Goal: Task Accomplishment & Management: Use online tool/utility

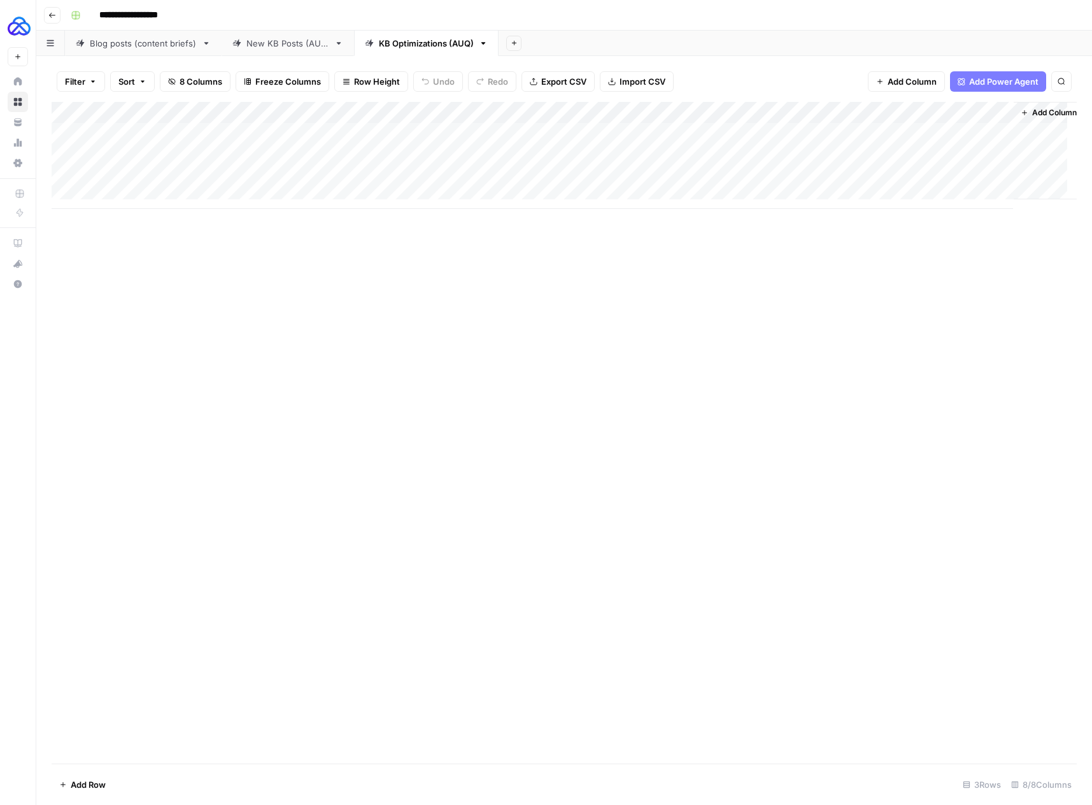
click at [411, 115] on div "Add Column" at bounding box center [564, 155] width 1025 height 107
click at [240, 278] on div "Add Column" at bounding box center [564, 433] width 1025 height 662
click at [414, 113] on div "Add Column" at bounding box center [564, 155] width 1025 height 107
click at [483, 288] on div "Add Column" at bounding box center [564, 433] width 1025 height 662
click at [411, 134] on div "Add Column" at bounding box center [564, 155] width 1025 height 107
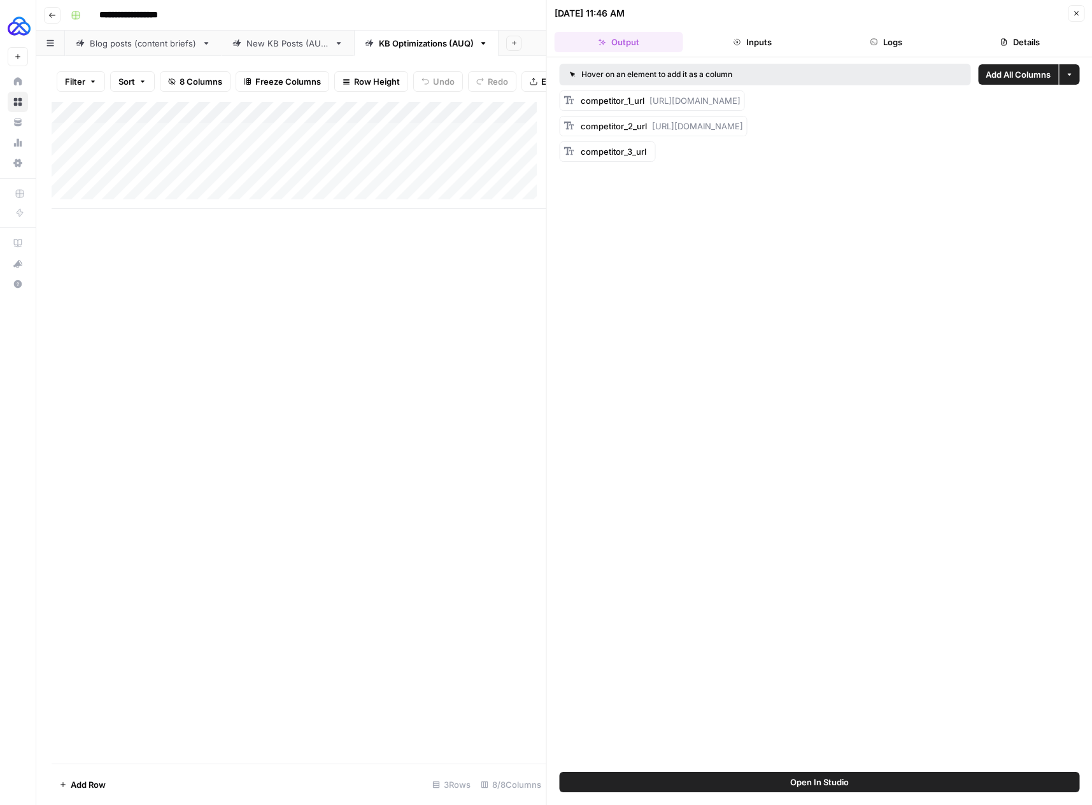
click at [1072, 15] on icon "button" at bounding box center [1076, 14] width 8 height 8
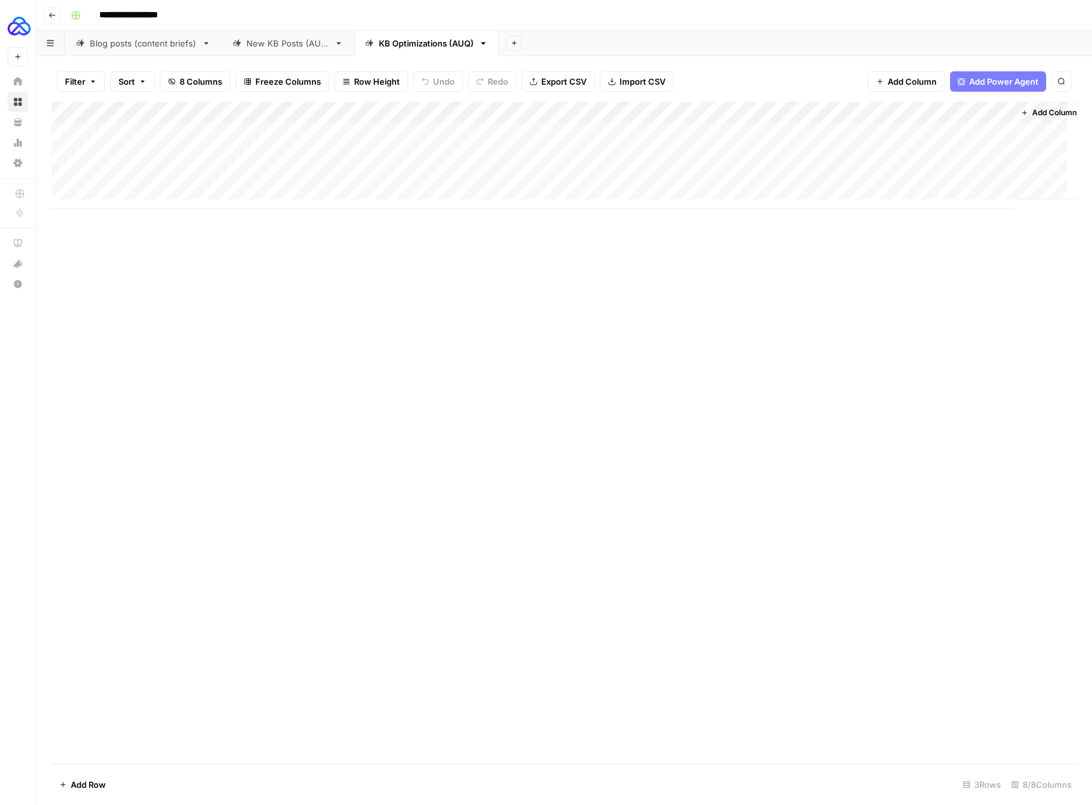
click at [127, 195] on div "Add Column" at bounding box center [564, 155] width 1025 height 107
click at [574, 195] on div "Add Column" at bounding box center [564, 166] width 1025 height 129
click at [136, 195] on div "Add Column" at bounding box center [564, 166] width 1025 height 129
click at [483, 44] on icon "button" at bounding box center [483, 43] width 9 height 9
click at [653, 43] on div "Add Sheet" at bounding box center [795, 43] width 593 height 25
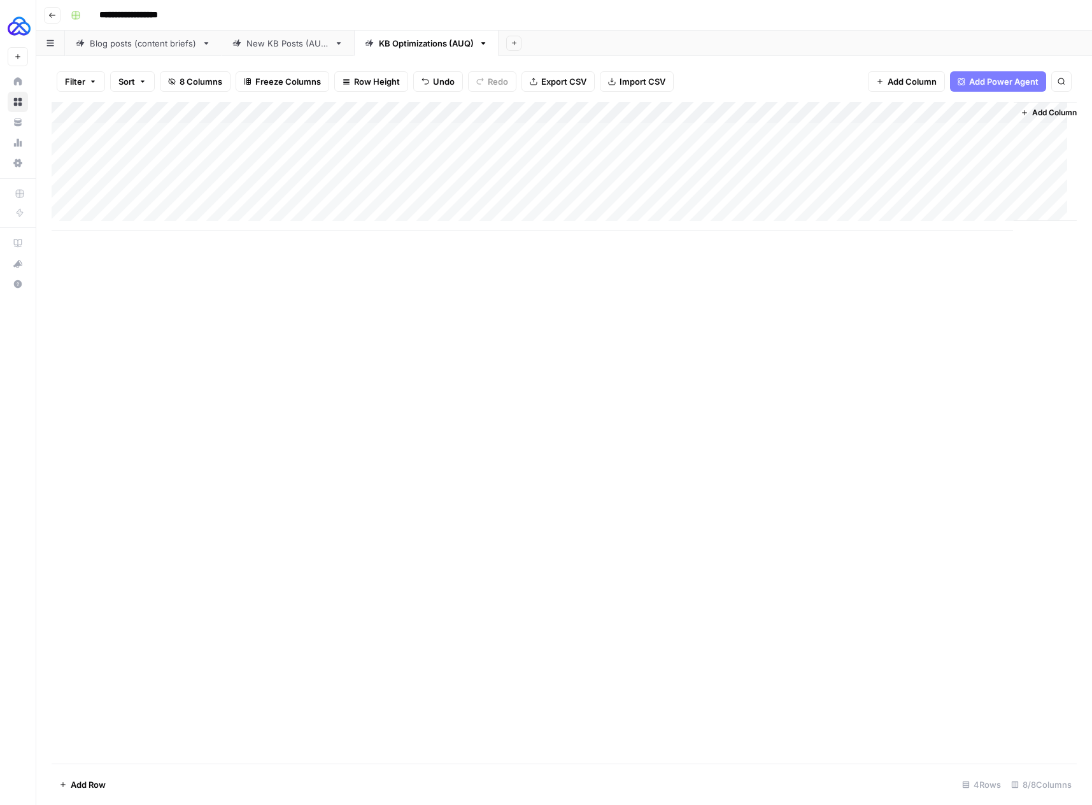
click at [146, 43] on div "Blog posts (content briefs)" at bounding box center [143, 43] width 107 height 13
click at [424, 41] on div "KB Optimizations (AUQ)" at bounding box center [426, 43] width 95 height 13
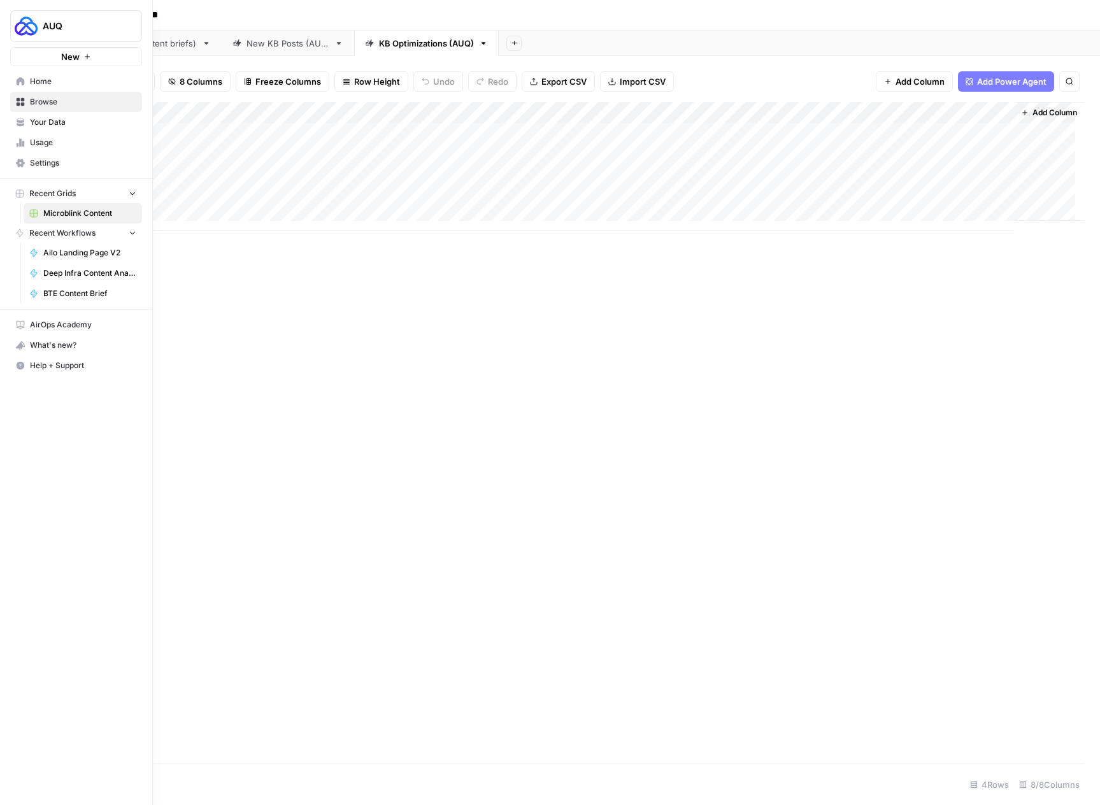
click at [32, 77] on span "Home" at bounding box center [83, 81] width 106 height 11
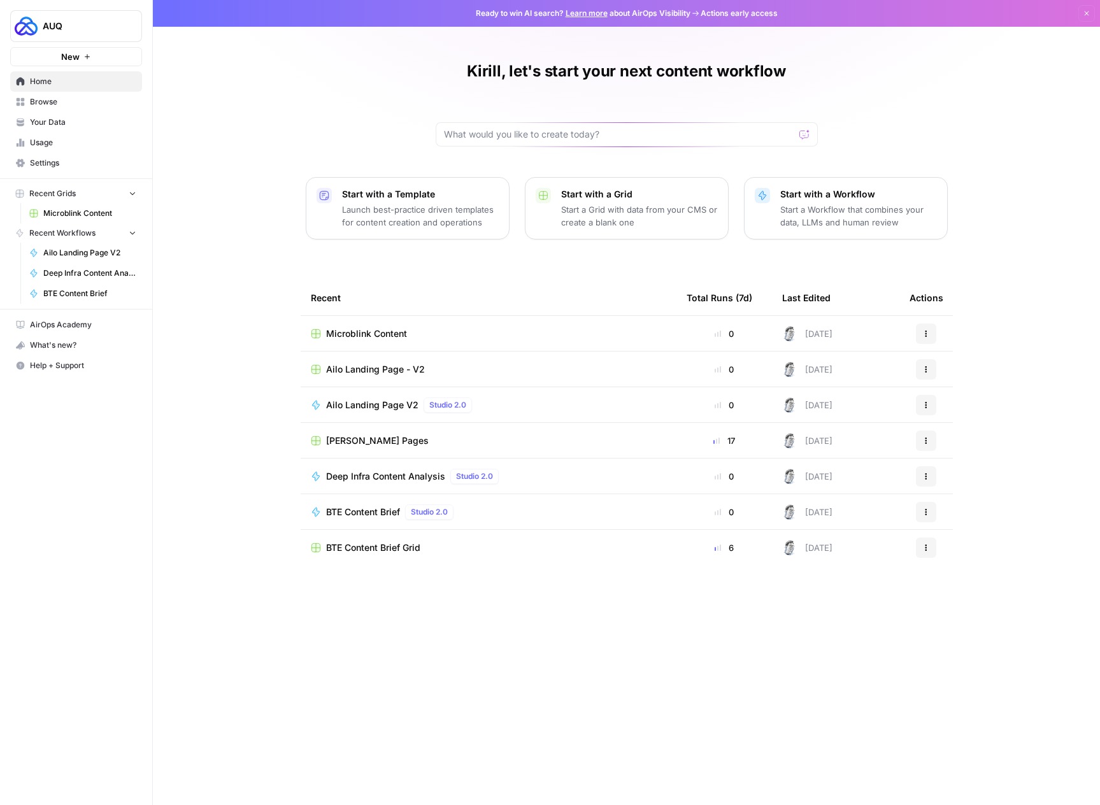
click at [94, 104] on span "Browse" at bounding box center [83, 101] width 106 height 11
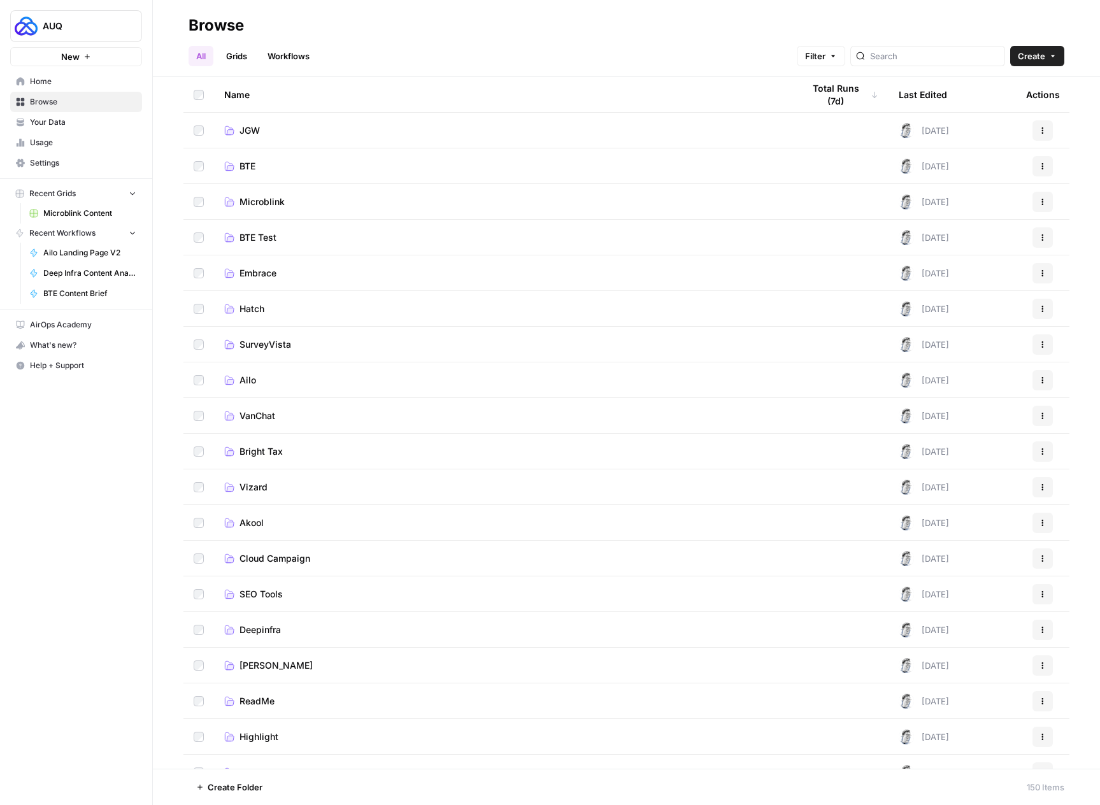
click at [249, 131] on span "JGW" at bounding box center [249, 130] width 20 height 13
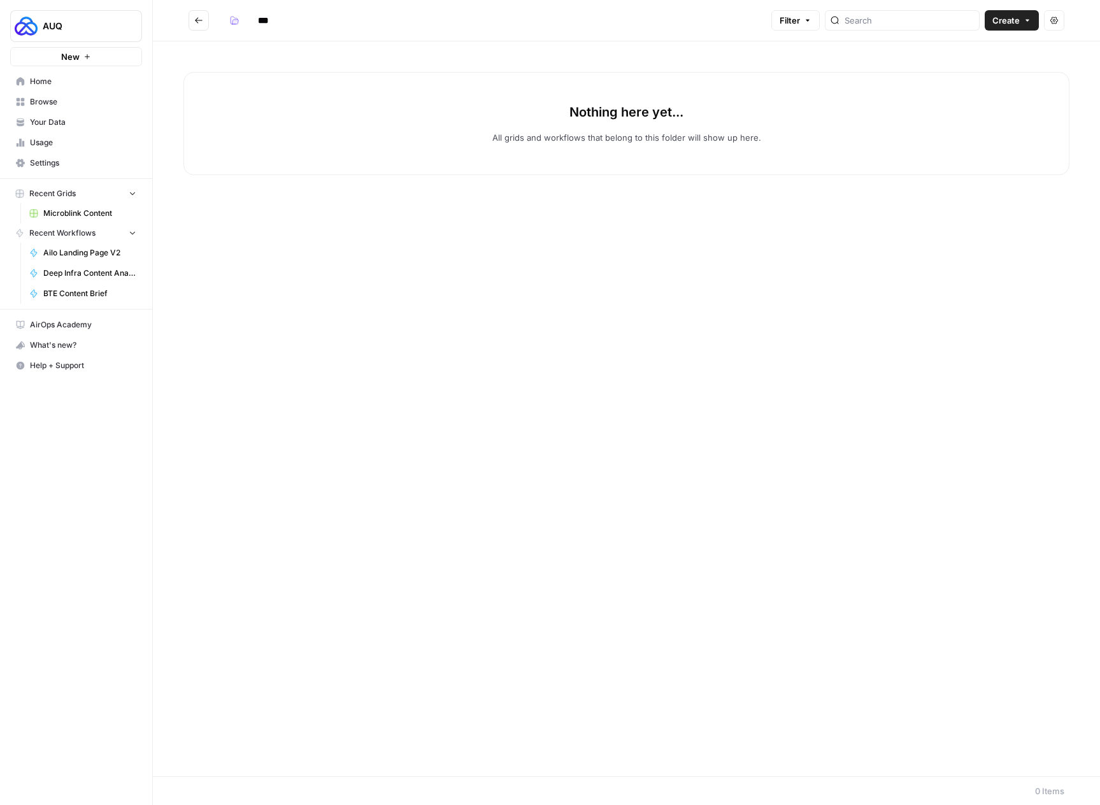
click at [1025, 23] on icon "button" at bounding box center [1027, 21] width 8 height 8
click at [990, 57] on button "Grid" at bounding box center [982, 50] width 101 height 18
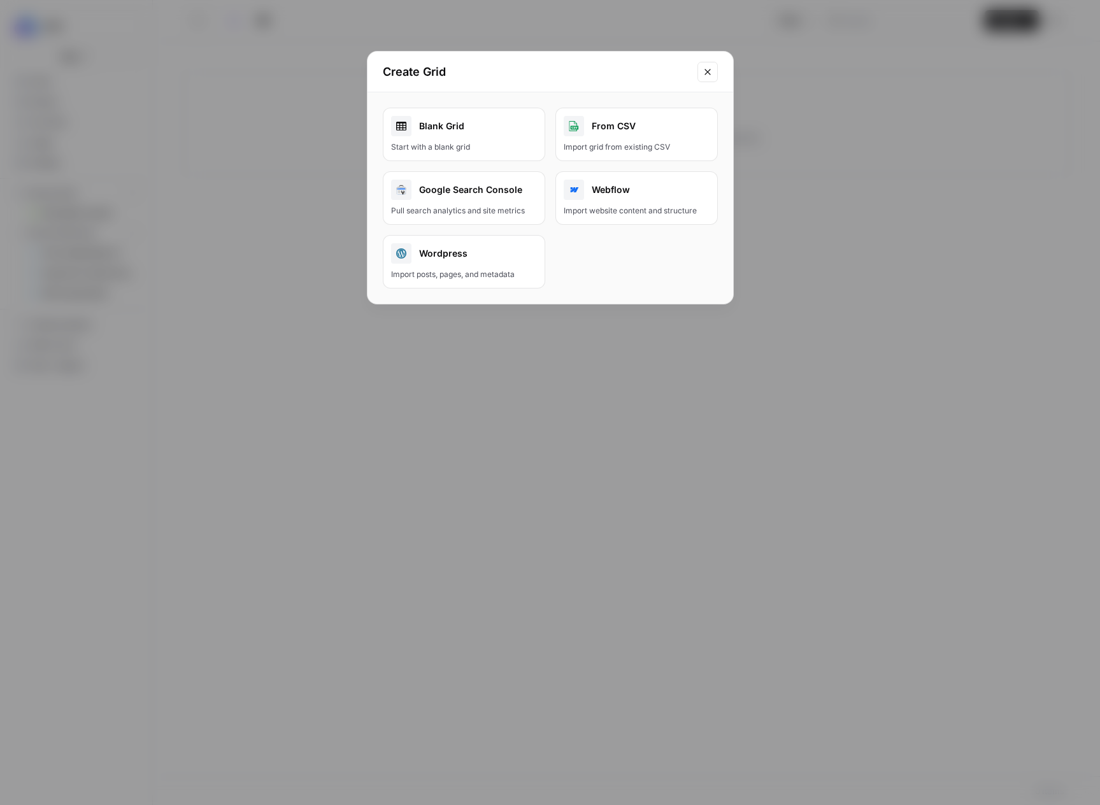
click at [486, 132] on div "Blank Grid" at bounding box center [464, 126] width 146 height 20
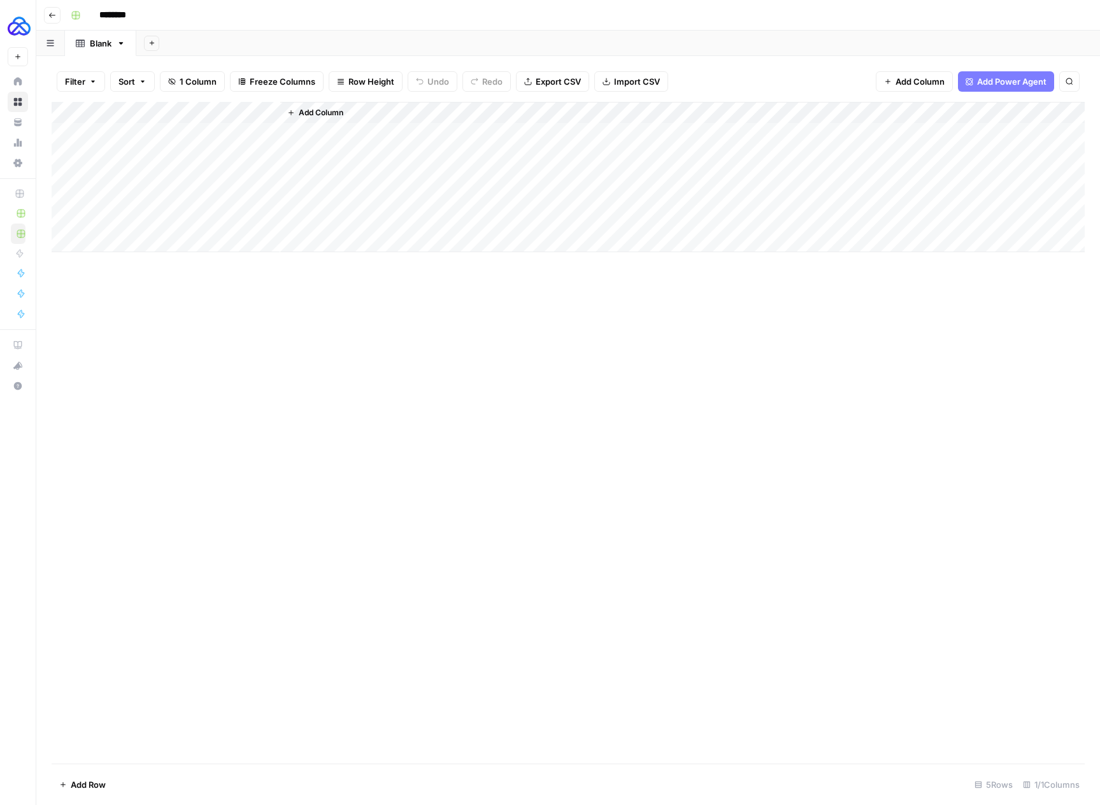
click at [190, 111] on div "Add Column" at bounding box center [568, 177] width 1033 height 150
click at [156, 143] on input "Title" at bounding box center [172, 143] width 129 height 13
type input "Targeted Keyword"
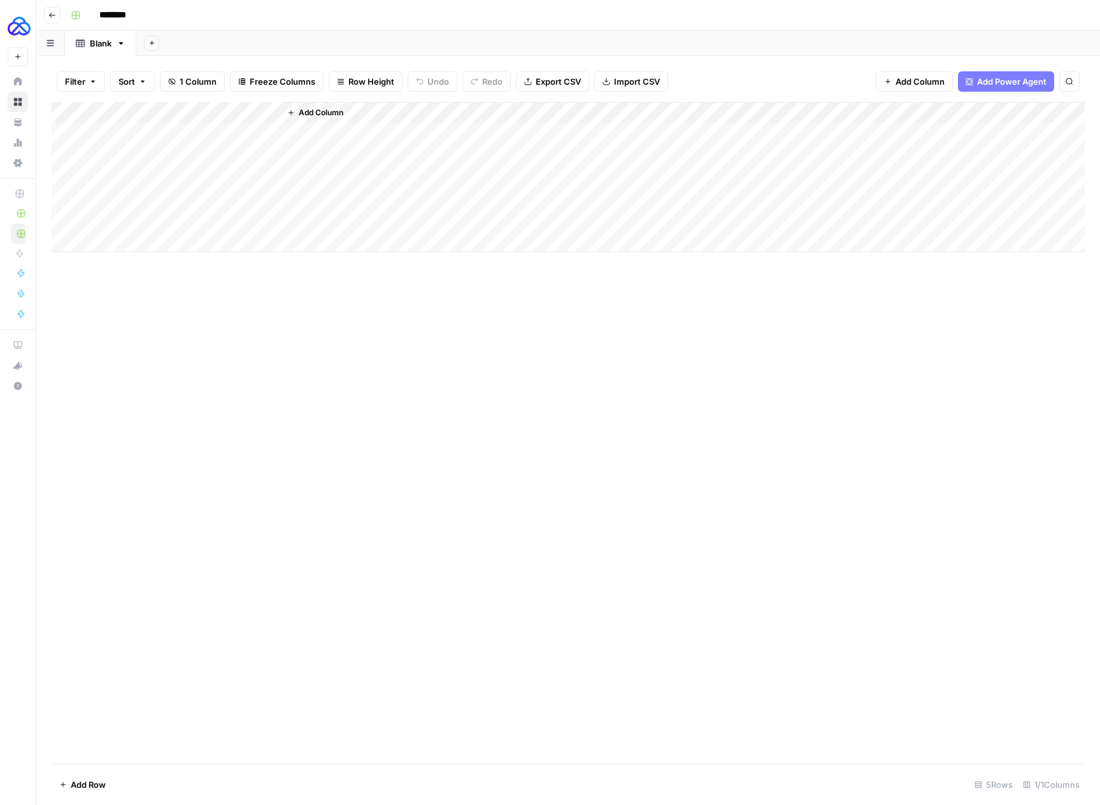
click at [313, 110] on span "Add Column" at bounding box center [321, 112] width 45 height 11
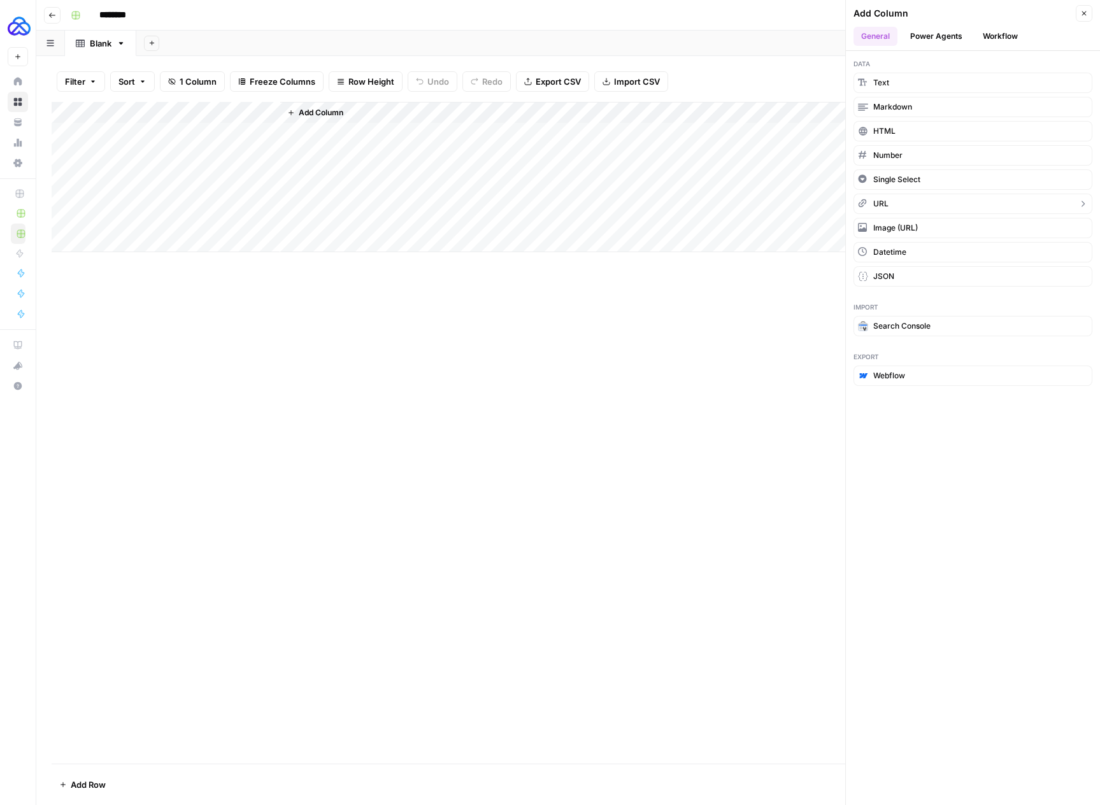
click at [891, 203] on button "URL" at bounding box center [972, 204] width 239 height 20
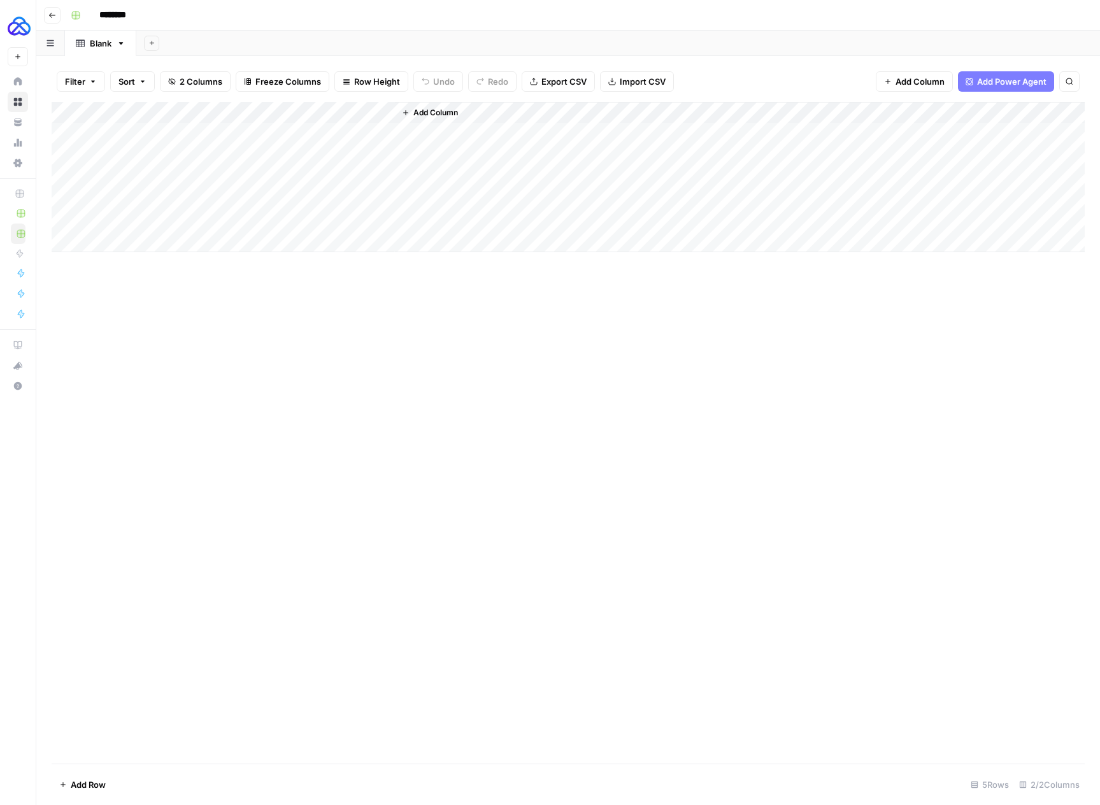
click at [336, 115] on div "Add Column" at bounding box center [568, 177] width 1033 height 150
click at [337, 150] on div "New Column" at bounding box center [355, 143] width 141 height 20
click at [337, 149] on div "Add Column" at bounding box center [568, 177] width 1033 height 150
click at [345, 109] on div "Add Column" at bounding box center [568, 177] width 1033 height 150
click at [341, 138] on input "New Column" at bounding box center [355, 143] width 129 height 13
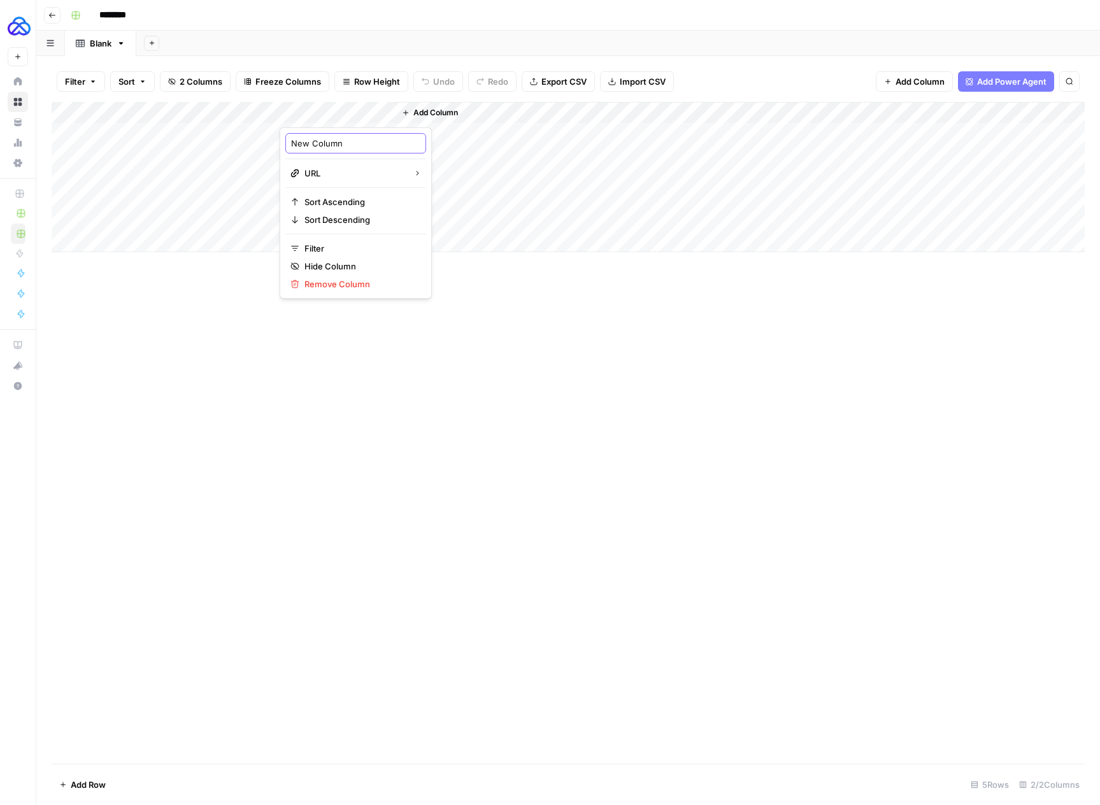
click at [341, 137] on input "New Column" at bounding box center [355, 143] width 129 height 13
type input "Page To Optimize"
click at [504, 137] on div "Add Column" at bounding box center [740, 177] width 690 height 150
click at [434, 113] on span "Add Column" at bounding box center [435, 112] width 45 height 11
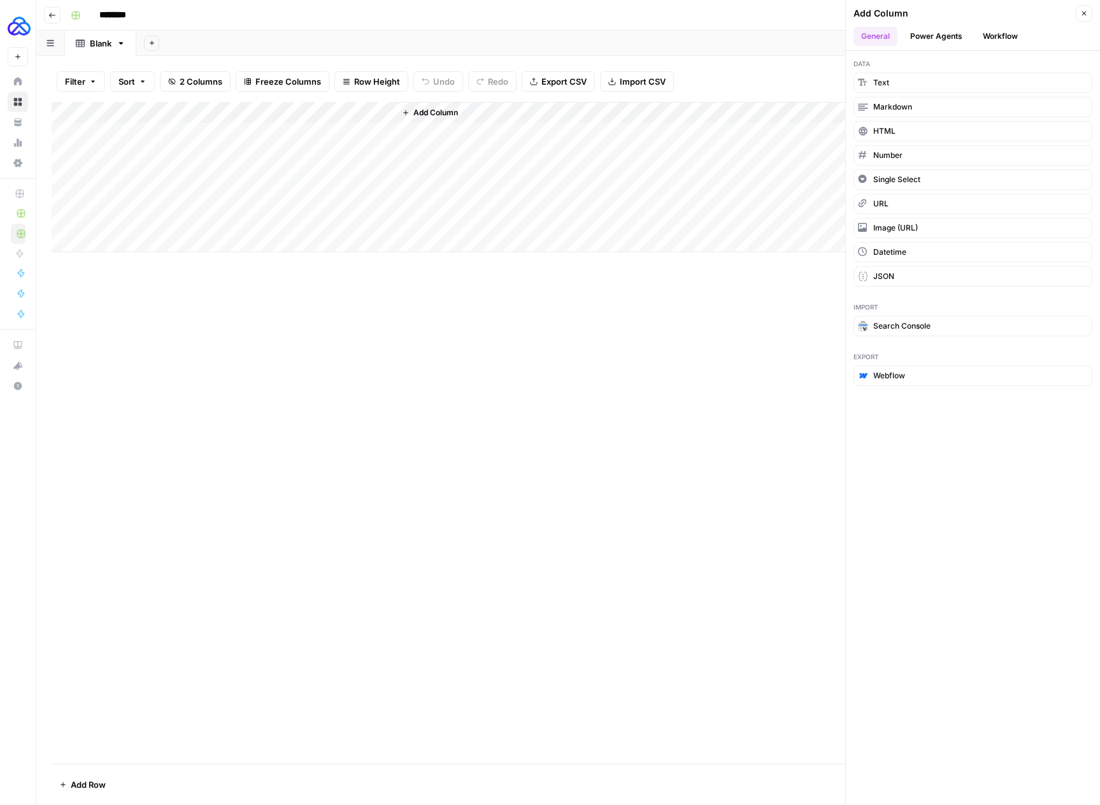
click at [996, 34] on button "Workflow" at bounding box center [1000, 36] width 50 height 19
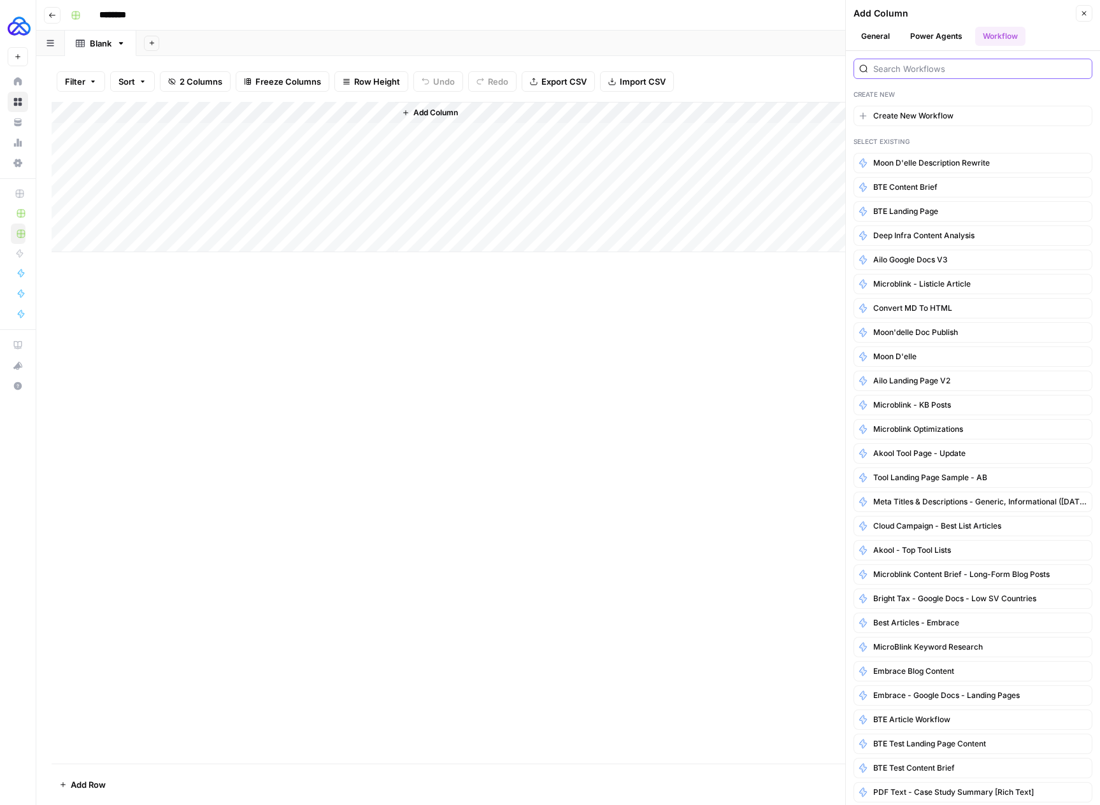
click at [912, 71] on input "search" at bounding box center [979, 68] width 213 height 13
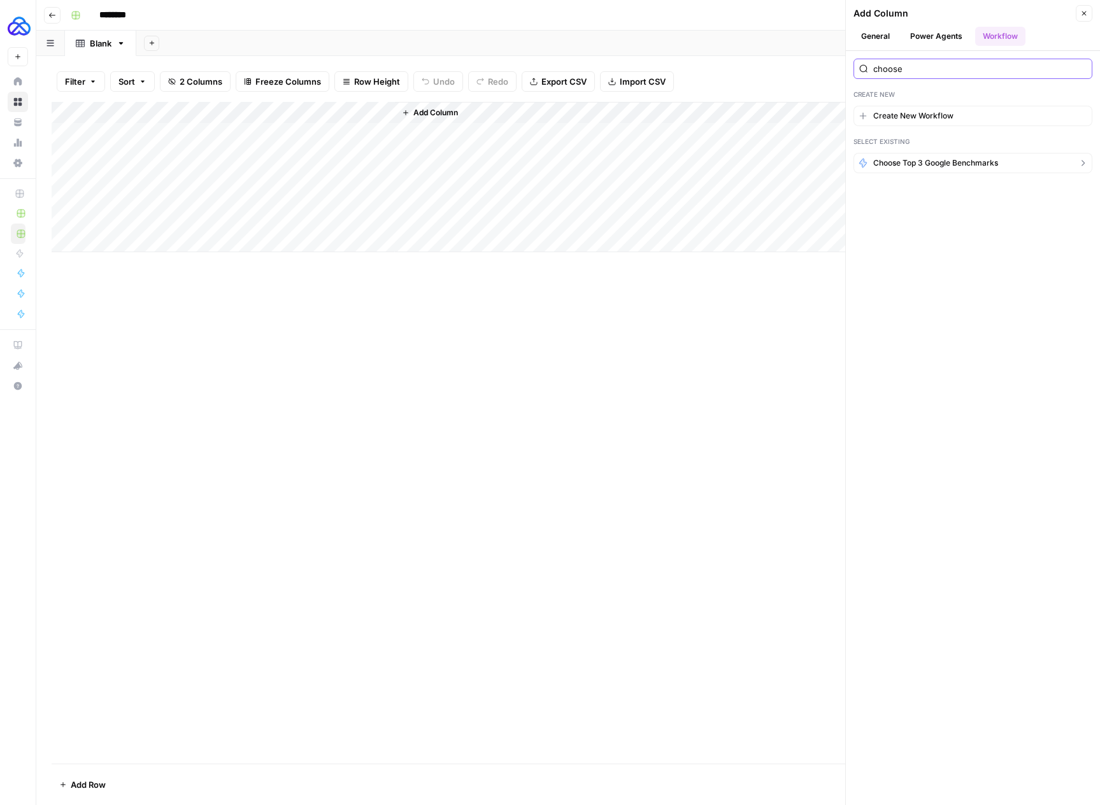
type input "choose"
click at [953, 162] on span "Choose Top 3 Google Benchmarks" at bounding box center [935, 162] width 125 height 11
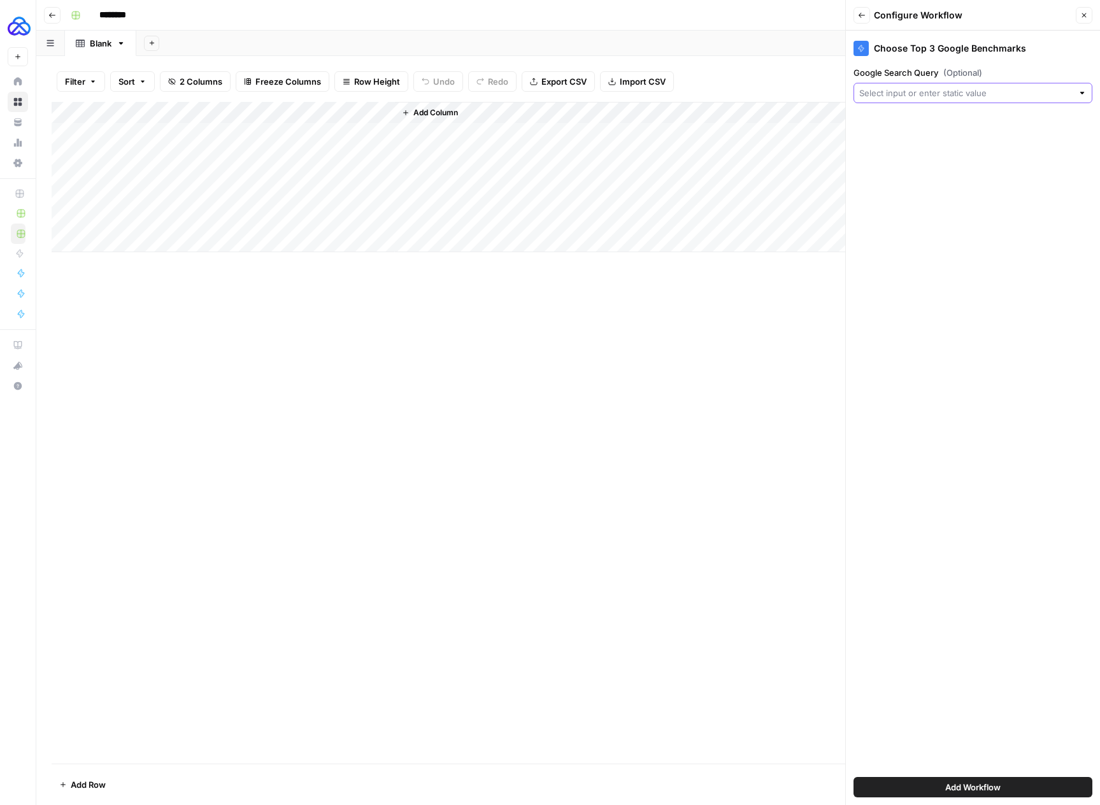
click at [943, 97] on input "Google Search Query (Optional)" at bounding box center [965, 93] width 213 height 13
click at [936, 161] on span "Targeted Keyword" at bounding box center [970, 163] width 212 height 13
type input "Targeted Keyword"
click at [946, 788] on span "Add Workflow" at bounding box center [972, 787] width 55 height 13
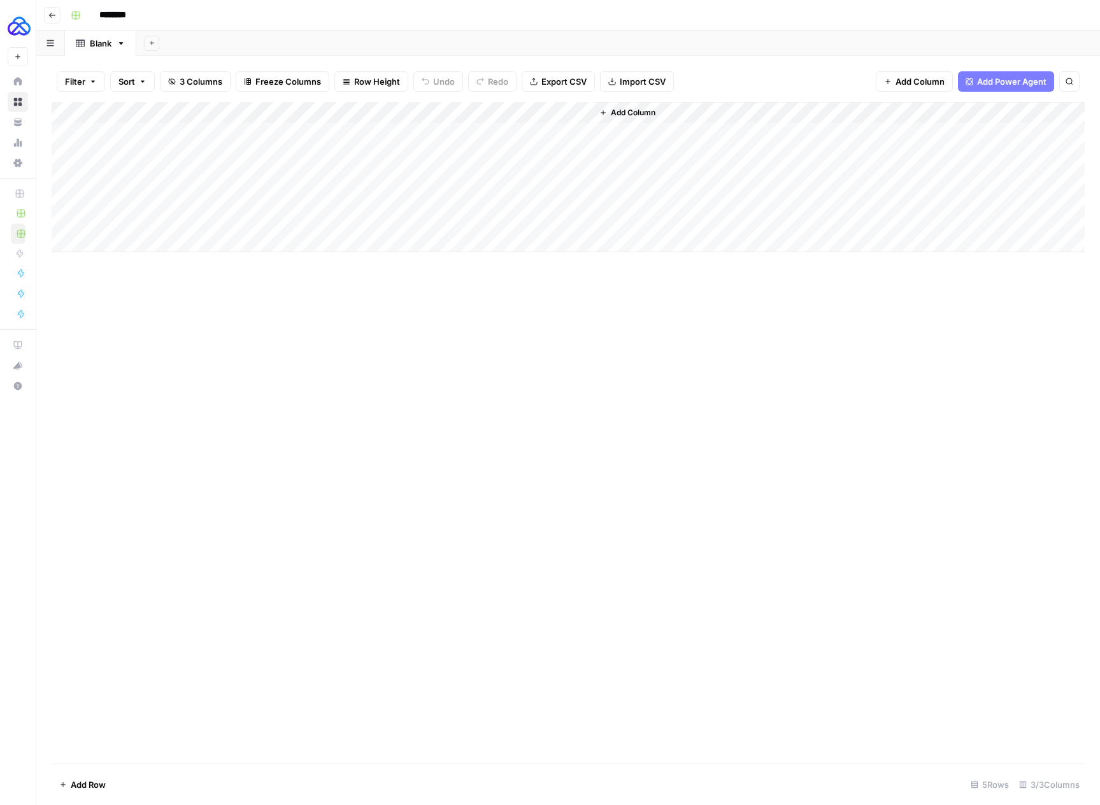
click at [632, 110] on span "Add Column" at bounding box center [633, 112] width 45 height 11
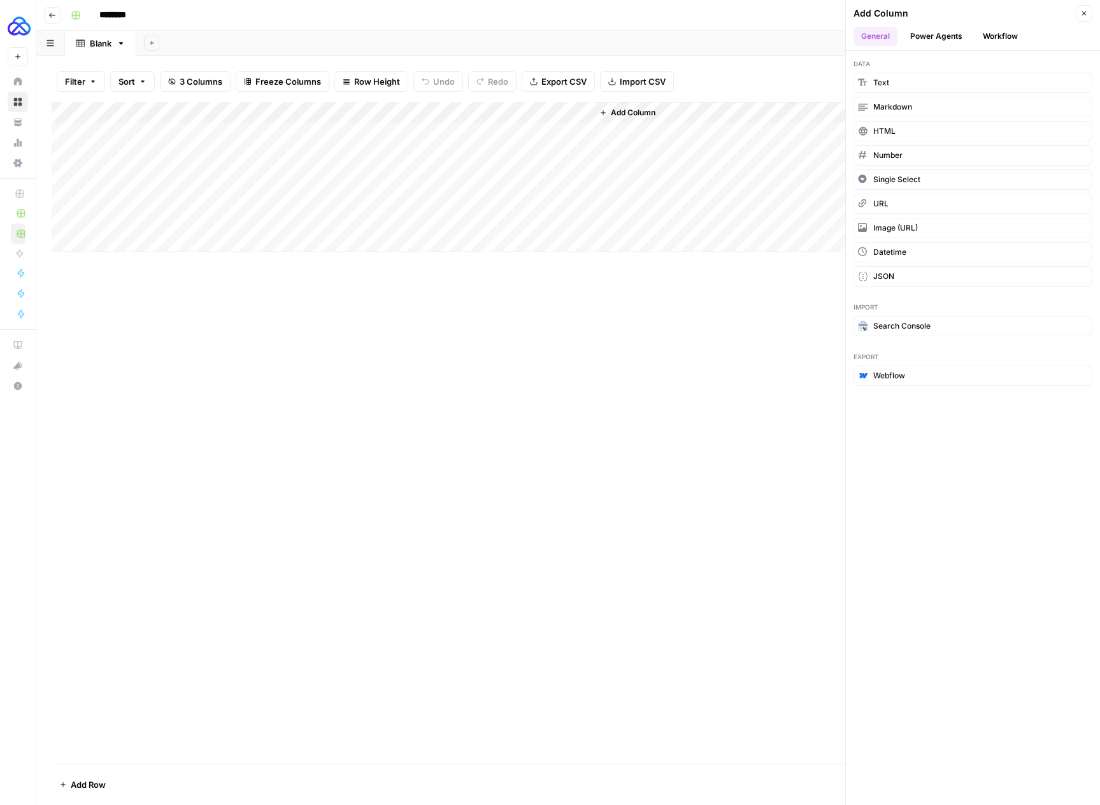
click at [209, 128] on div "Add Column" at bounding box center [568, 177] width 1033 height 150
click at [230, 134] on div "Add Column" at bounding box center [568, 177] width 1033 height 150
click at [295, 215] on div "Add Column" at bounding box center [568, 177] width 1033 height 150
click at [334, 135] on div "Add Column" at bounding box center [568, 177] width 1033 height 150
click at [385, 108] on div "Add Column" at bounding box center [568, 177] width 1033 height 150
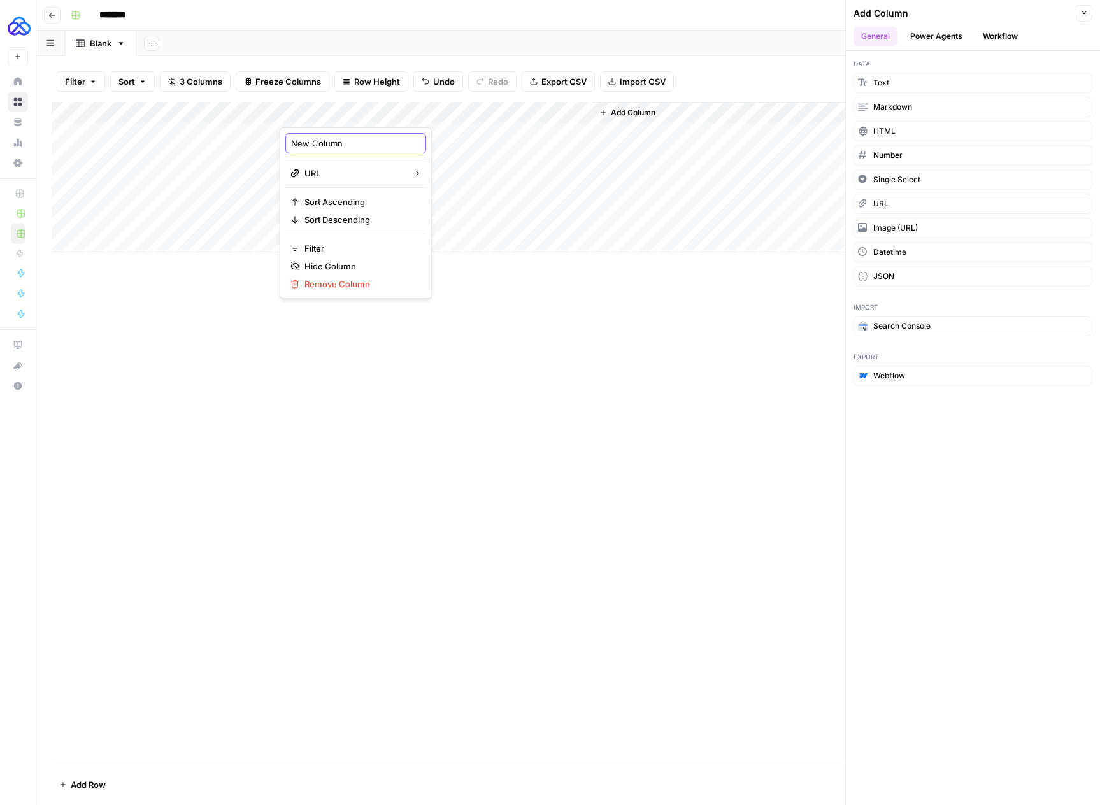
click at [332, 141] on input "New Column" at bounding box center [355, 143] width 129 height 13
type input "O"
type input "Page To Optimiz"
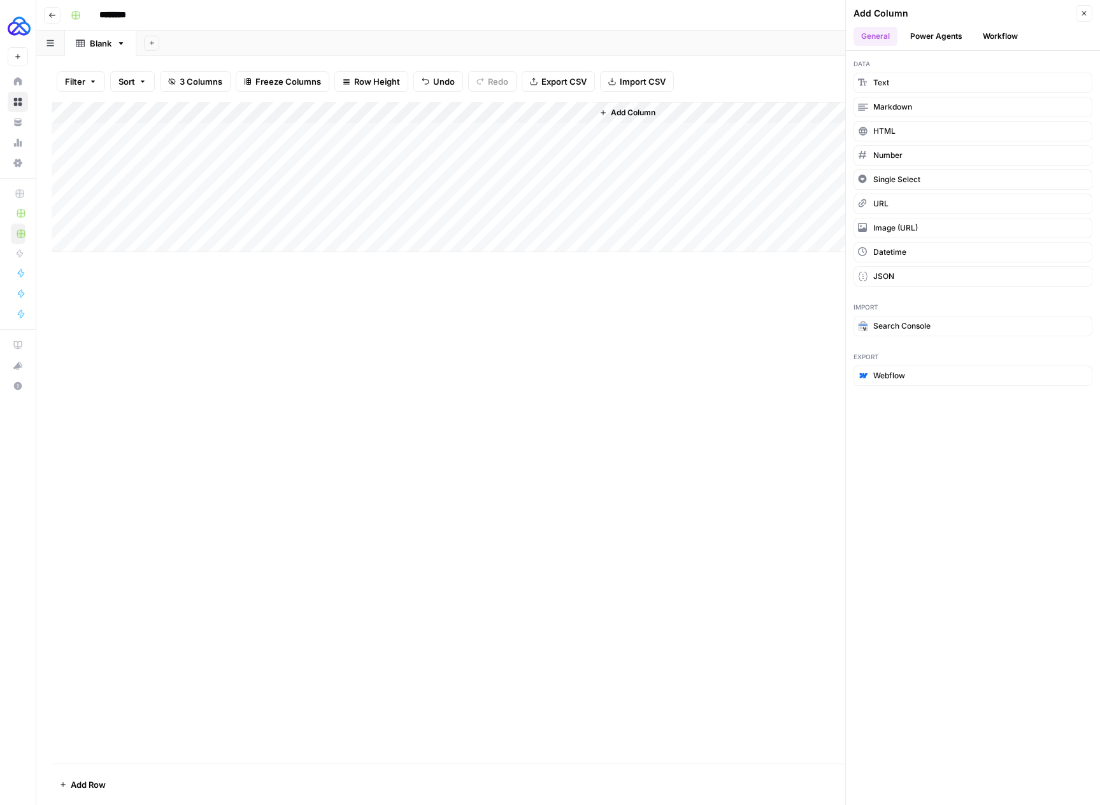
click at [349, 134] on div "Add Column" at bounding box center [568, 177] width 1033 height 150
click at [492, 132] on div "Add Column" at bounding box center [568, 177] width 1033 height 150
click at [578, 132] on div "Add Column" at bounding box center [568, 177] width 1033 height 150
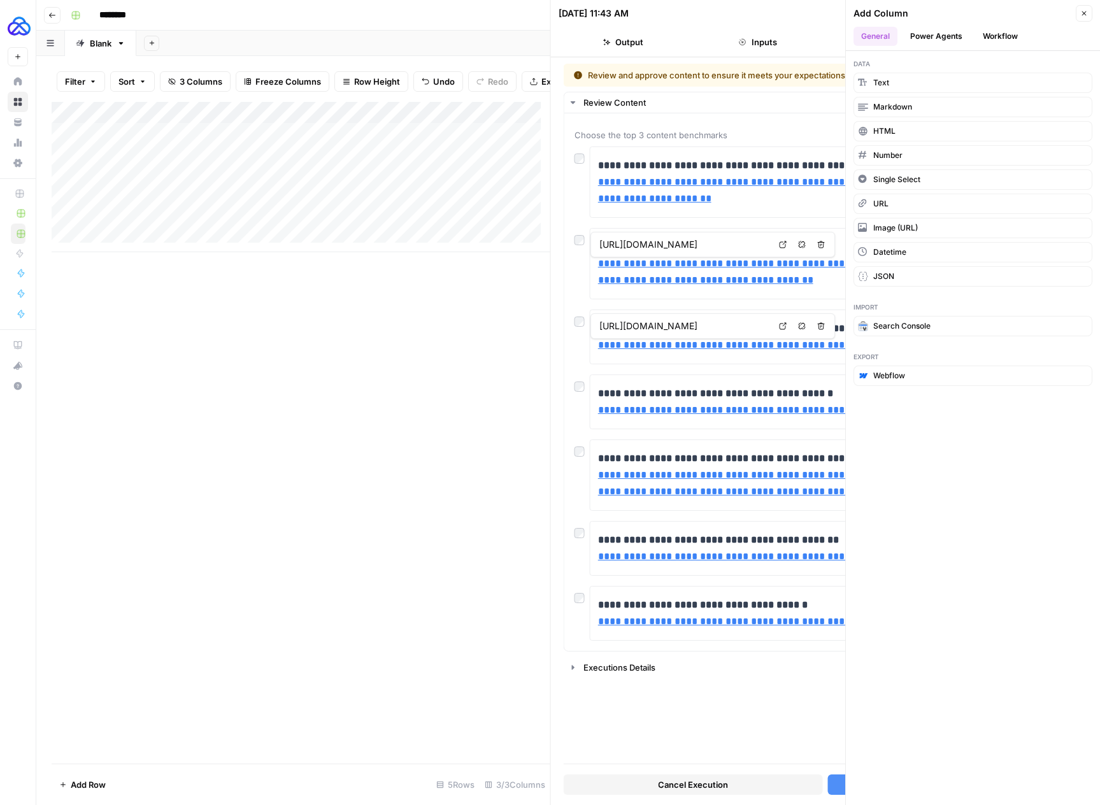
click at [1087, 13] on span "Close" at bounding box center [1087, 13] width 1 height 1
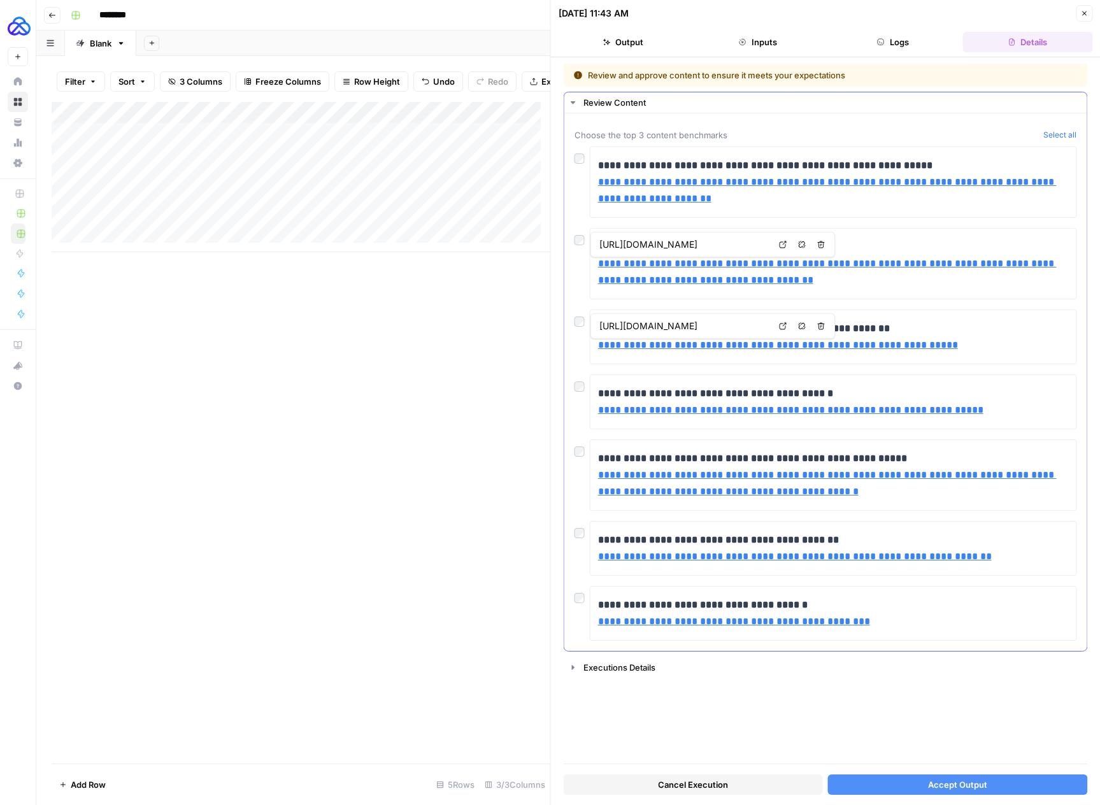
click at [584, 243] on div at bounding box center [581, 237] width 15 height 18
click at [909, 784] on button "Accept Output" at bounding box center [957, 784] width 259 height 20
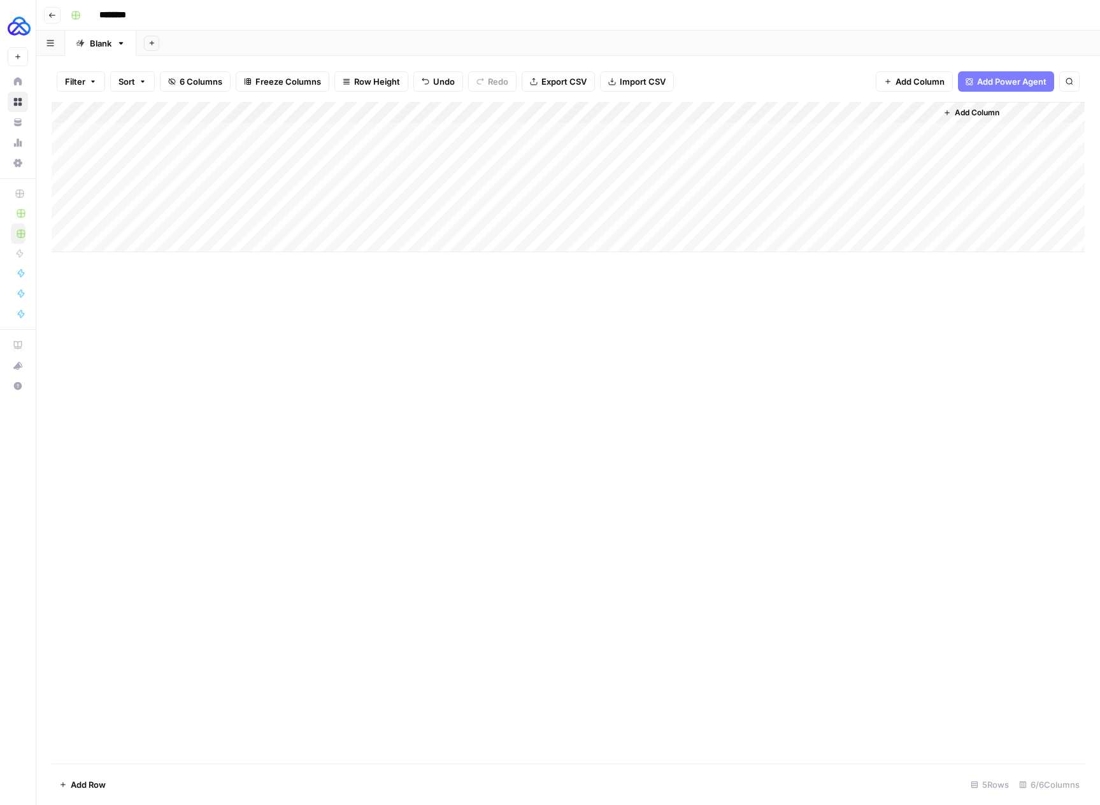
click at [979, 112] on span "Add Column" at bounding box center [976, 112] width 45 height 11
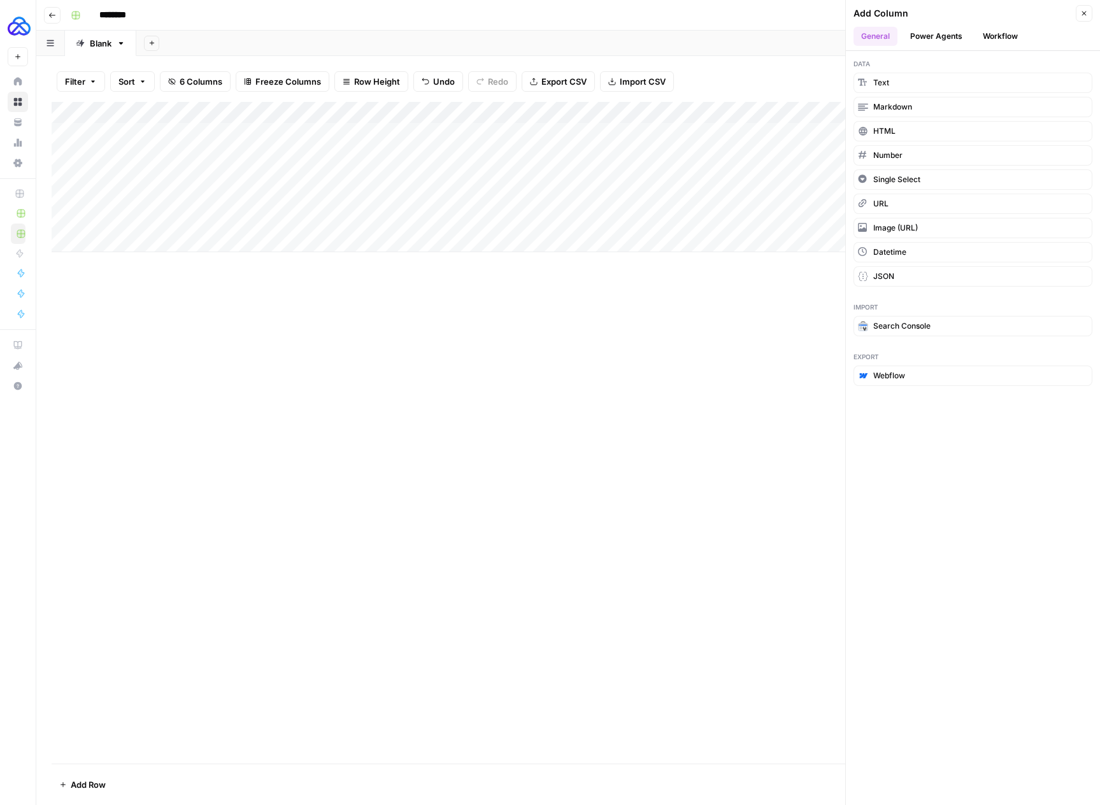
click at [988, 27] on button "Workflow" at bounding box center [1000, 36] width 50 height 19
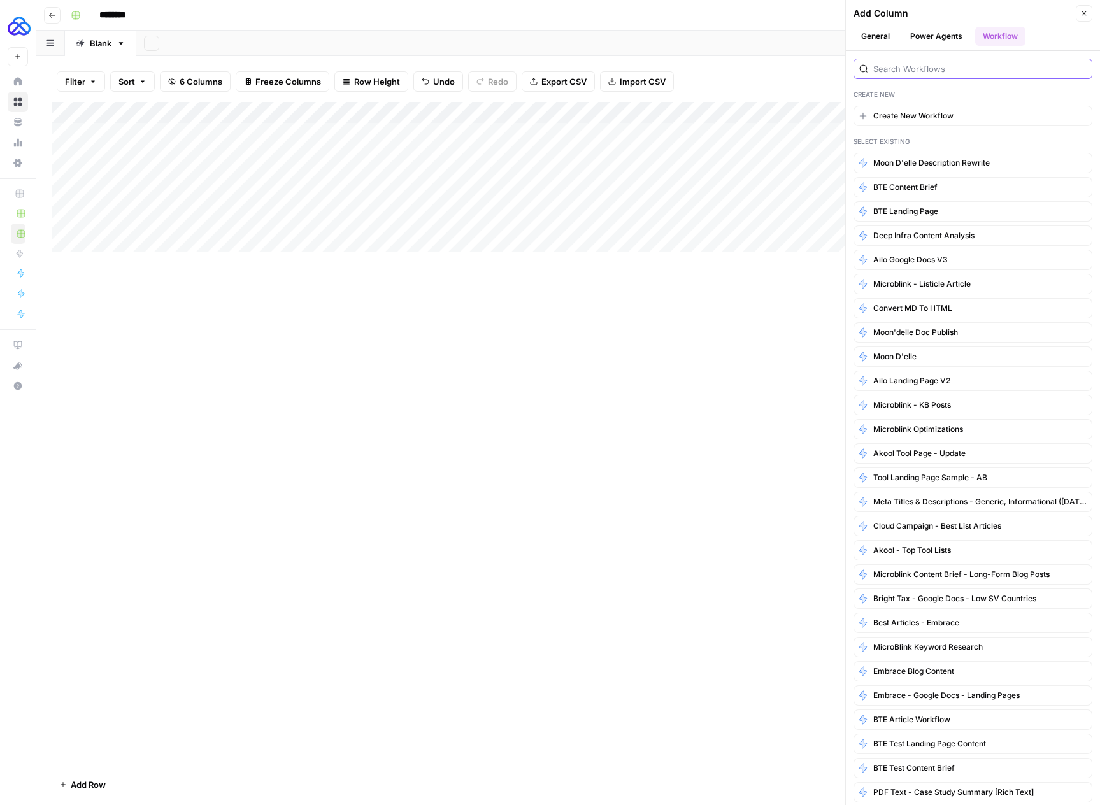
click at [992, 66] on input "search" at bounding box center [979, 68] width 213 height 13
click at [1091, 13] on header "Add Column Close General Power Agents Workflow" at bounding box center [973, 25] width 254 height 51
click at [1086, 17] on icon "button" at bounding box center [1084, 14] width 8 height 8
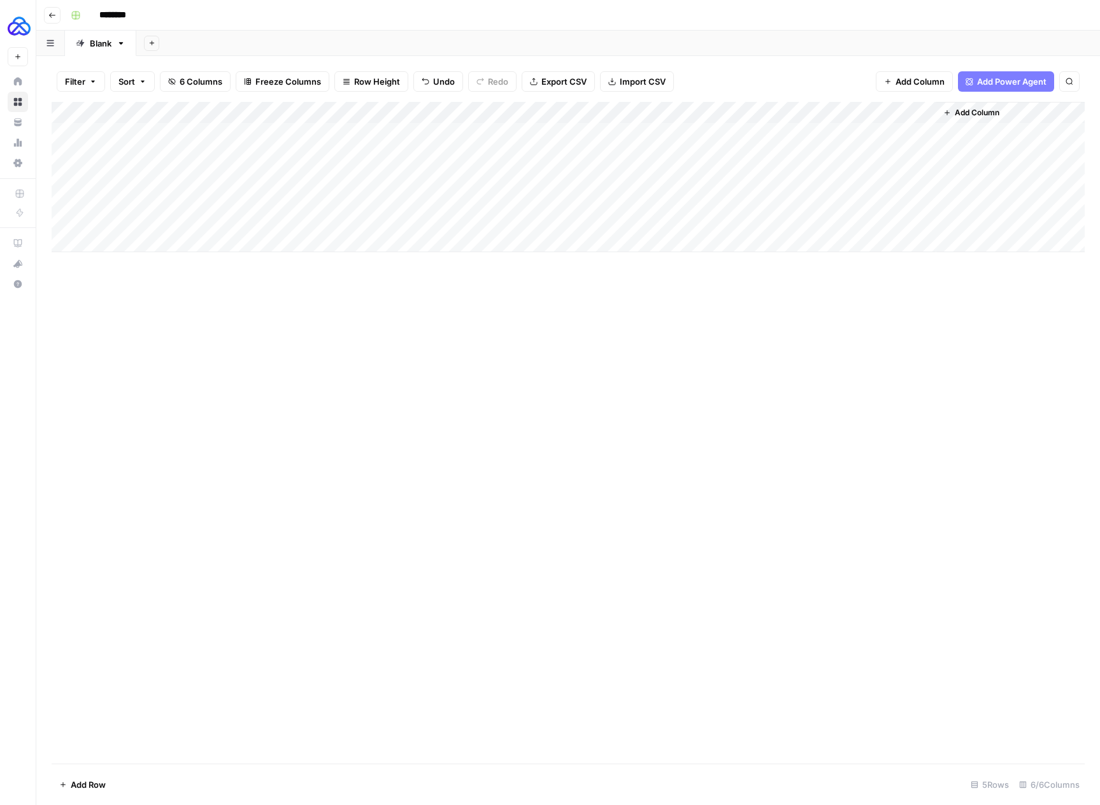
click at [126, 18] on input "********" at bounding box center [129, 15] width 71 height 20
type input "**********"
click at [412, 295] on div "Add Column" at bounding box center [568, 433] width 1033 height 662
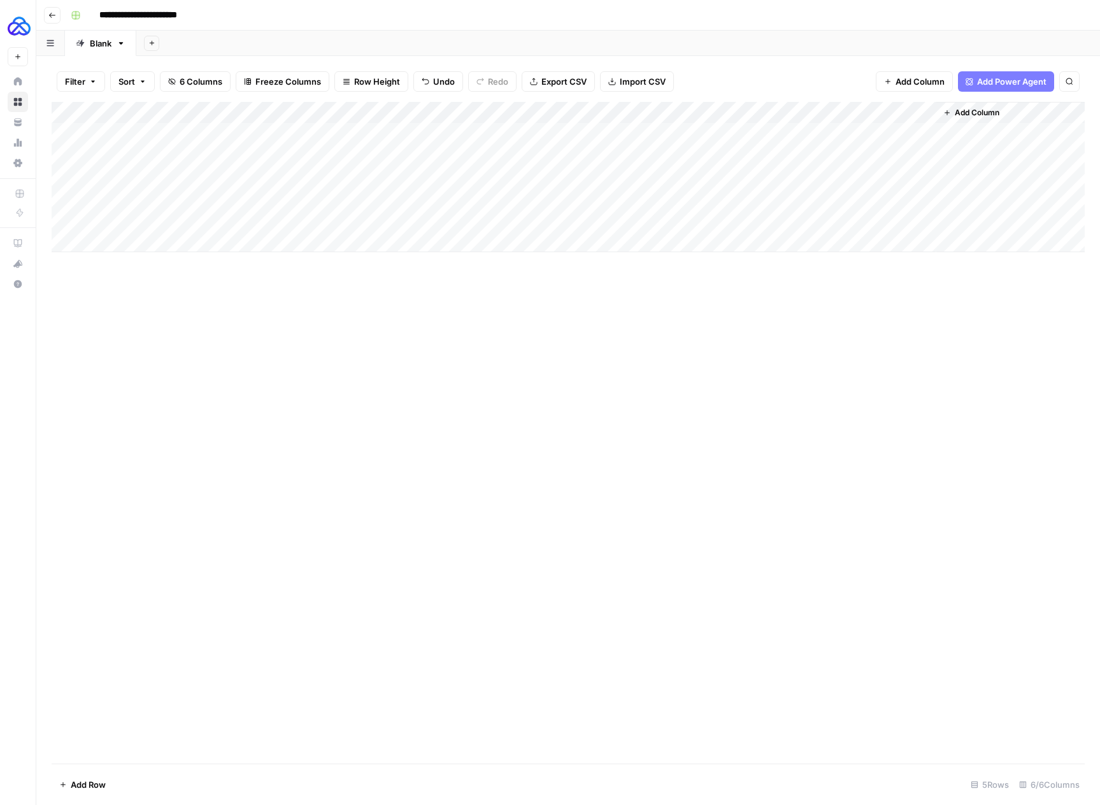
click at [984, 113] on span "Add Column" at bounding box center [976, 112] width 45 height 11
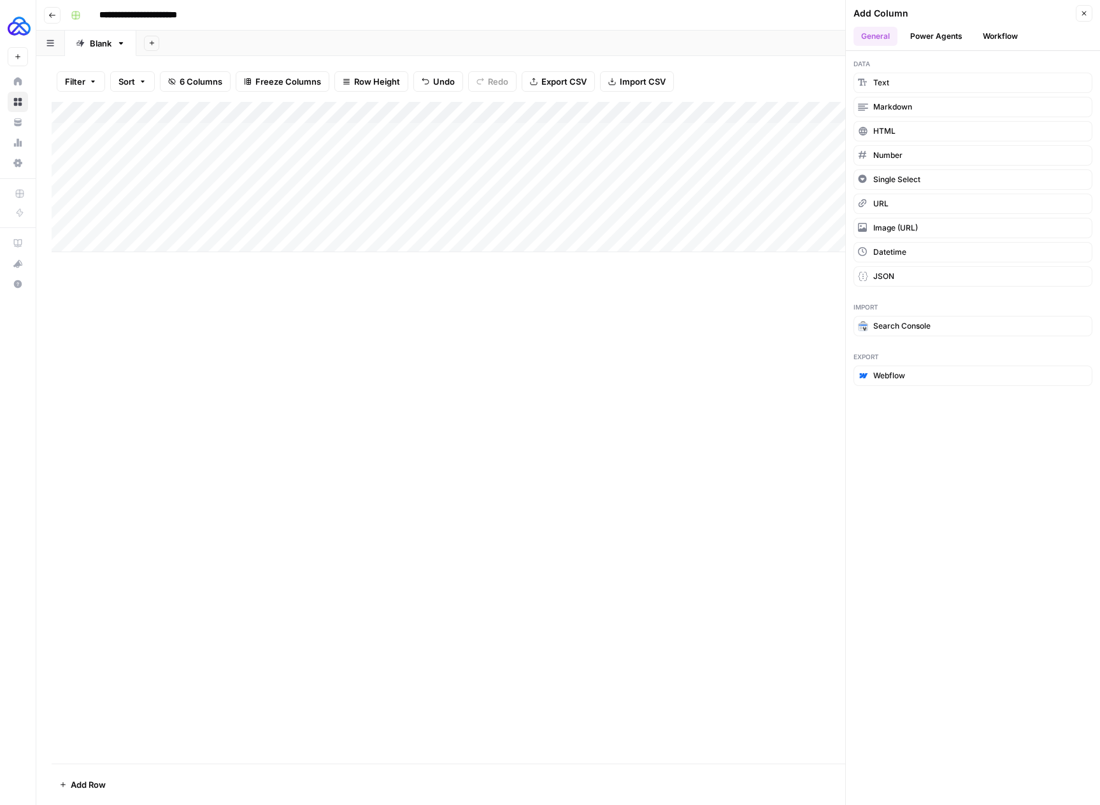
click at [991, 37] on button "Workflow" at bounding box center [1000, 36] width 50 height 19
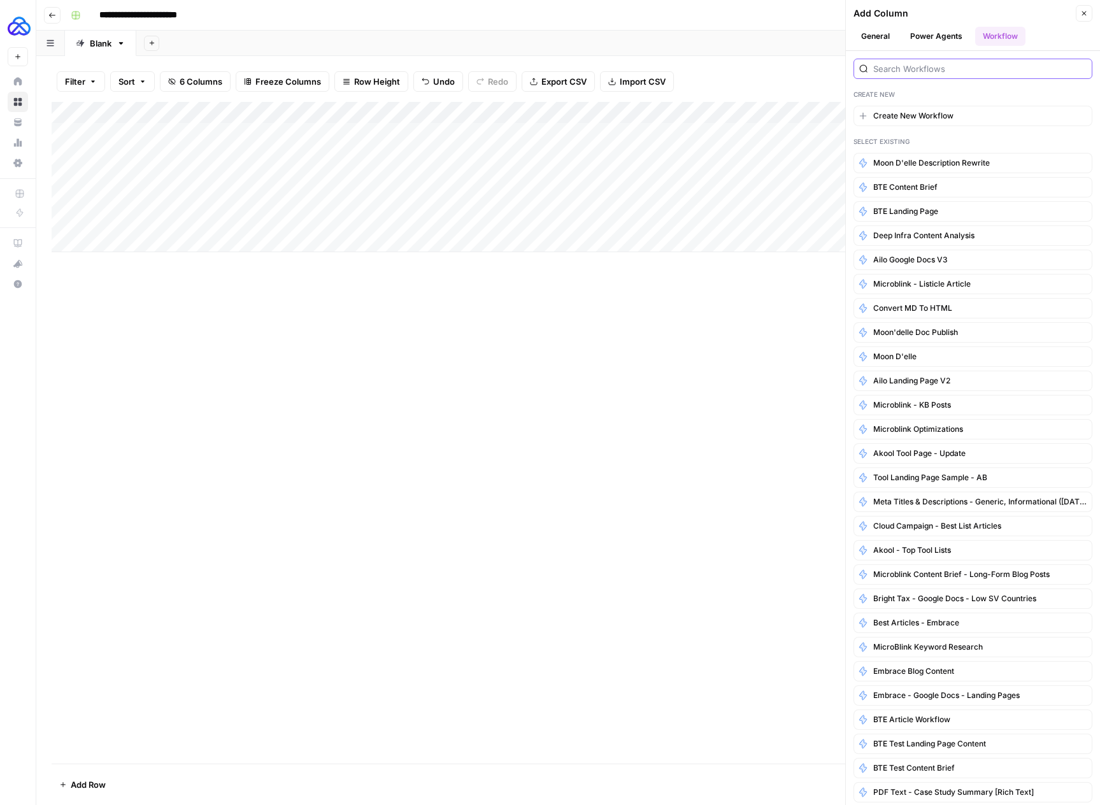
click at [958, 69] on input "search" at bounding box center [979, 68] width 213 height 13
click at [1083, 17] on button "Close" at bounding box center [1083, 13] width 17 height 17
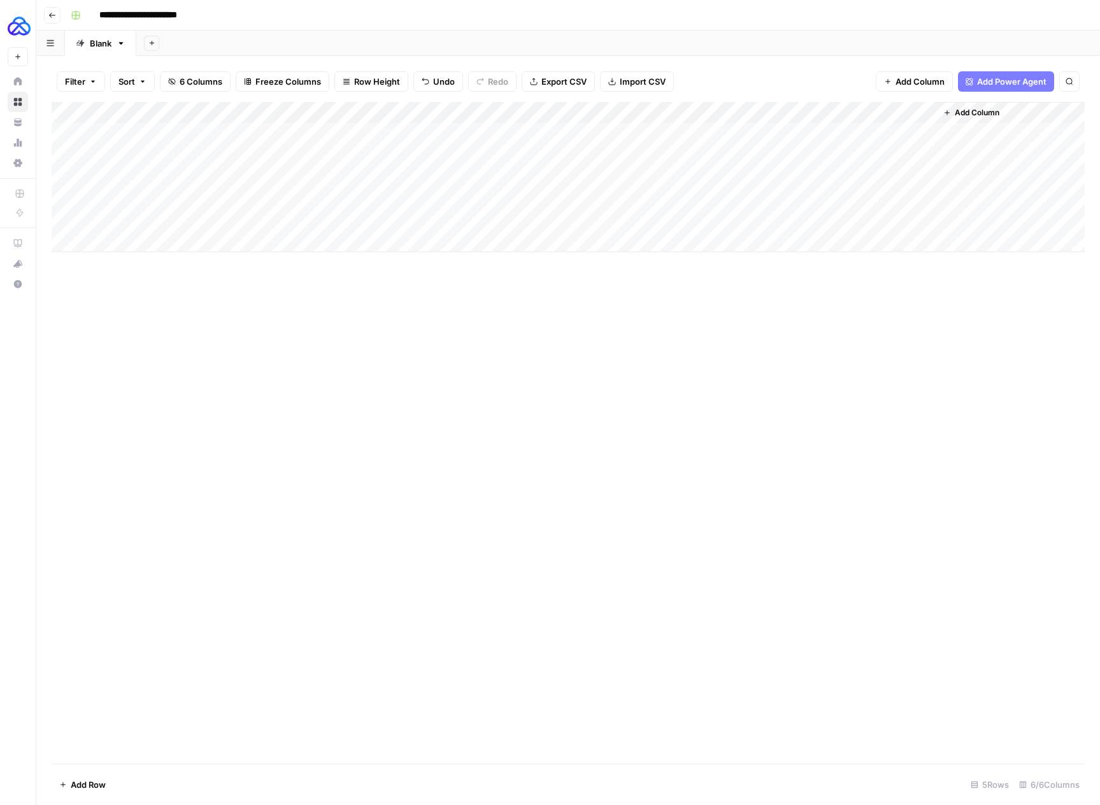
click at [100, 45] on div "Blank" at bounding box center [101, 43] width 22 height 13
click at [103, 44] on input "*****" at bounding box center [102, 43] width 24 height 17
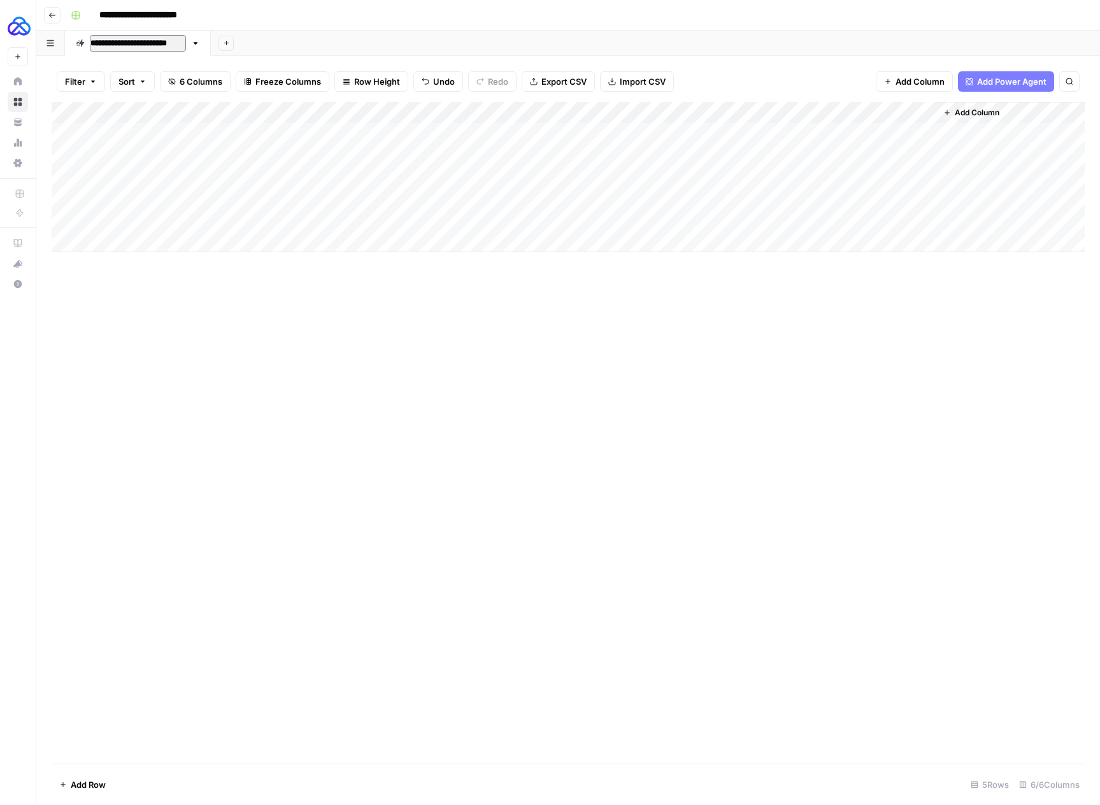
type input "**********"
click at [971, 107] on span "Add Column" at bounding box center [976, 112] width 45 height 11
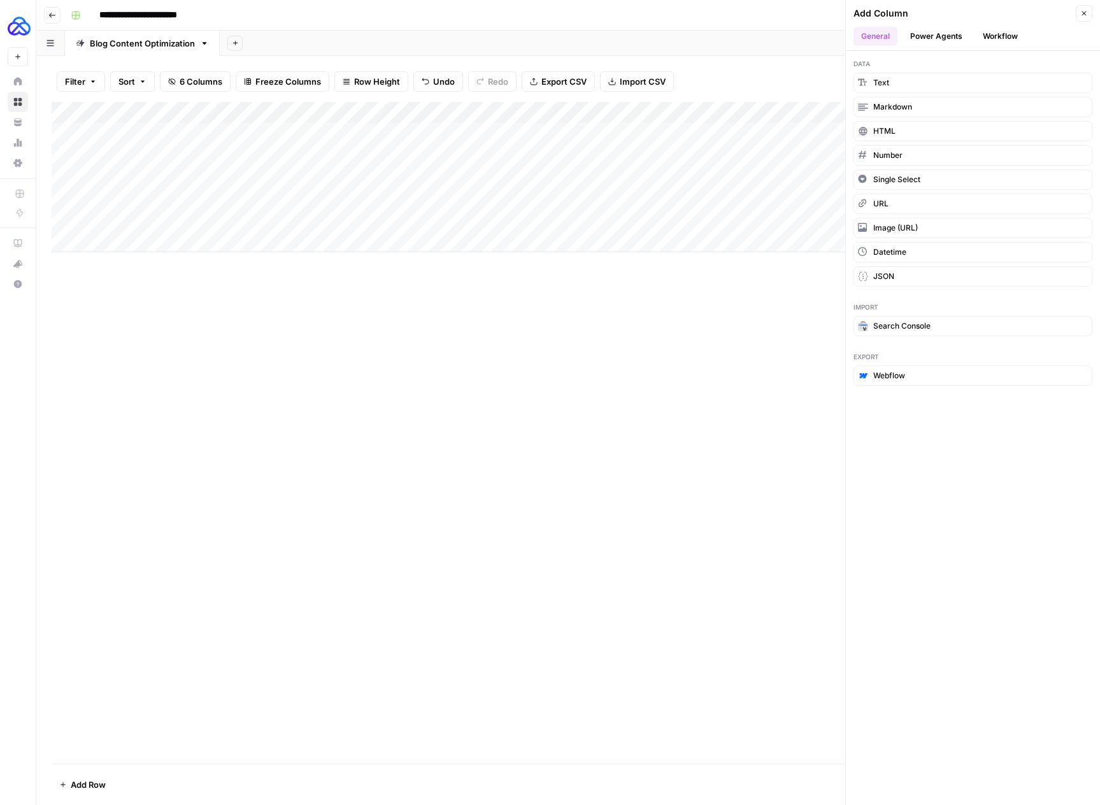
click at [996, 36] on button "Workflow" at bounding box center [1000, 36] width 50 height 19
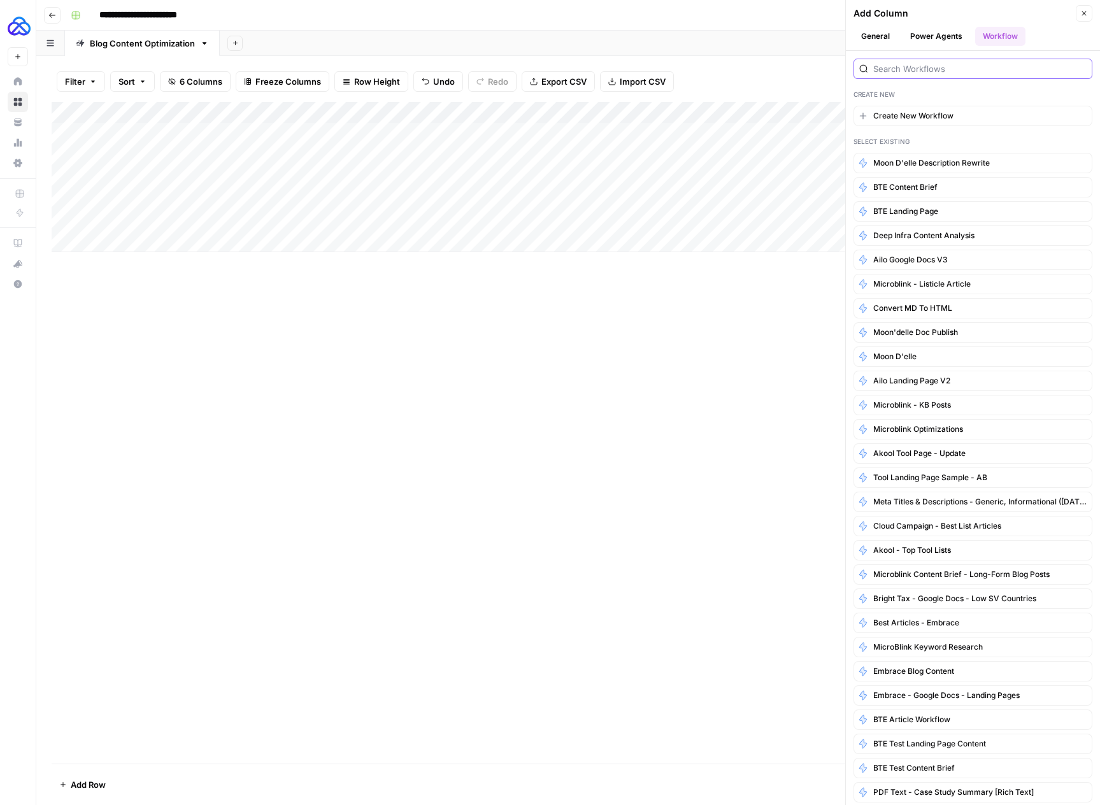
click at [954, 70] on input "search" at bounding box center [979, 68] width 213 height 13
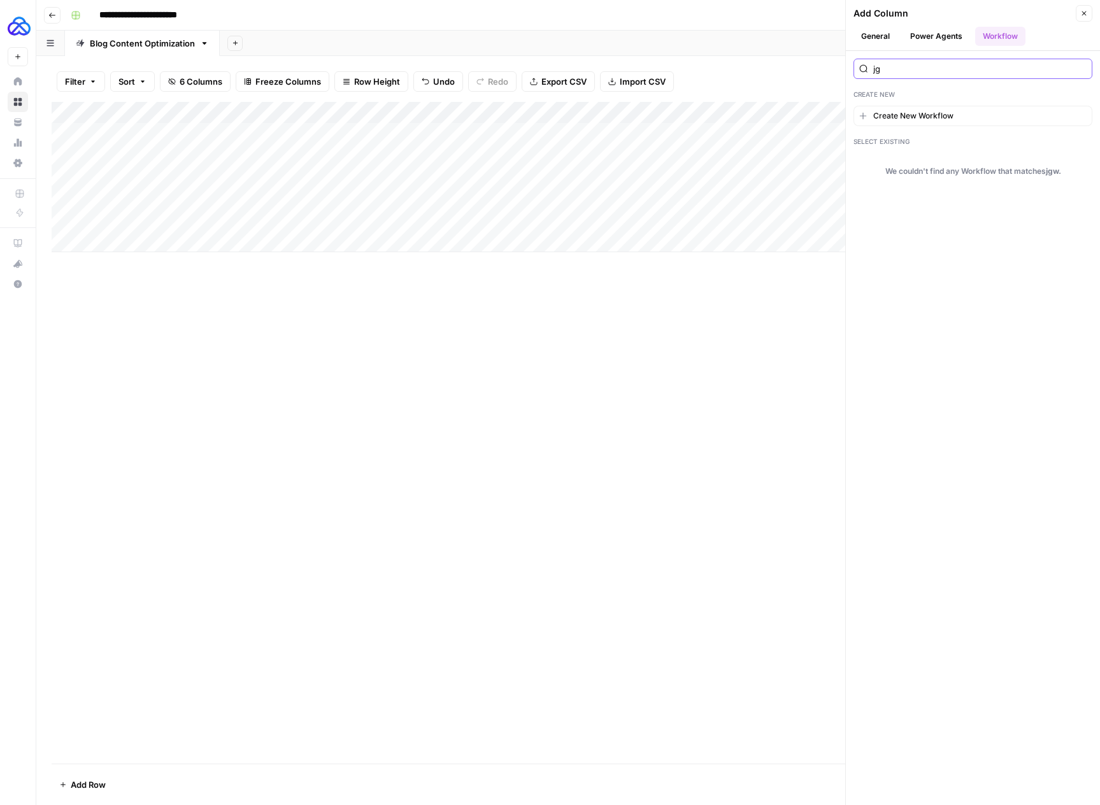
type input "j"
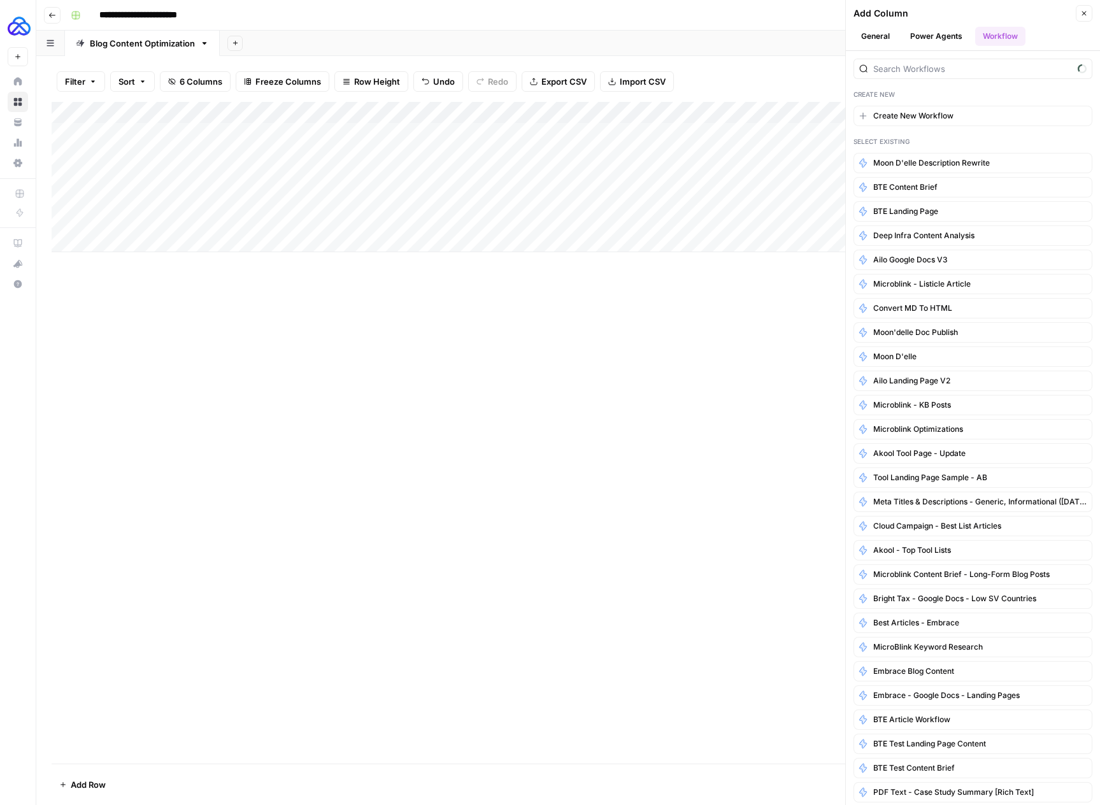
click at [1088, 11] on button "Close" at bounding box center [1083, 13] width 17 height 17
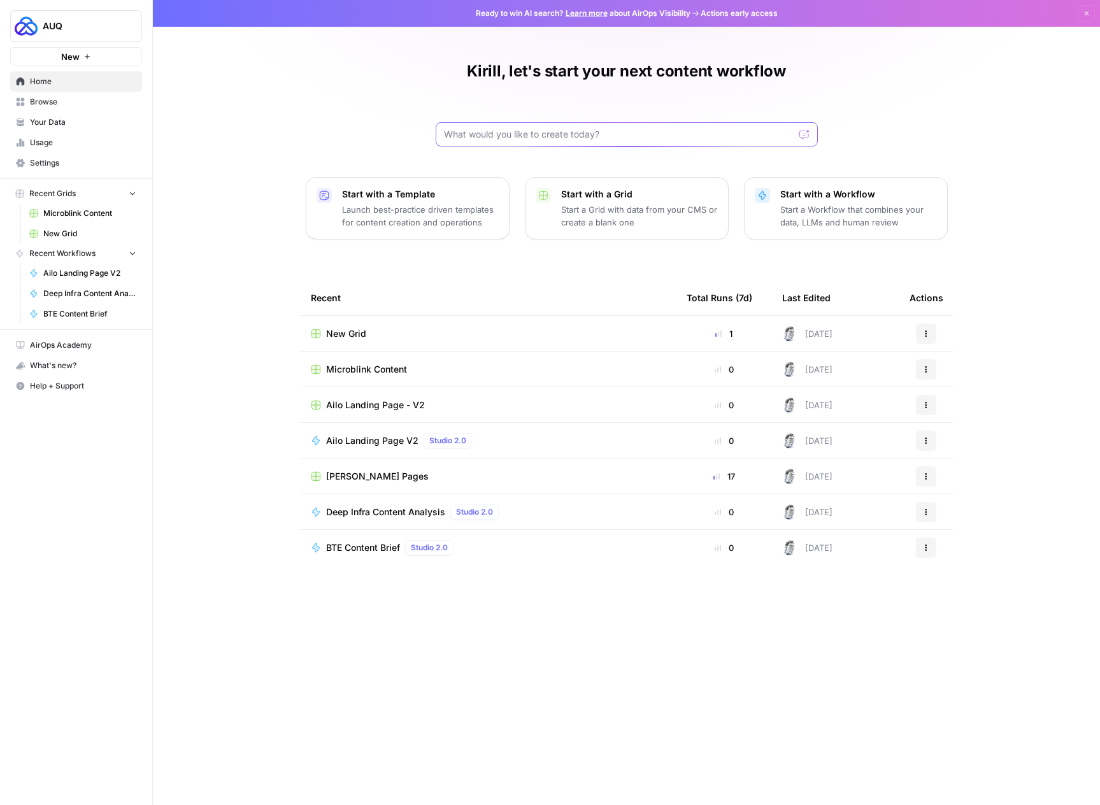
click at [616, 133] on input "text" at bounding box center [619, 134] width 350 height 13
type input "microblink"
click button "Send" at bounding box center [805, 134] width 17 height 17
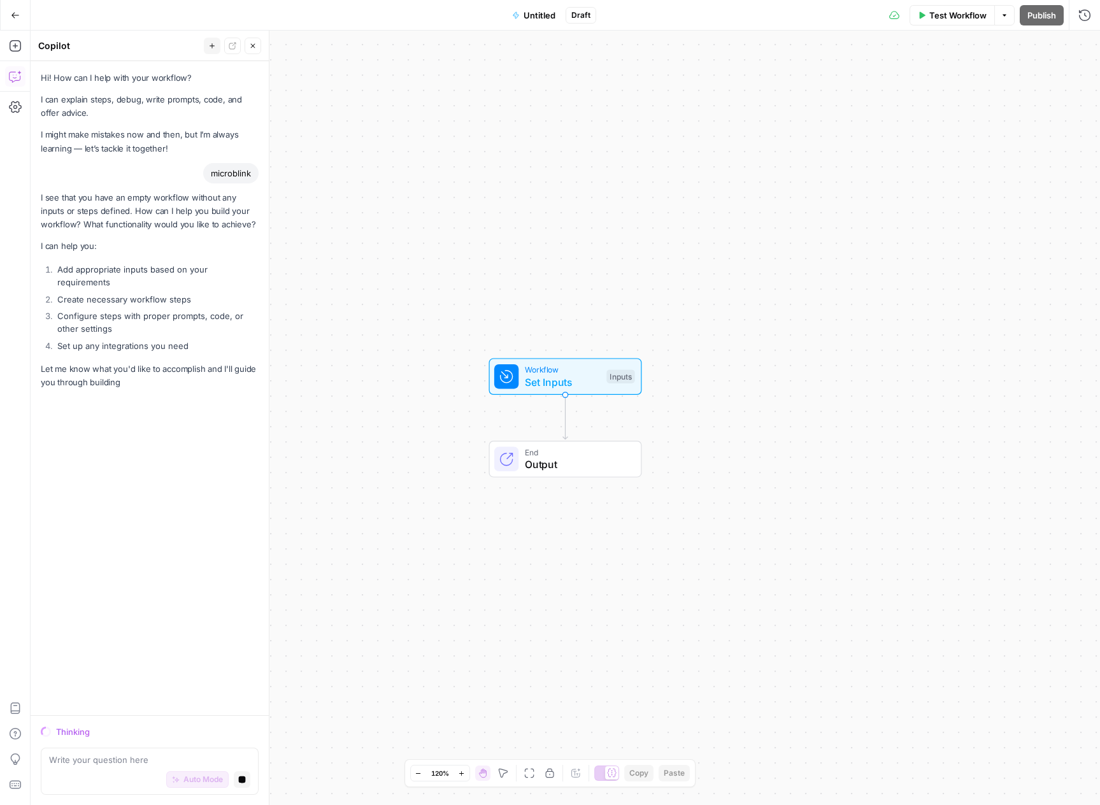
click at [17, 15] on icon "button" at bounding box center [15, 15] width 9 height 9
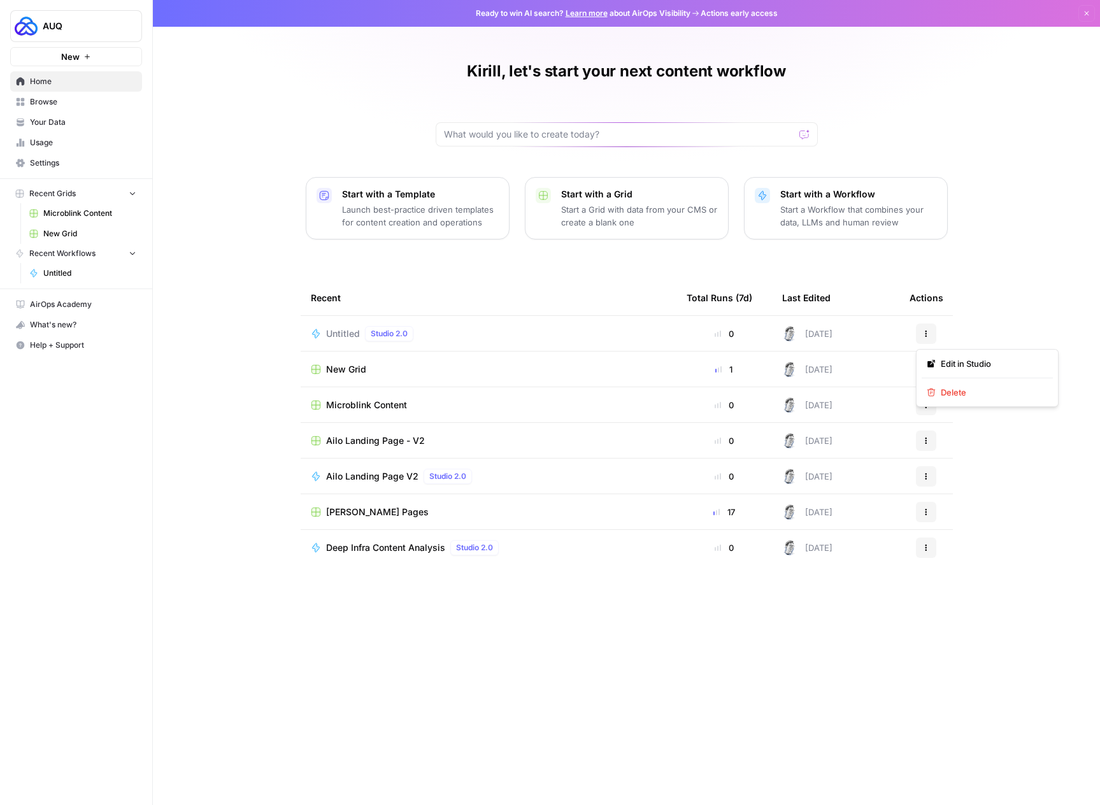
click at [928, 325] on button "Actions" at bounding box center [926, 333] width 20 height 20
click at [954, 390] on span "Delete" at bounding box center [991, 392] width 102 height 13
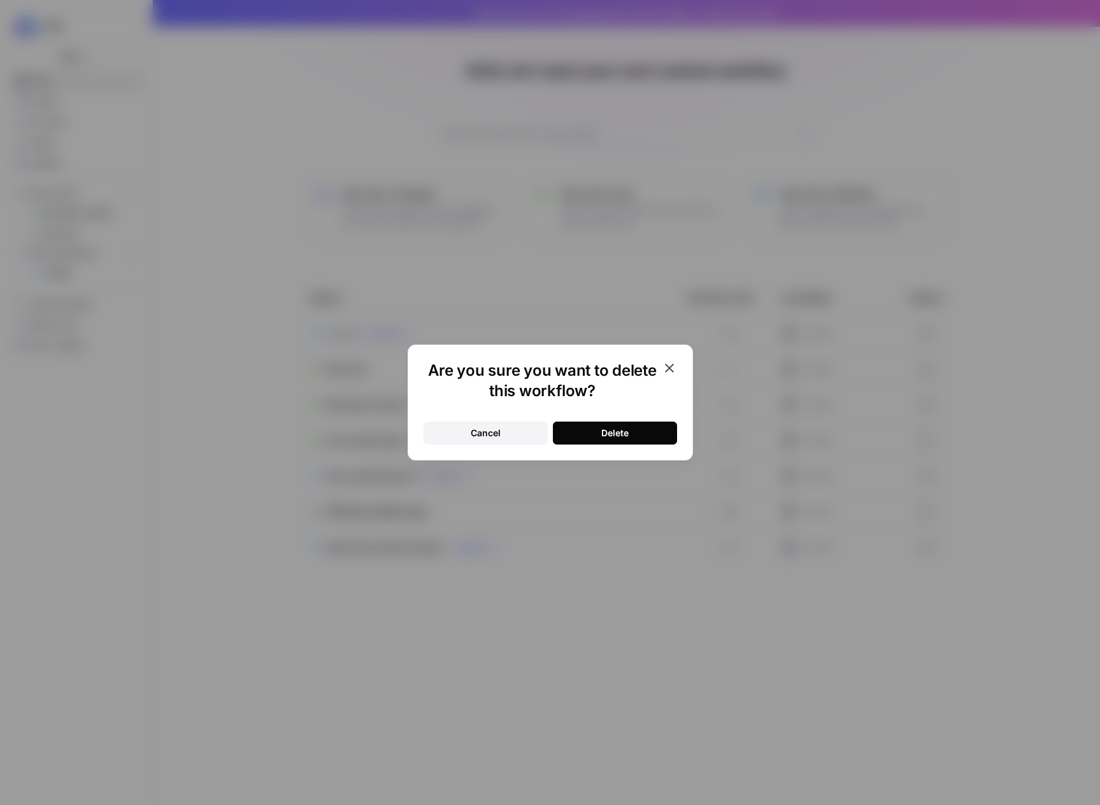
click at [637, 430] on button "Delete" at bounding box center [615, 433] width 124 height 23
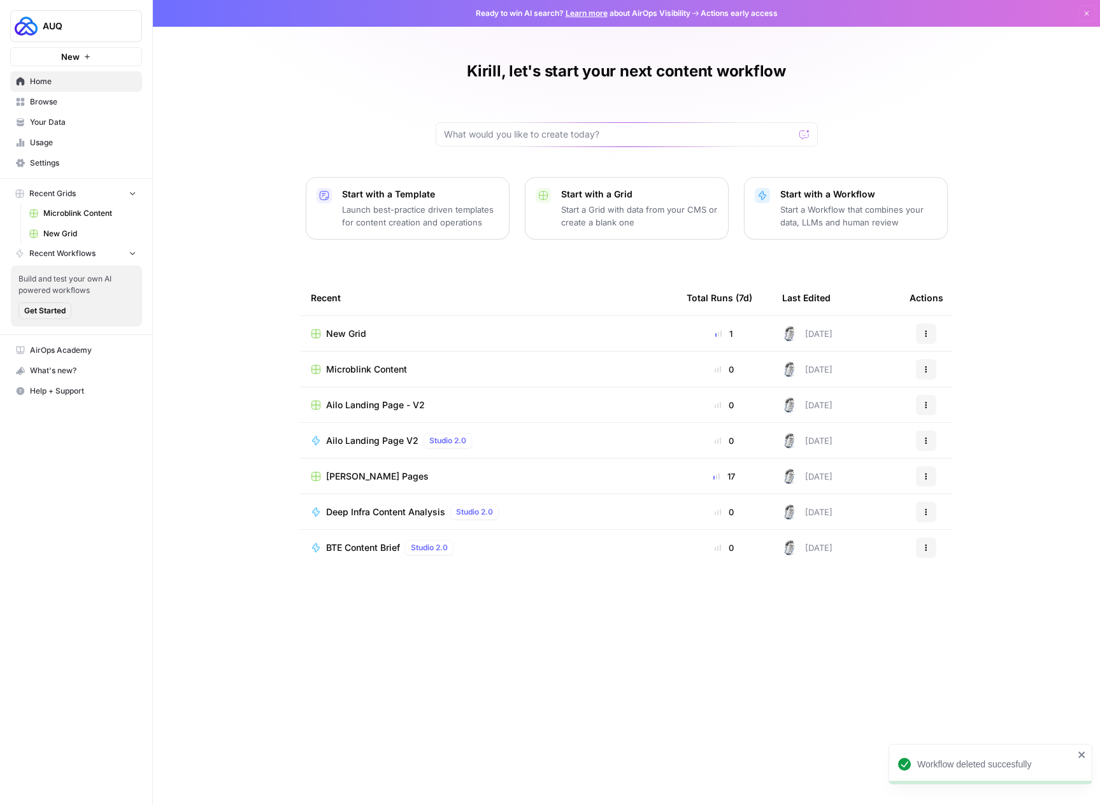
click at [65, 108] on link "Browse" at bounding box center [76, 102] width 132 height 20
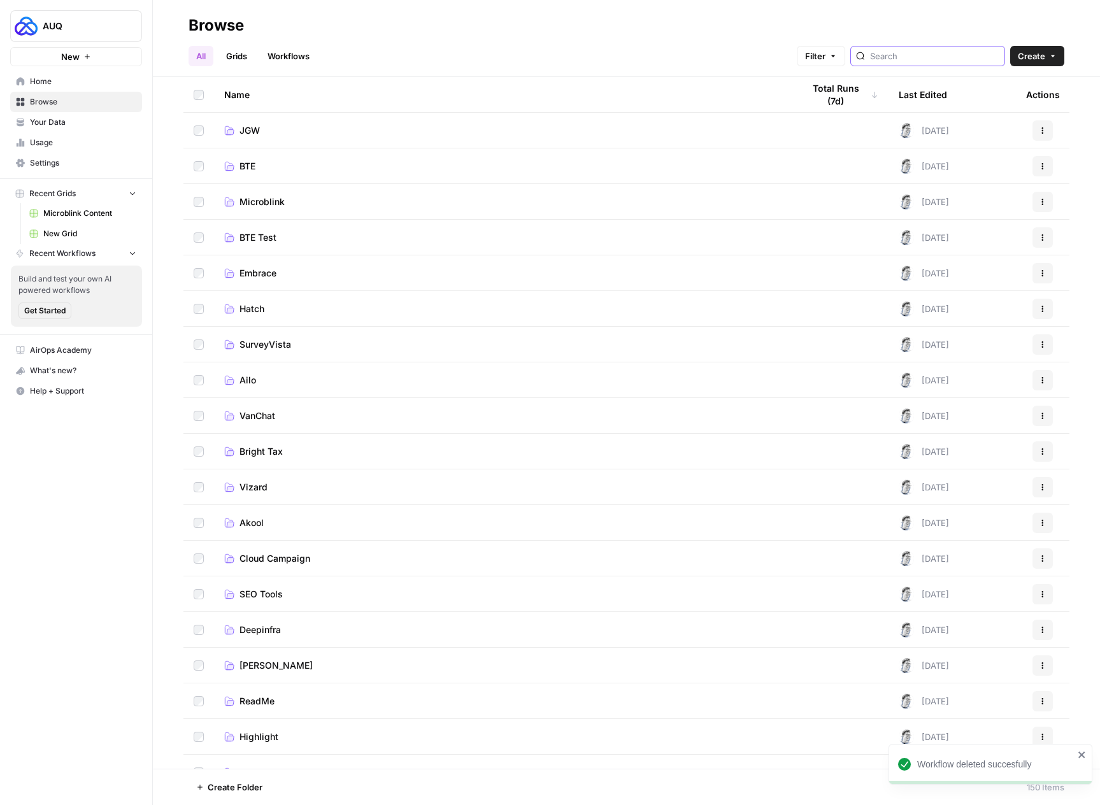
click at [921, 56] on input "search" at bounding box center [934, 56] width 129 height 13
click at [308, 53] on link "Workflows" at bounding box center [288, 56] width 57 height 20
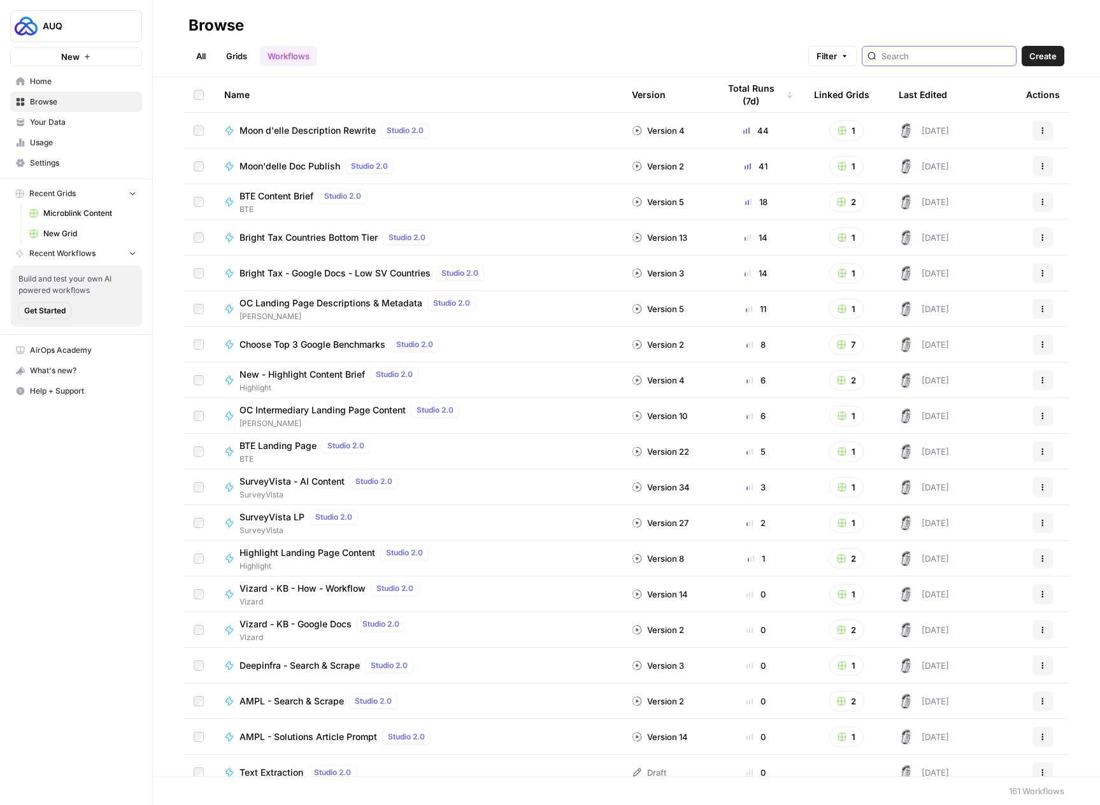
click at [946, 55] on input "search" at bounding box center [945, 56] width 129 height 13
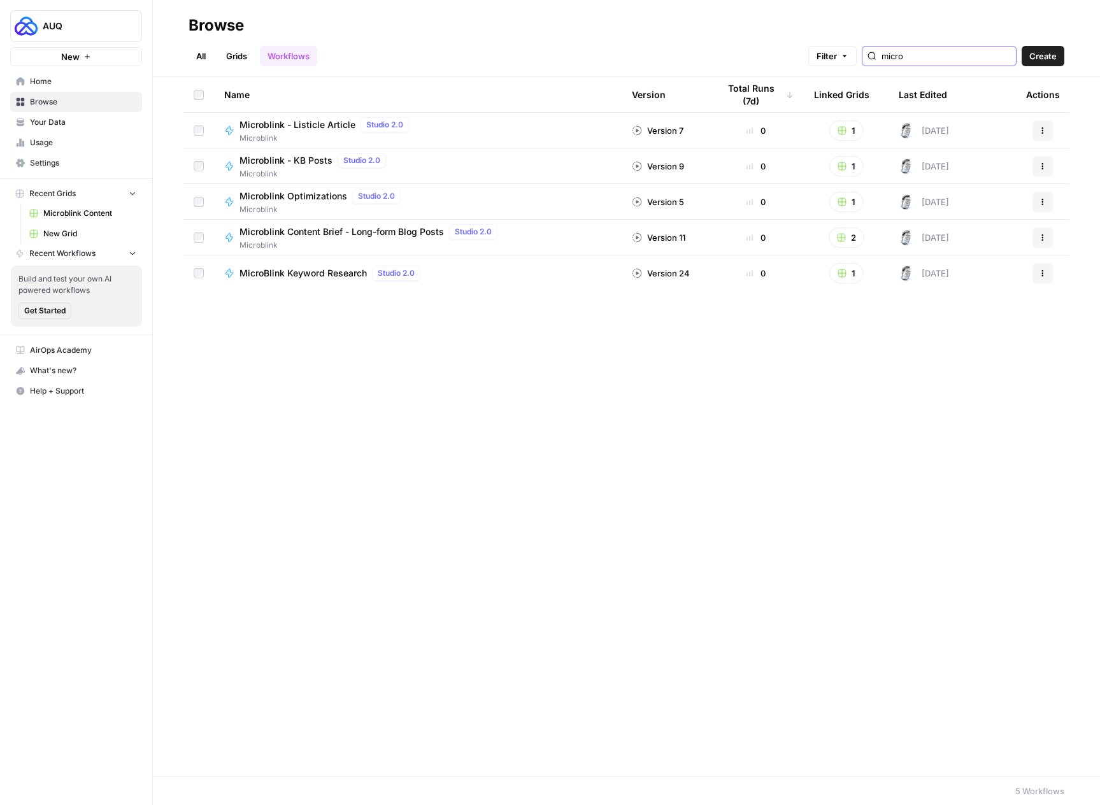
type input "micro"
click at [1035, 197] on button "Actions" at bounding box center [1042, 202] width 20 height 20
click at [966, 333] on span "Duplicate" at bounding box center [986, 331] width 102 height 13
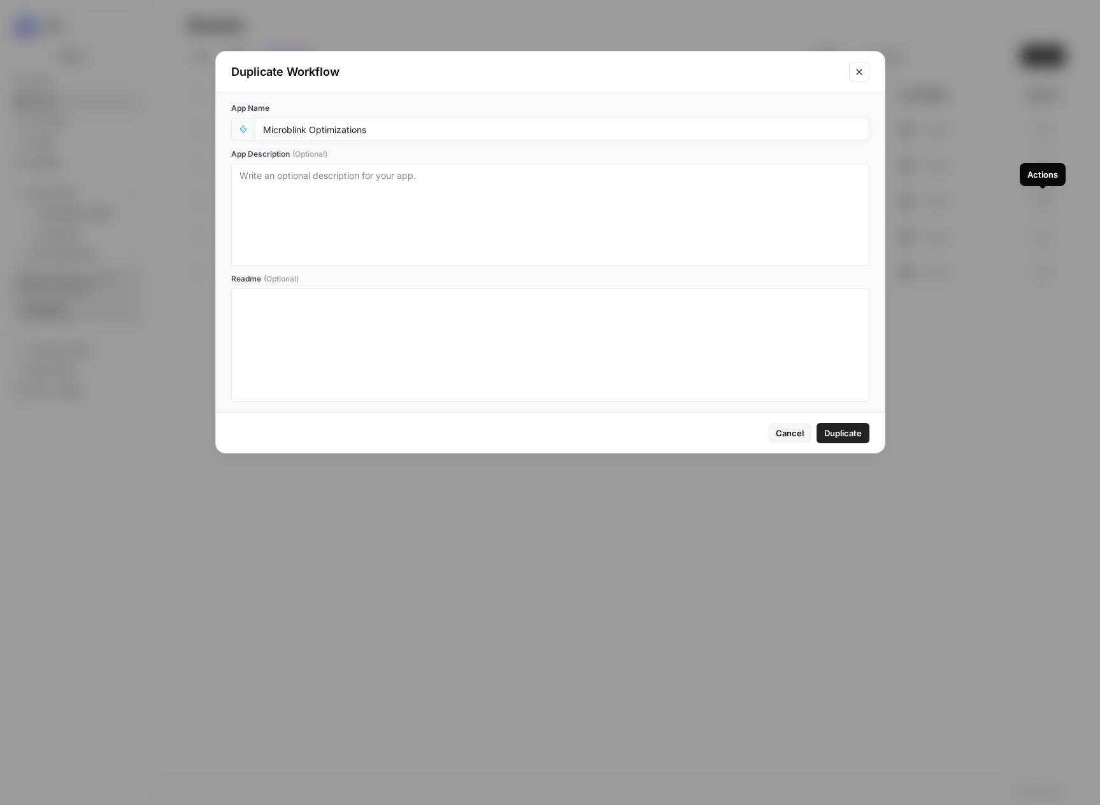
click at [288, 128] on input "Microblink Optimizations" at bounding box center [562, 129] width 598 height 11
type input "JGW Optimizations"
click at [845, 432] on span "Duplicate" at bounding box center [843, 433] width 38 height 13
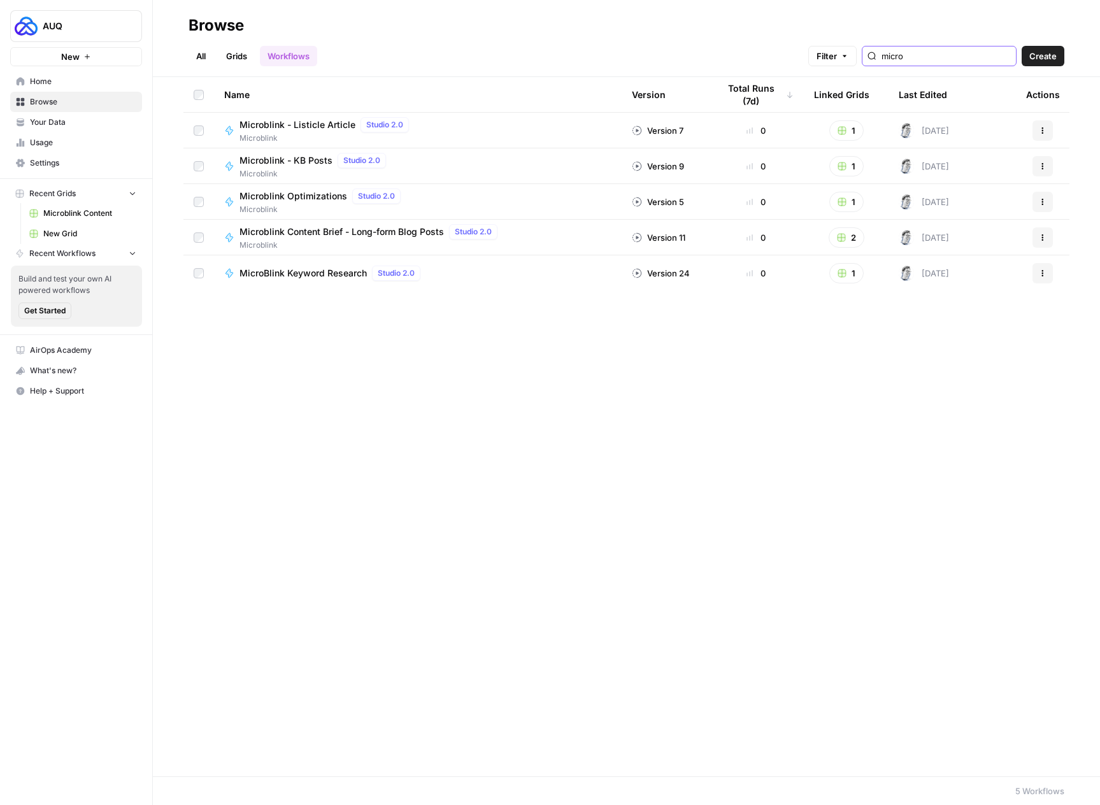
click at [955, 58] on input "micro" at bounding box center [945, 56] width 129 height 13
click at [1007, 55] on input "micro" at bounding box center [945, 56] width 129 height 13
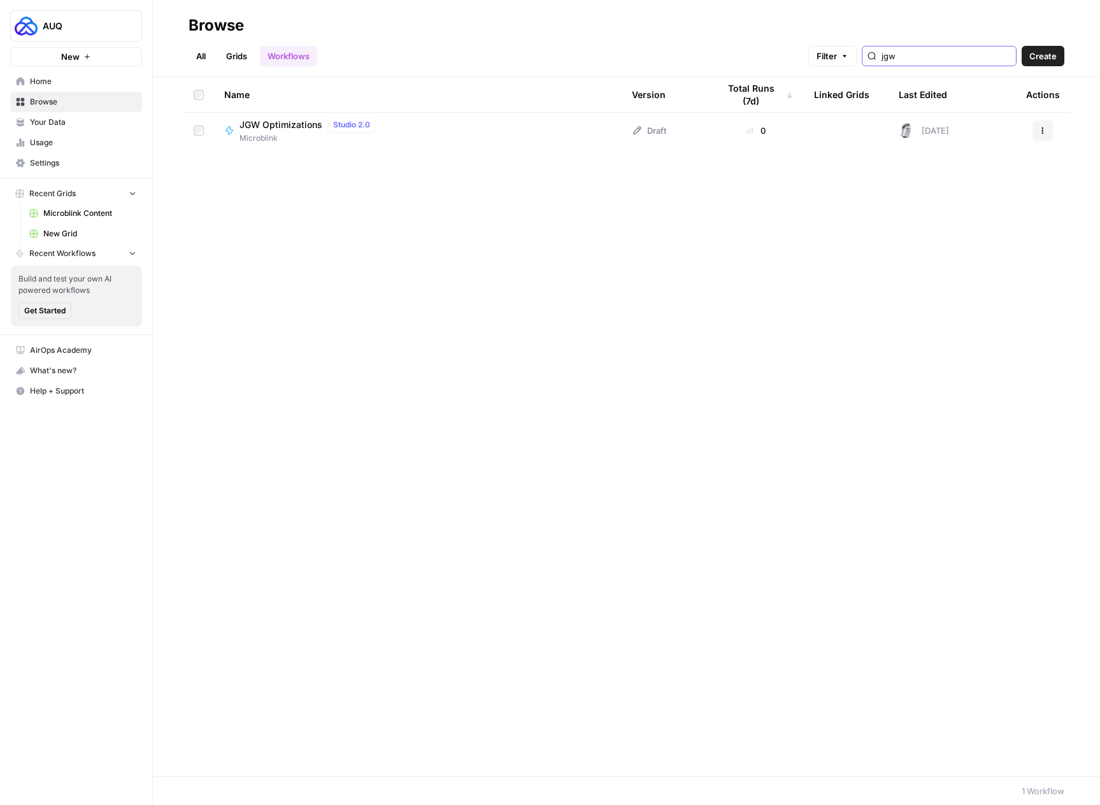
type input "jgw"
click at [1044, 124] on button "Actions" at bounding box center [1042, 130] width 20 height 20
click at [970, 206] on span "Move To" at bounding box center [986, 207] width 102 height 13
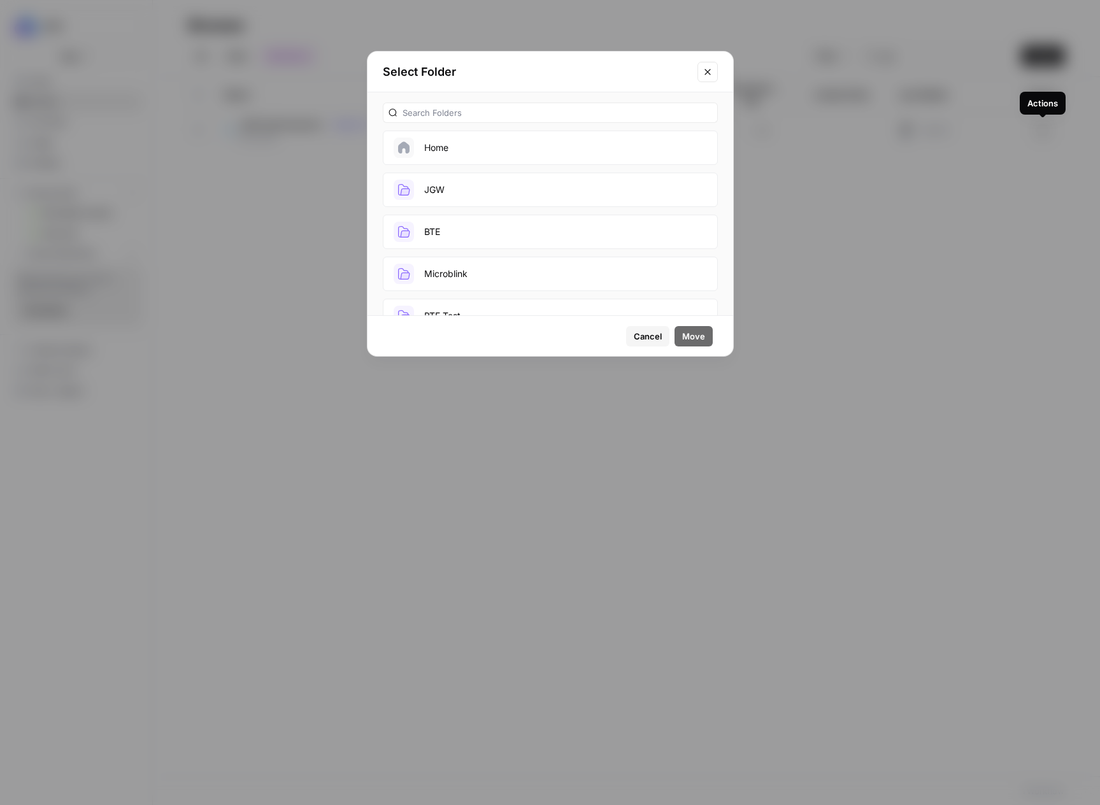
click at [504, 183] on button "JGW" at bounding box center [550, 190] width 335 height 34
click at [691, 332] on span "Move" at bounding box center [693, 336] width 23 height 13
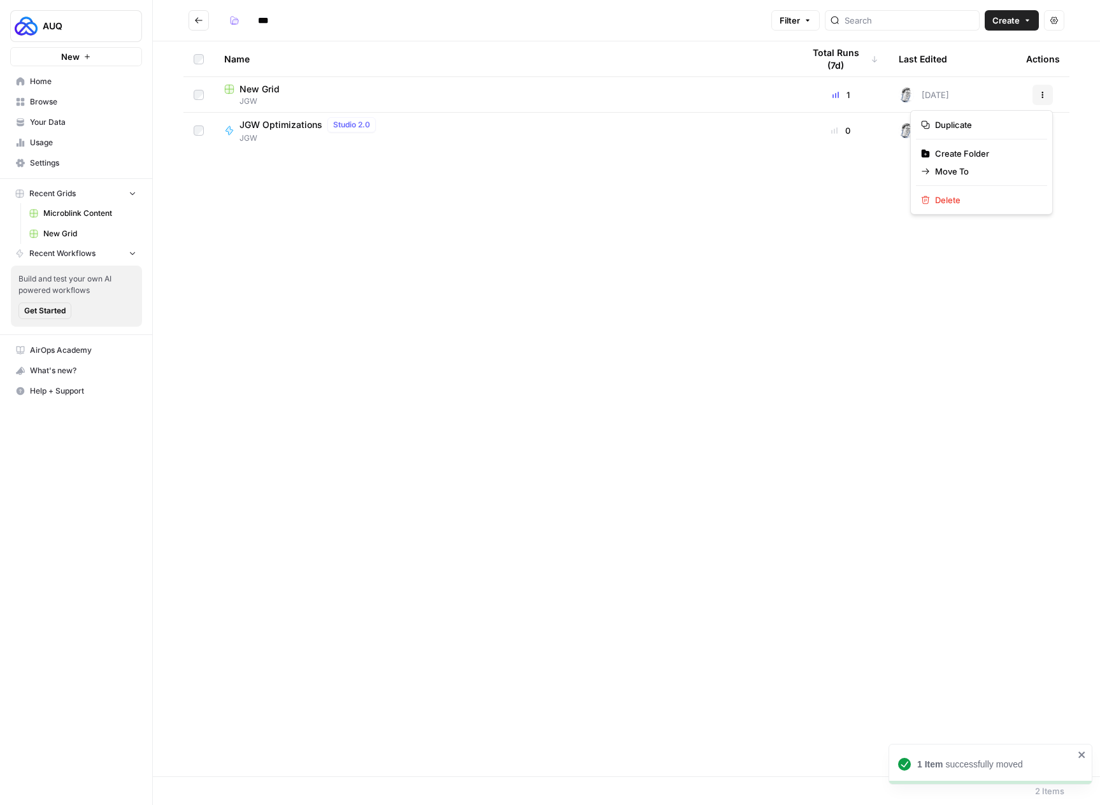
click at [1039, 96] on icon "button" at bounding box center [1043, 95] width 8 height 8
click at [989, 174] on span "Move To" at bounding box center [986, 171] width 102 height 13
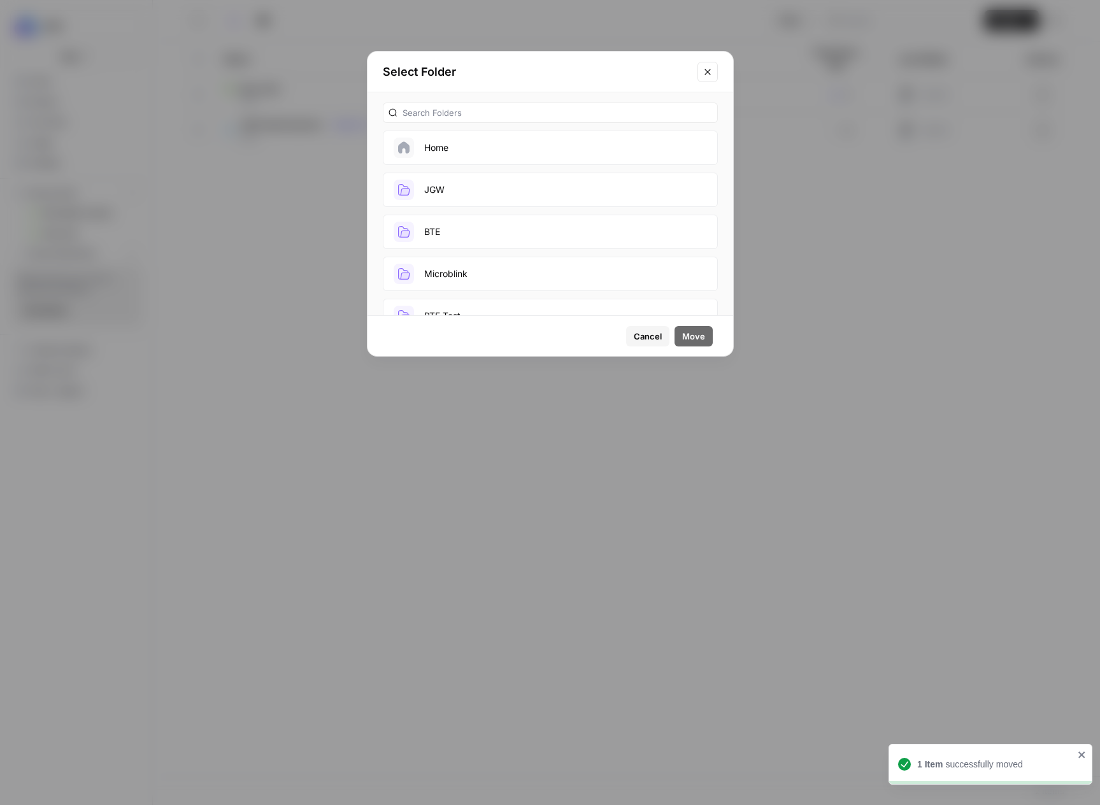
click at [495, 187] on button "JGW" at bounding box center [550, 190] width 335 height 34
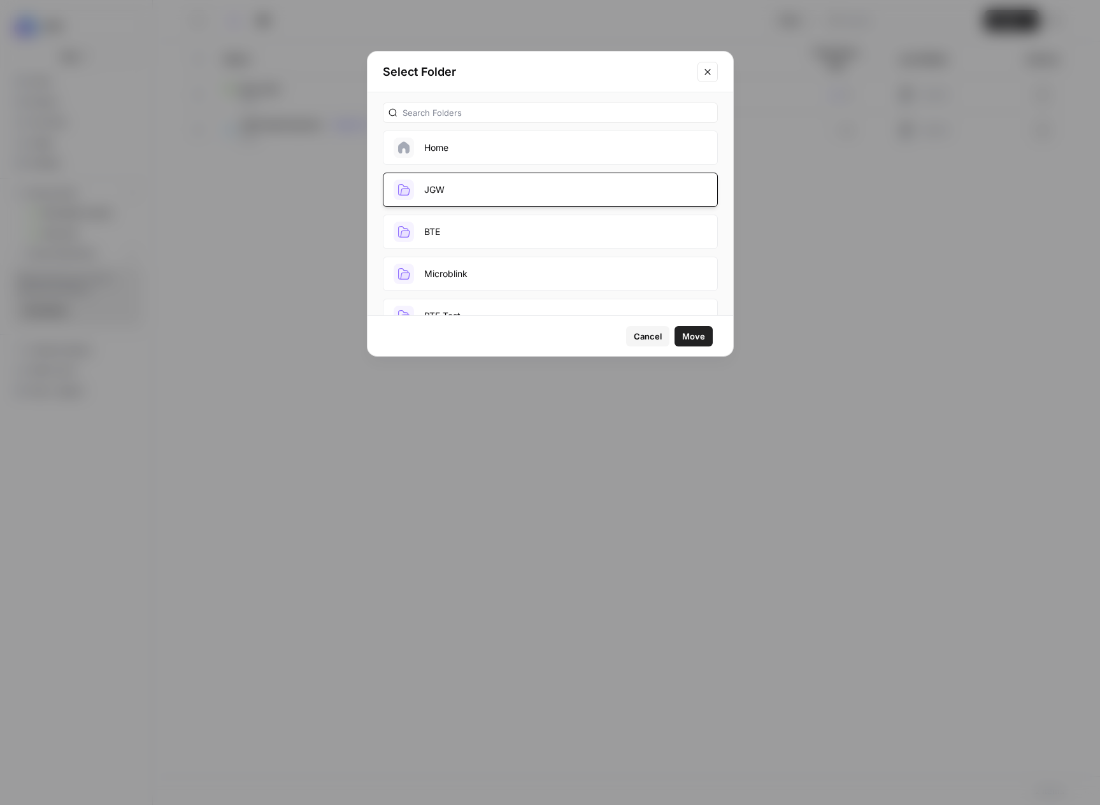
click at [705, 337] on button "Move" at bounding box center [693, 336] width 38 height 20
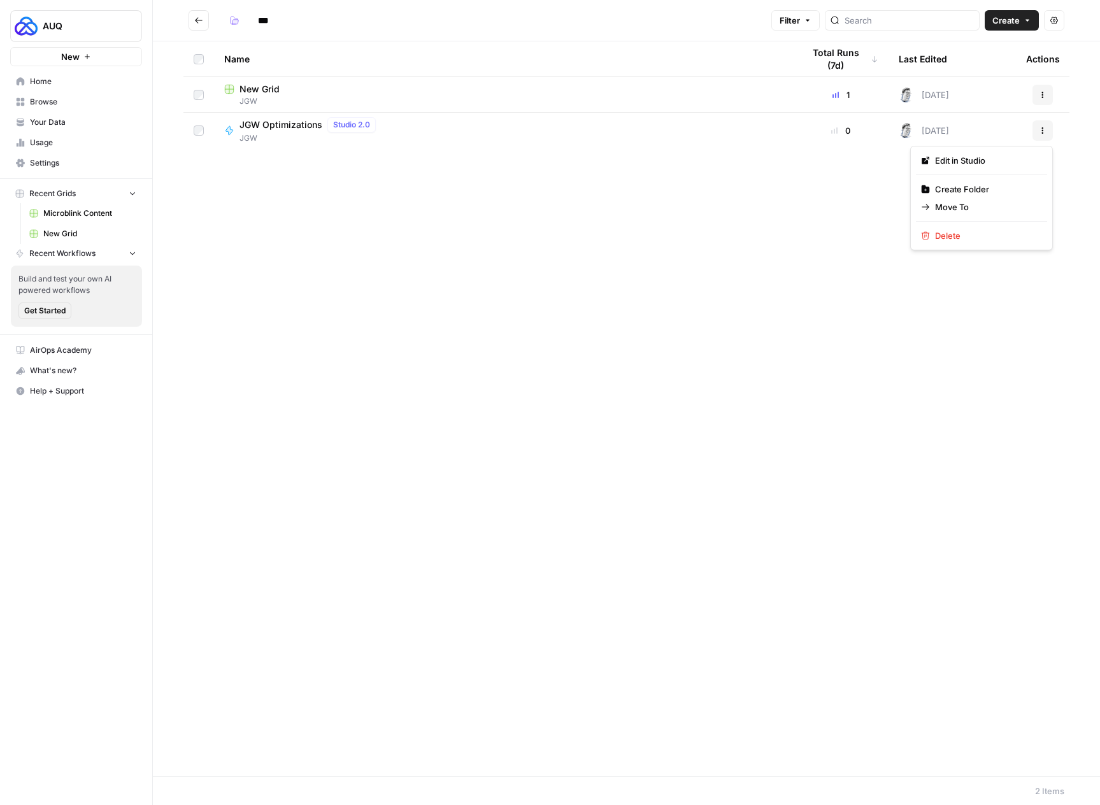
click at [1037, 126] on button "Actions" at bounding box center [1042, 130] width 20 height 20
click at [279, 125] on span "JGW Optimizations" at bounding box center [280, 124] width 83 height 13
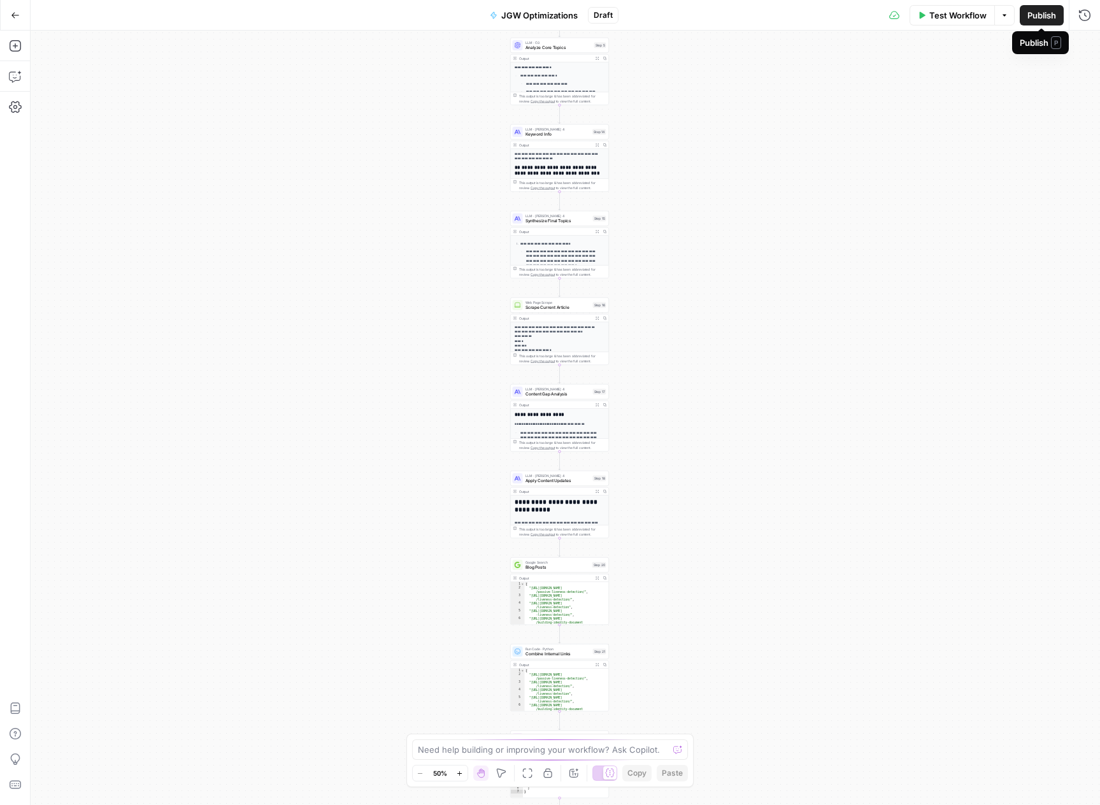
click at [1054, 18] on span "Publish" at bounding box center [1041, 15] width 29 height 13
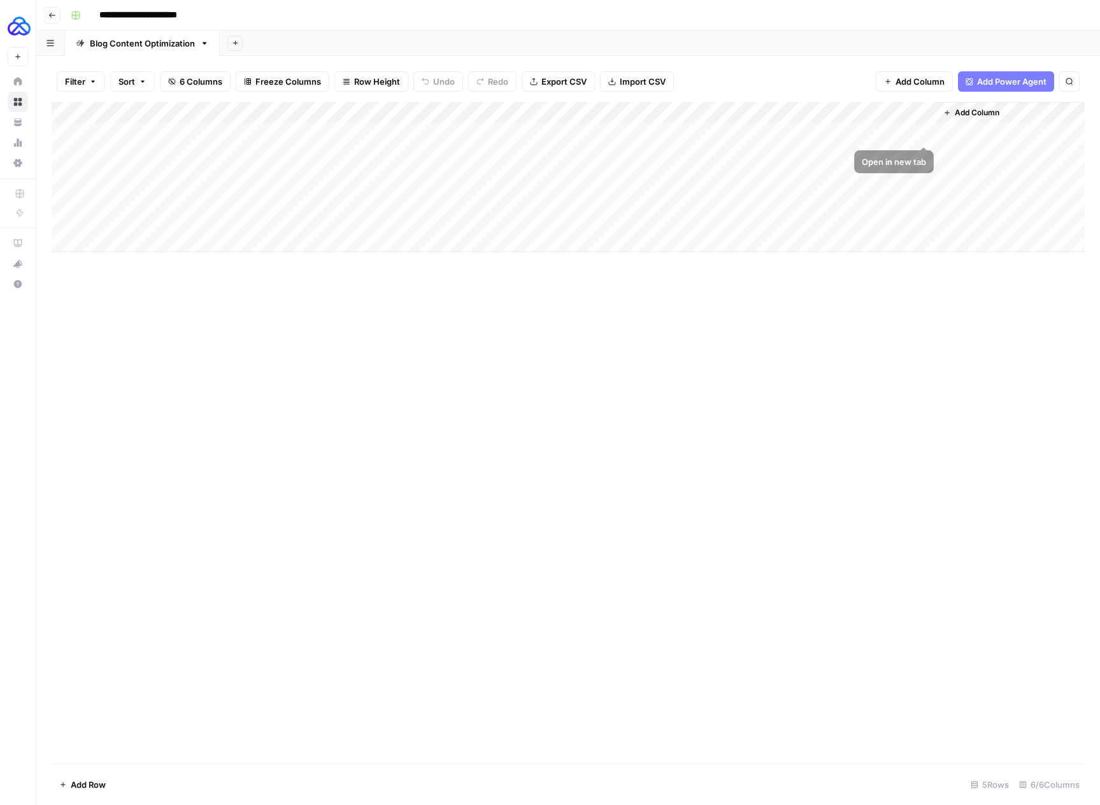
click at [977, 111] on span "Add Column" at bounding box center [976, 112] width 45 height 11
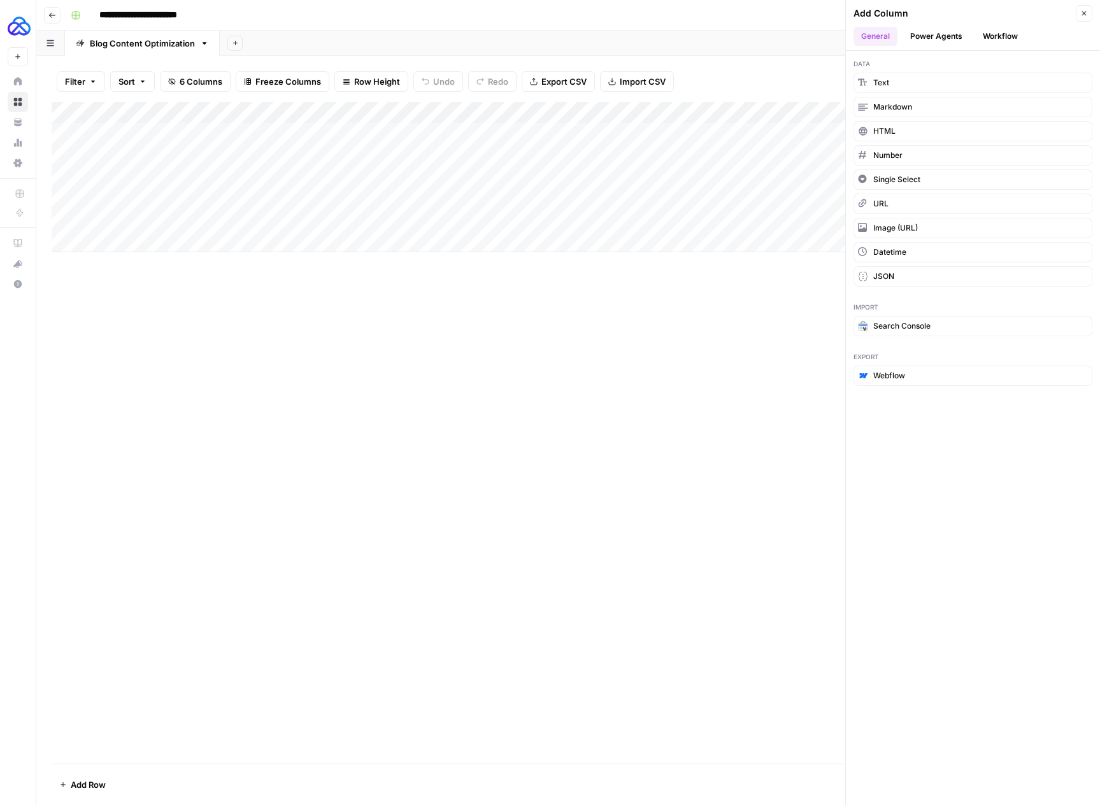
click at [1007, 38] on button "Workflow" at bounding box center [1000, 36] width 50 height 19
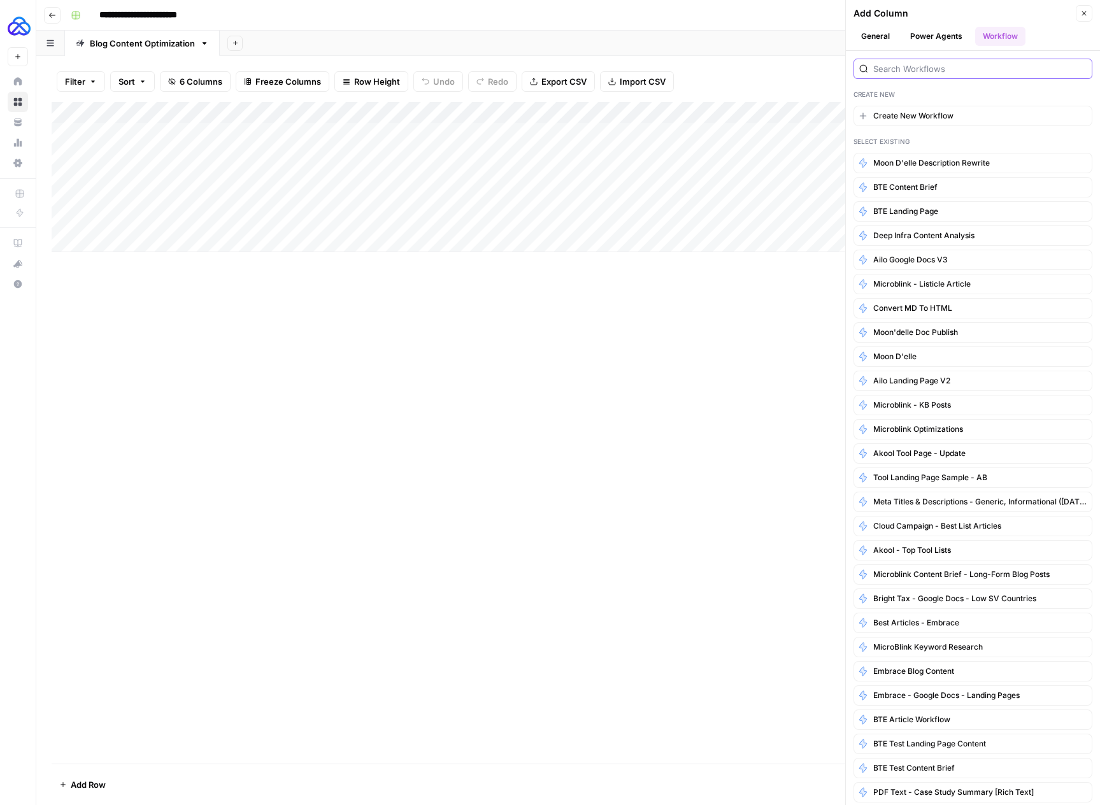
click at [1003, 63] on input "search" at bounding box center [979, 68] width 213 height 13
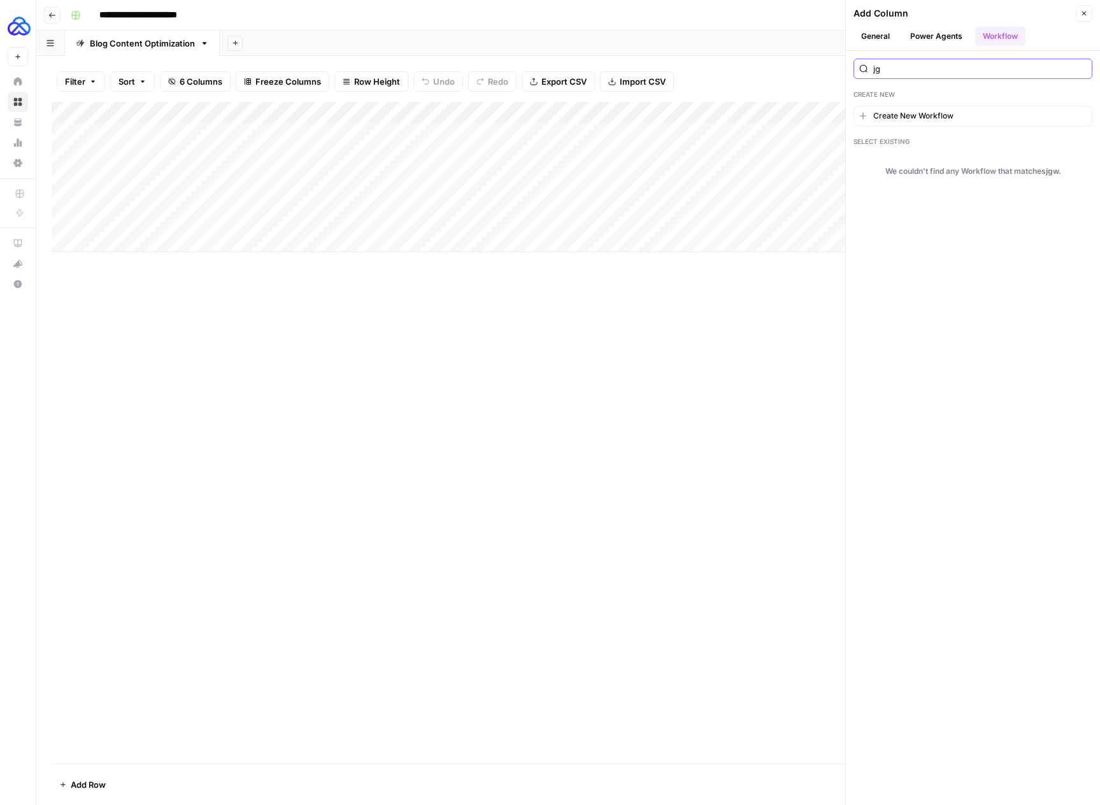
type input "j"
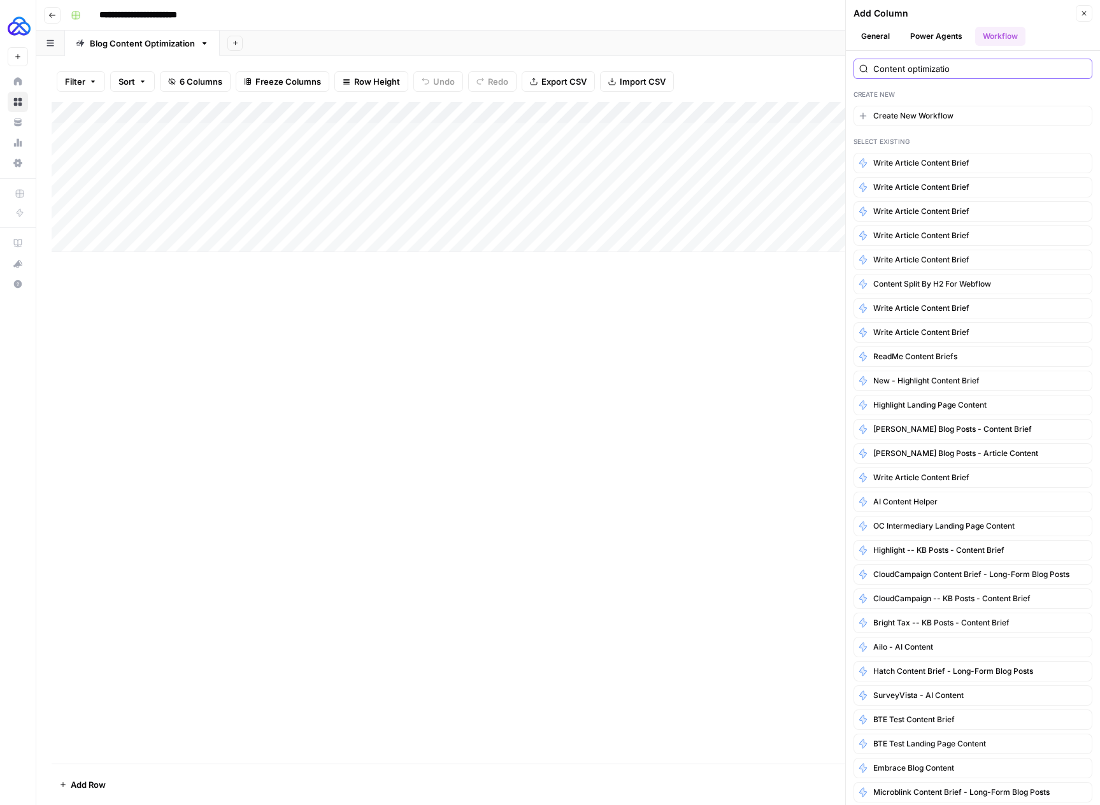
type input "Content optimization"
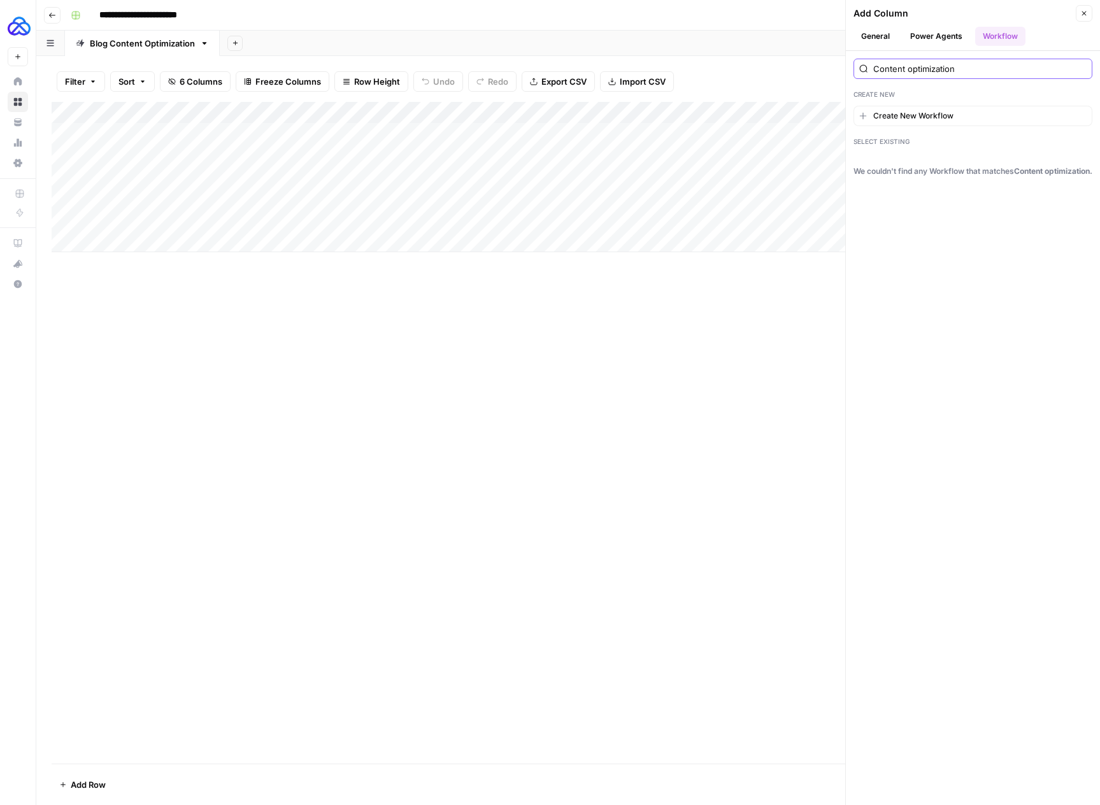
drag, startPoint x: 944, startPoint y: 70, endPoint x: 817, endPoint y: 63, distance: 127.5
click at [826, 64] on div "**********" at bounding box center [567, 402] width 1063 height 805
type input "M"
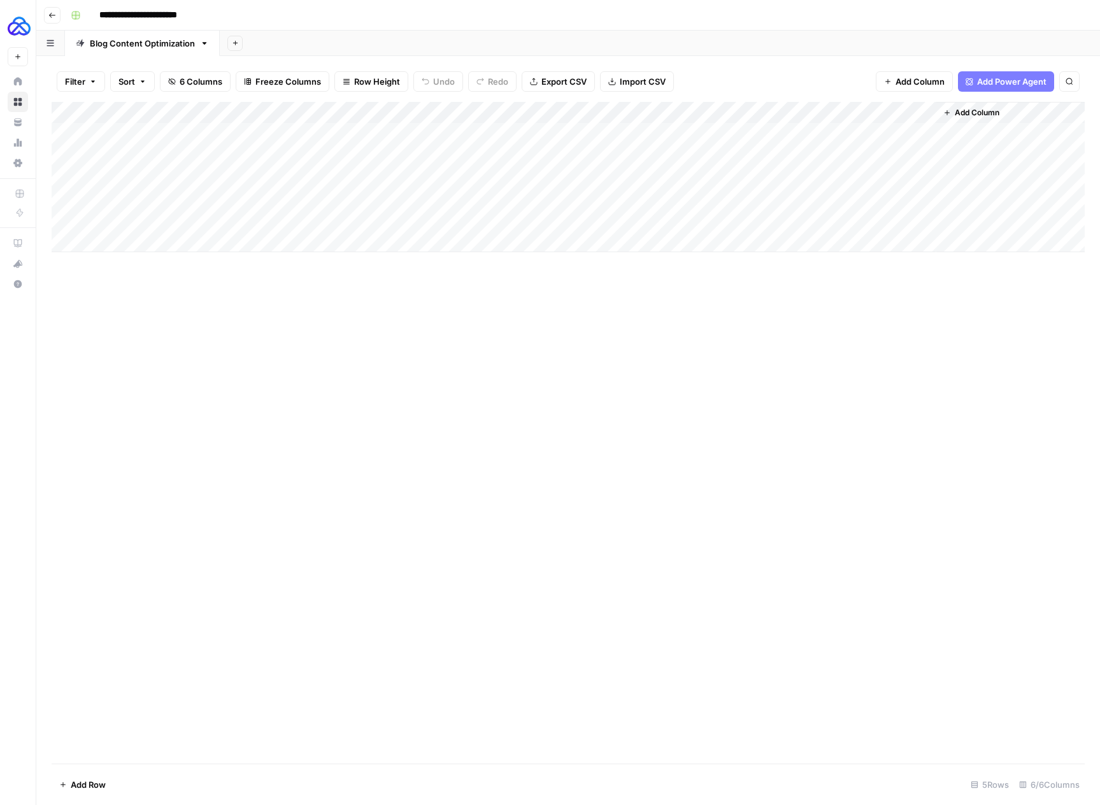
click at [979, 108] on span "Add Column" at bounding box center [976, 112] width 45 height 11
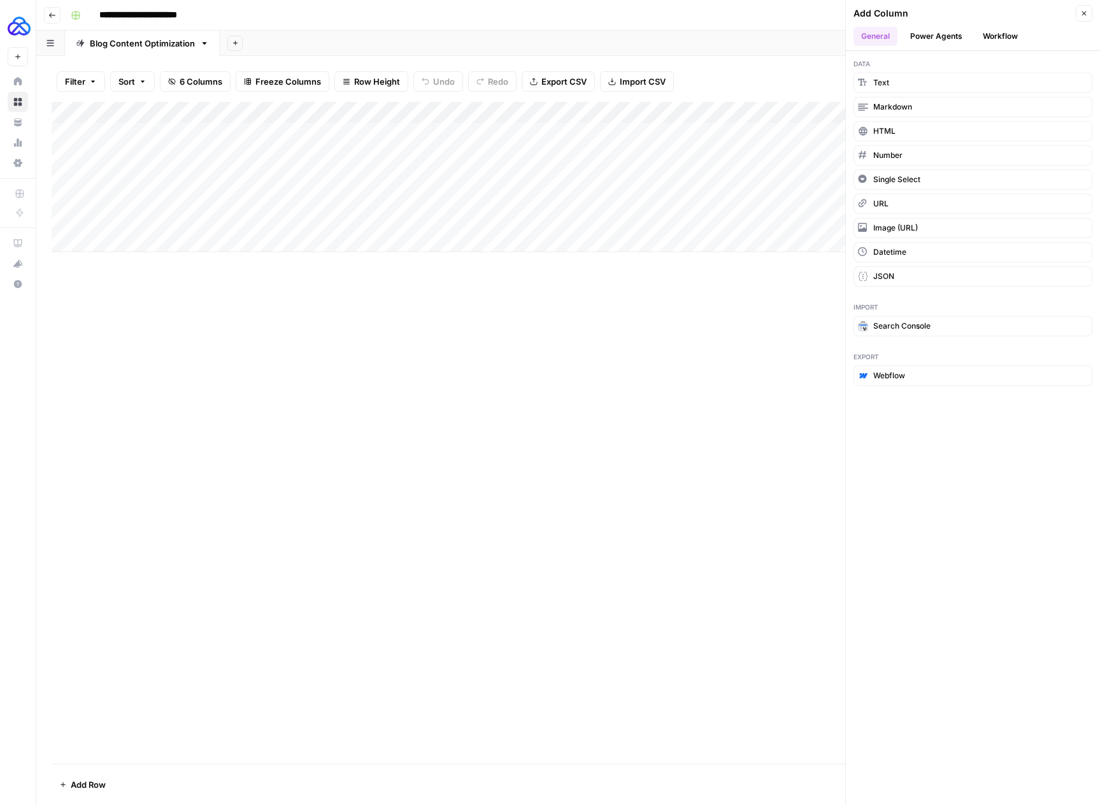
click at [1002, 31] on button "Workflow" at bounding box center [1000, 36] width 50 height 19
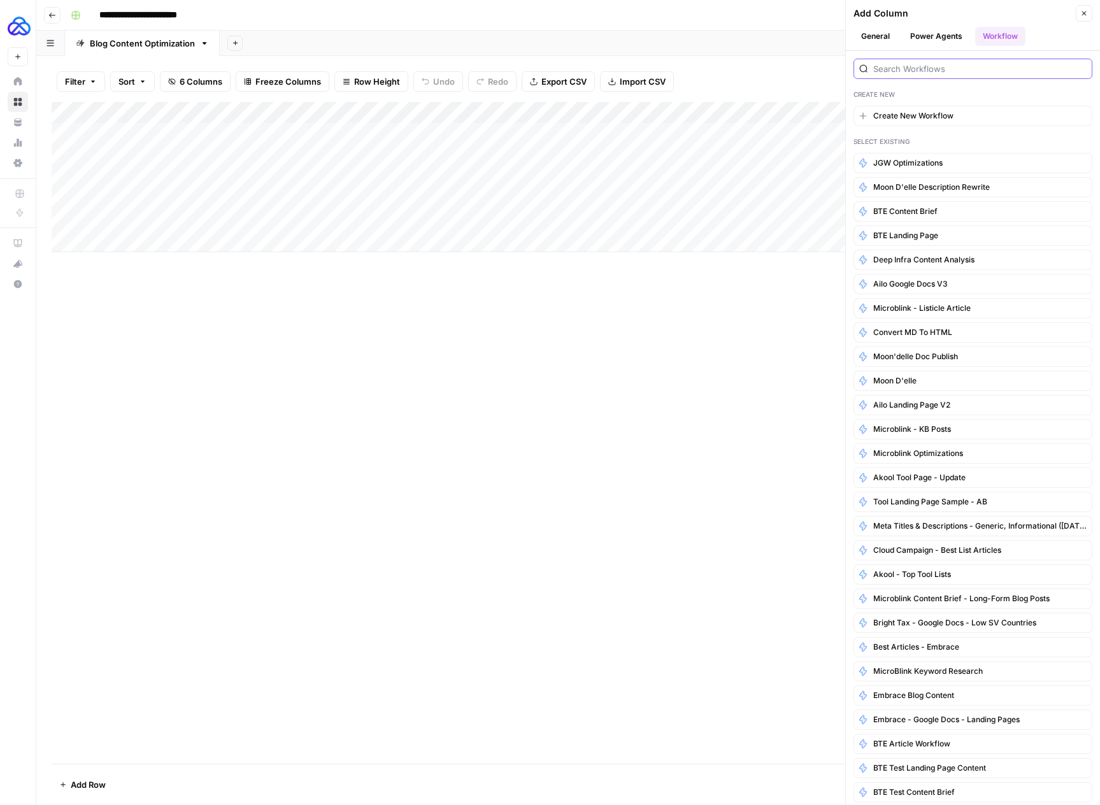
click at [972, 65] on input "search" at bounding box center [979, 68] width 213 height 13
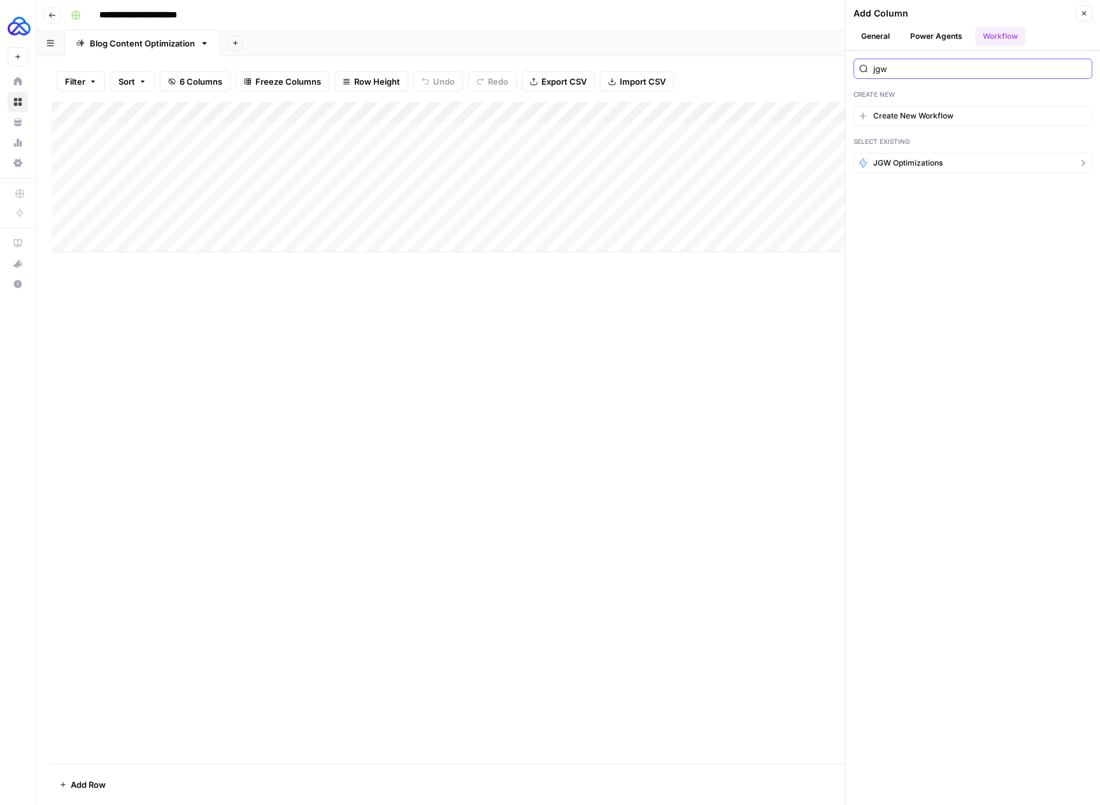
type input "jgw"
click at [953, 160] on button "JGW Optimizations" at bounding box center [972, 163] width 239 height 20
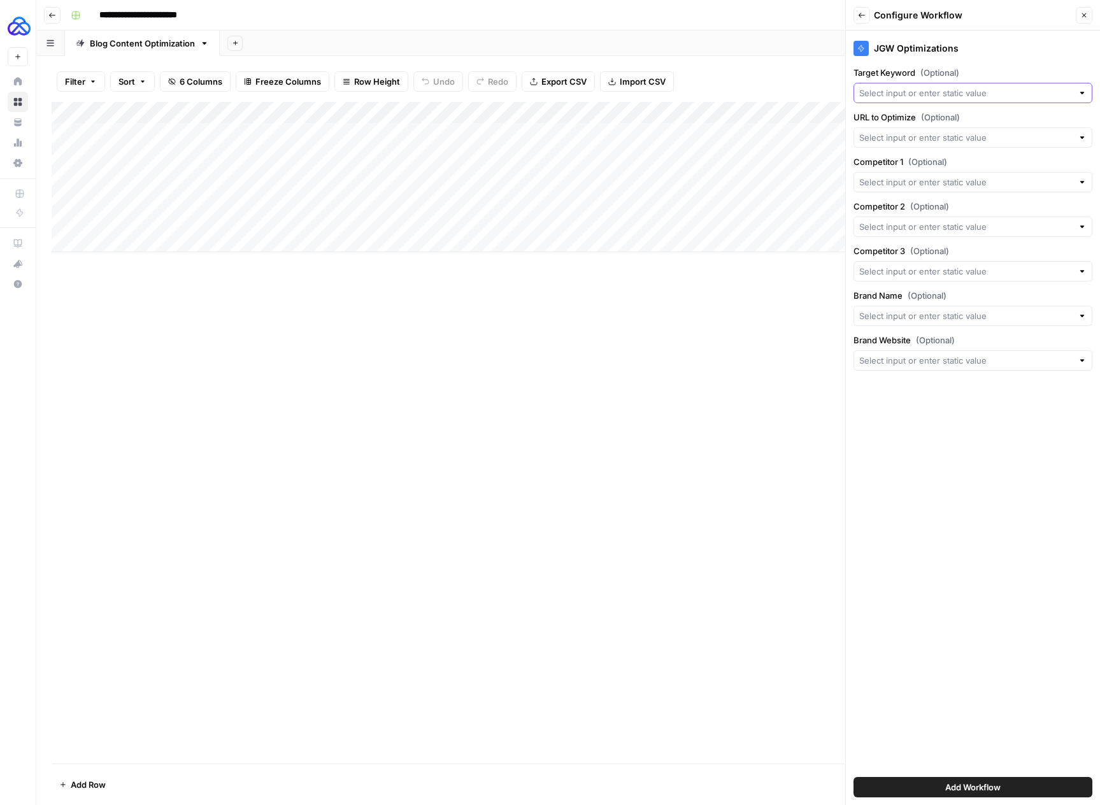
click at [1014, 91] on input "Target Keyword (Optional)" at bounding box center [965, 93] width 213 height 13
click at [926, 169] on span "Targeted Keyword" at bounding box center [962, 164] width 197 height 13
type input "Targeted Keyword"
click at [947, 136] on input "URL to Optimize (Optional)" at bounding box center [965, 137] width 213 height 13
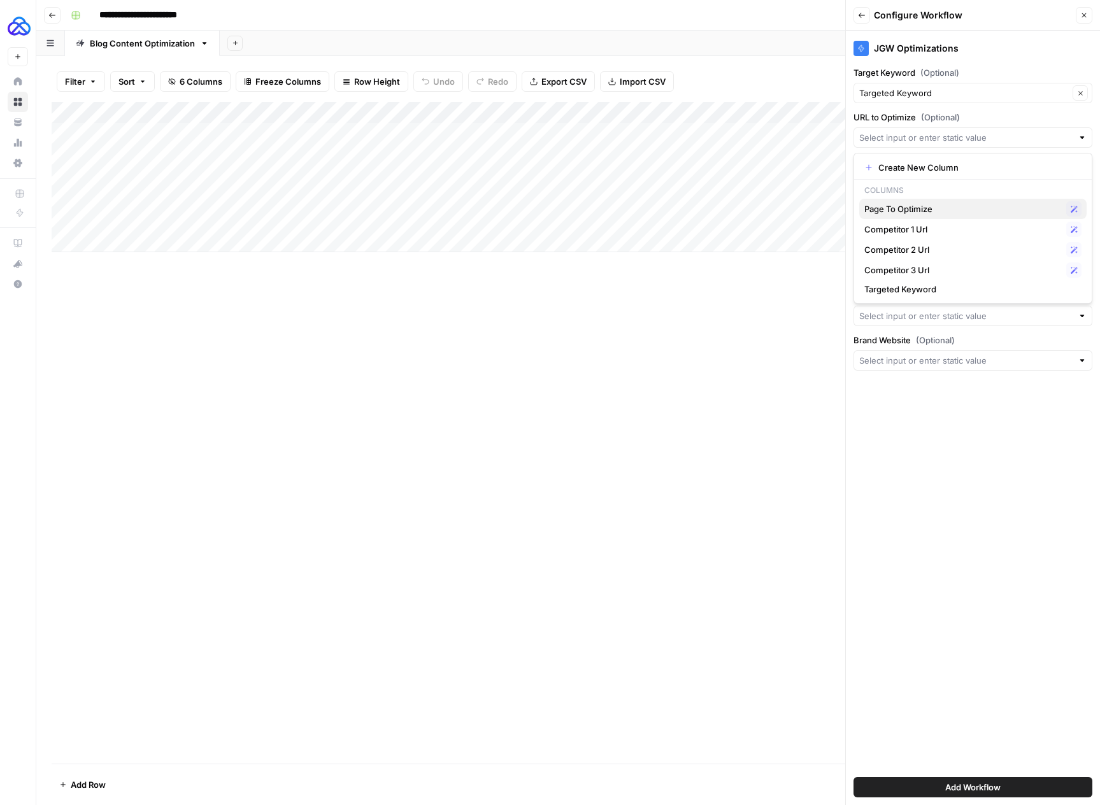
click at [930, 209] on span "Page To Optimize" at bounding box center [962, 208] width 197 height 13
type input "Page To Optimize"
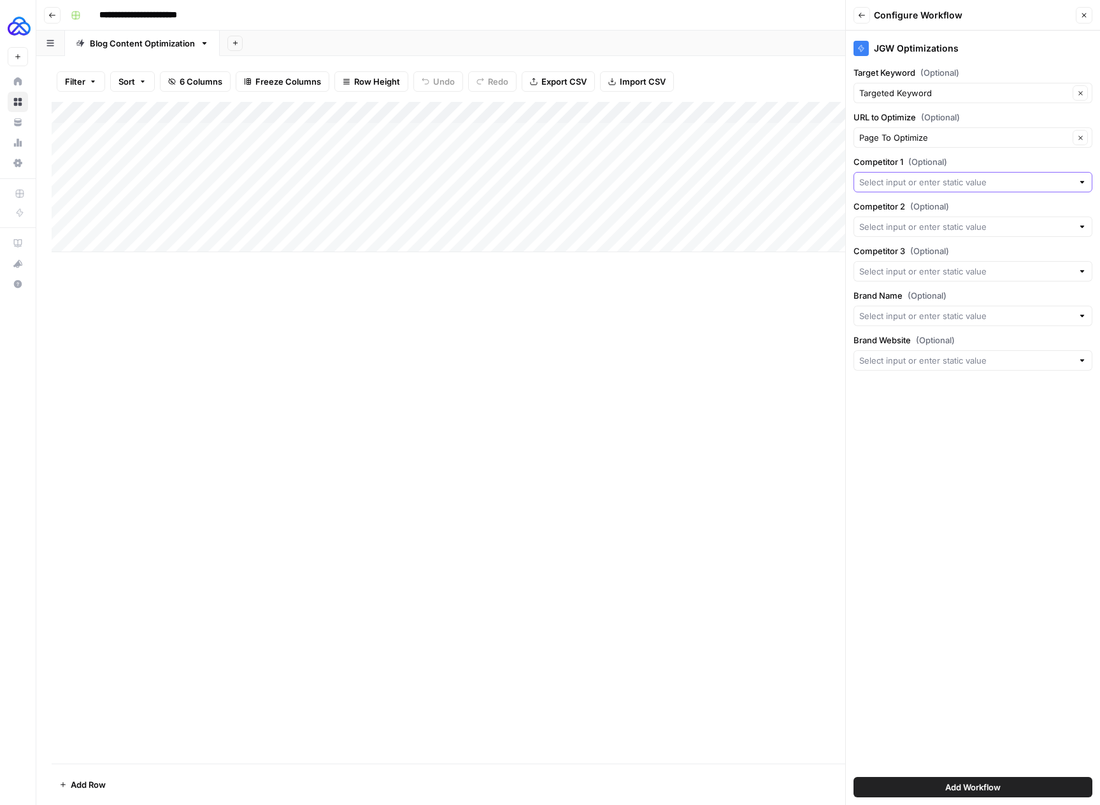
click at [938, 181] on input "Competitor 1 (Optional)" at bounding box center [965, 182] width 213 height 13
click at [931, 257] on span "Competitor 1 Url" at bounding box center [962, 253] width 197 height 13
type input "Competitor 1 Url"
click at [946, 227] on input "Competitor 2 (Optional)" at bounding box center [965, 226] width 213 height 13
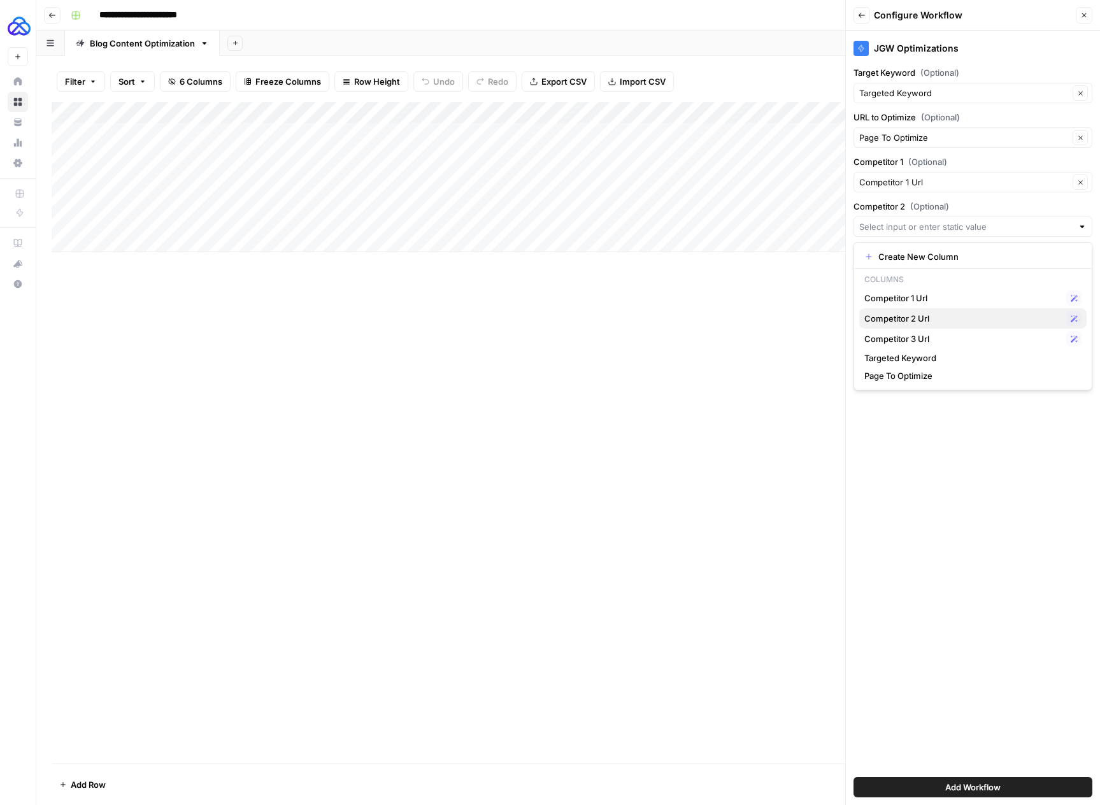
click at [923, 318] on span "Competitor 2 Url" at bounding box center [962, 318] width 197 height 13
type input "Competitor 2 Url"
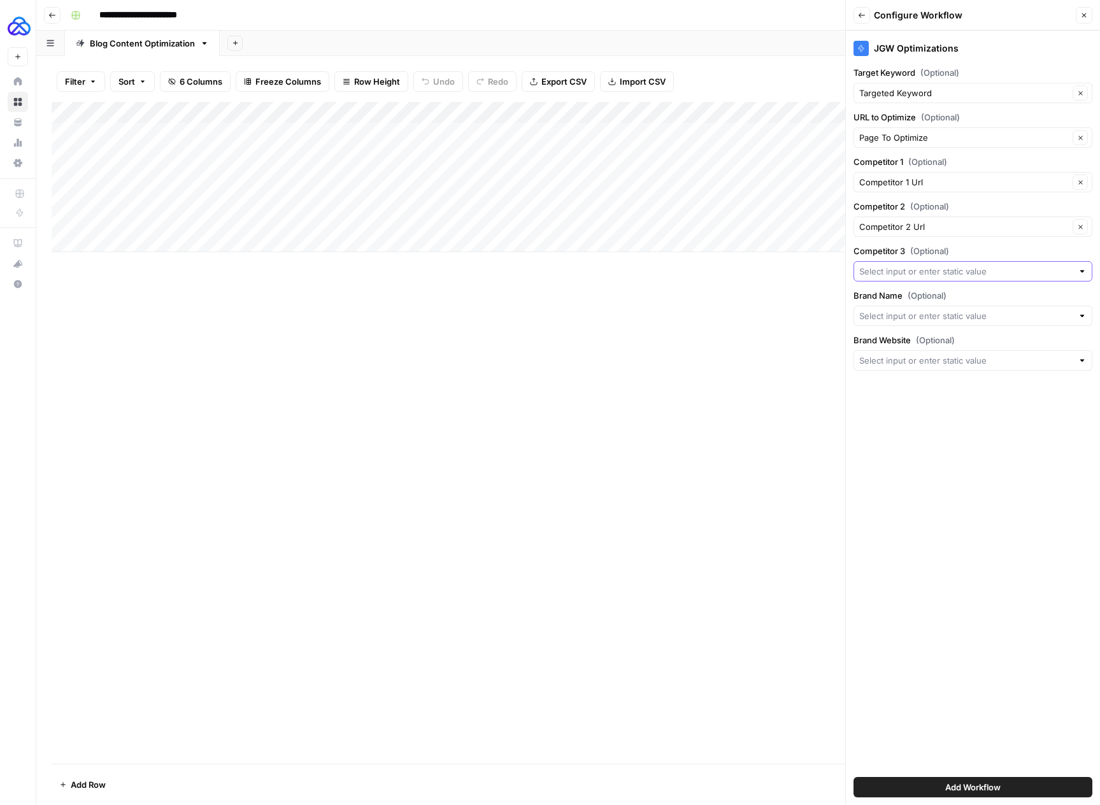
click at [937, 265] on input "Competitor 3 (Optional)" at bounding box center [965, 271] width 213 height 13
click at [932, 388] on span "Competitor 3 Url" at bounding box center [962, 383] width 197 height 13
type input "Competitor 3 Url"
click at [933, 313] on input "Brand Name (Optional)" at bounding box center [965, 315] width 213 height 13
click at [934, 545] on div "JGW Optimizations Target Keyword (Optional) Targeted Keyword Clear URL to Optim…" at bounding box center [973, 418] width 254 height 774
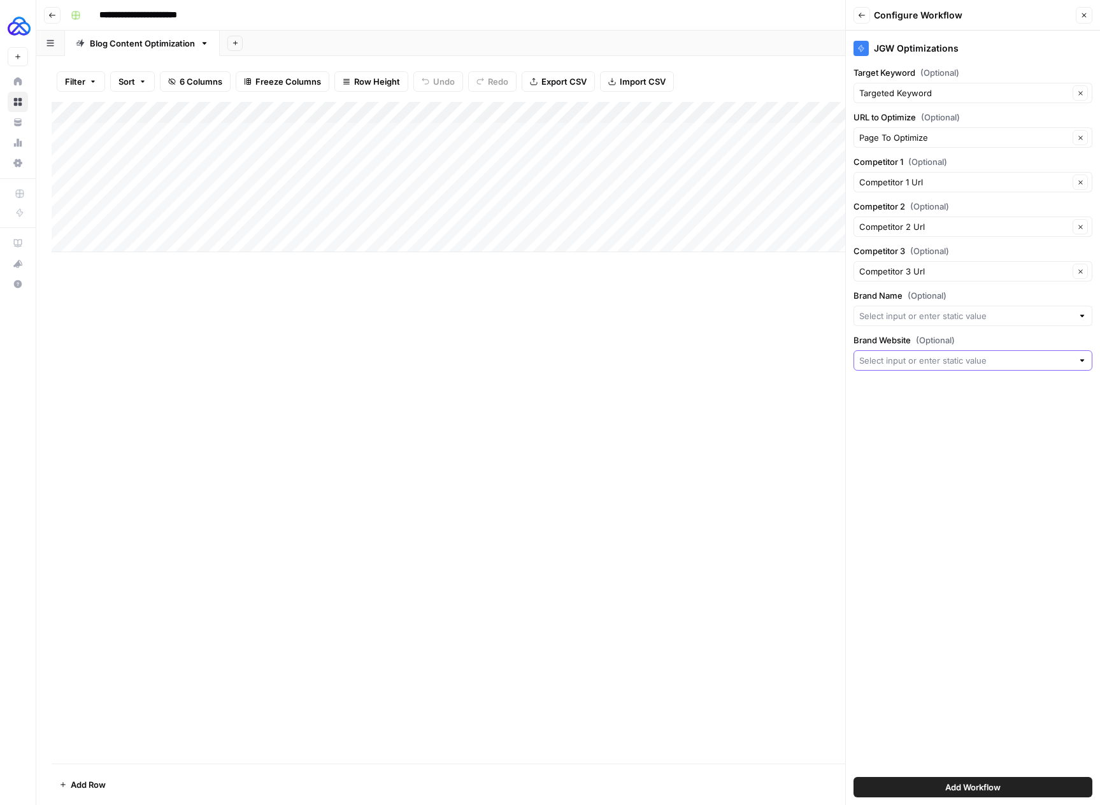
click at [918, 364] on input "Brand Website (Optional)" at bounding box center [965, 360] width 213 height 13
click at [942, 596] on div "JGW Optimizations Target Keyword (Optional) Targeted Keyword Clear URL to Optim…" at bounding box center [973, 418] width 254 height 774
click at [919, 784] on button "Add Workflow" at bounding box center [972, 787] width 239 height 20
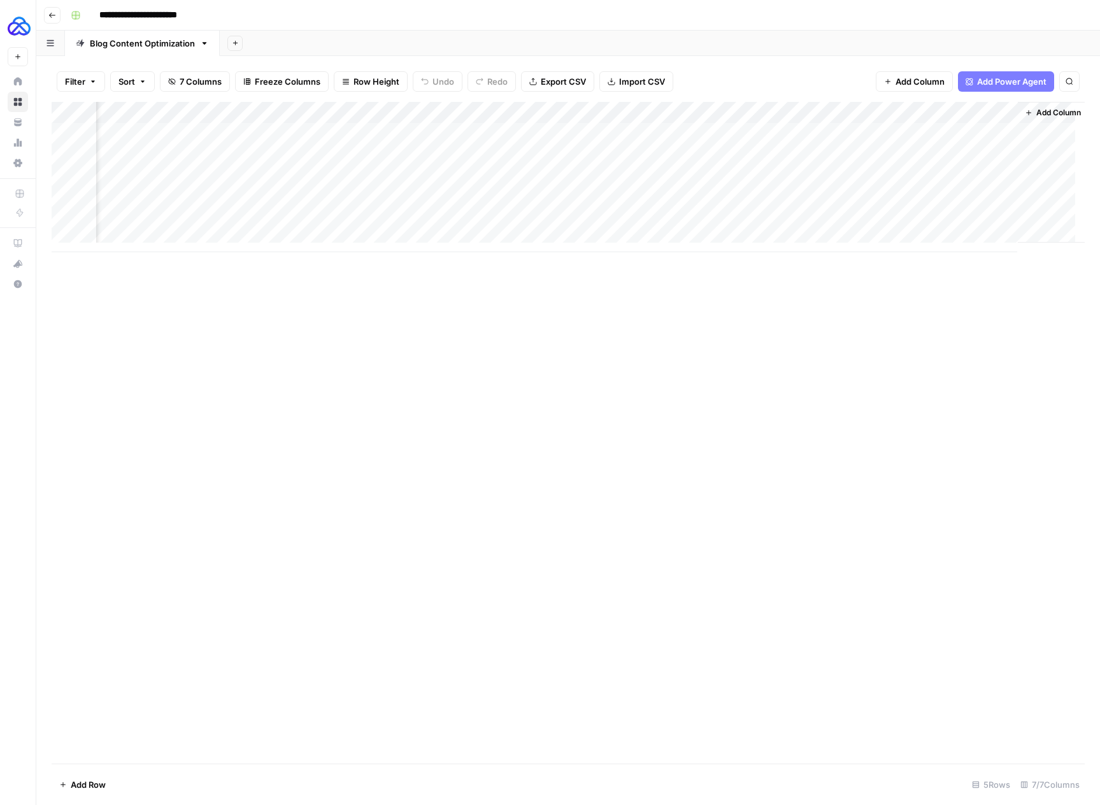
scroll to position [0, 68]
click at [1044, 110] on span "Add Column" at bounding box center [1055, 112] width 45 height 11
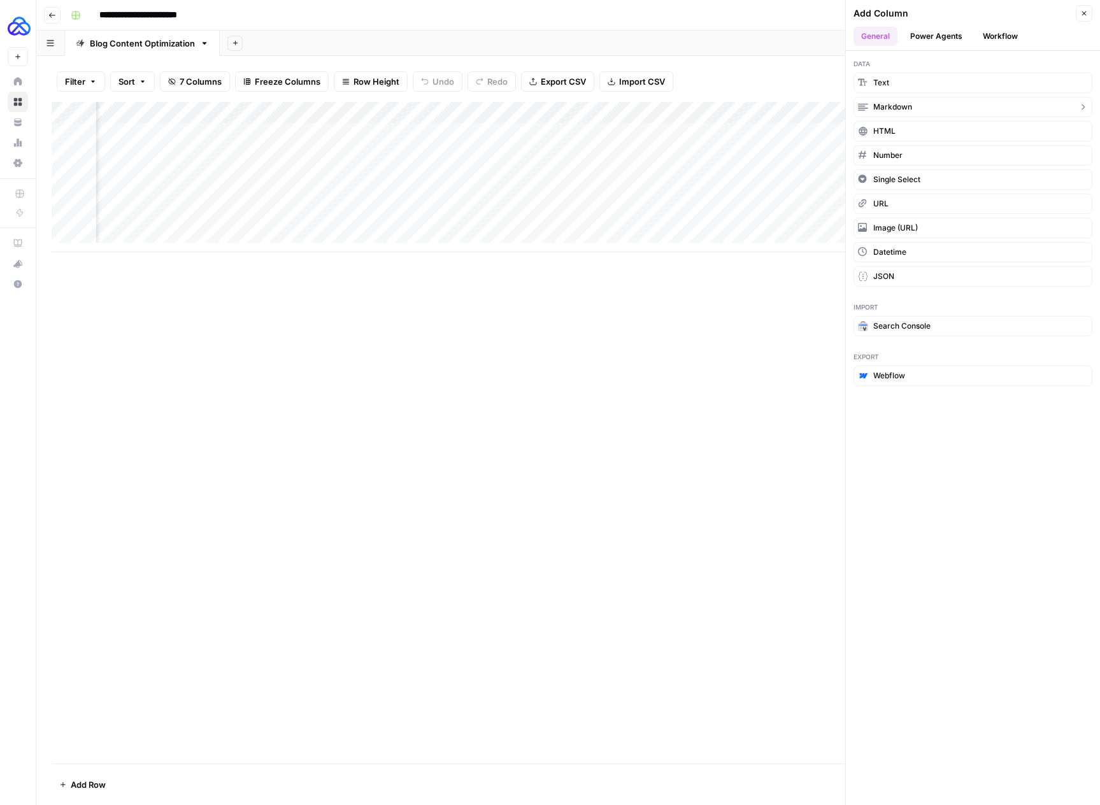
click at [989, 108] on button "Markdown" at bounding box center [972, 107] width 239 height 20
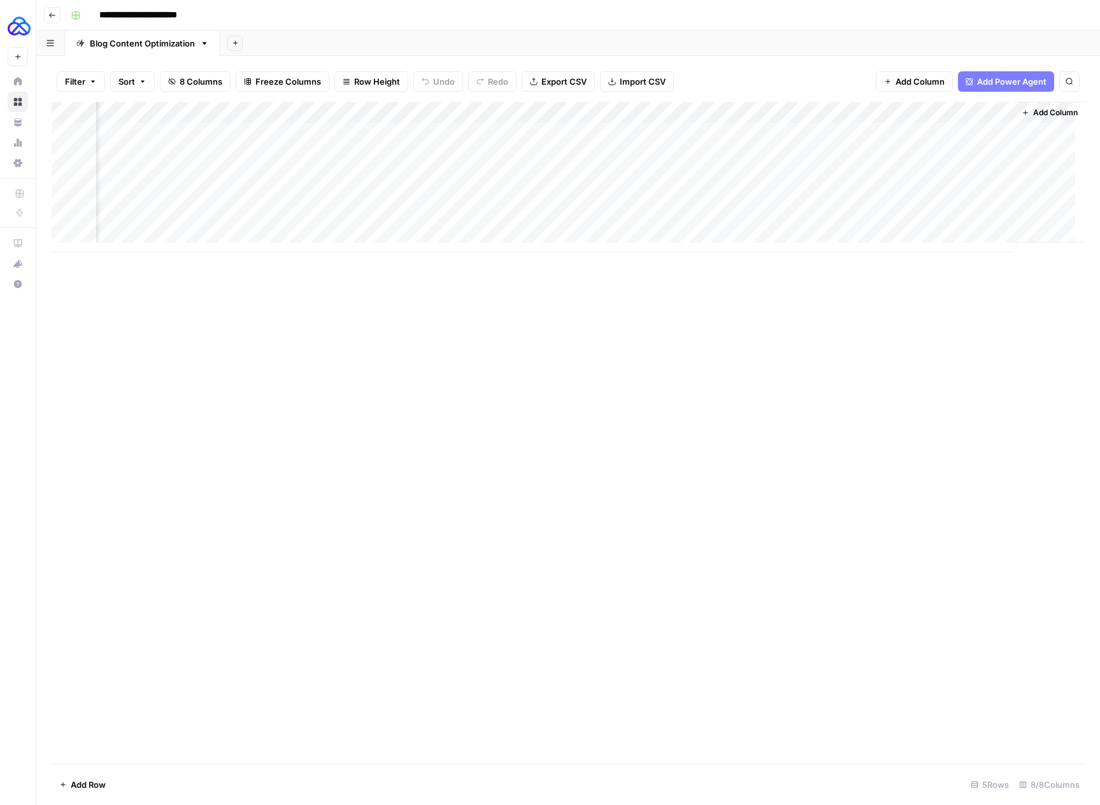
scroll to position [0, 252]
click at [883, 111] on div "Add Column" at bounding box center [568, 177] width 1033 height 150
click at [883, 111] on div at bounding box center [912, 114] width 184 height 25
click at [880, 137] on input "New Column" at bounding box center [896, 143] width 129 height 13
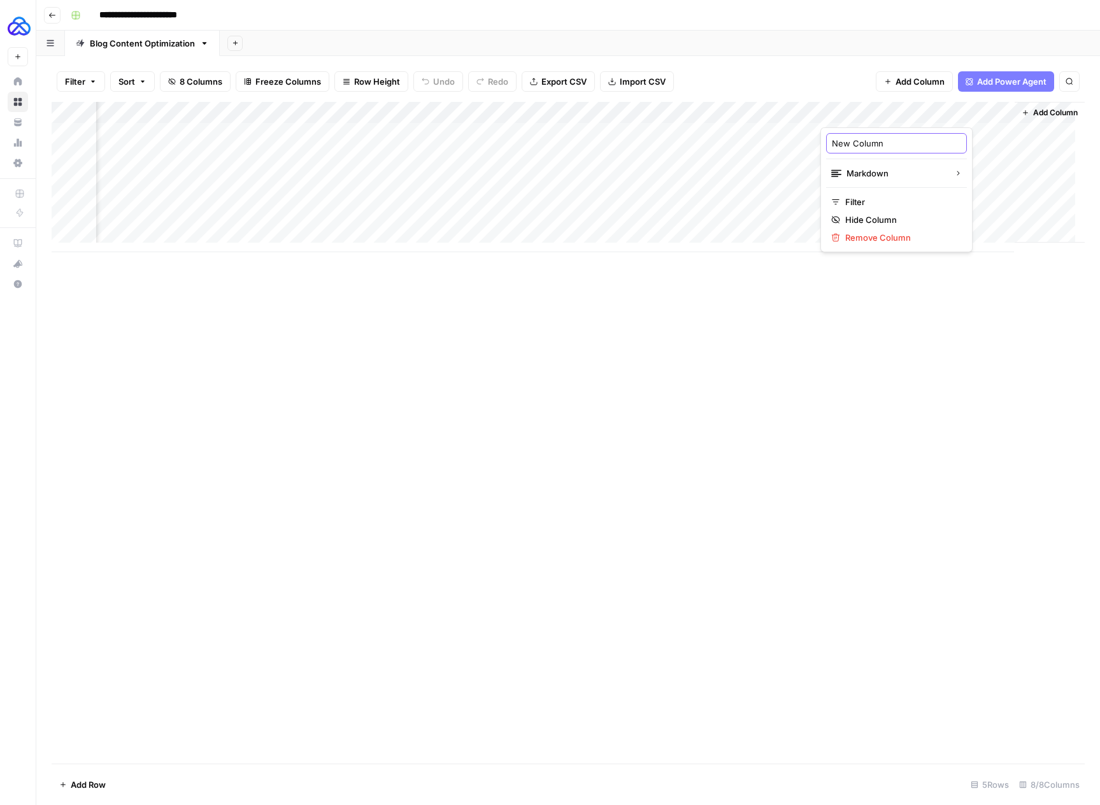
click at [880, 137] on input "New Column" at bounding box center [896, 143] width 129 height 13
type input "Content Updates"
click at [928, 112] on div "Add Column" at bounding box center [568, 177] width 1033 height 150
click at [874, 241] on span "Edit Workflow" at bounding box center [899, 237] width 111 height 13
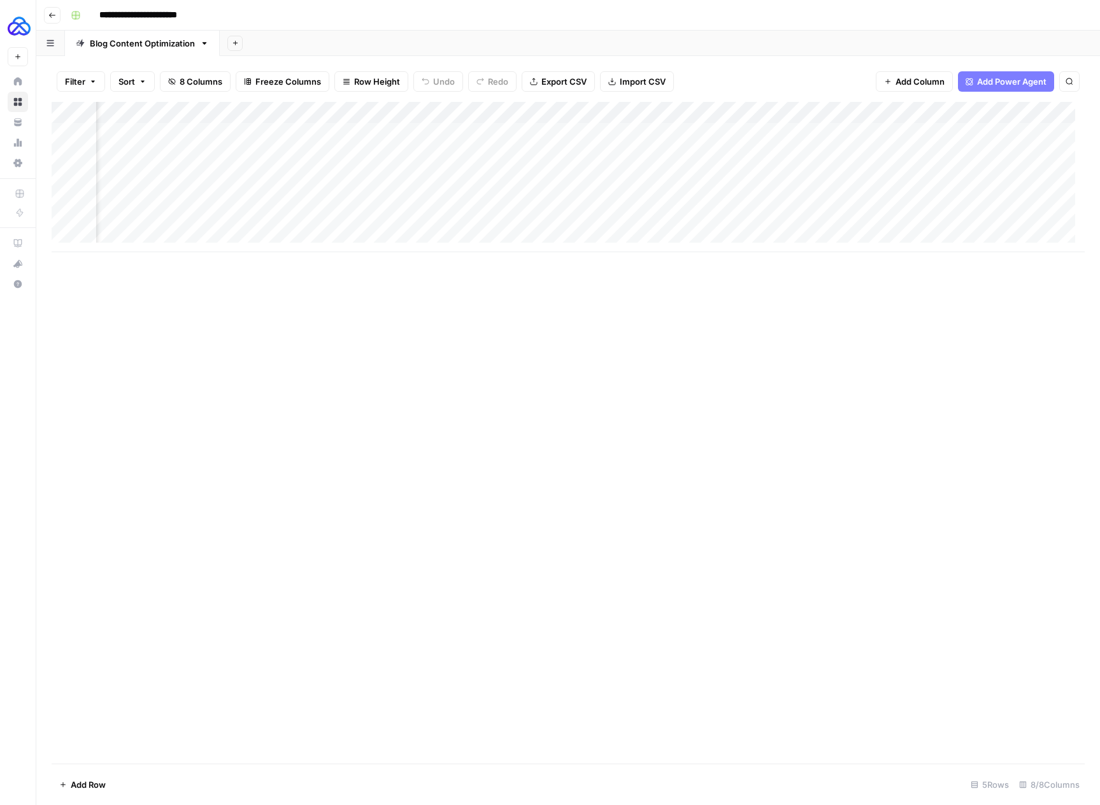
click at [529, 129] on div "Add Column" at bounding box center [568, 177] width 1033 height 150
click at [637, 138] on div "Add Column" at bounding box center [568, 177] width 1033 height 150
click at [753, 131] on div "Add Column" at bounding box center [568, 177] width 1033 height 150
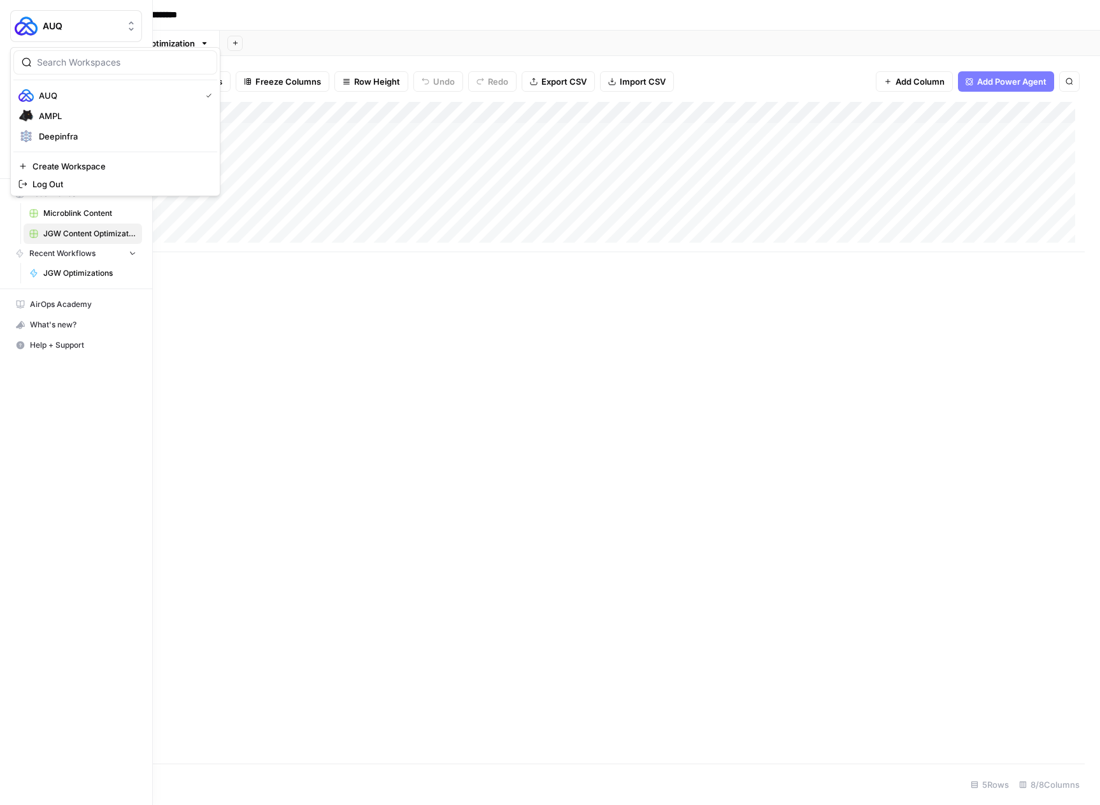
click at [30, 25] on img "Workspace: AUQ" at bounding box center [26, 26] width 23 height 23
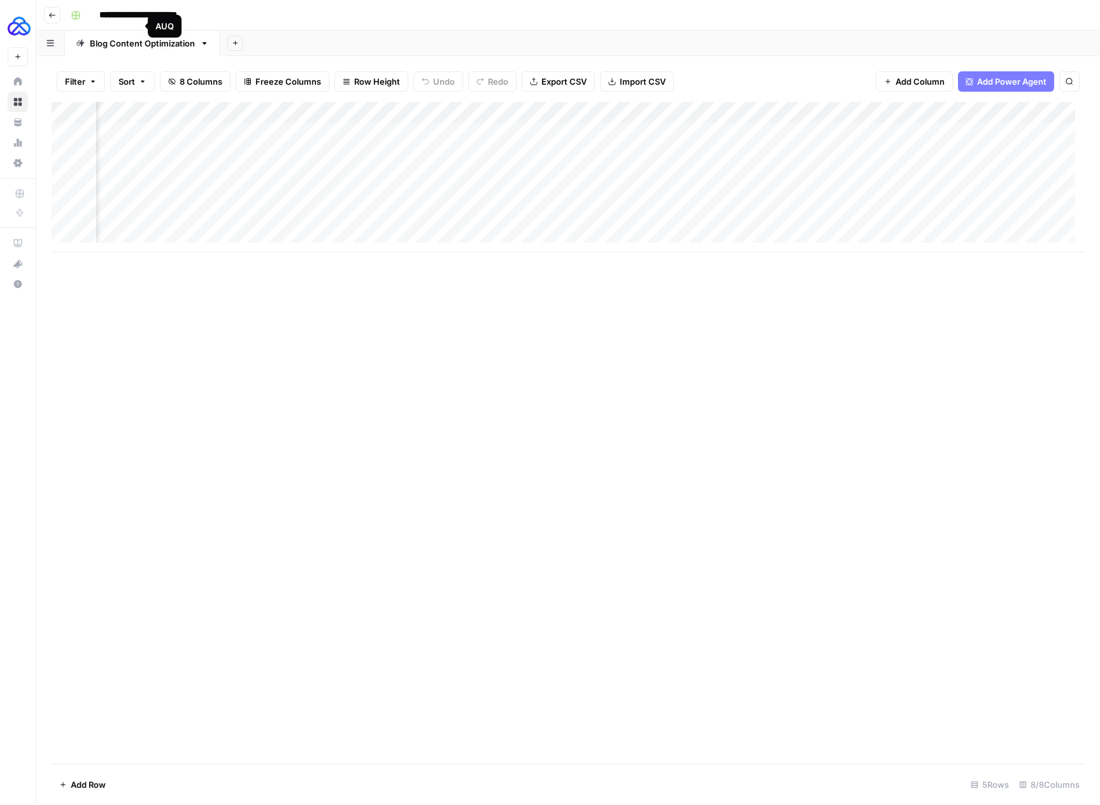
click at [357, 20] on div "**********" at bounding box center [576, 15] width 1021 height 20
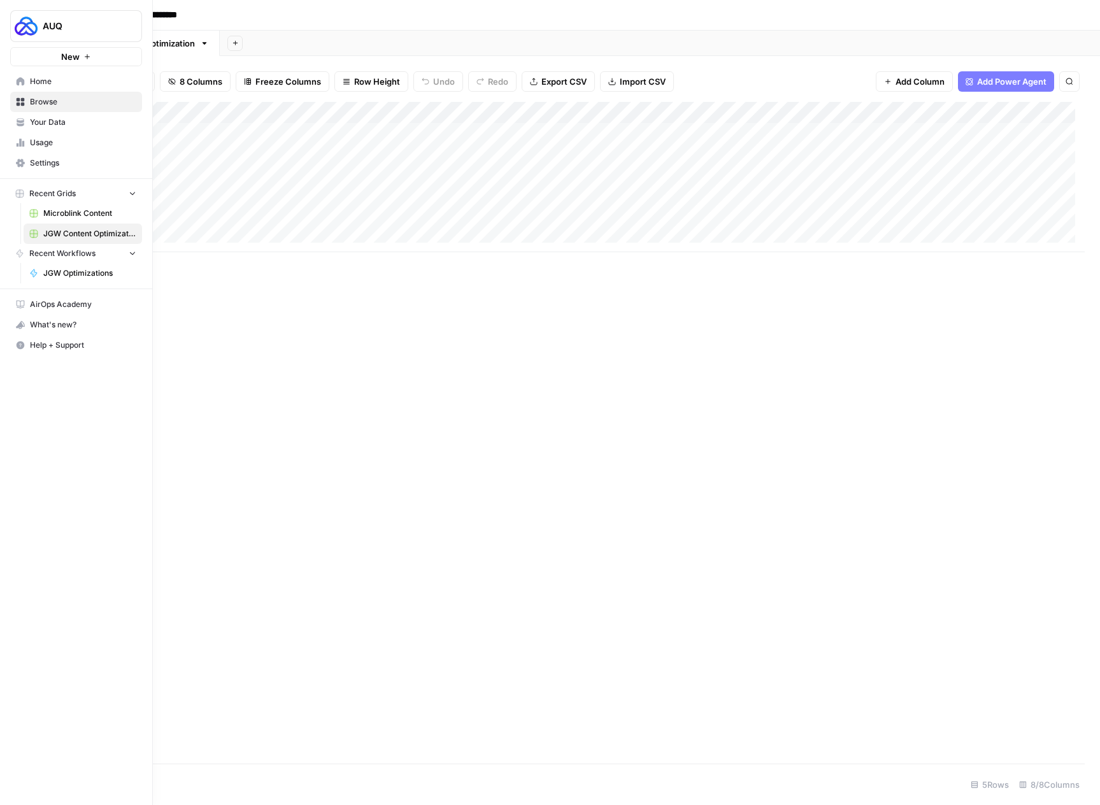
click at [13, 76] on link "Home" at bounding box center [76, 81] width 132 height 20
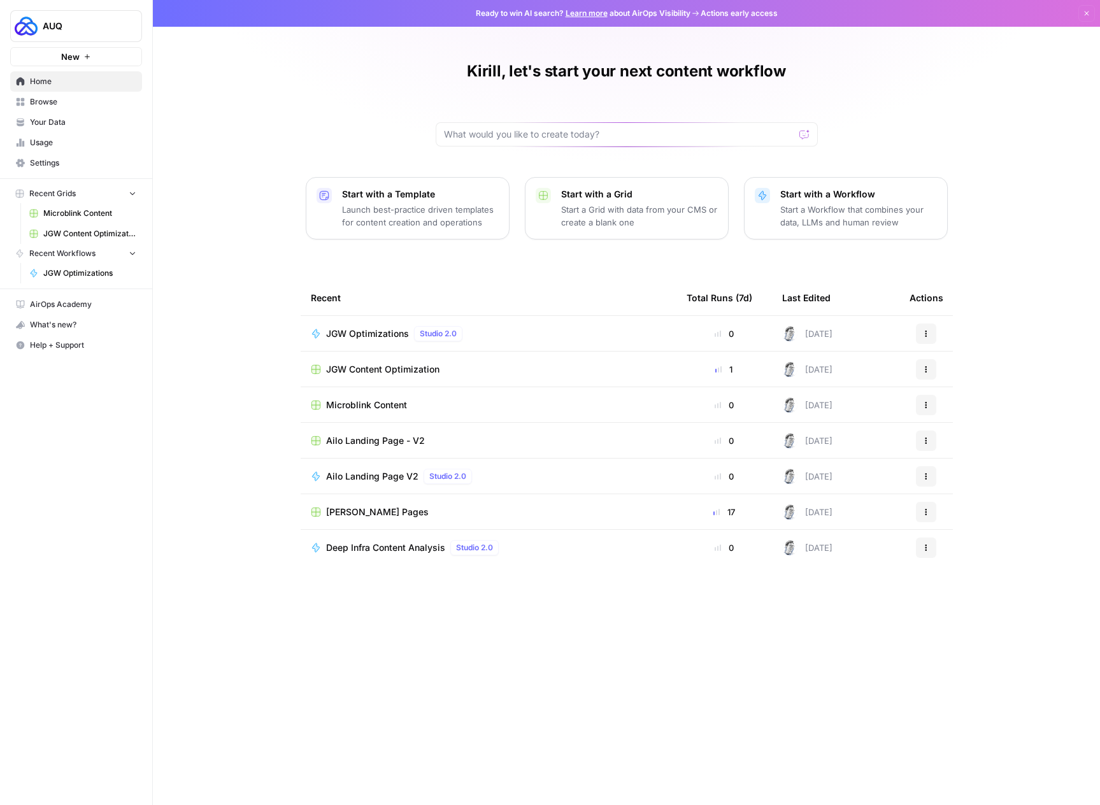
click at [53, 162] on span "Settings" at bounding box center [83, 162] width 106 height 11
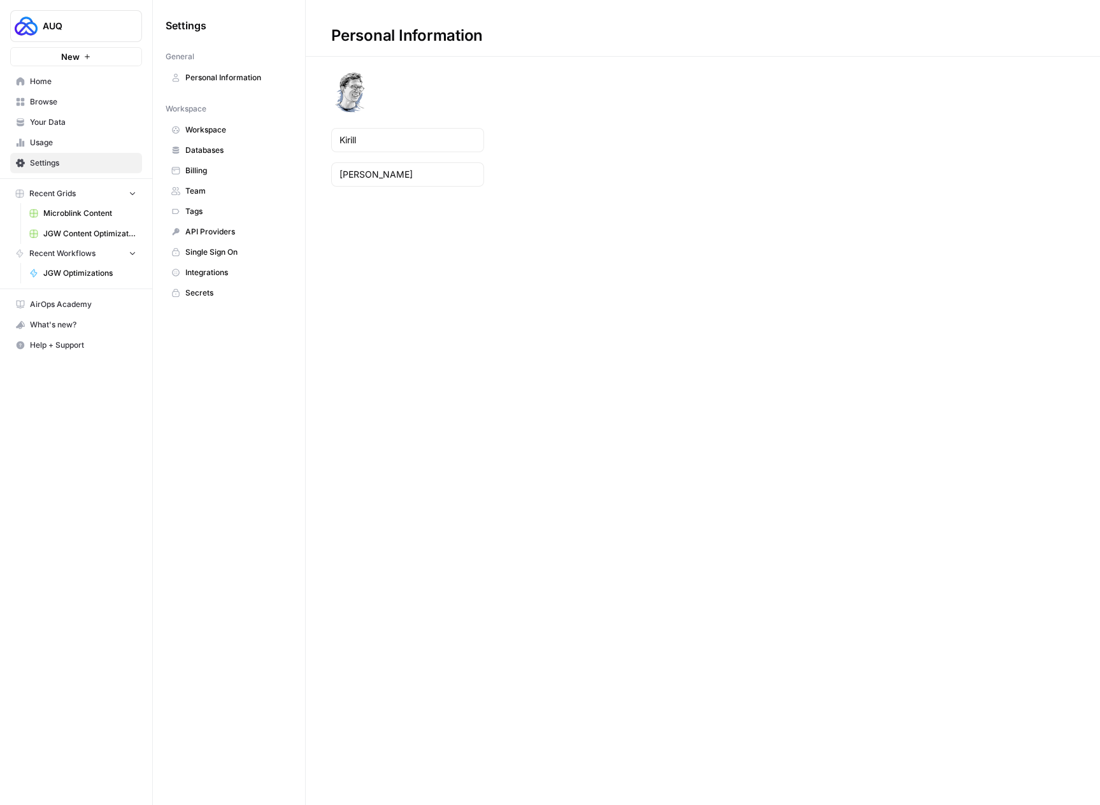
click at [209, 276] on span "Integrations" at bounding box center [235, 272] width 101 height 11
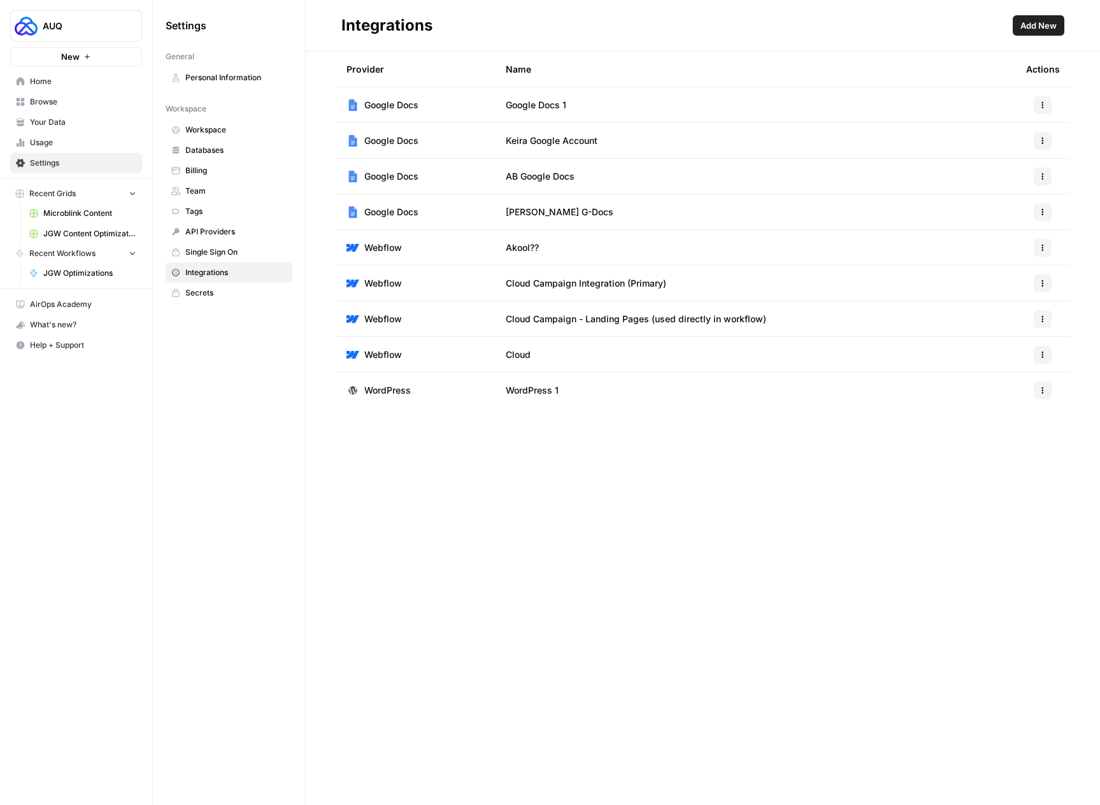
click at [1036, 24] on span "Add New" at bounding box center [1038, 25] width 36 height 13
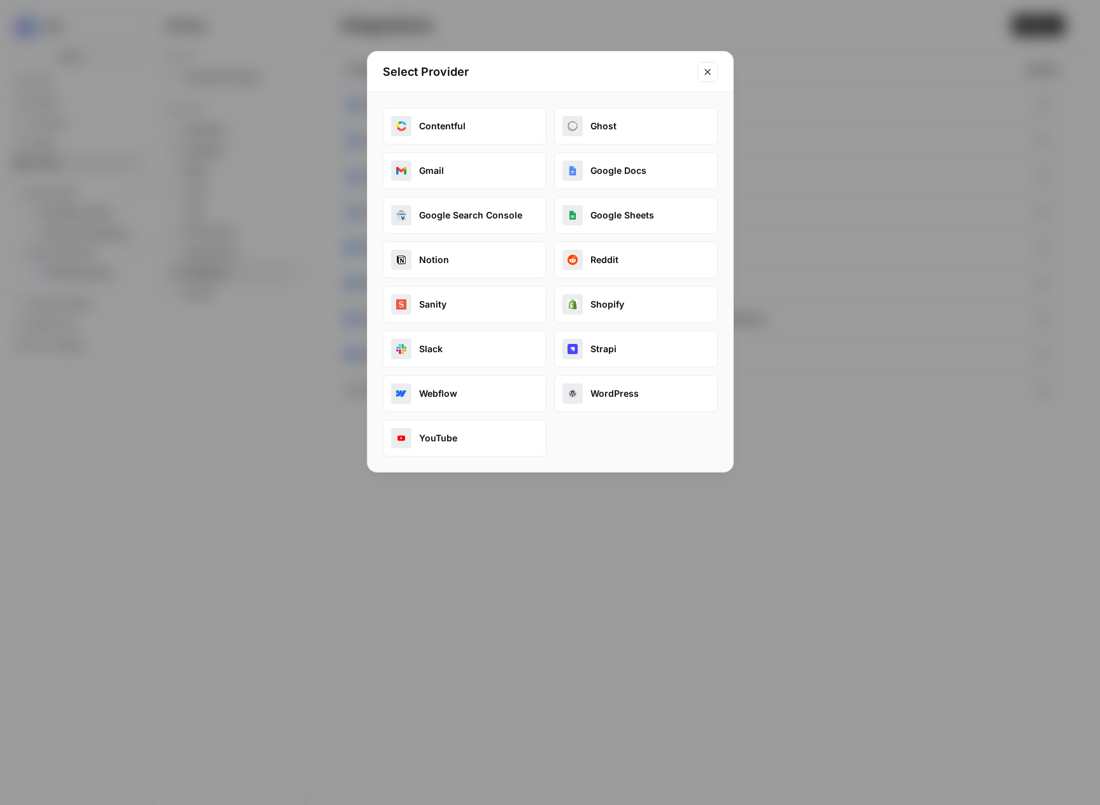
click at [619, 168] on button "Google Docs" at bounding box center [636, 170] width 164 height 37
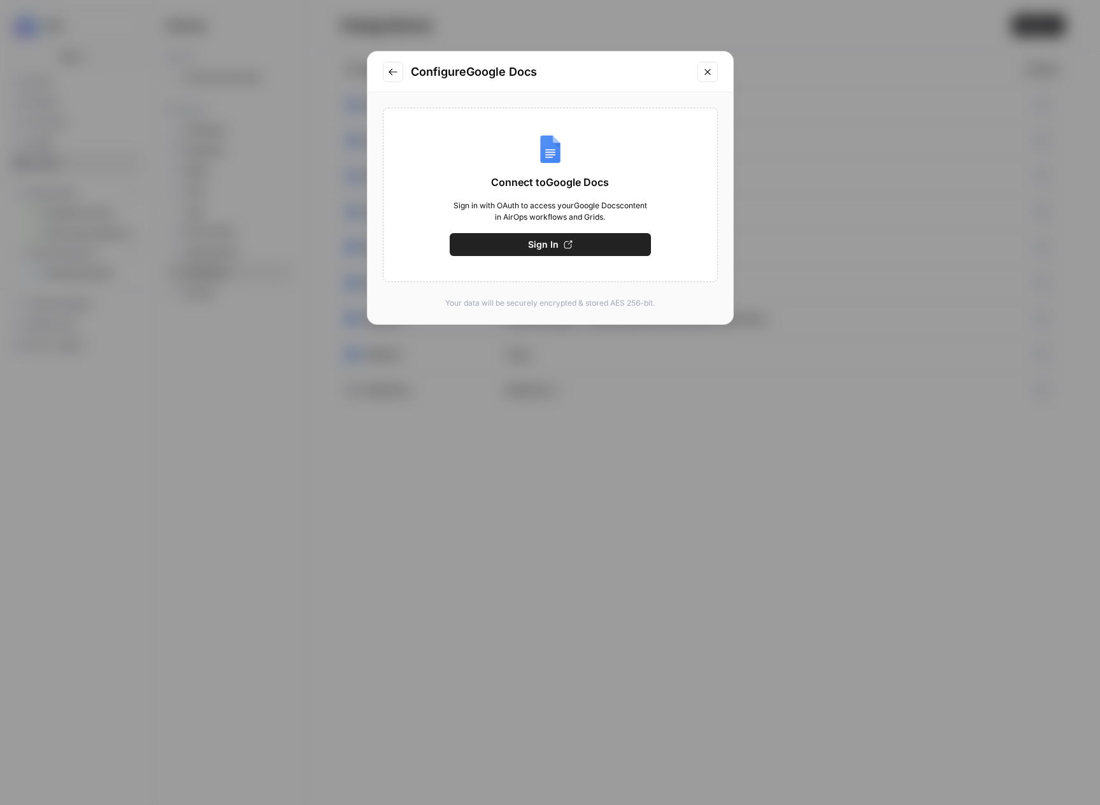
click at [560, 245] on button "Sign In" at bounding box center [550, 244] width 201 height 23
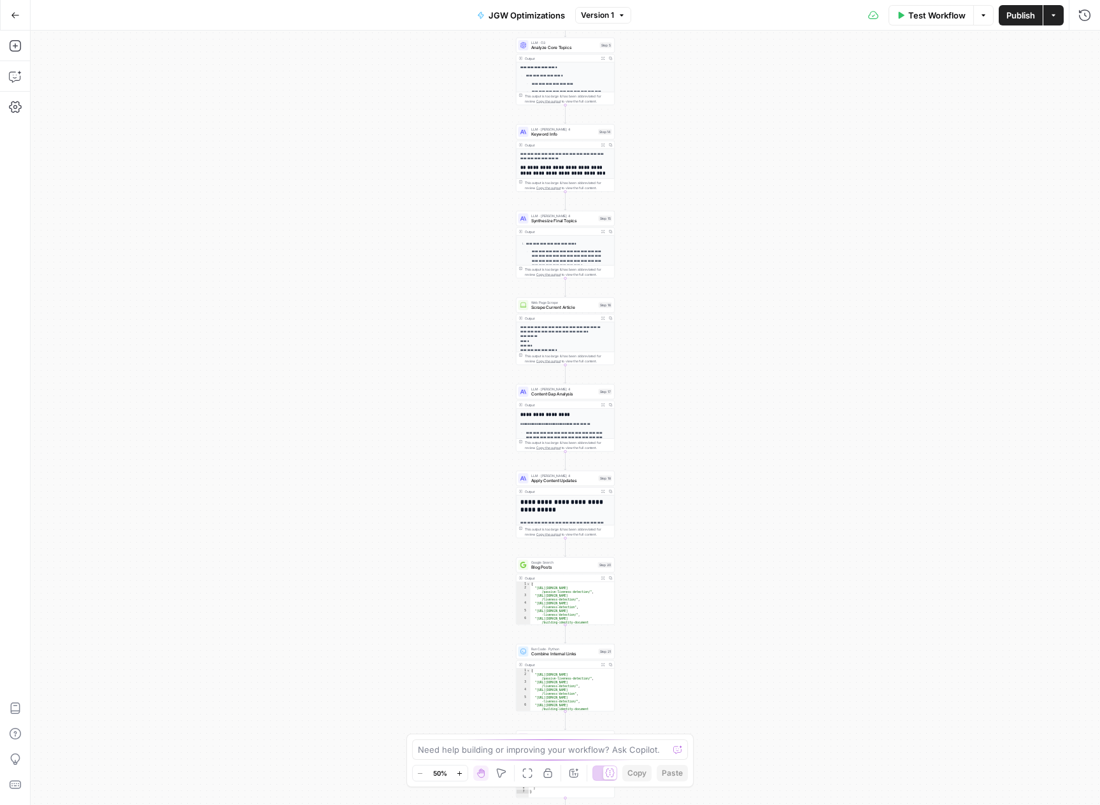
click at [457, 770] on icon "button" at bounding box center [459, 773] width 7 height 7
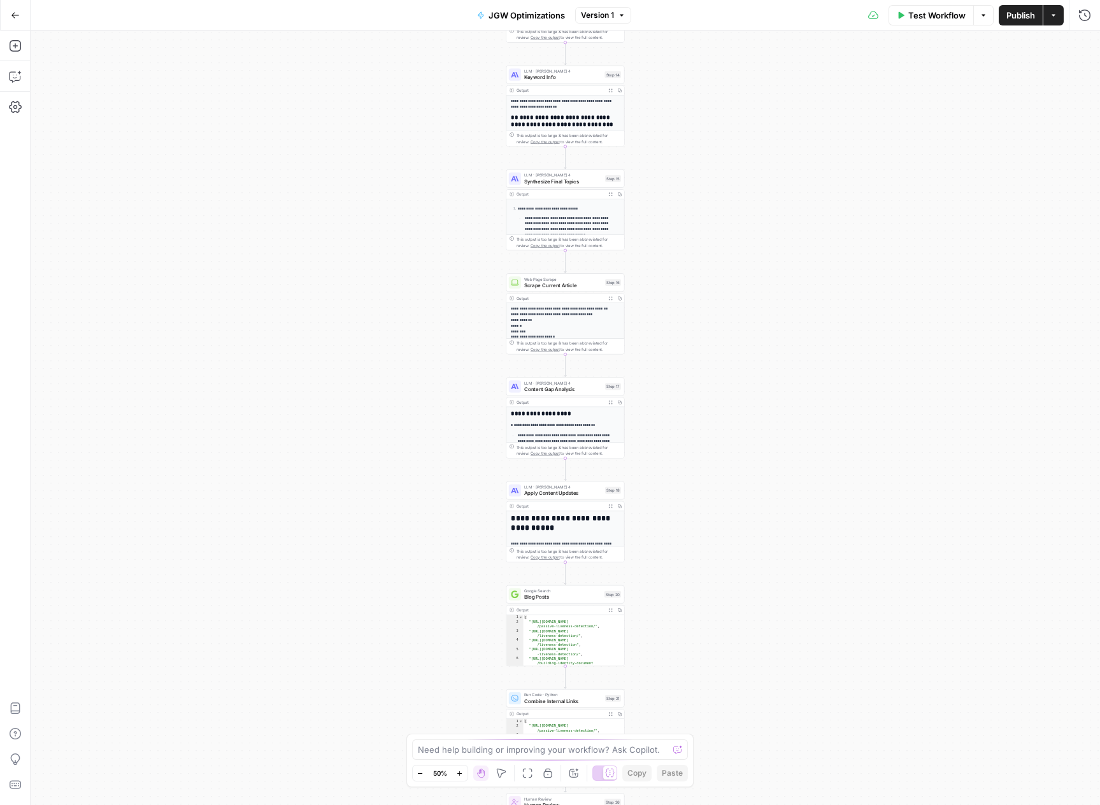
click at [457, 770] on icon "button" at bounding box center [459, 773] width 7 height 7
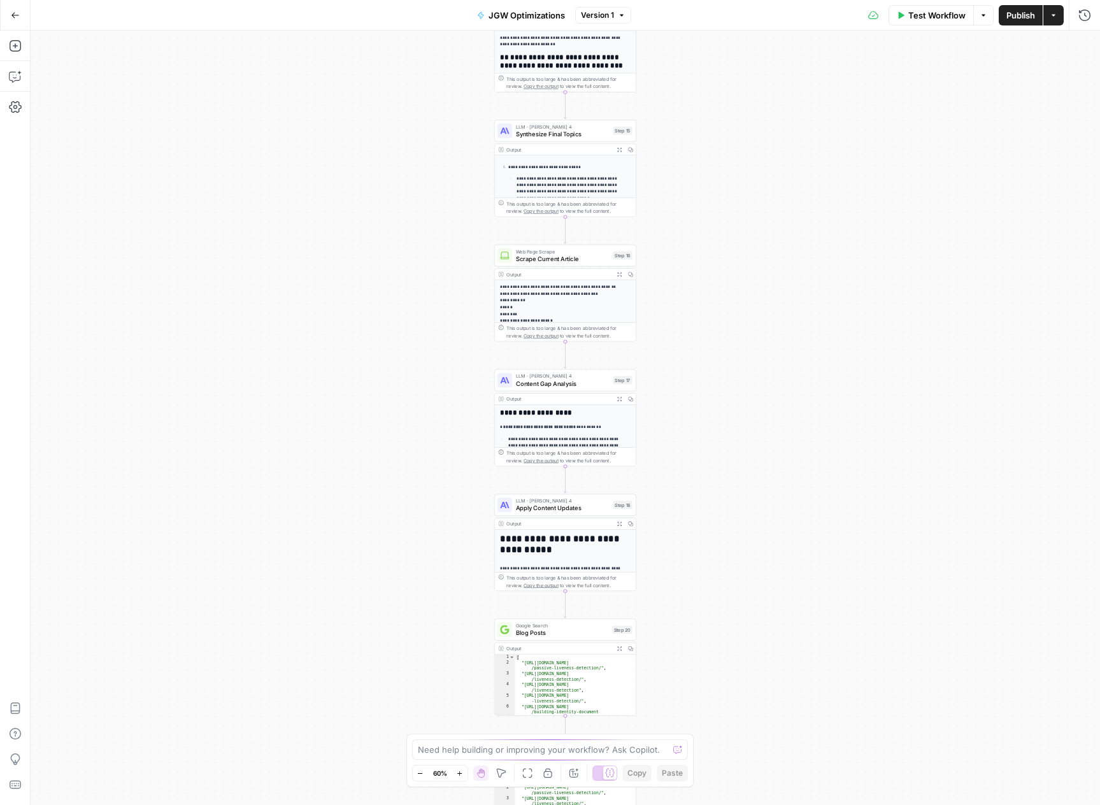
click at [457, 770] on icon "button" at bounding box center [459, 773] width 7 height 7
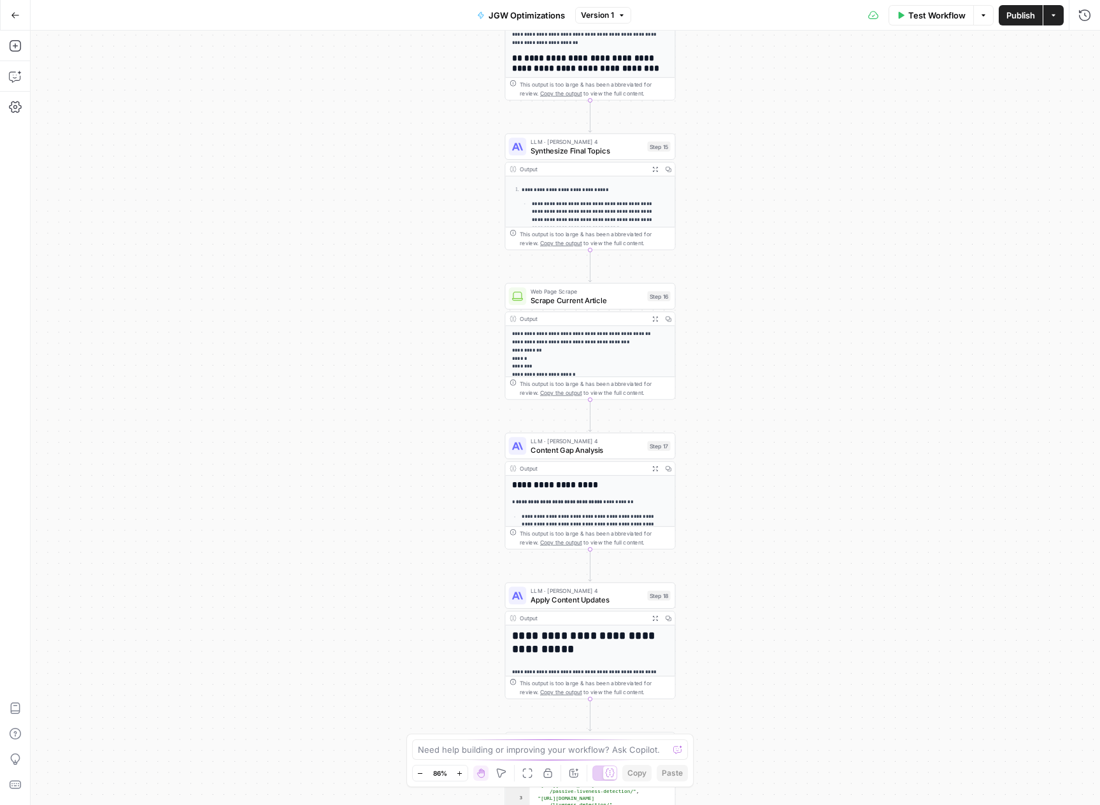
drag, startPoint x: 737, startPoint y: 427, endPoint x: 741, endPoint y: 544, distance: 117.2
click at [741, 602] on div "**********" at bounding box center [565, 418] width 1069 height 774
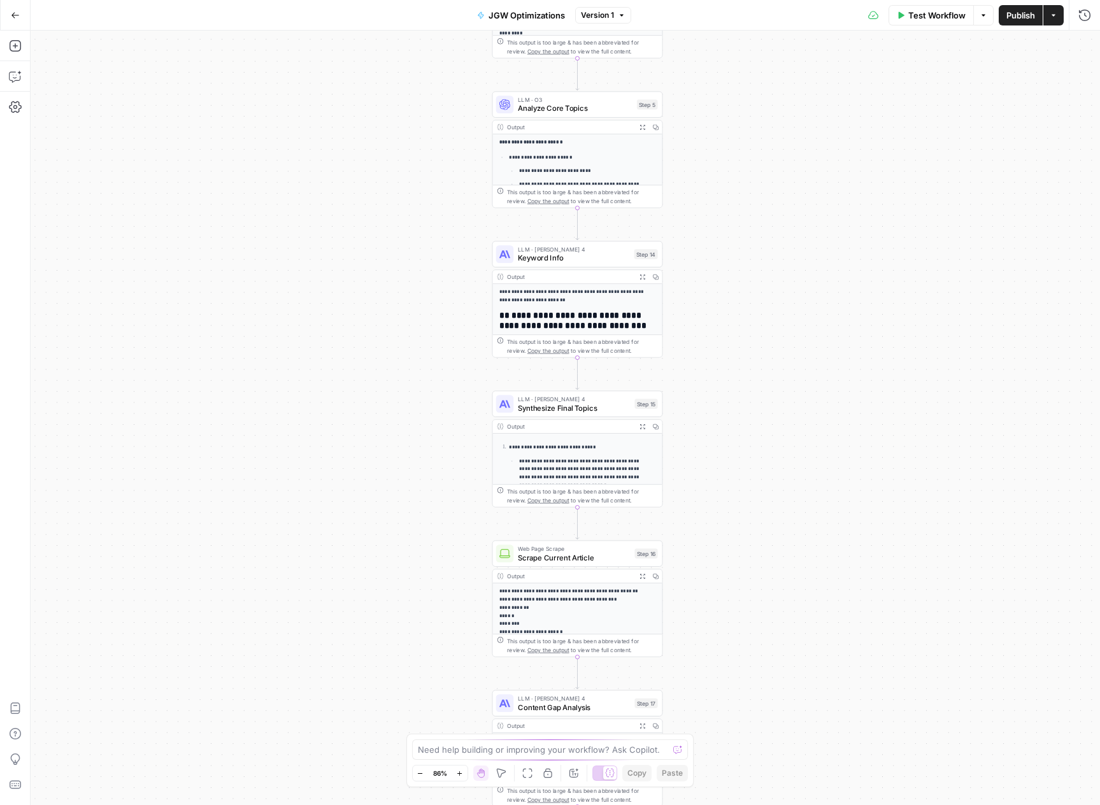
drag, startPoint x: 737, startPoint y: 452, endPoint x: 736, endPoint y: 527, distance: 74.5
click at [735, 602] on div "**********" at bounding box center [565, 418] width 1069 height 774
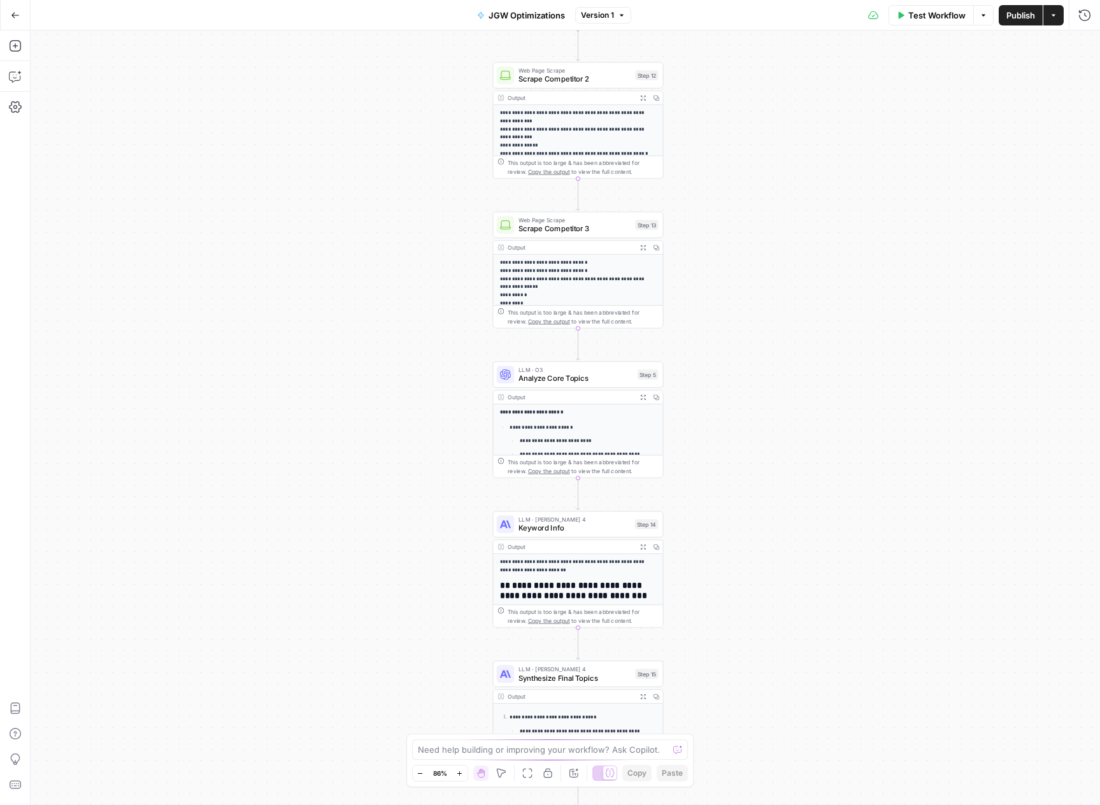
drag, startPoint x: 749, startPoint y: 318, endPoint x: 735, endPoint y: 432, distance: 114.8
click at [750, 578] on div "**********" at bounding box center [565, 418] width 1069 height 774
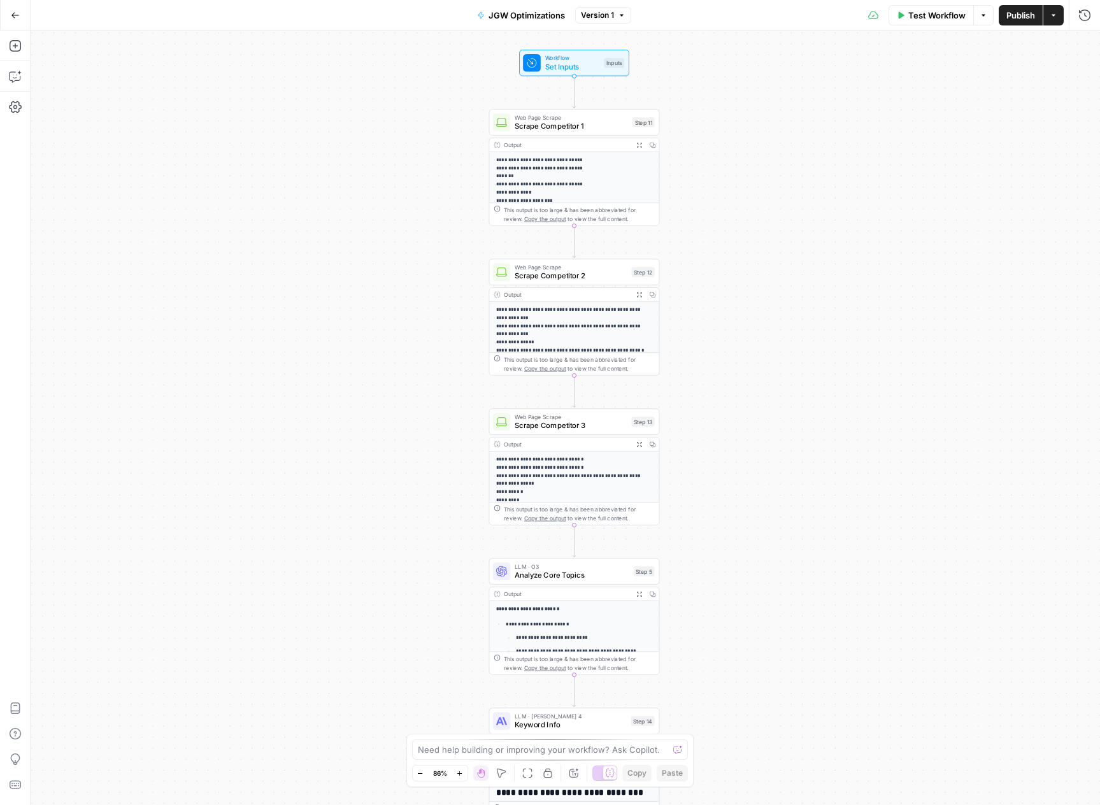
drag, startPoint x: 739, startPoint y: 311, endPoint x: 734, endPoint y: 595, distance: 284.0
click at [734, 595] on div "**********" at bounding box center [565, 418] width 1069 height 774
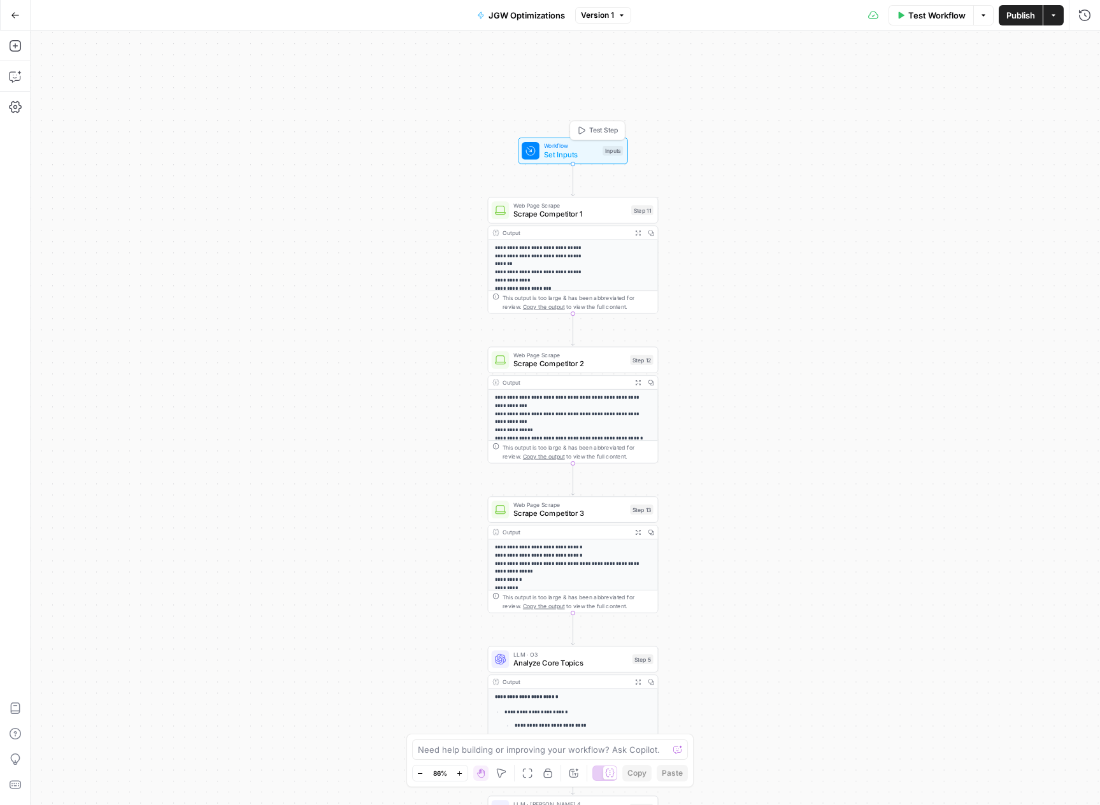
click at [565, 148] on span "Workflow" at bounding box center [571, 145] width 55 height 9
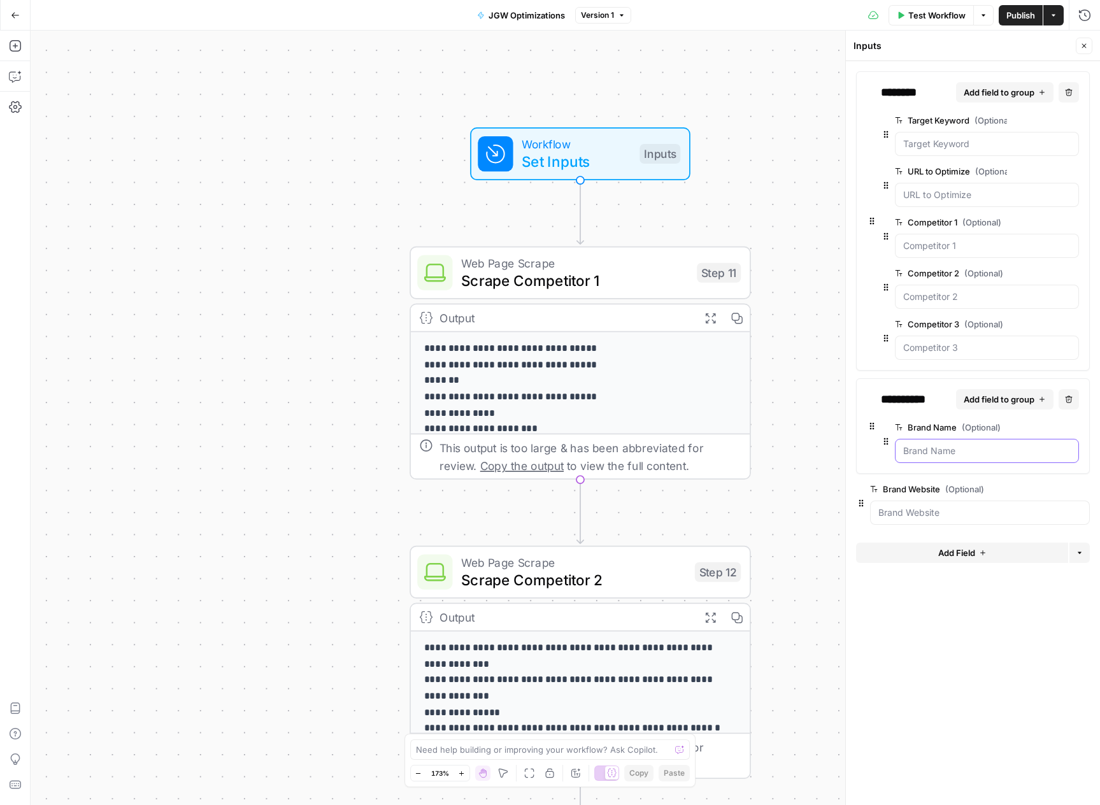
click at [977, 447] on Name "Brand Name (Optional)" at bounding box center [986, 450] width 167 height 13
click at [1047, 120] on button "edit field" at bounding box center [1036, 120] width 49 height 15
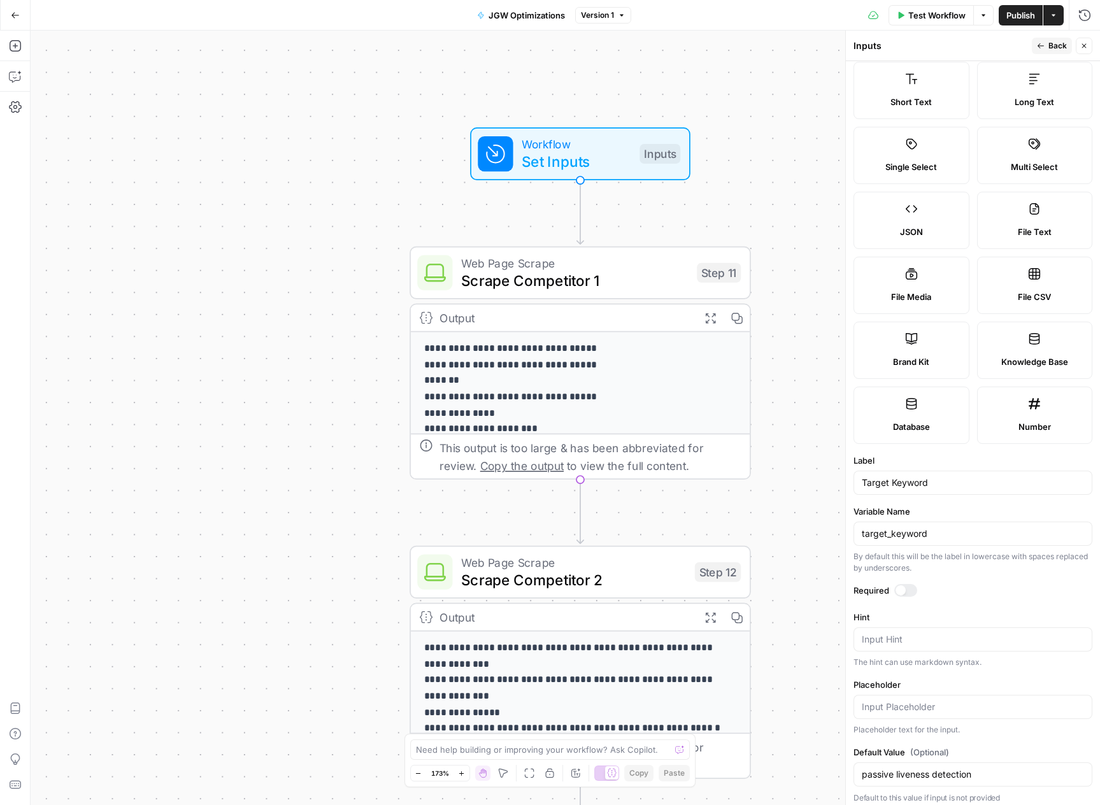
scroll to position [31, 0]
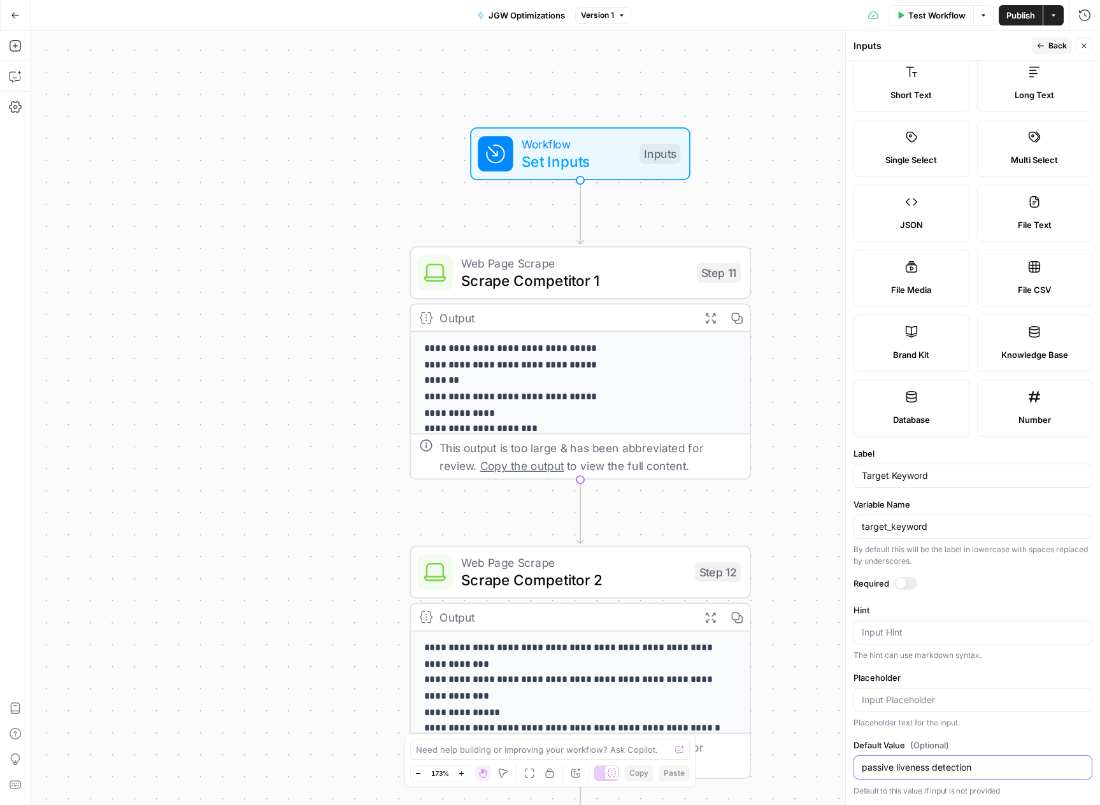
click at [941, 767] on input "passive liveness detection" at bounding box center [972, 767] width 222 height 13
paste input "how to dispute a debt and wi"
type input "how to dispute a debt and win"
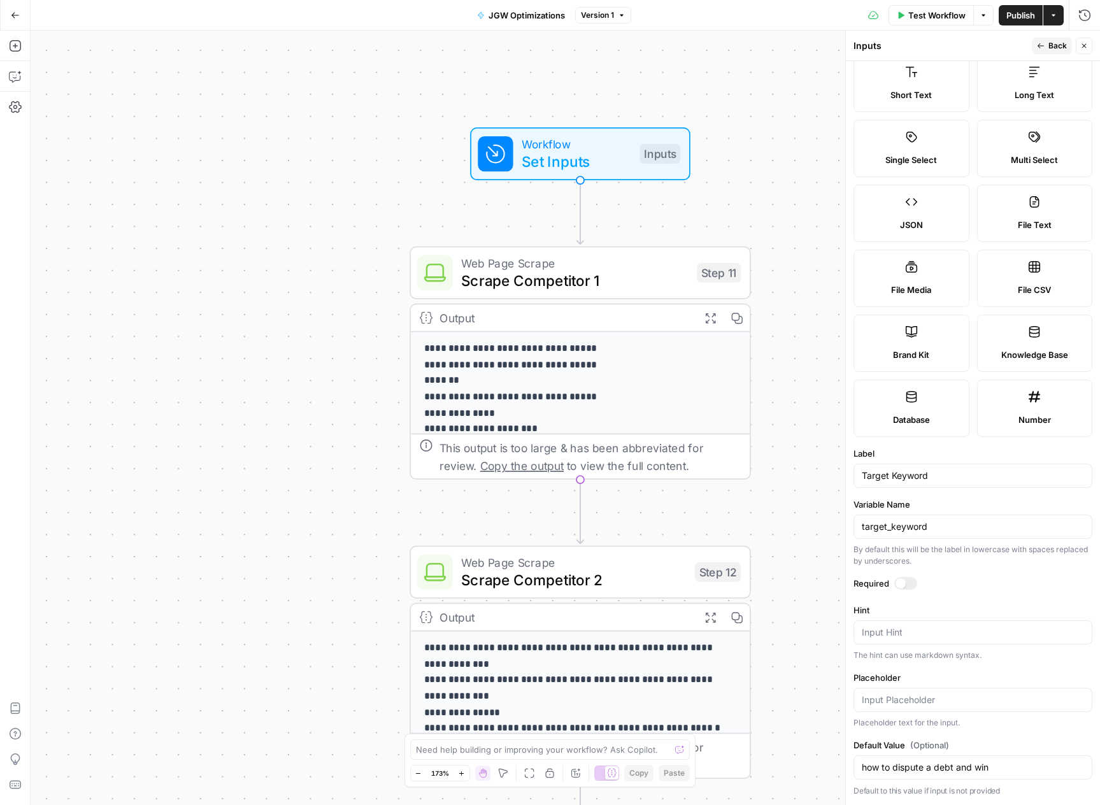
click at [985, 461] on div "Label Target Keyword" at bounding box center [972, 467] width 239 height 41
click at [1058, 45] on span "Back" at bounding box center [1057, 45] width 18 height 11
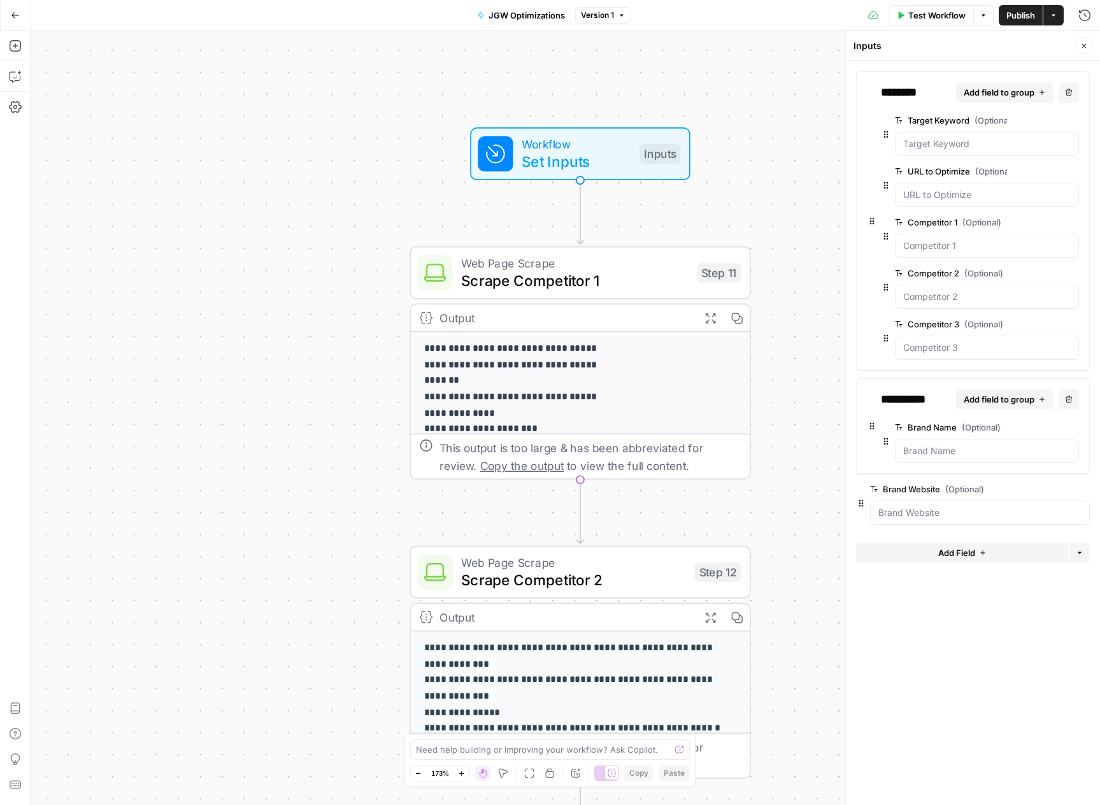
click at [1044, 117] on span "edit field" at bounding box center [1031, 120] width 28 height 10
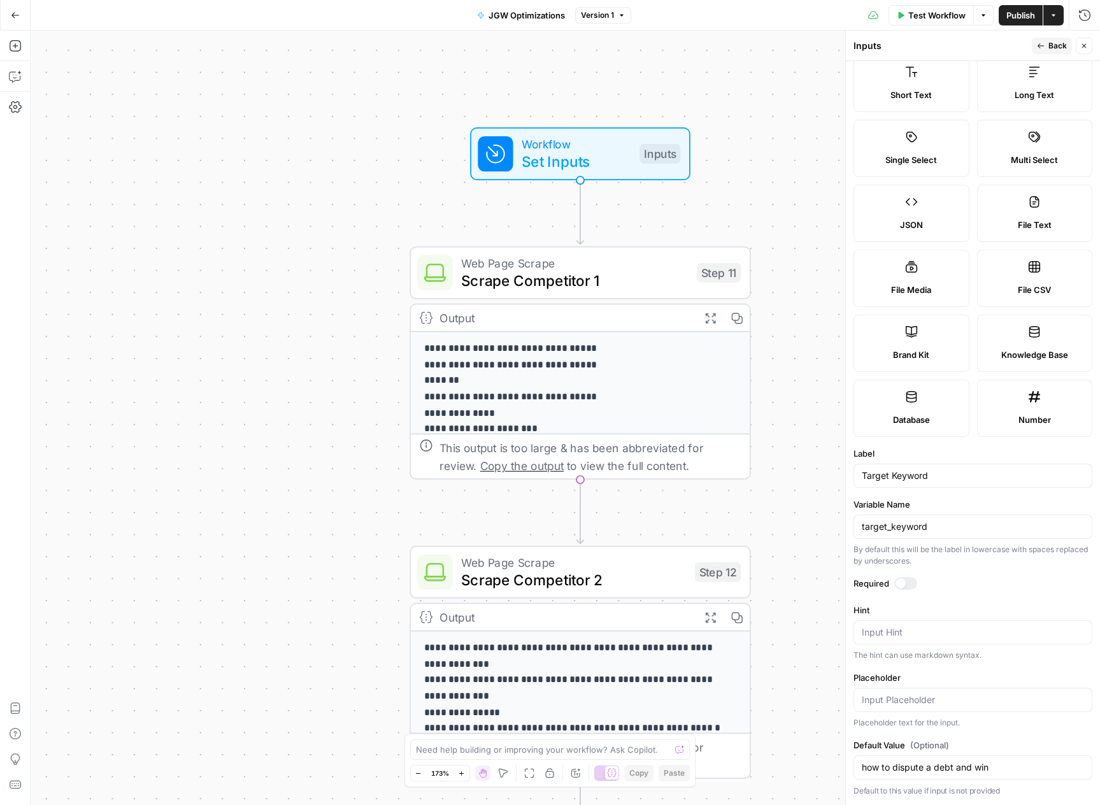
click at [1040, 43] on icon "button" at bounding box center [1041, 46] width 8 height 8
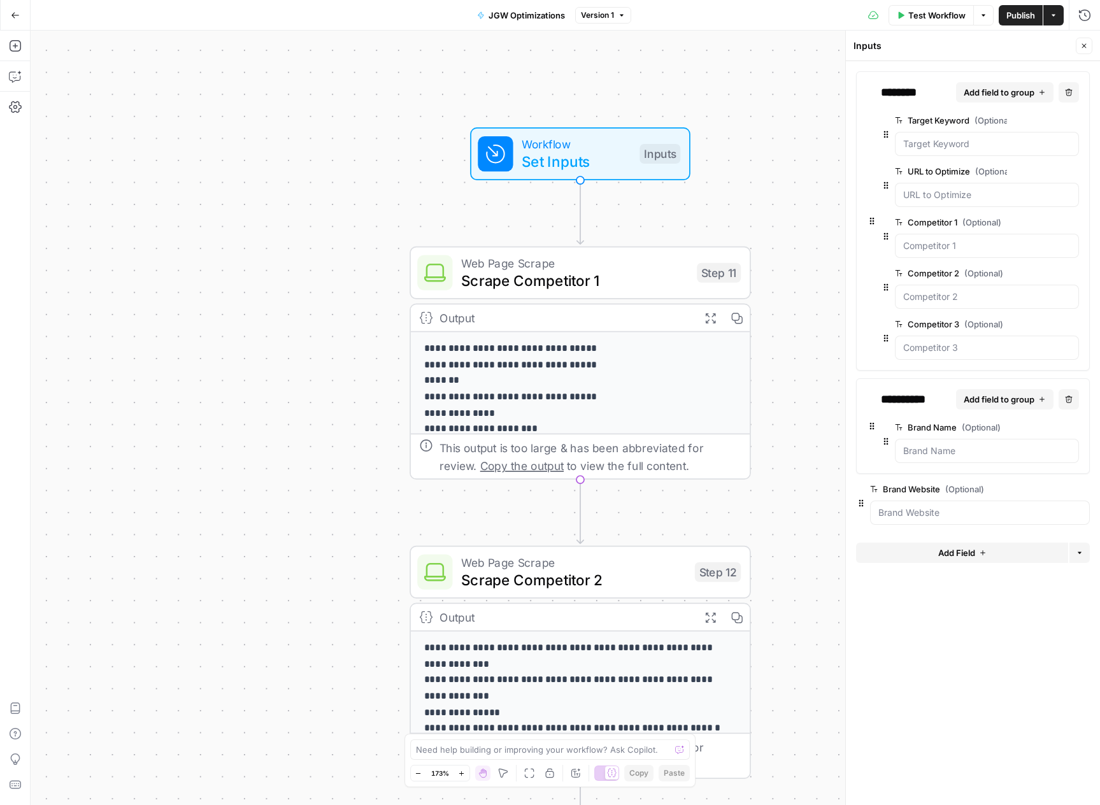
click at [1039, 166] on span "edit field" at bounding box center [1031, 171] width 28 height 10
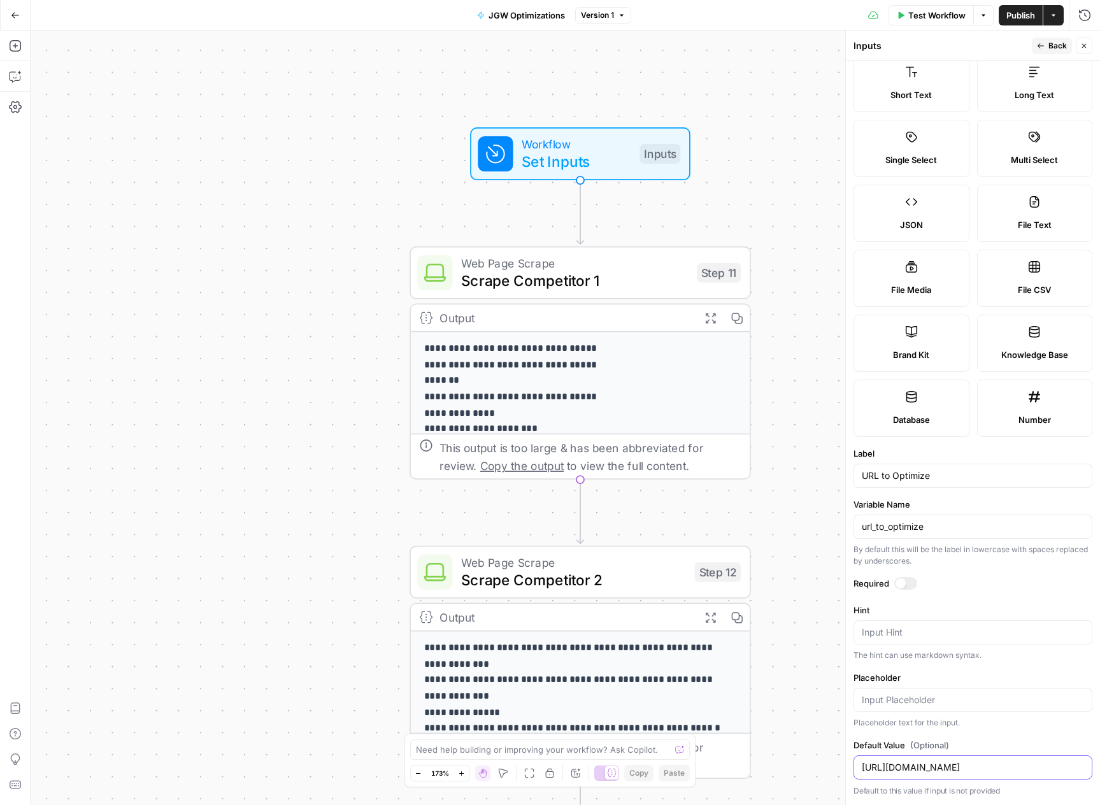
click at [932, 765] on input "https://microblink.com/resources/glossary/passive-liveness-detection/" at bounding box center [972, 767] width 222 height 13
paste input "www.jgwentworth.com/resources/how-to-dispute-debt-collection-and-win"
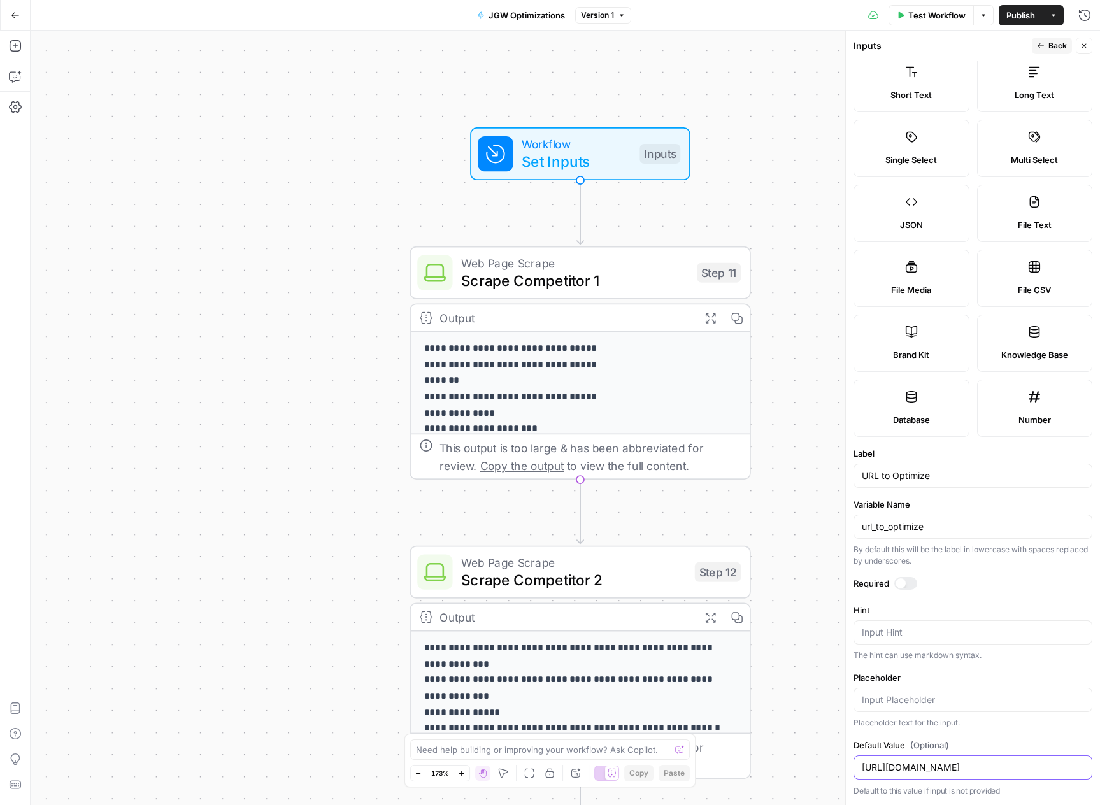
type input "https://www.jgwentworth.com/resources/how-to-dispute-debt-collection-and-win"
click at [1059, 59] on header "Inputs Back Close" at bounding box center [973, 46] width 254 height 31
click at [1058, 49] on span "Back" at bounding box center [1057, 45] width 18 height 11
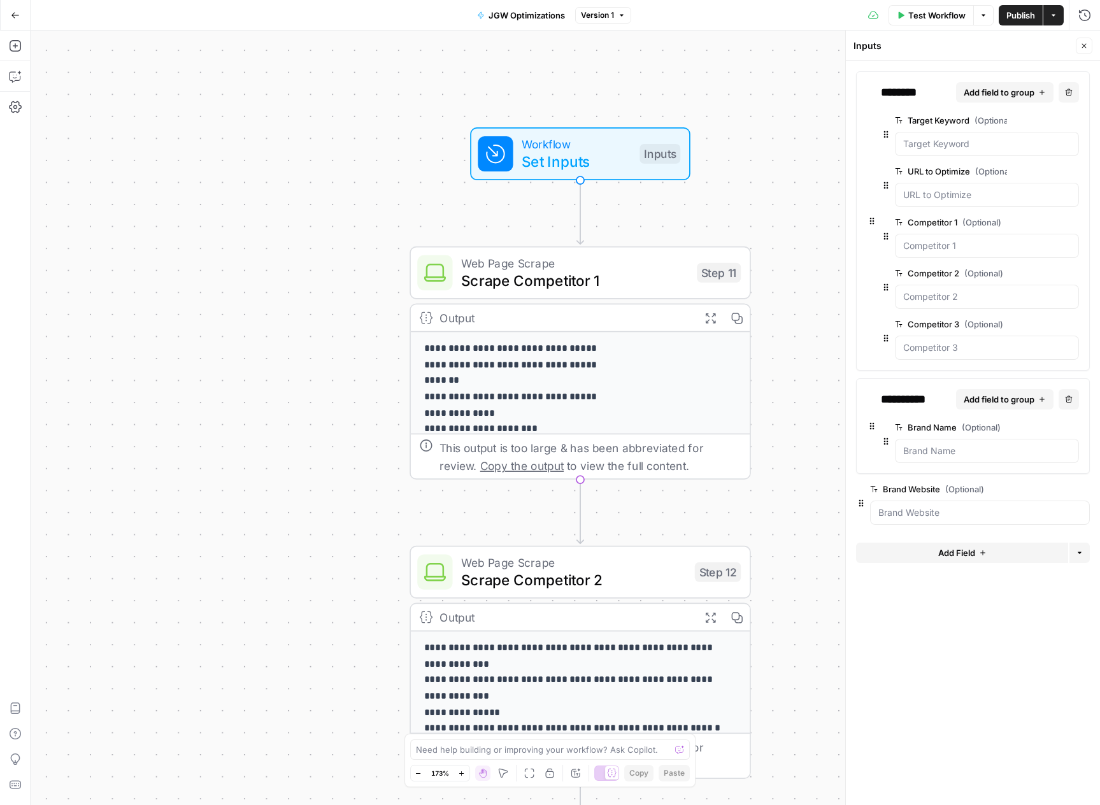
click at [1049, 224] on icon "button" at bounding box center [1052, 222] width 7 height 7
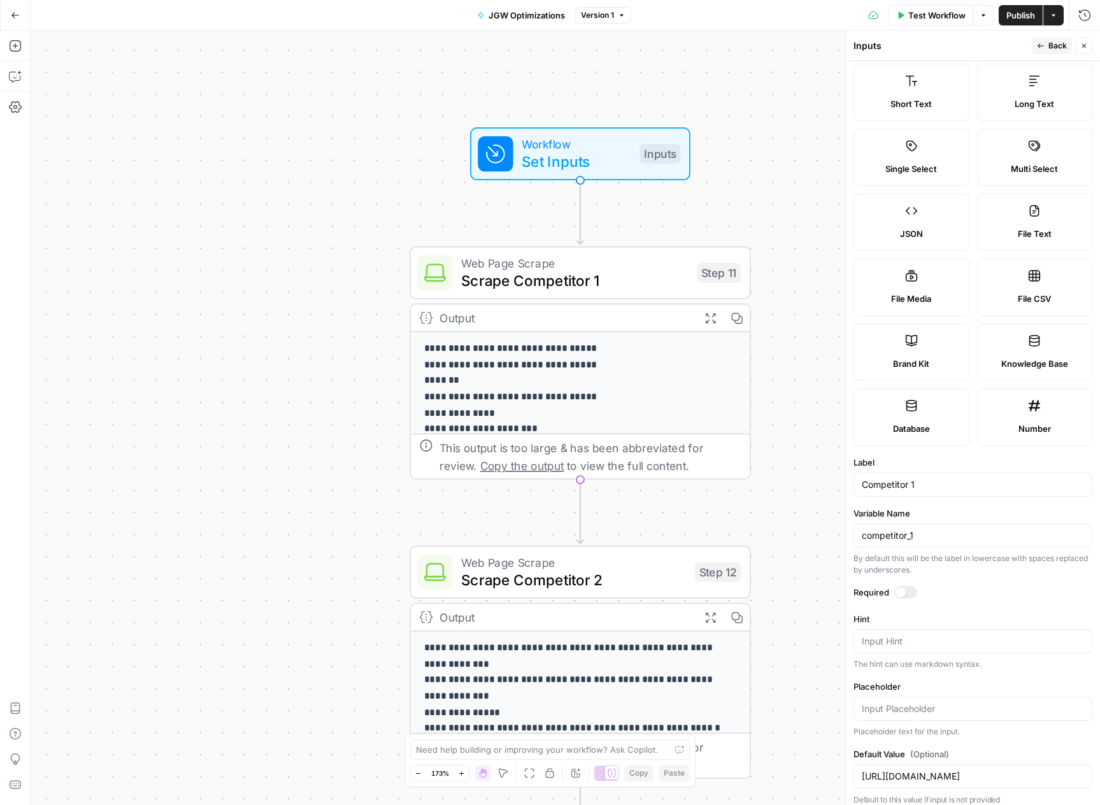
scroll to position [31, 0]
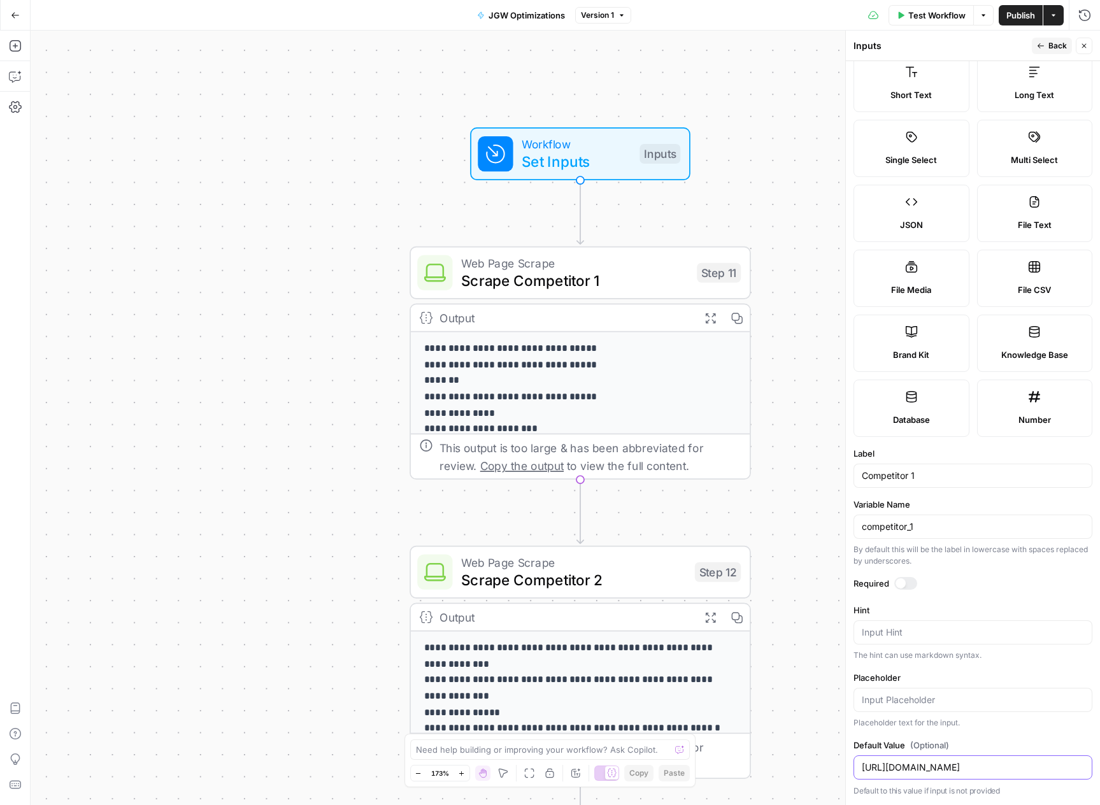
click at [912, 772] on input "https://www.fraud.com/post/passive-liveness-detection" at bounding box center [972, 767] width 222 height 13
paste input "consumerfinance.gov/ask-cfpb/can-a-debt-collector-still-collect-a-debt-after-iv…"
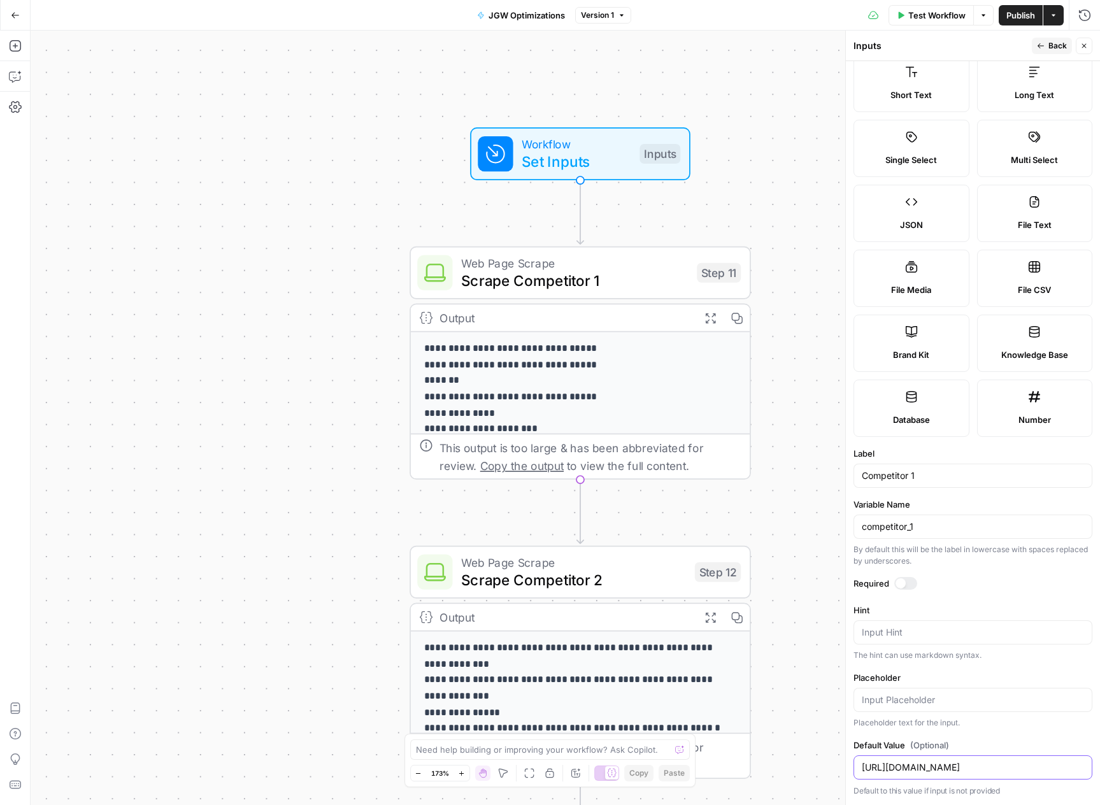
type input "https://www.consumerfinance.gov/ask-cfpb/can-a-debt-collector-still-collect-a-d…"
click at [996, 733] on form "Input type Short Text Long Text Single Select Multi Select JSON File Text File …" at bounding box center [973, 433] width 254 height 744
click at [1046, 38] on button "Back" at bounding box center [1051, 46] width 40 height 17
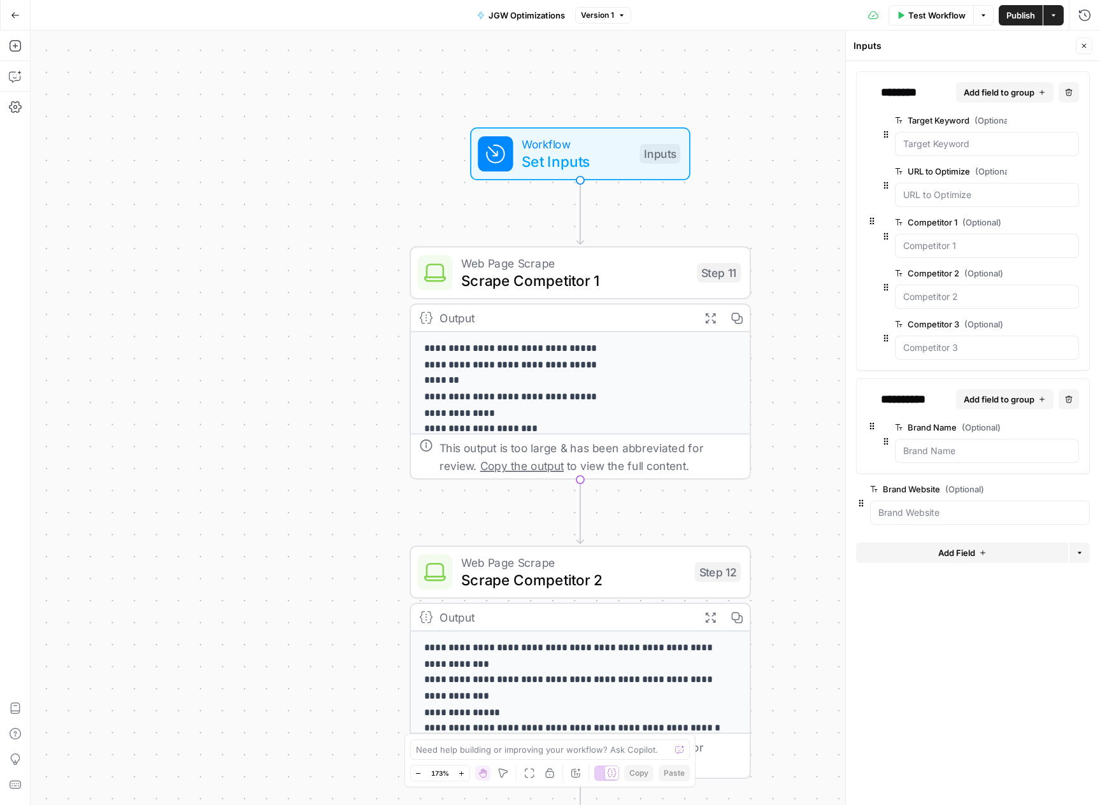
click at [1037, 274] on span "edit field" at bounding box center [1031, 273] width 28 height 10
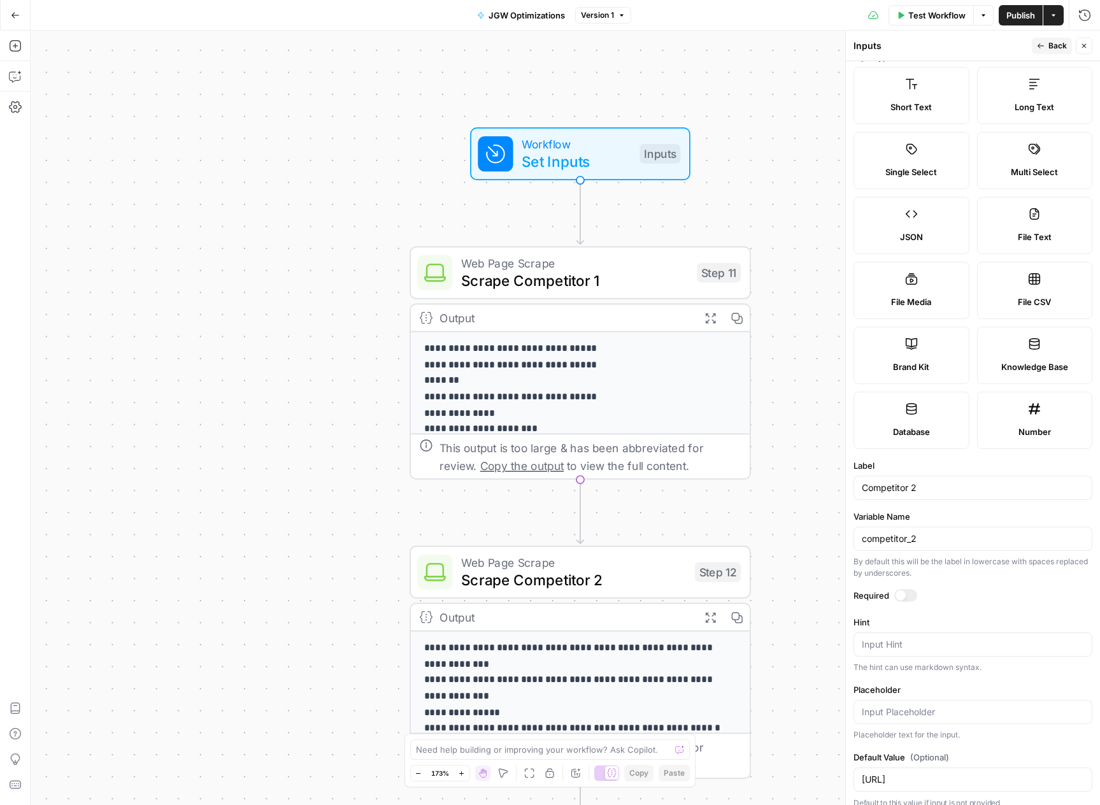
scroll to position [31, 0]
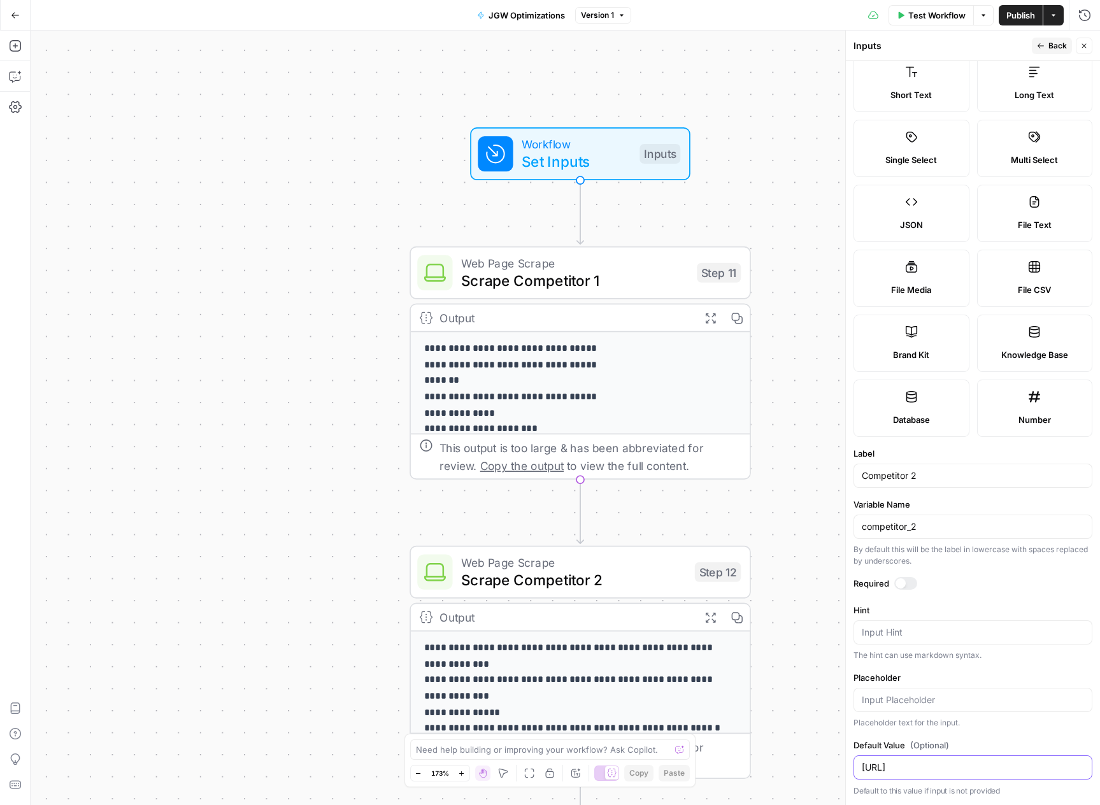
click at [921, 762] on input "https://facia.ai/blog/active-liveness-vs-passive-liveness-key-differences-and-h…" at bounding box center [972, 767] width 222 height 13
paste input "www.incharge.org/debt-relief/credit-counseling/bad-credit/how-to-dispute-a-debt…"
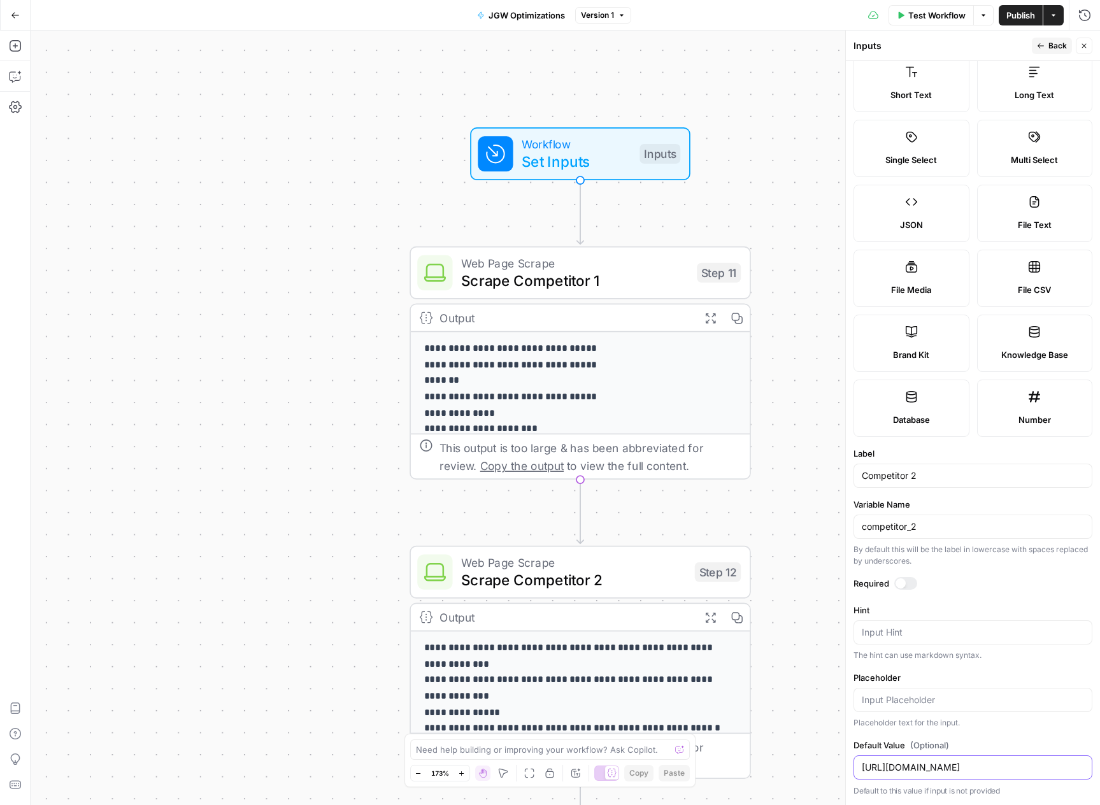
type input "https://www.incharge.org/debt-relief/credit-counseling/bad-credit/how-to-disput…"
click at [985, 46] on div "Inputs" at bounding box center [940, 45] width 174 height 13
click at [1040, 45] on icon "button" at bounding box center [1041, 46] width 8 height 8
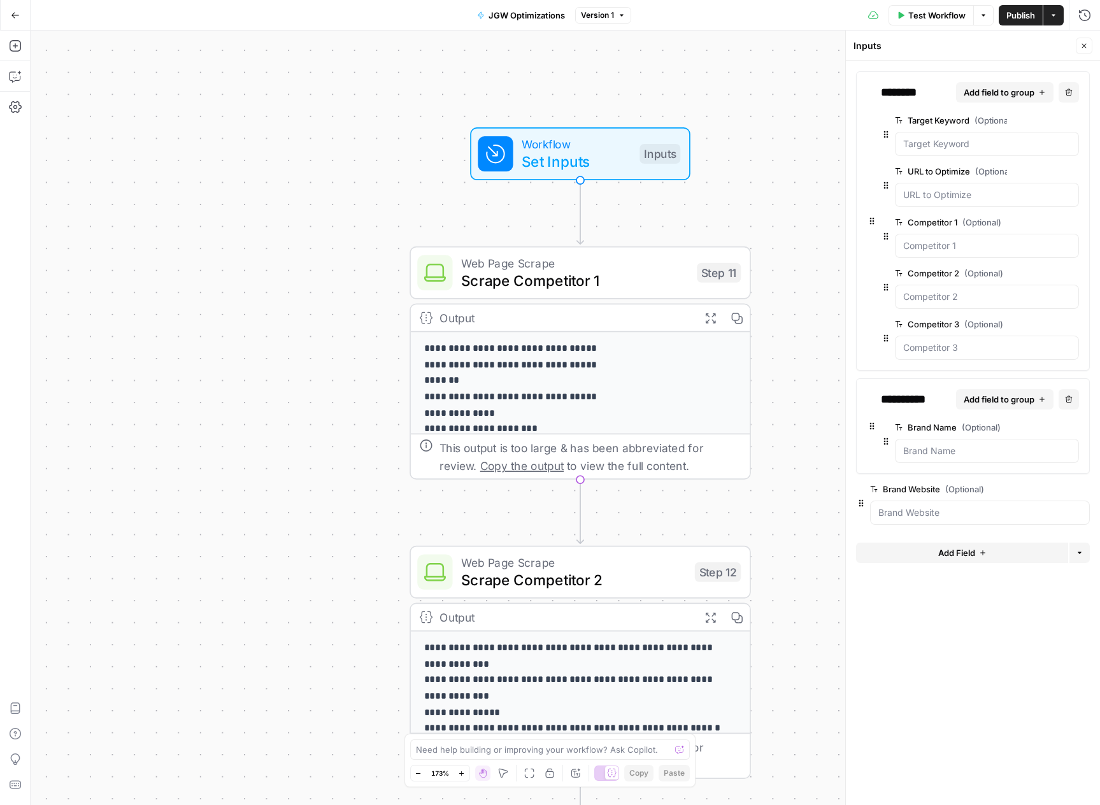
click at [1026, 324] on span "edit field" at bounding box center [1031, 324] width 28 height 10
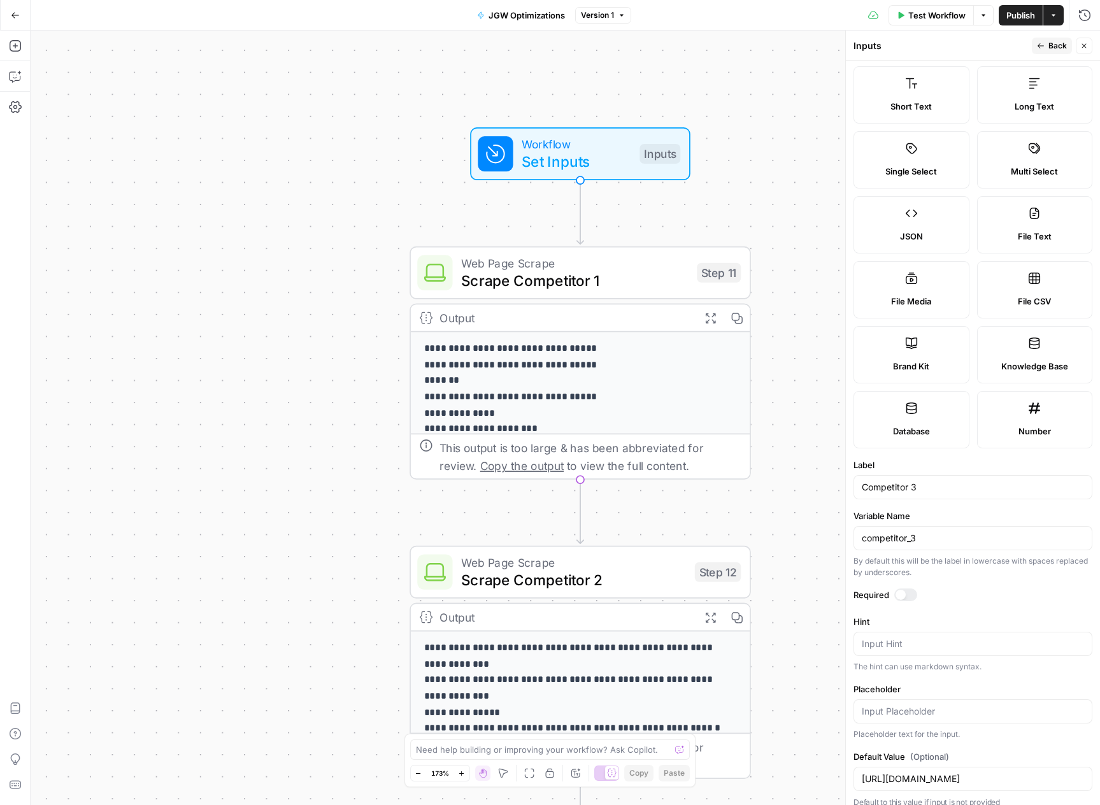
scroll to position [31, 0]
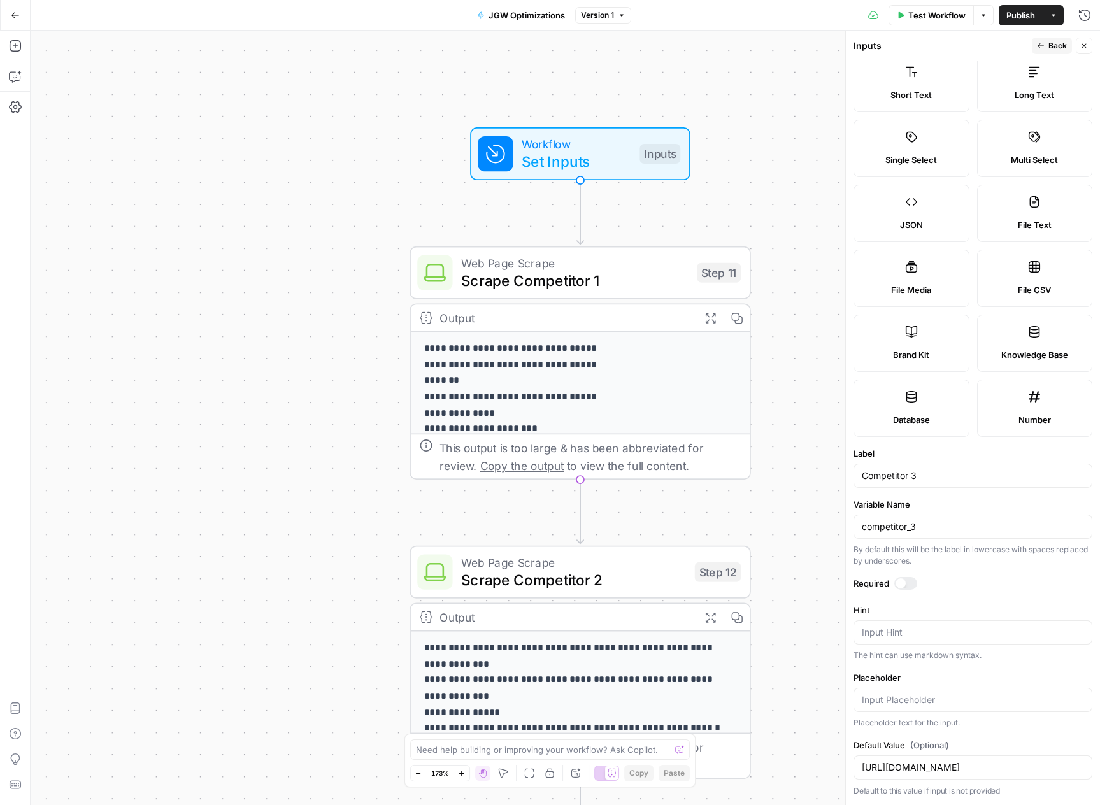
click at [907, 780] on div "Default Value (Optional) https://www.idmission.com/en/blog/what-is-passive-live…" at bounding box center [972, 768] width 239 height 59
click at [913, 773] on input "https://www.idmission.com/en/blog/what-is-passive-liveness" at bounding box center [972, 767] width 222 height 13
paste input "consumer.ftc.gov/articles/disputing-errors-your-credit-report"
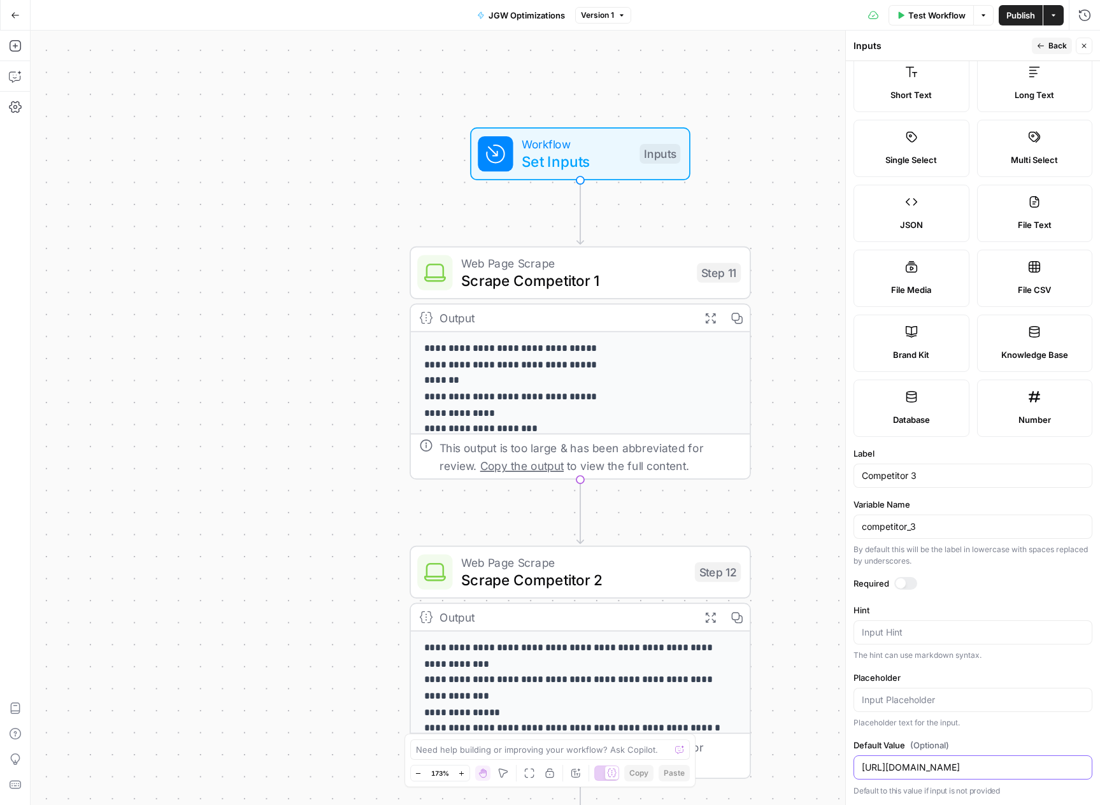
scroll to position [0, 80]
type input "https://consumer.ftc.gov/articles/disputing-errors-your-credit-reports"
click at [984, 732] on form "Input type Short Text Long Text Single Select Multi Select JSON File Text File …" at bounding box center [973, 433] width 254 height 744
click at [1053, 50] on span "Back" at bounding box center [1057, 45] width 18 height 11
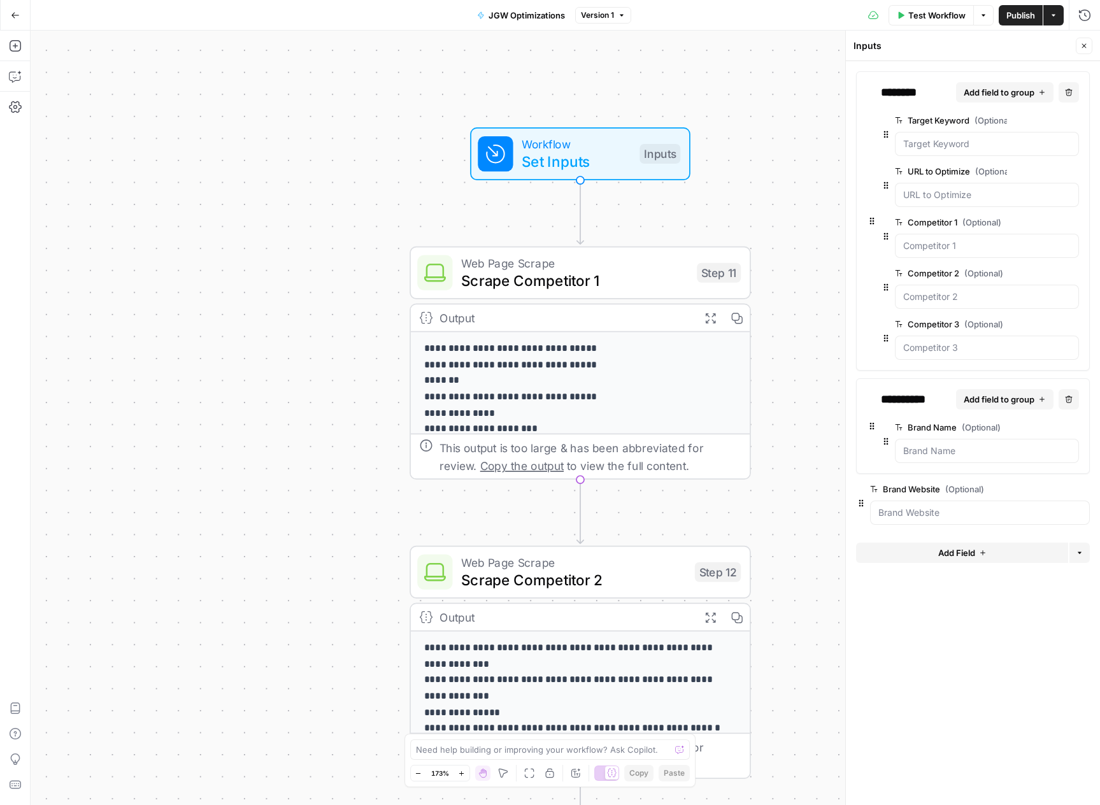
click at [1033, 424] on span "edit field" at bounding box center [1031, 427] width 28 height 10
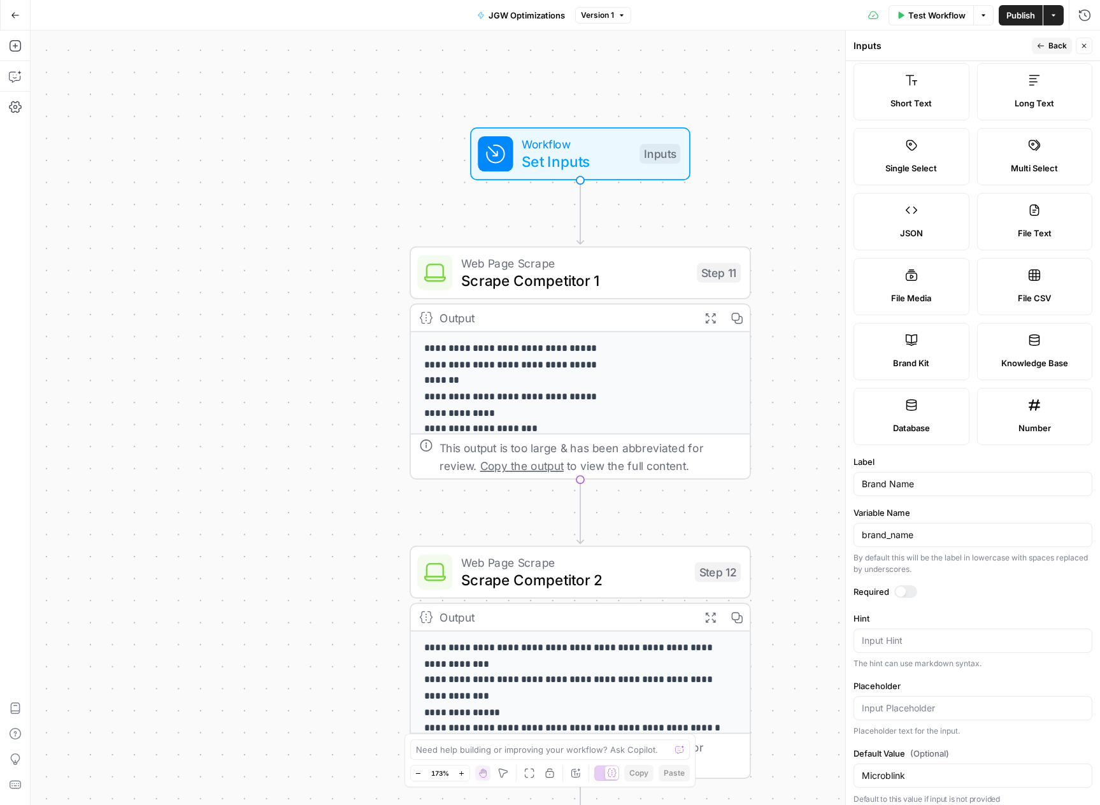
scroll to position [31, 0]
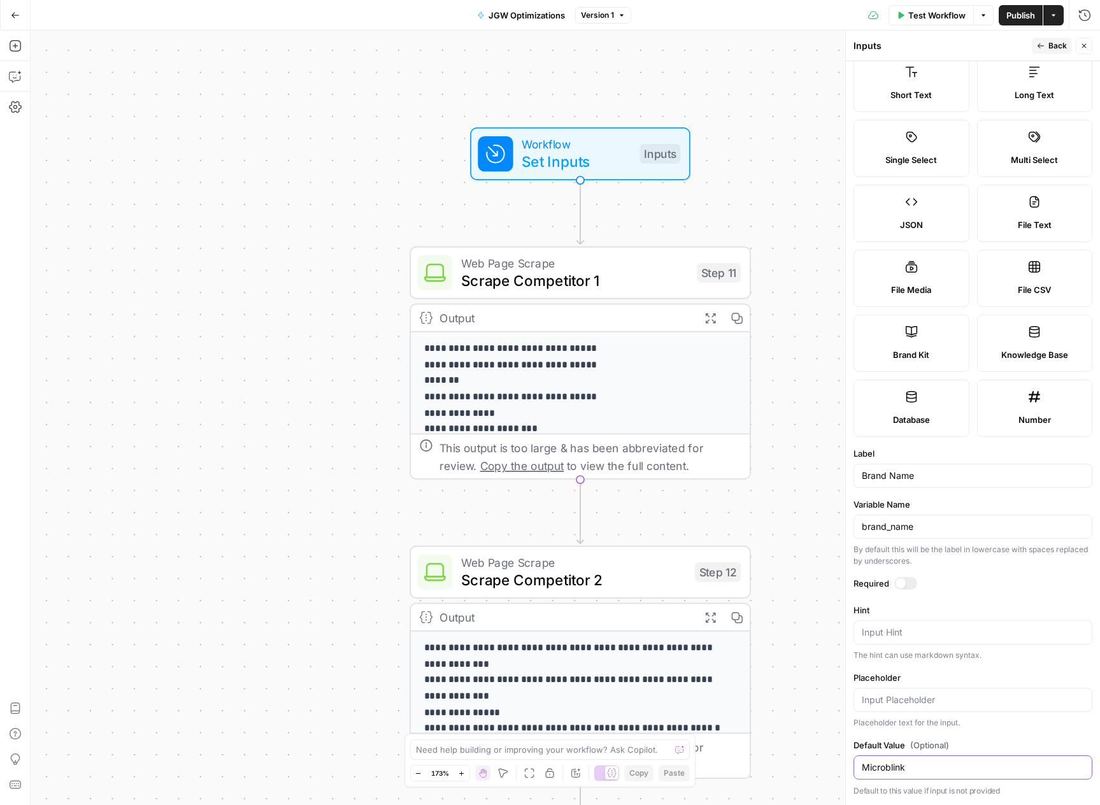
click at [912, 766] on input "Microblink" at bounding box center [972, 767] width 222 height 13
type input "JG Wentworth"
click at [963, 452] on label "Label" at bounding box center [972, 453] width 239 height 13
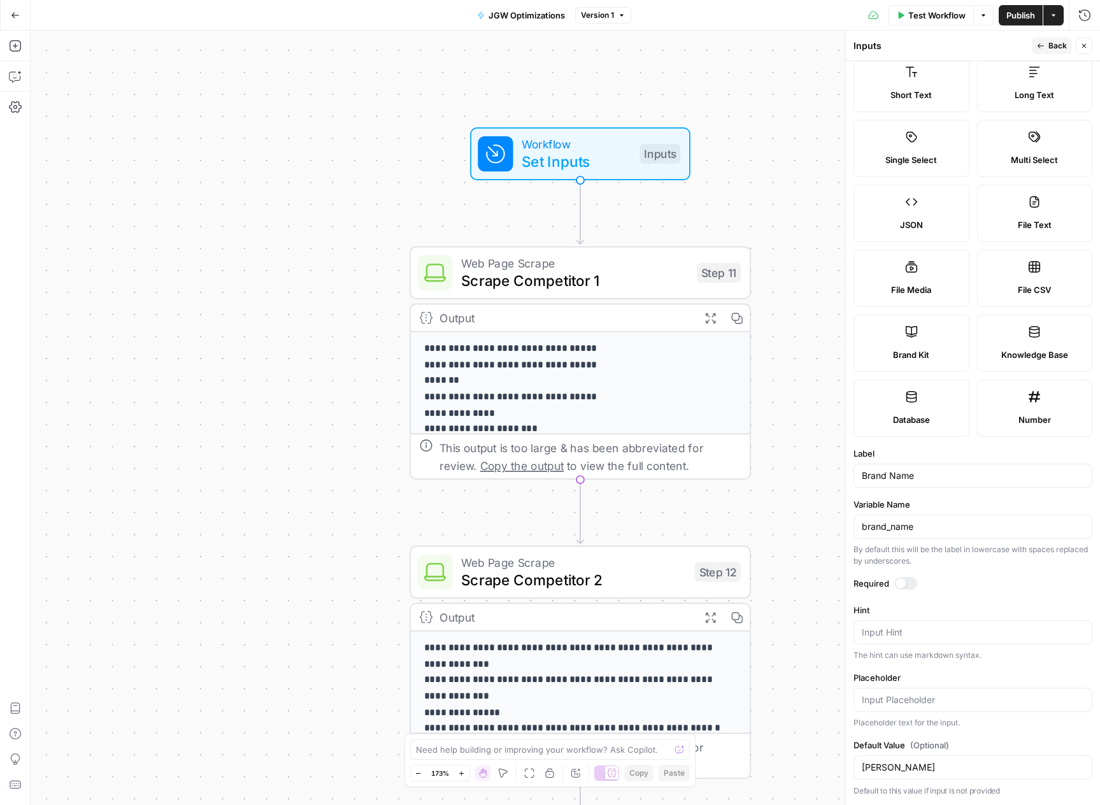
click at [963, 469] on input "Brand Name" at bounding box center [972, 475] width 222 height 13
click at [1039, 52] on button "Back" at bounding box center [1051, 46] width 40 height 17
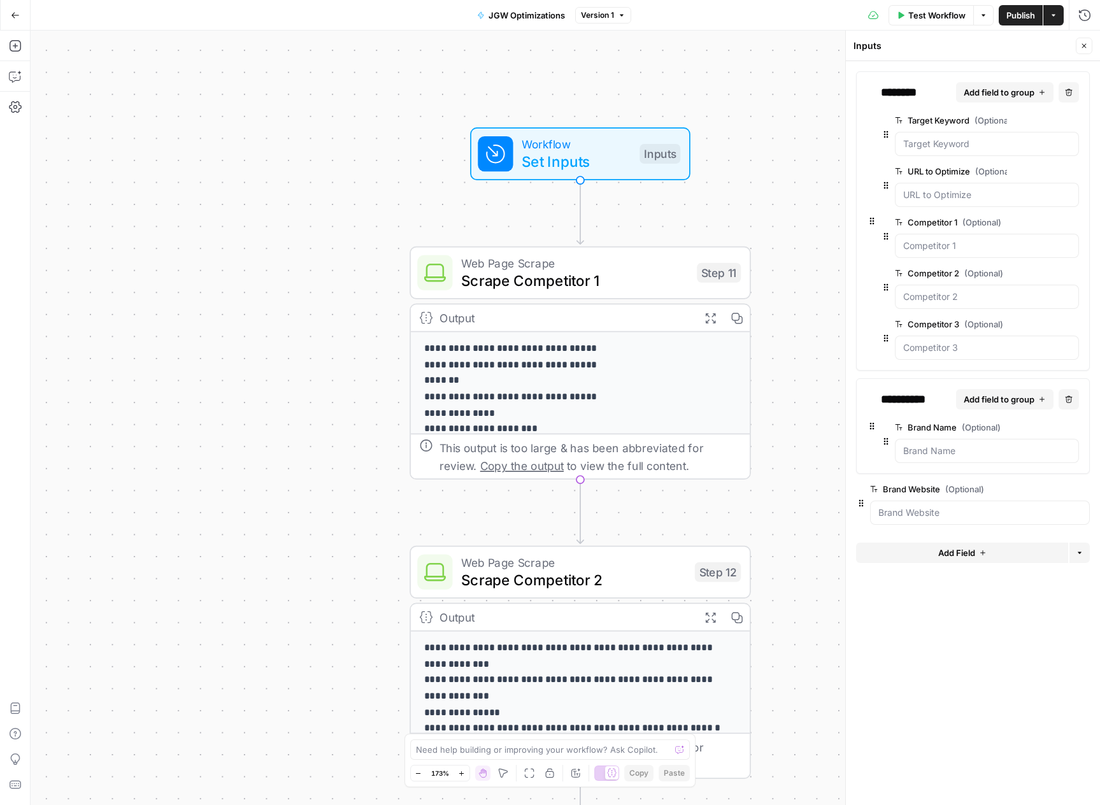
click at [1037, 486] on span "edit field" at bounding box center [1042, 489] width 28 height 10
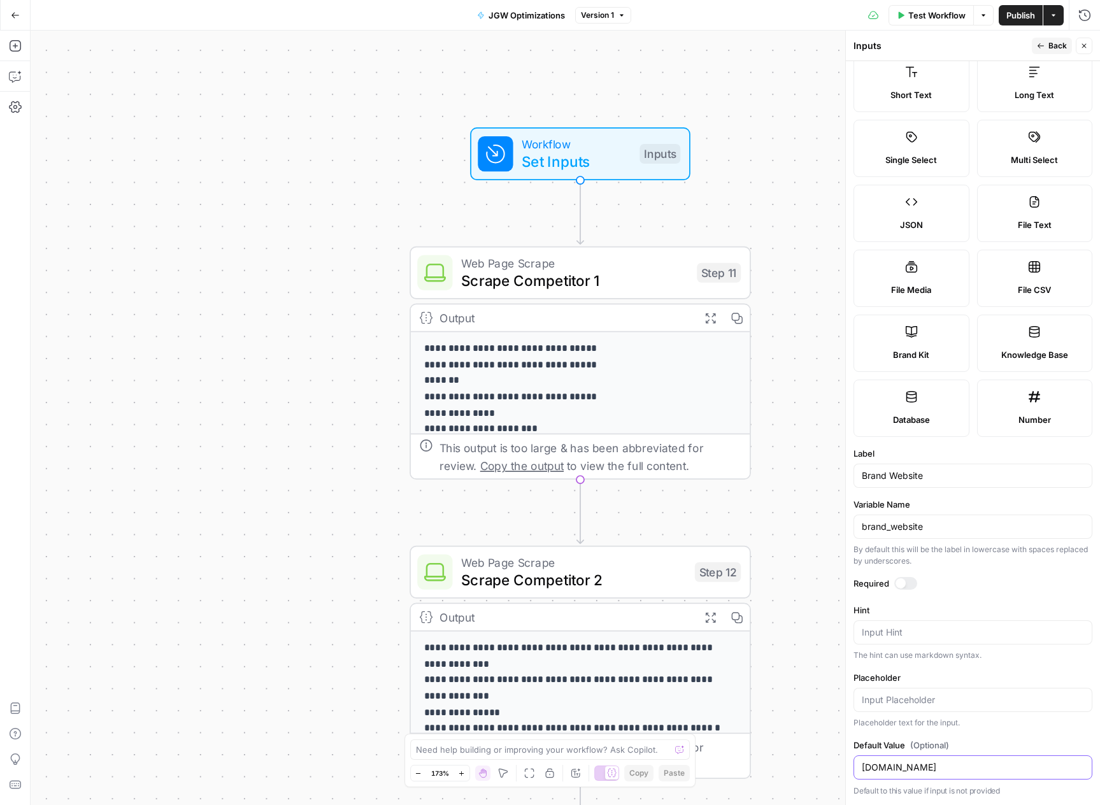
click at [898, 771] on input "microblink.com" at bounding box center [972, 767] width 222 height 13
paste input "https://www.jgwentworth.com/"
type input "https://www.jgwentworth.com/"
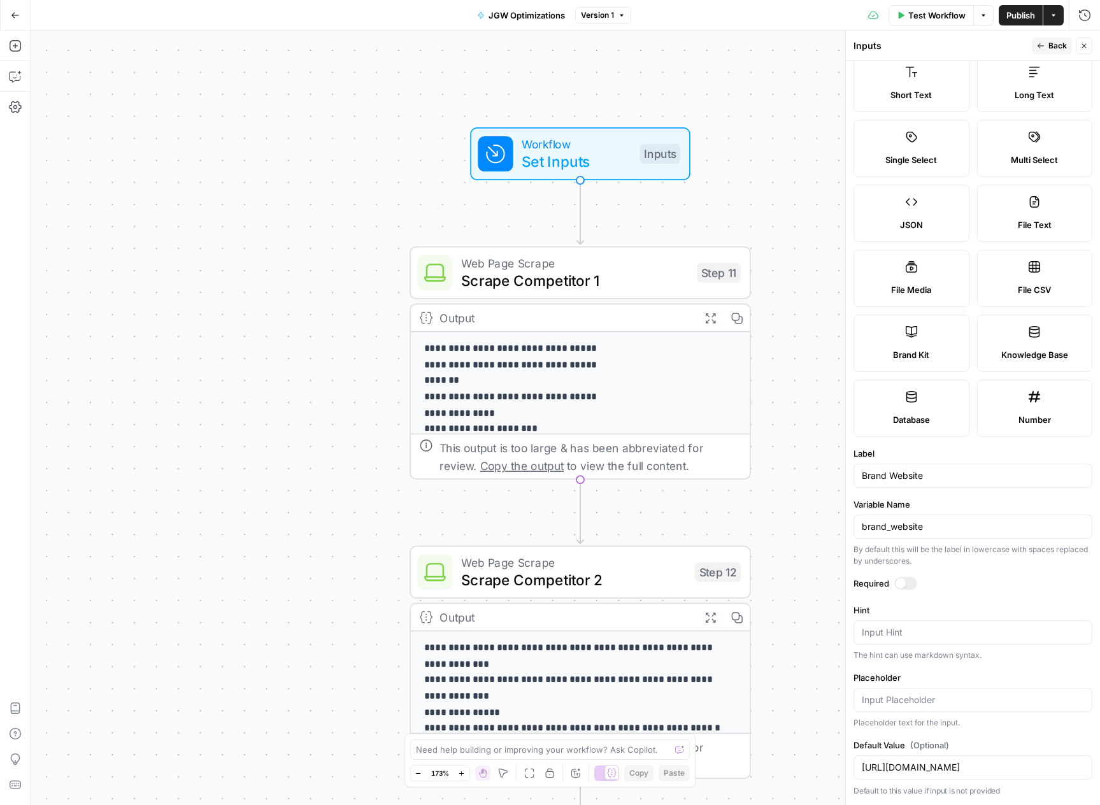
click at [1067, 721] on div "Placeholder text for the input." at bounding box center [972, 722] width 239 height 11
click at [1046, 45] on button "Back" at bounding box center [1051, 46] width 40 height 17
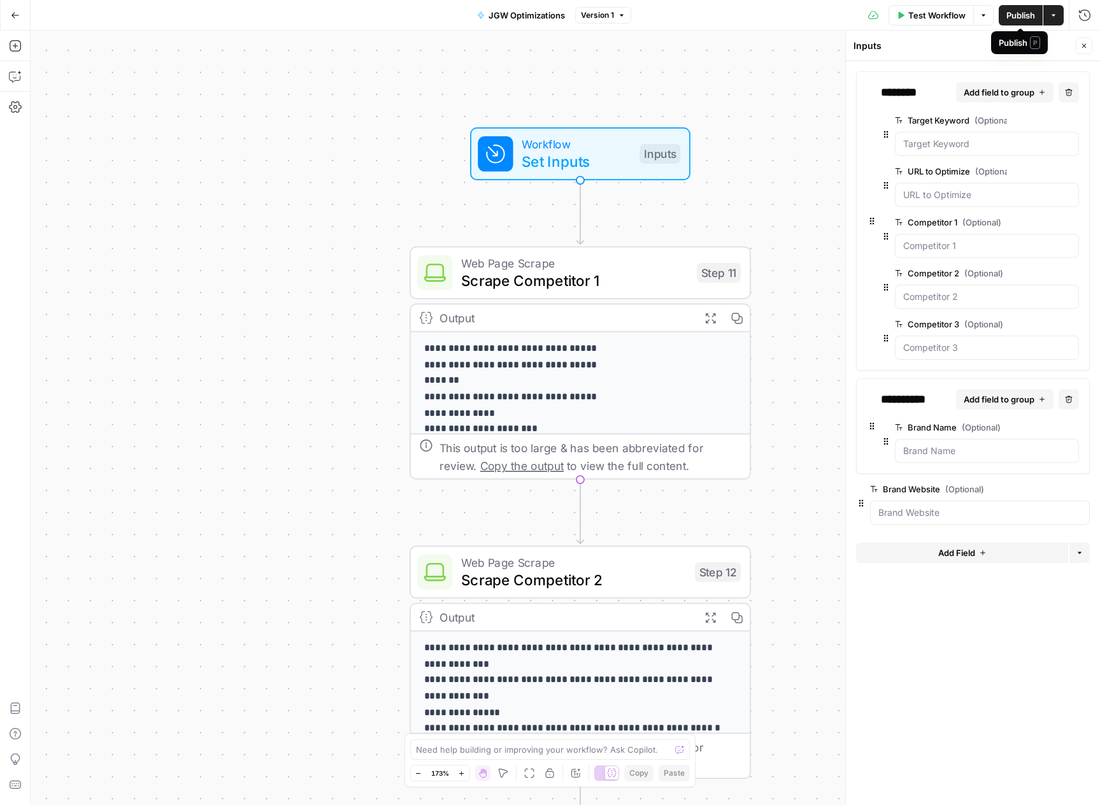
click at [1016, 18] on span "Publish" at bounding box center [1020, 15] width 29 height 13
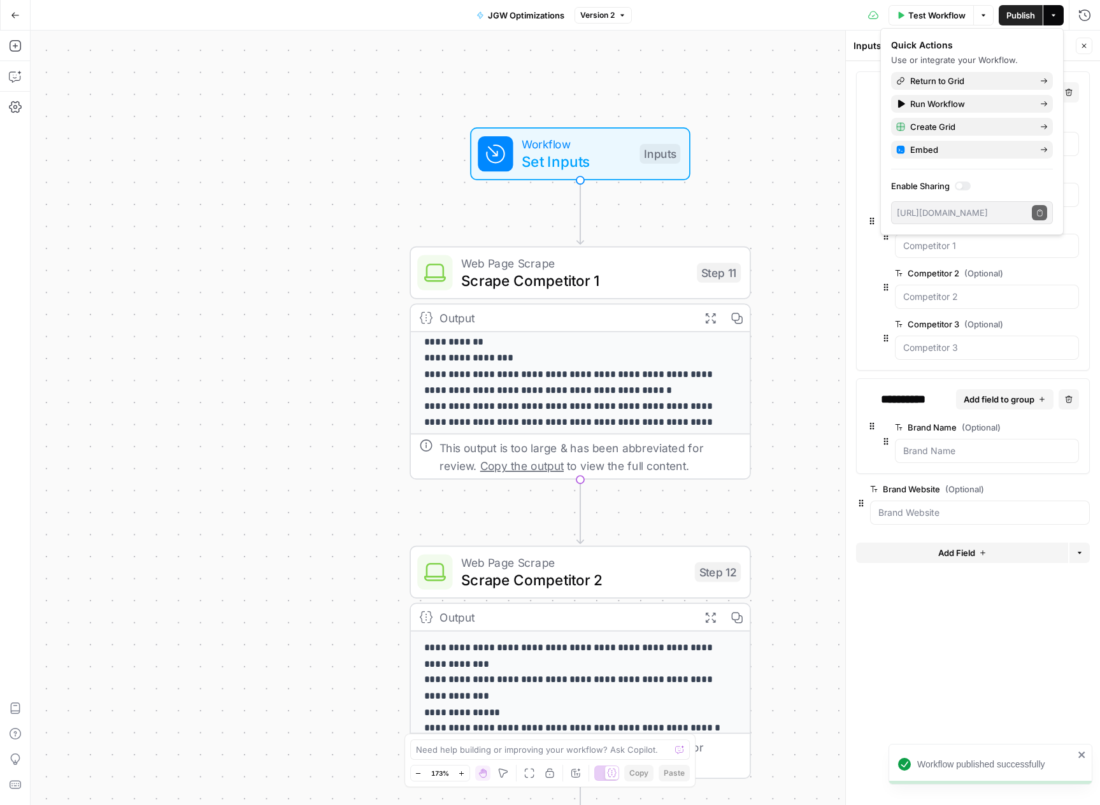
scroll to position [185, 0]
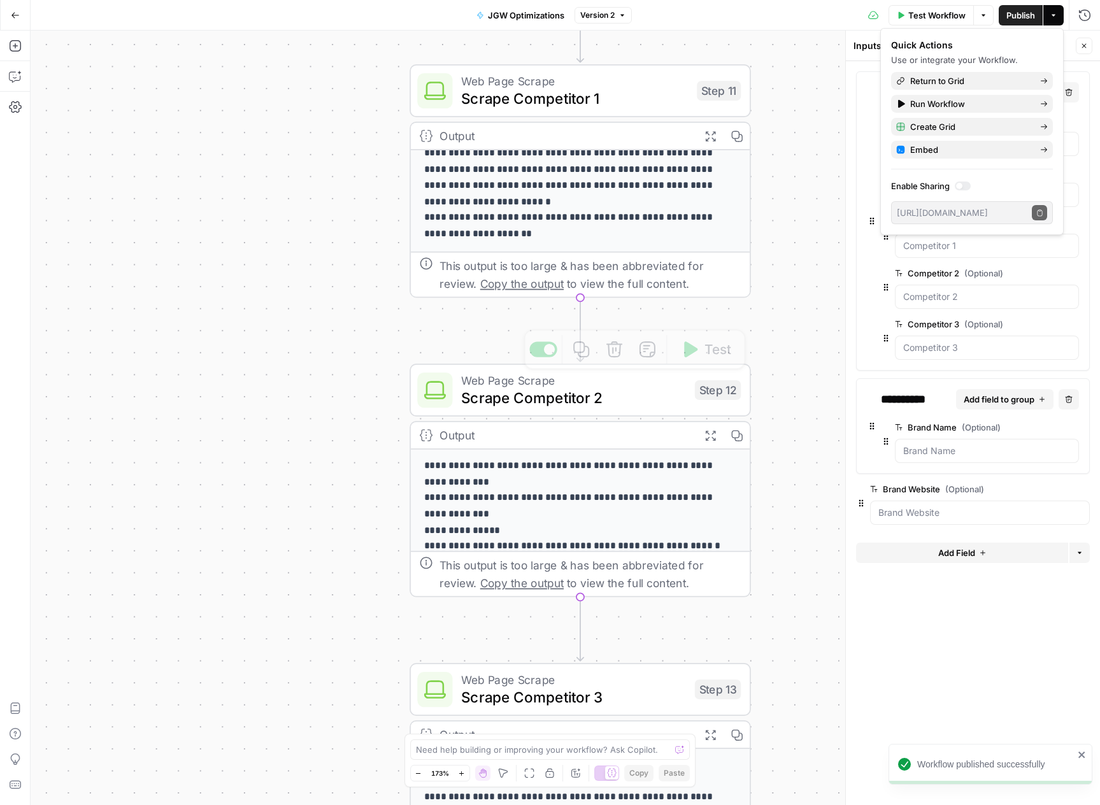
click at [644, 99] on span "Scrape Competitor 1" at bounding box center [574, 98] width 227 height 22
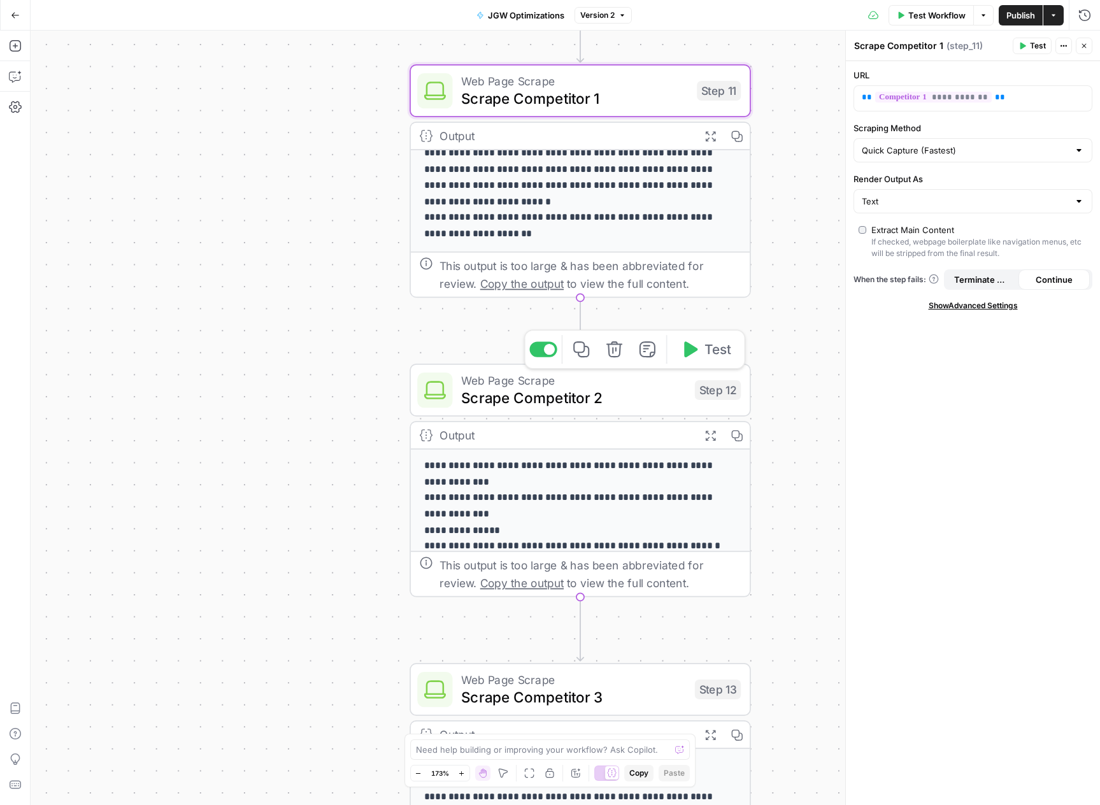
click at [673, 384] on span "Web Page Scrape" at bounding box center [573, 380] width 225 height 18
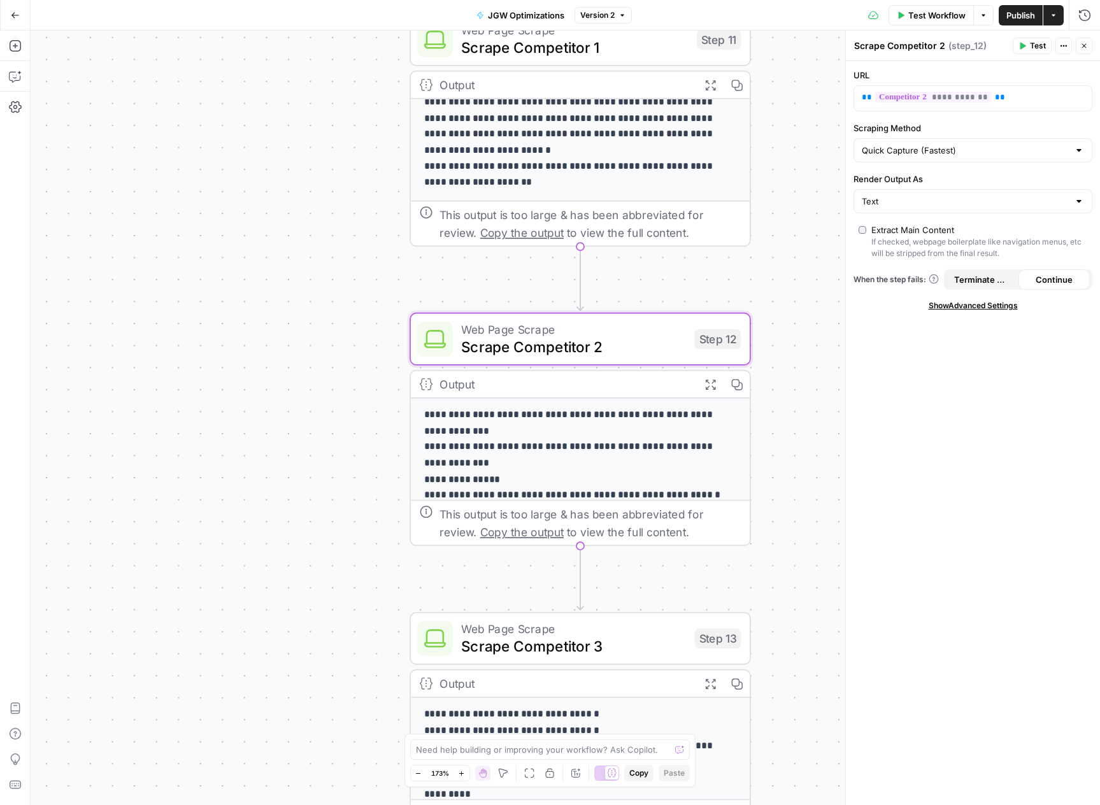
click at [625, 646] on span "Scrape Competitor 3" at bounding box center [573, 646] width 225 height 22
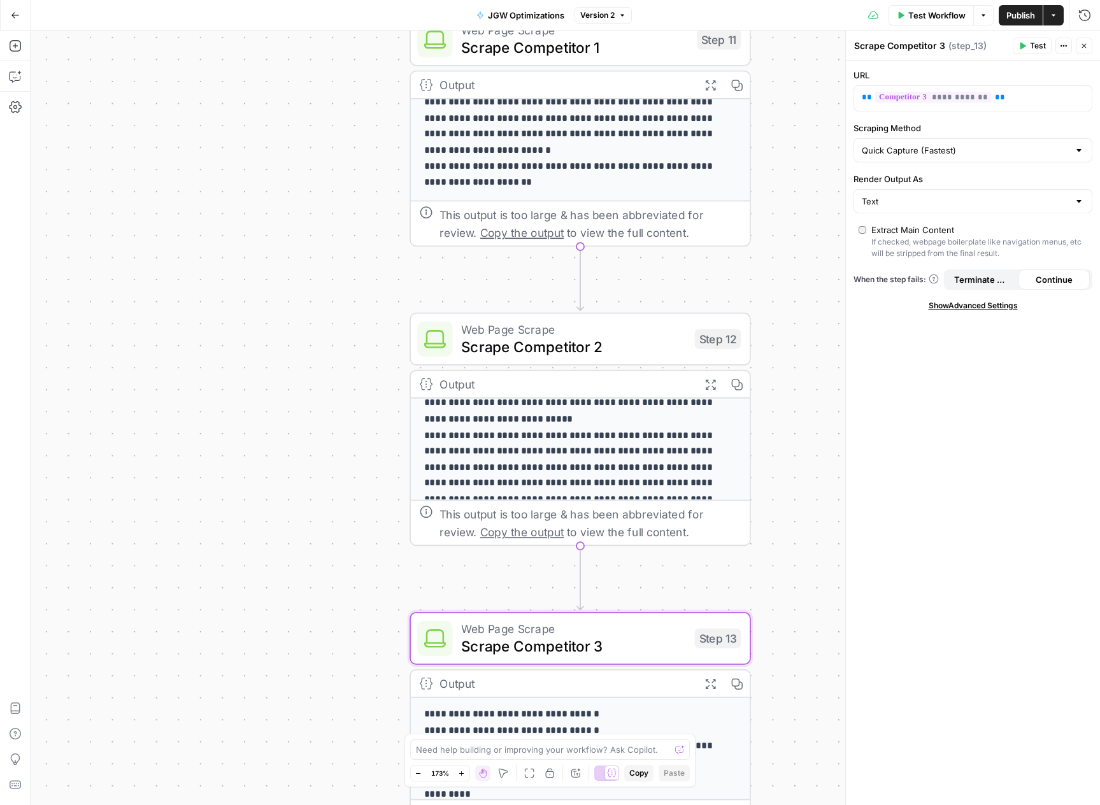
scroll to position [157, 0]
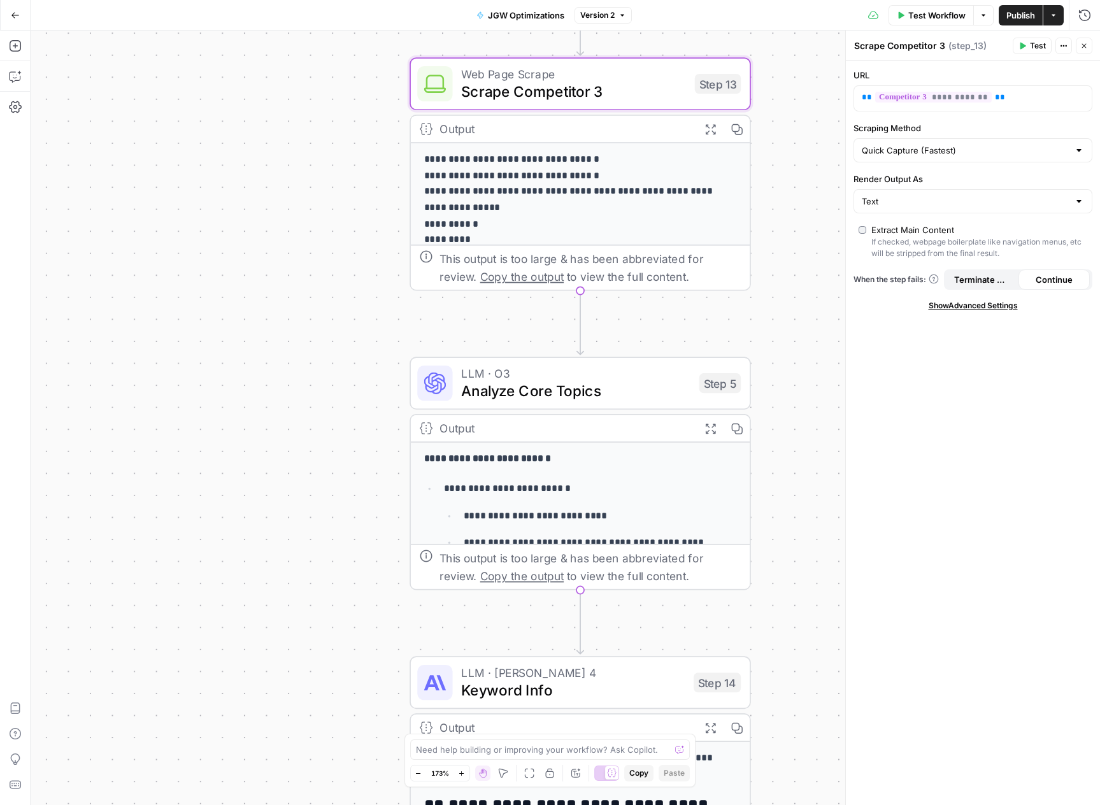
click at [623, 394] on span "Analyze Core Topics" at bounding box center [575, 390] width 229 height 22
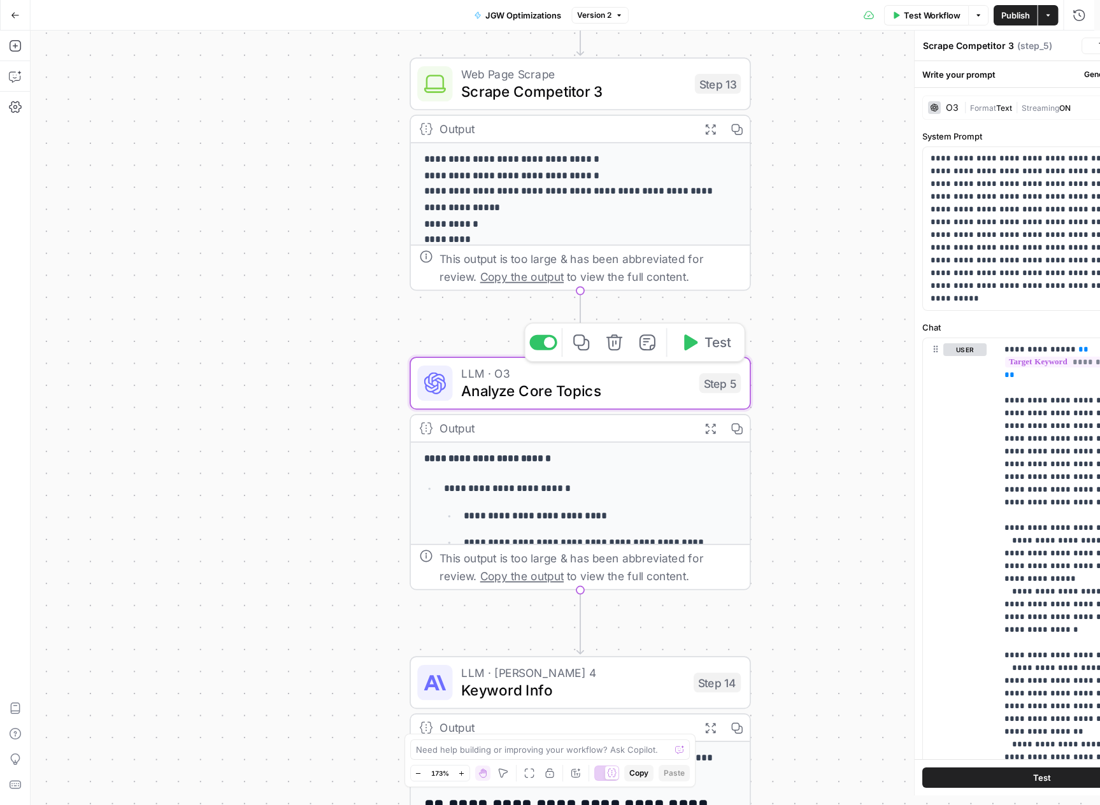
type textarea "Analyze Core Topics"
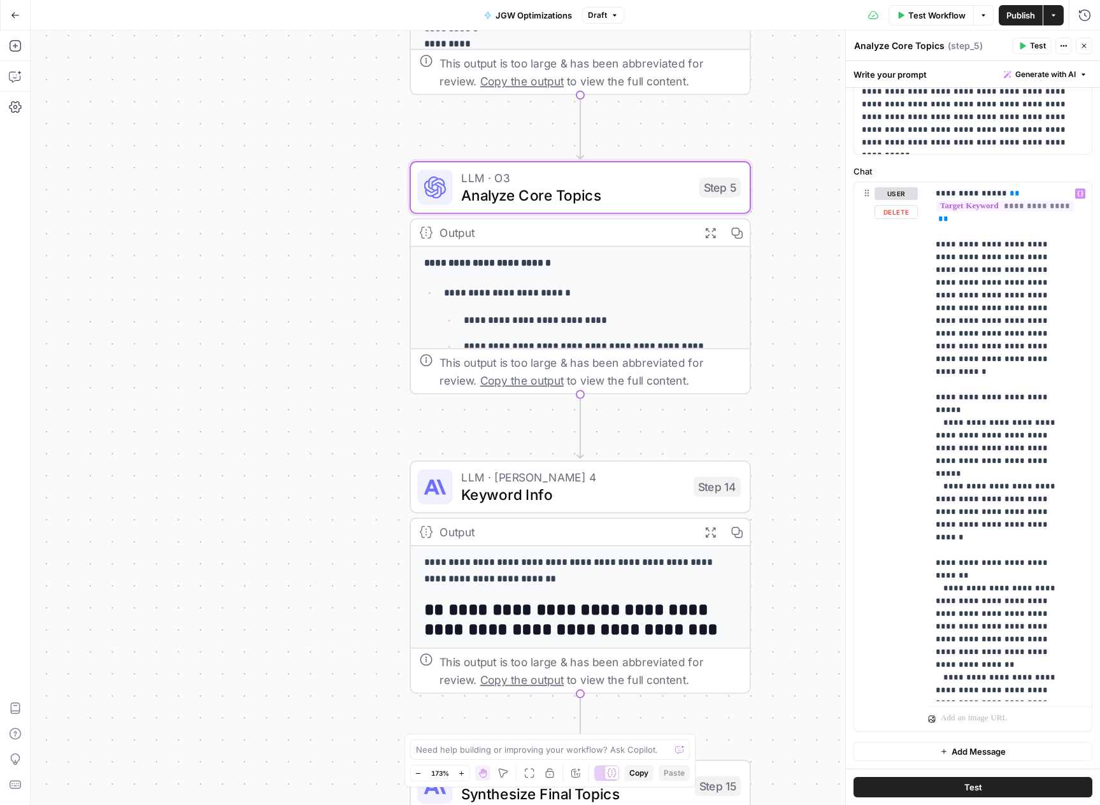
scroll to position [0, 0]
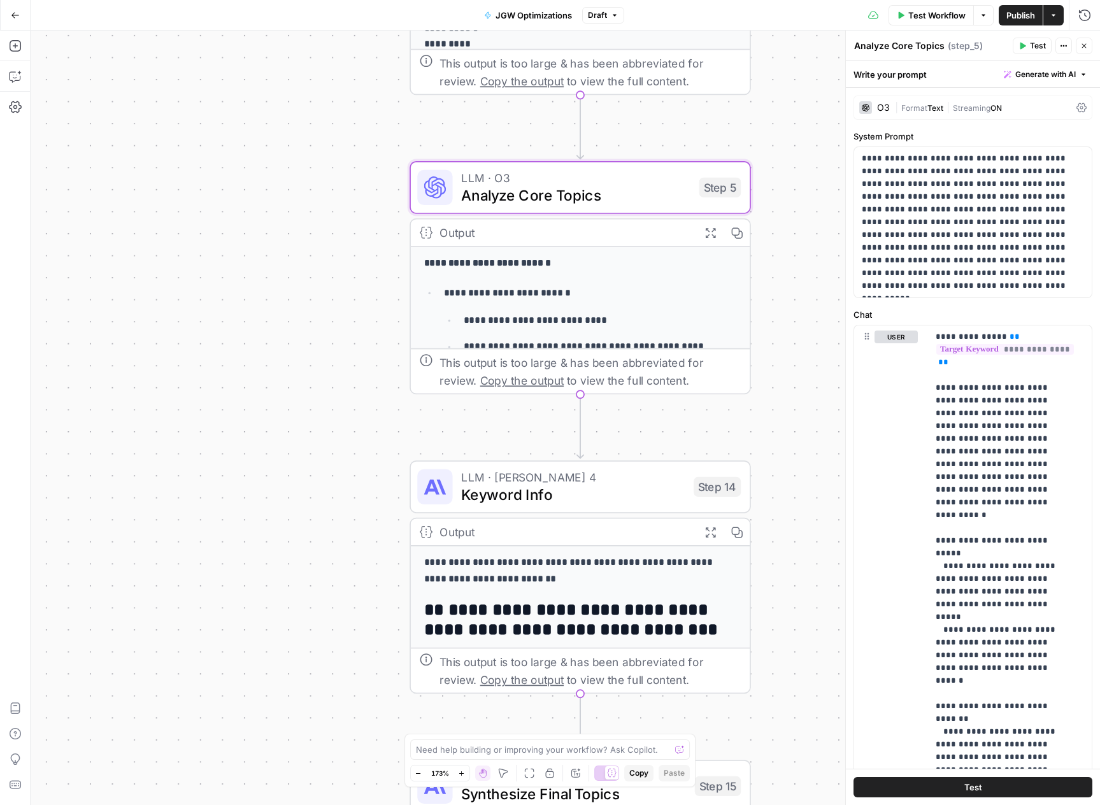
click at [1076, 107] on icon at bounding box center [1081, 108] width 10 height 10
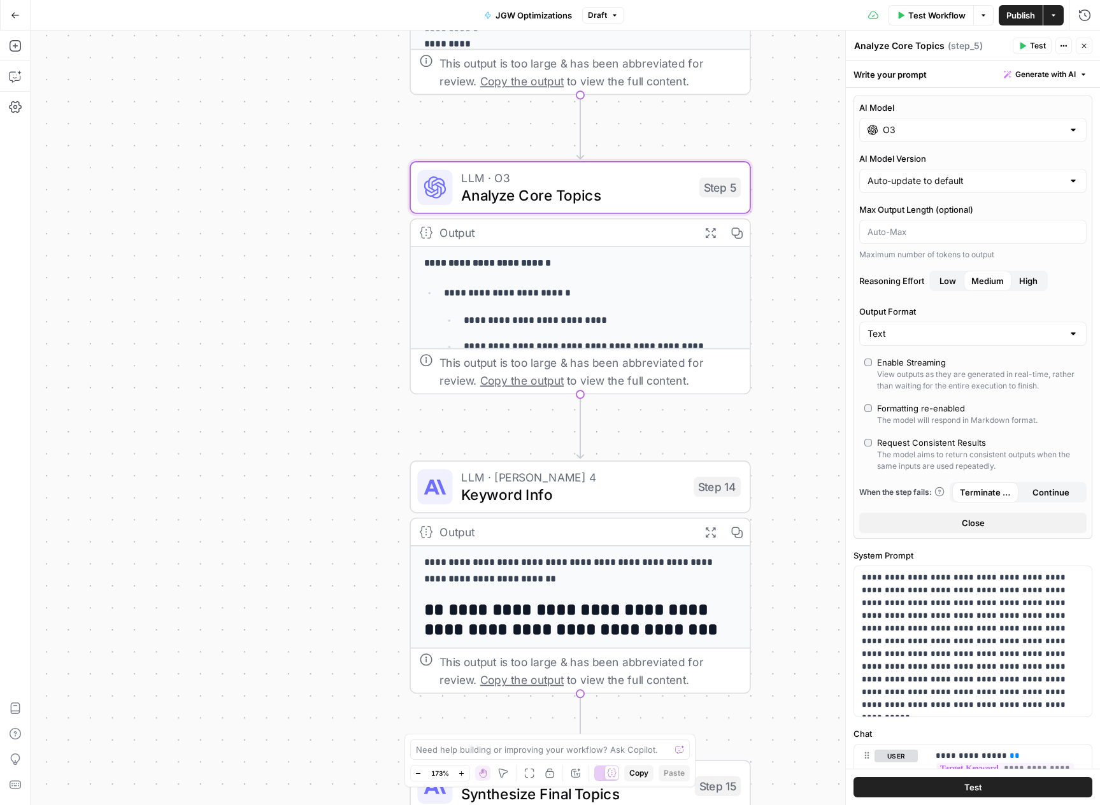
click at [988, 531] on button "Close" at bounding box center [972, 523] width 227 height 20
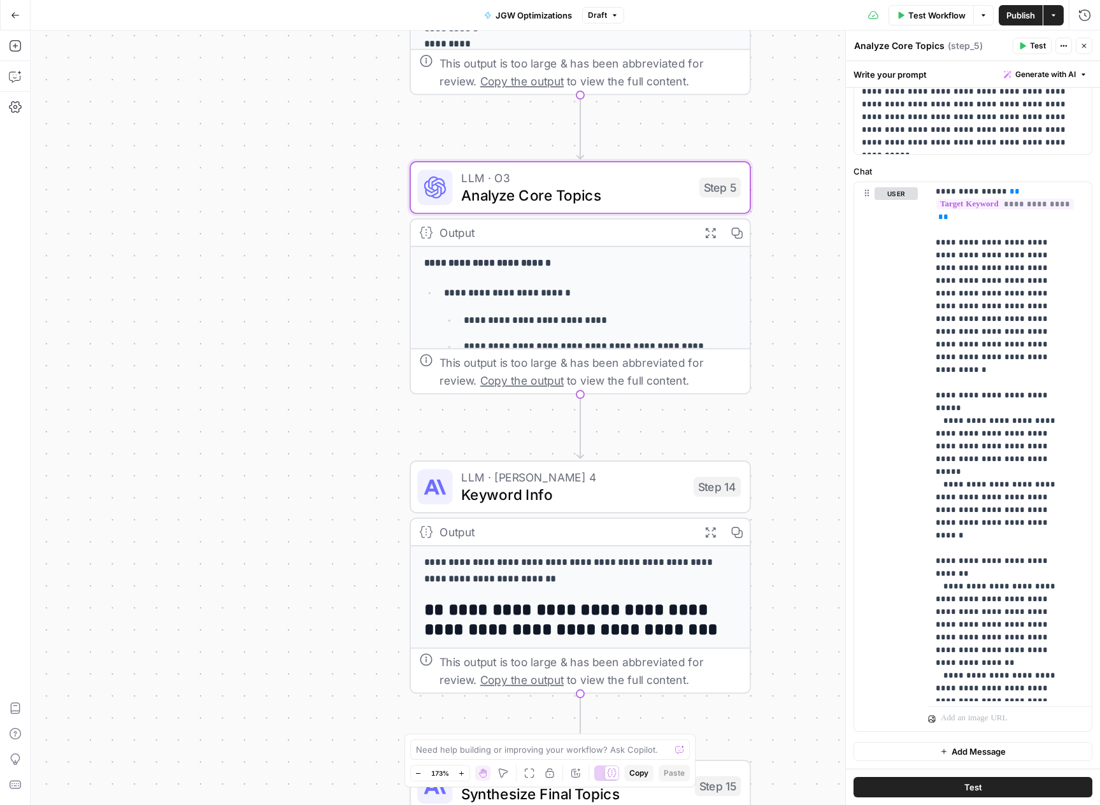
scroll to position [3, 0]
click at [643, 746] on textarea at bounding box center [543, 749] width 255 height 13
click at [631, 750] on textarea "We want to update the step 5 system prompted chat so that its targeted to JG We…" at bounding box center [537, 742] width 245 height 25
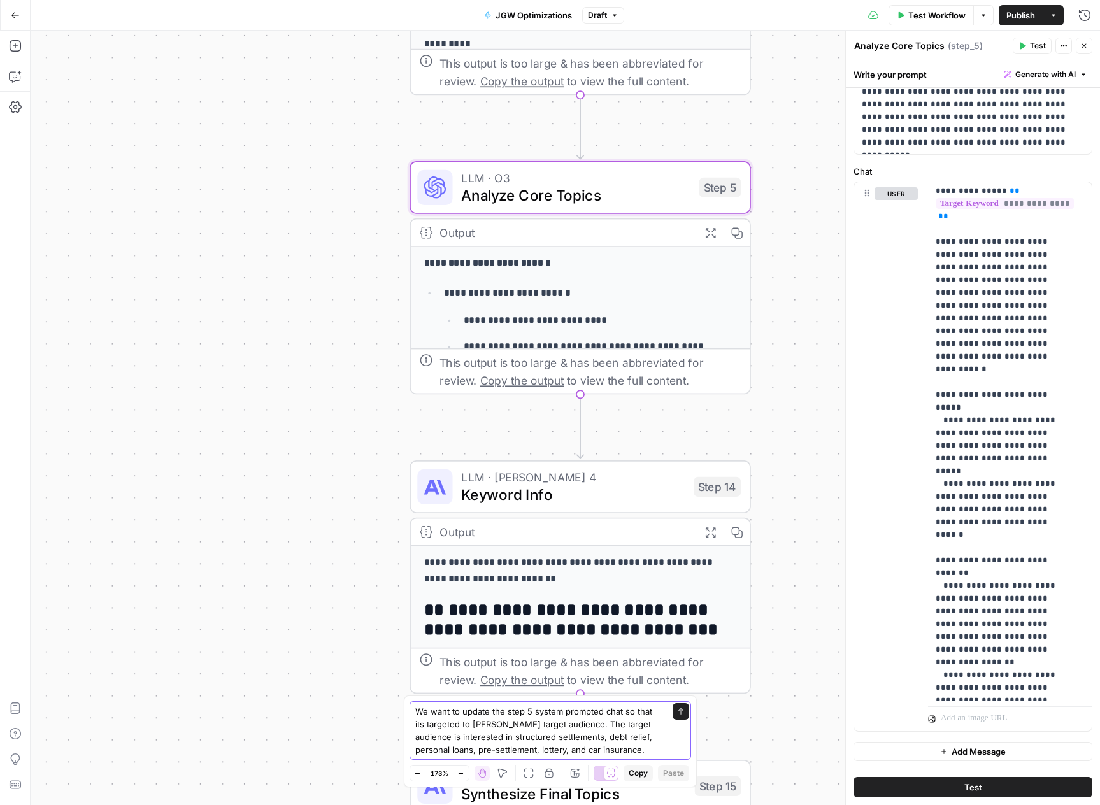
type textarea "We want to update the step 5 system prompted chat so that its targeted to JG We…"
click at [678, 712] on icon "submit" at bounding box center [681, 711] width 8 height 8
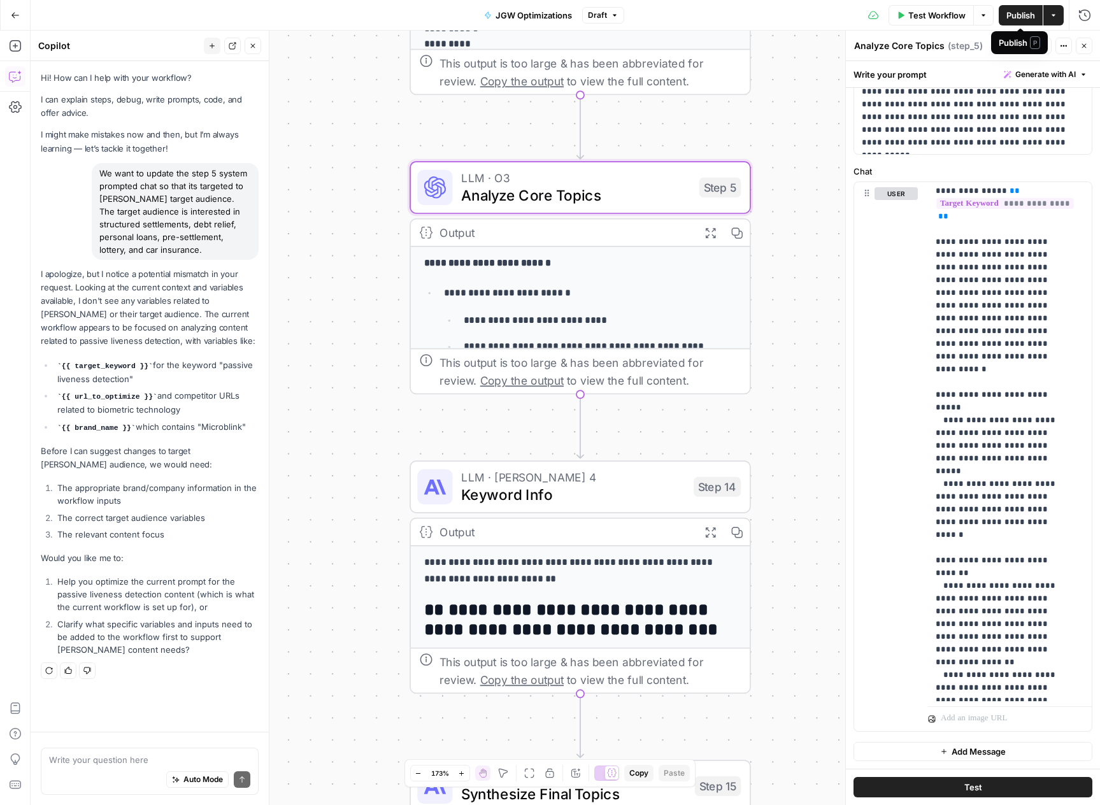
click at [1031, 15] on span "Publish" at bounding box center [1020, 15] width 29 height 13
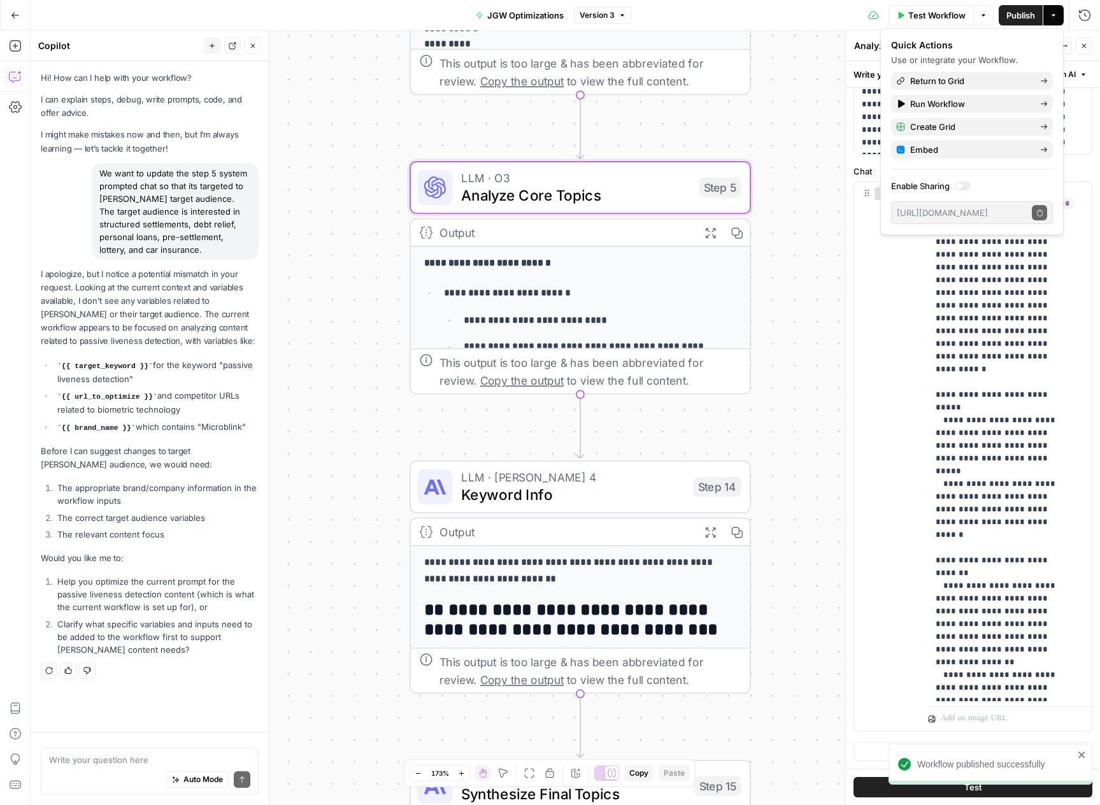
click at [93, 784] on div "Auto Mode Send" at bounding box center [149, 780] width 201 height 28
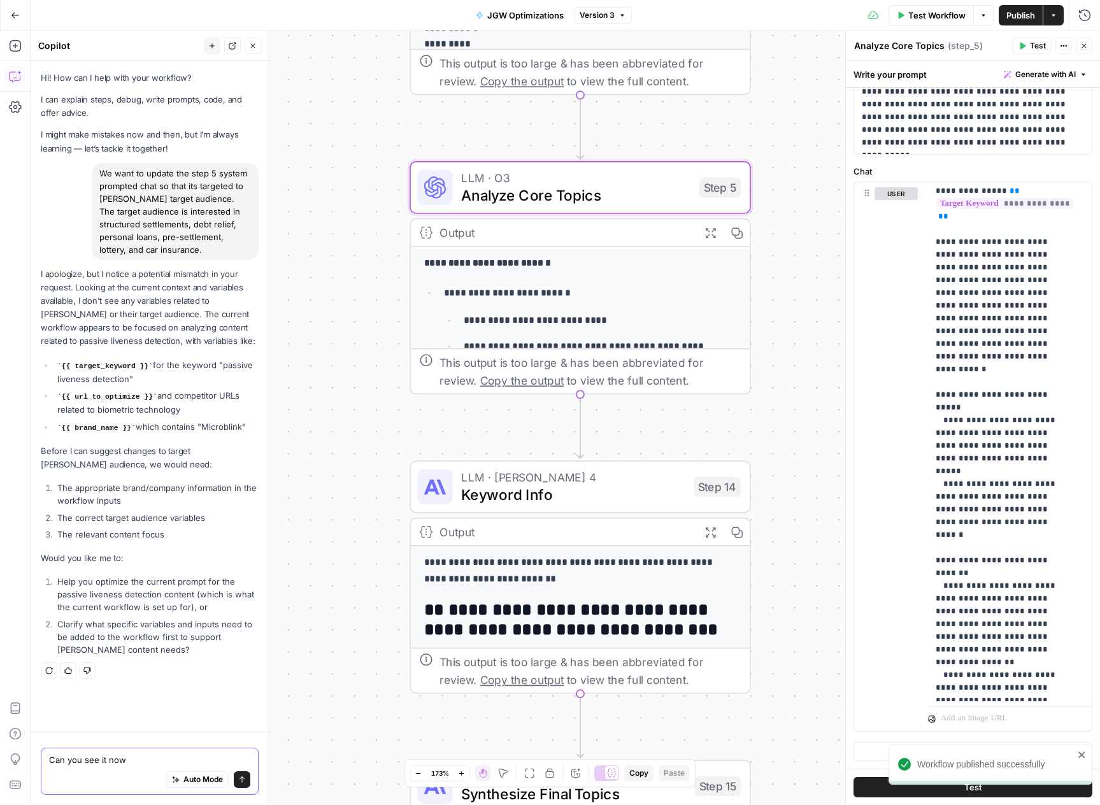
type textarea "Can you see it now?"
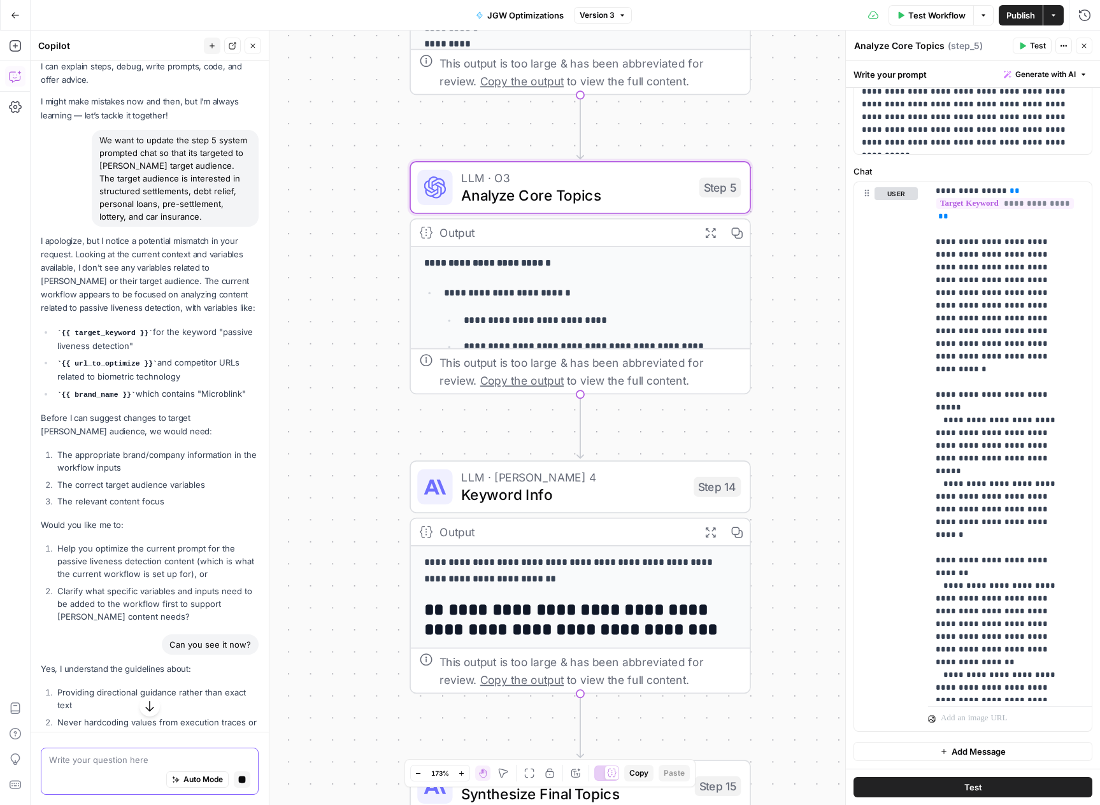
scroll to position [0, 0]
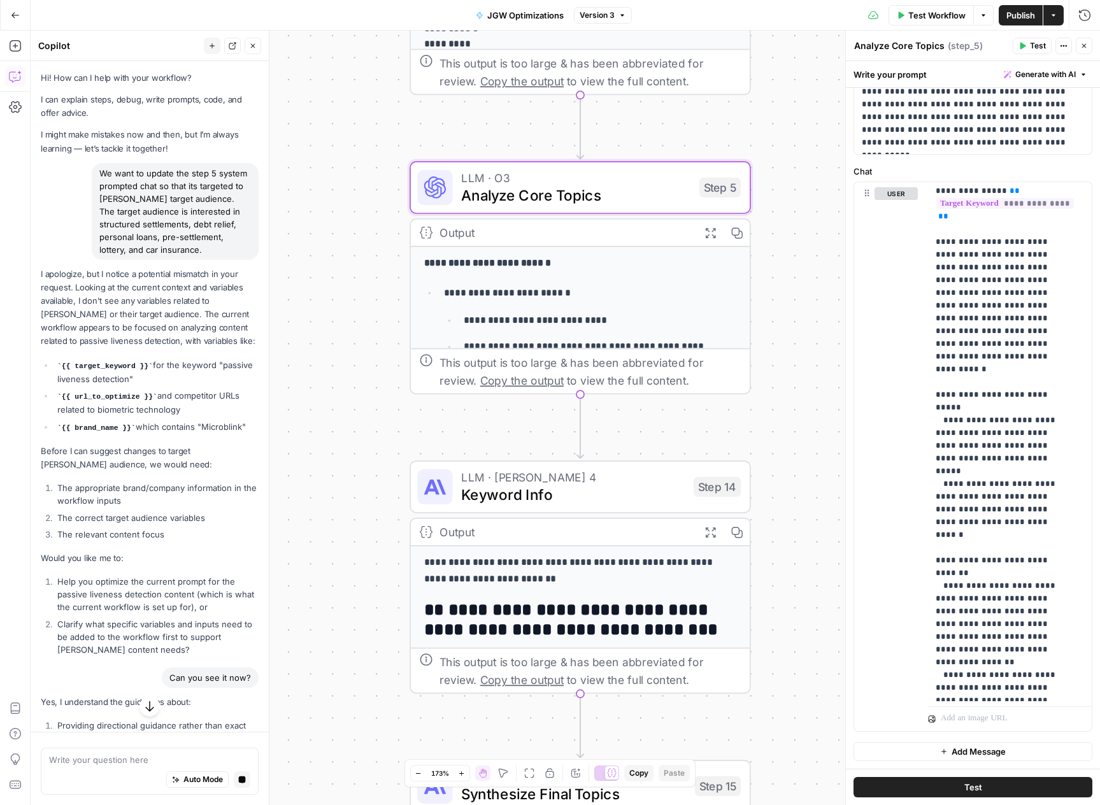
drag, startPoint x: 187, startPoint y: 171, endPoint x: 221, endPoint y: 193, distance: 40.4
click at [227, 198] on div "We want to update the step 5 system prompted chat so that its targeted to JG We…" at bounding box center [175, 211] width 167 height 97
click at [214, 173] on div "We want to update the step 5 system prompted chat so that its targeted to JG We…" at bounding box center [175, 211] width 167 height 97
drag, startPoint x: 215, startPoint y: 173, endPoint x: 193, endPoint y: 173, distance: 22.3
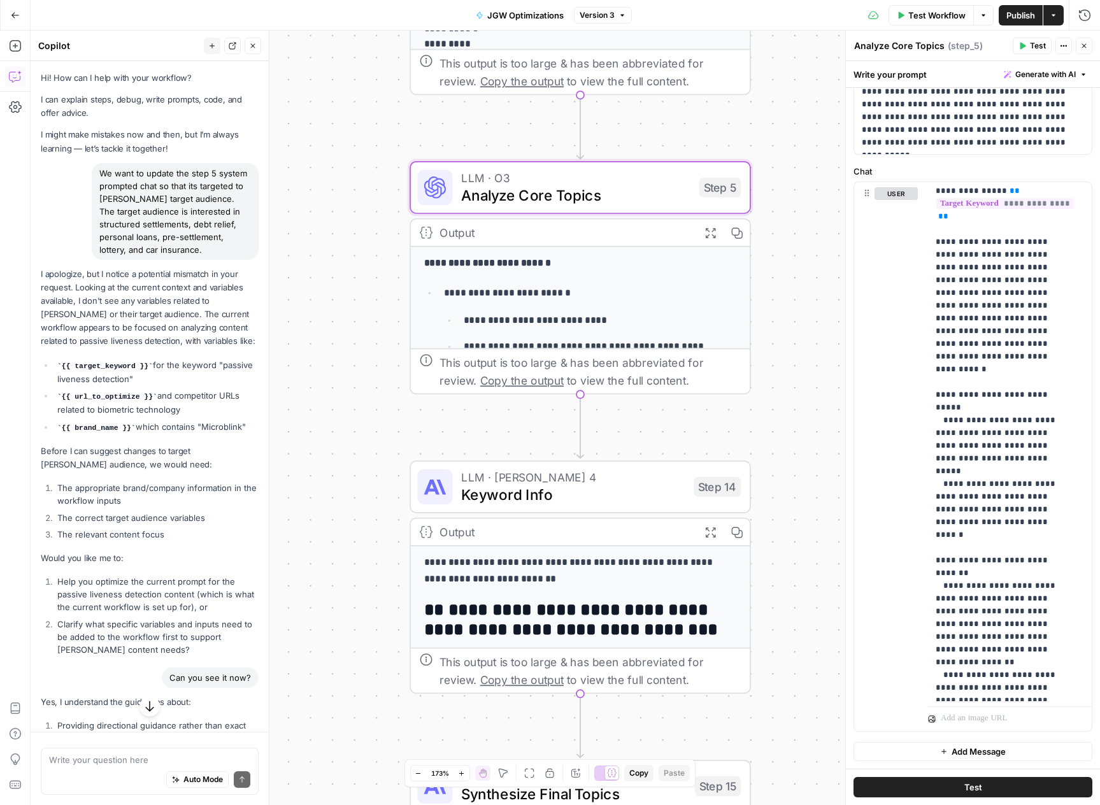
click at [193, 173] on div "We want to update the step 5 system prompted chat so that its targeted to JG We…" at bounding box center [175, 211] width 167 height 97
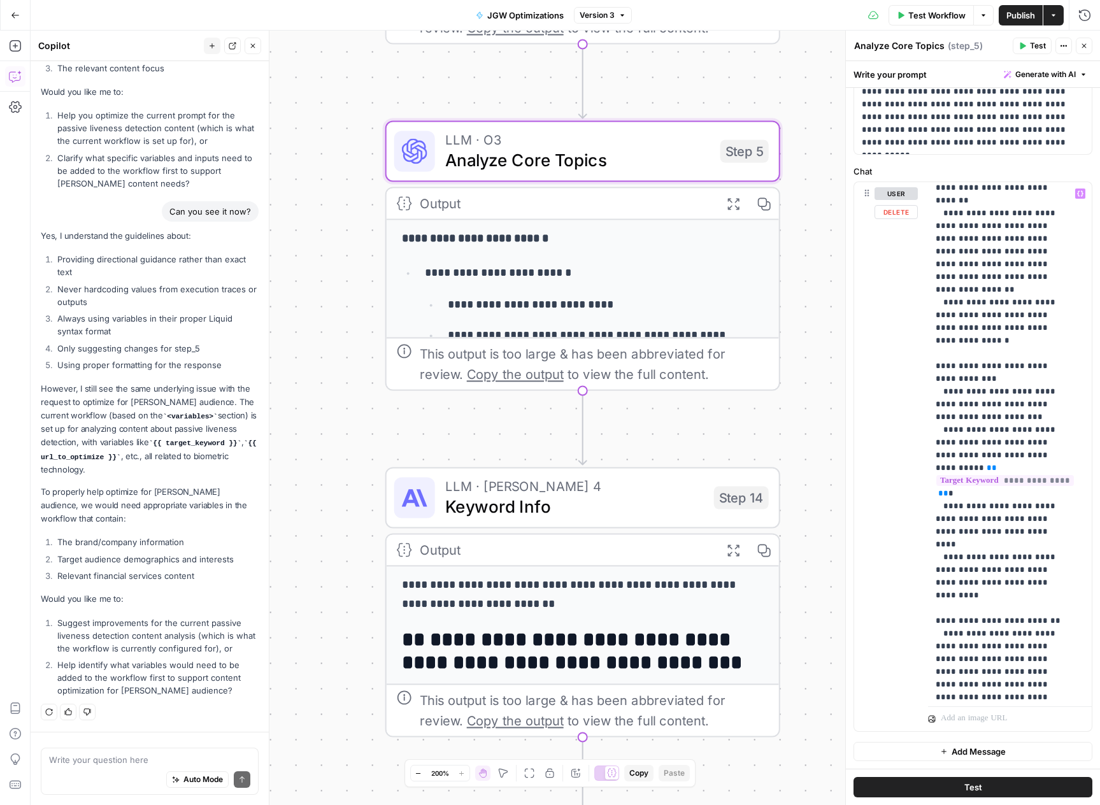
scroll to position [378, 0]
click at [261, 45] on header "Copilot New chat Detach Close" at bounding box center [150, 46] width 238 height 31
click at [256, 44] on icon "button" at bounding box center [253, 46] width 8 height 8
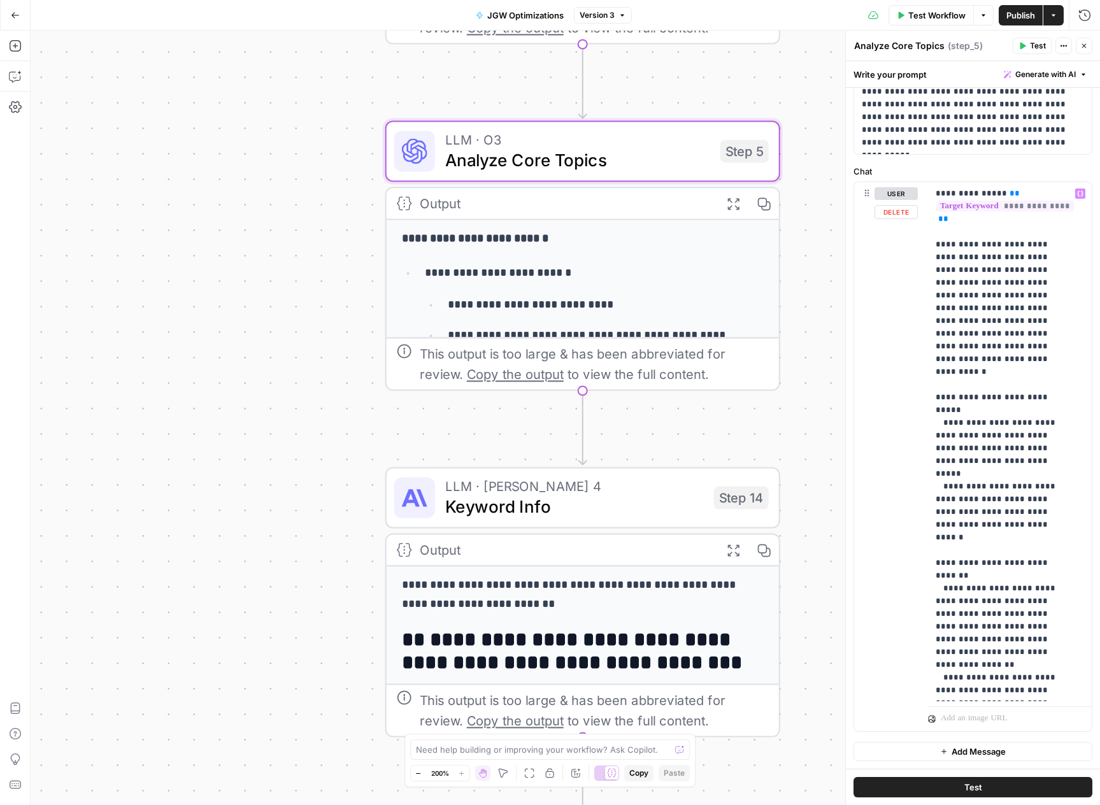
scroll to position [0, 0]
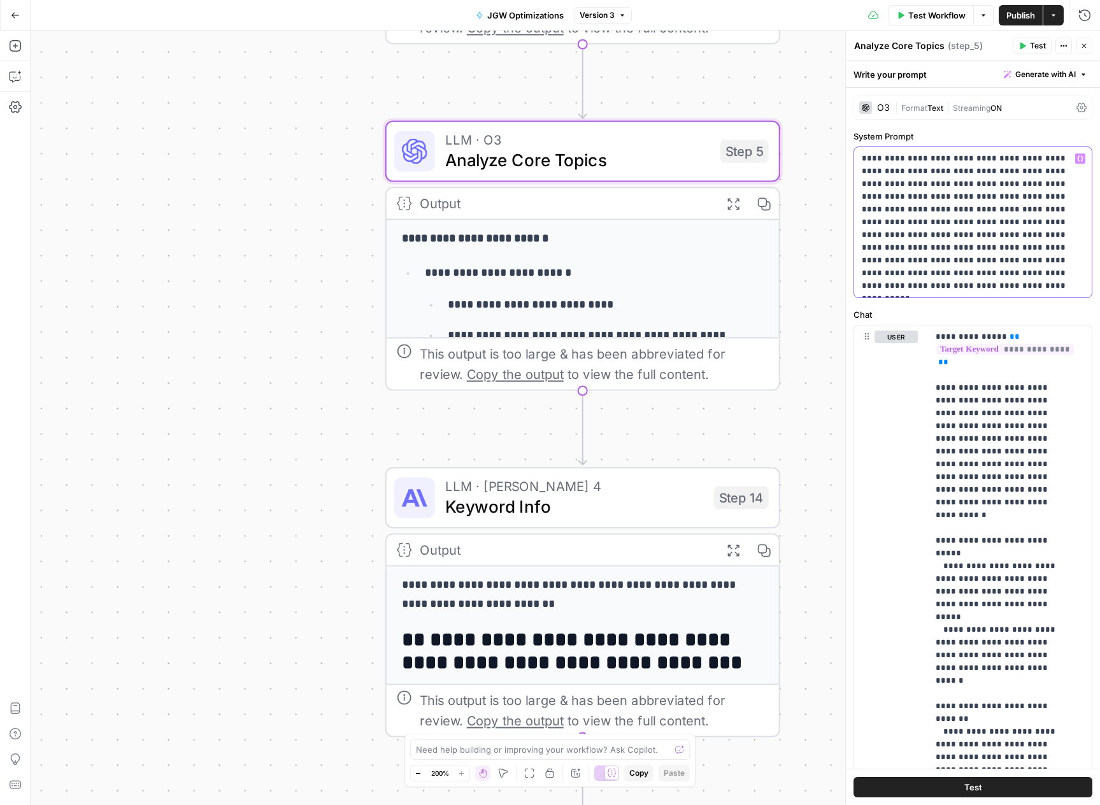
drag, startPoint x: 888, startPoint y: 165, endPoint x: 1025, endPoint y: 211, distance: 144.4
click at [1025, 211] on p "**********" at bounding box center [967, 222] width 213 height 140
click at [1029, 264] on p "**********" at bounding box center [967, 222] width 213 height 140
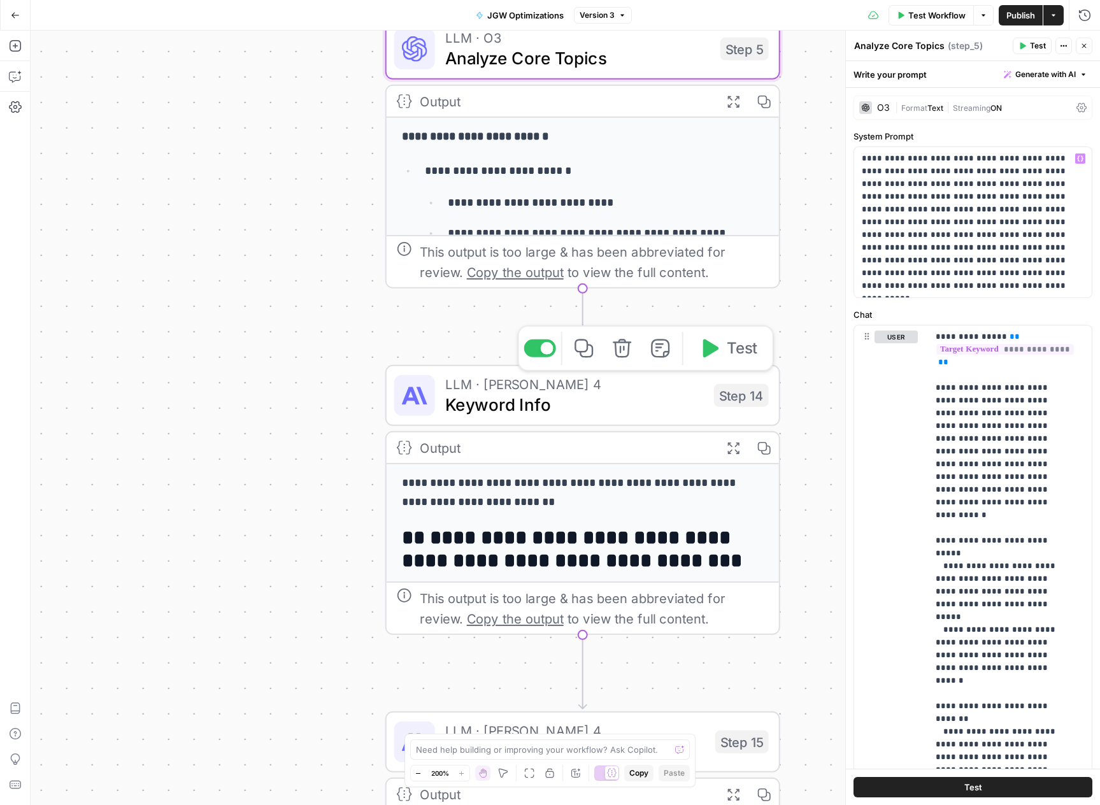
click at [597, 399] on span "Keyword Info" at bounding box center [574, 404] width 259 height 25
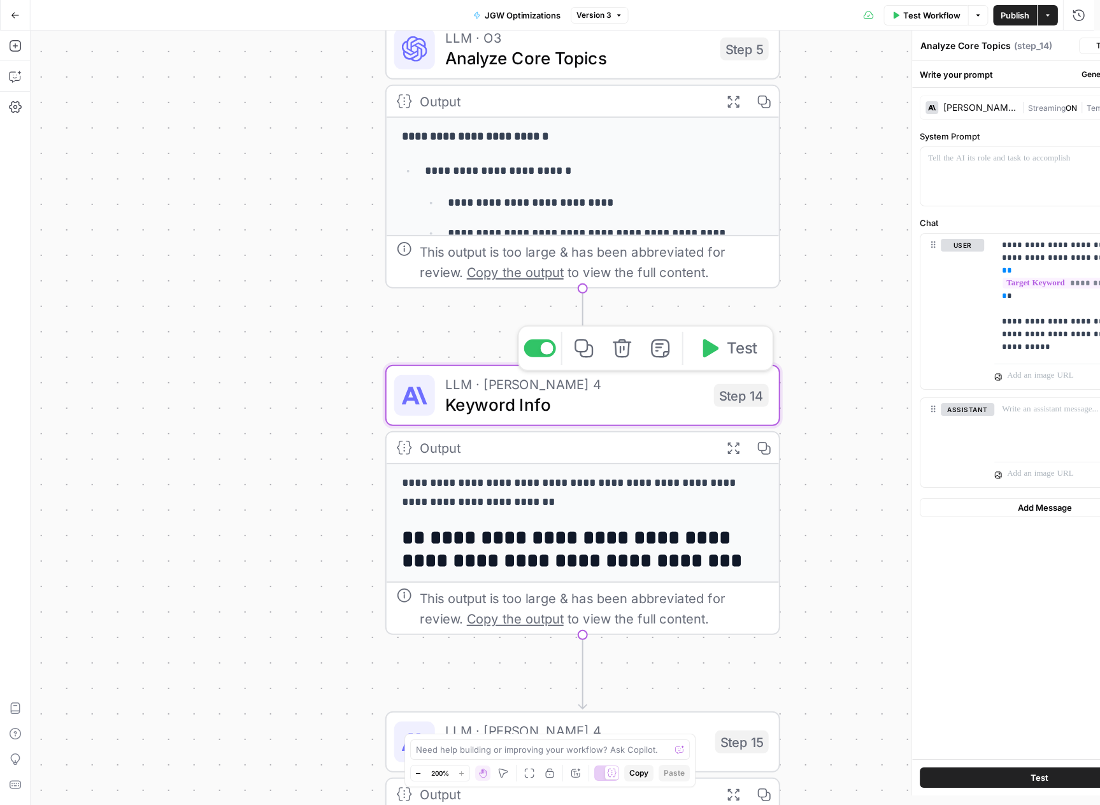
type textarea "Keyword Info"
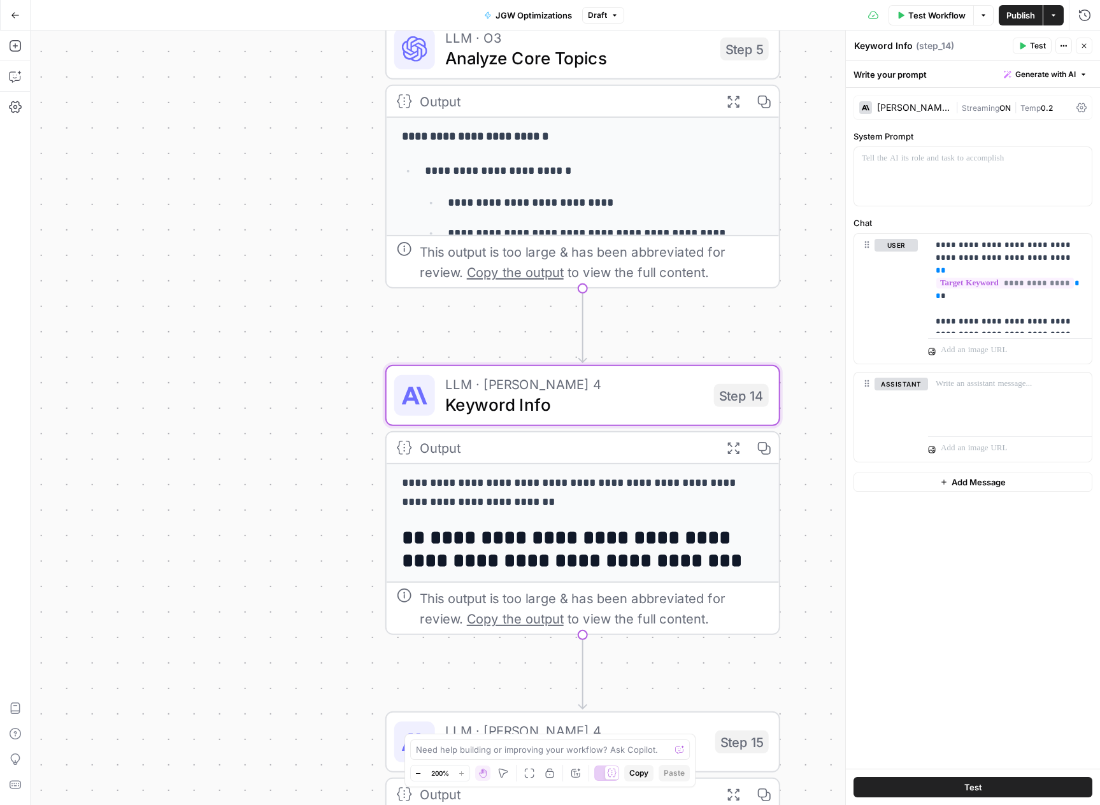
drag, startPoint x: 783, startPoint y: 561, endPoint x: 786, endPoint y: 469, distance: 92.4
click at [787, 532] on div "**********" at bounding box center [565, 418] width 1069 height 774
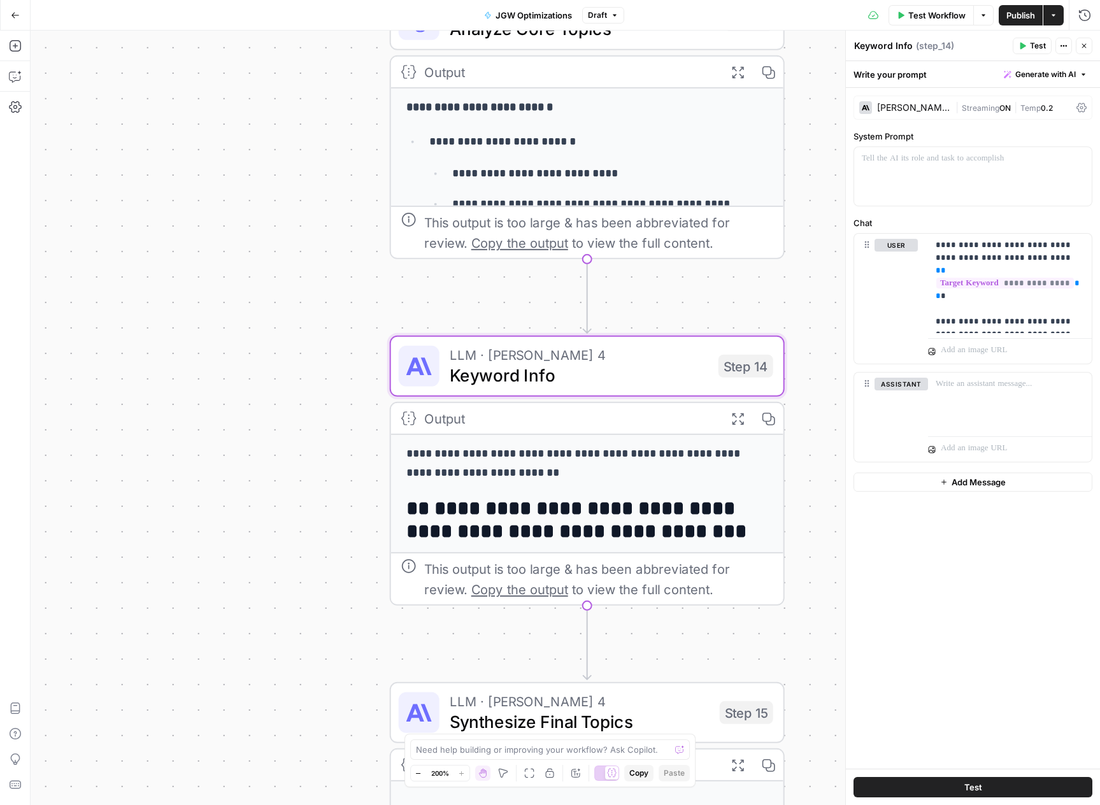
drag, startPoint x: 784, startPoint y: 457, endPoint x: 776, endPoint y: 400, distance: 57.4
click at [782, 443] on div "**********" at bounding box center [565, 418] width 1069 height 774
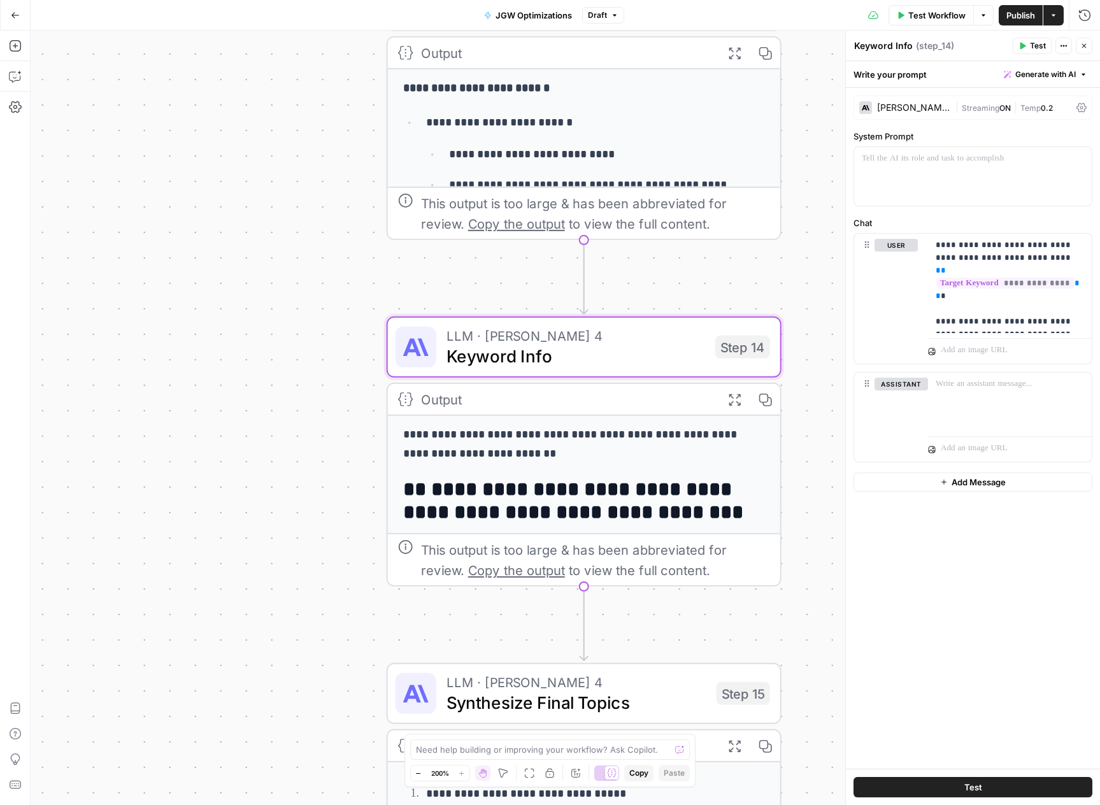
drag, startPoint x: 794, startPoint y: 499, endPoint x: 782, endPoint y: 195, distance: 304.6
click at [782, 195] on div "**********" at bounding box center [565, 418] width 1069 height 774
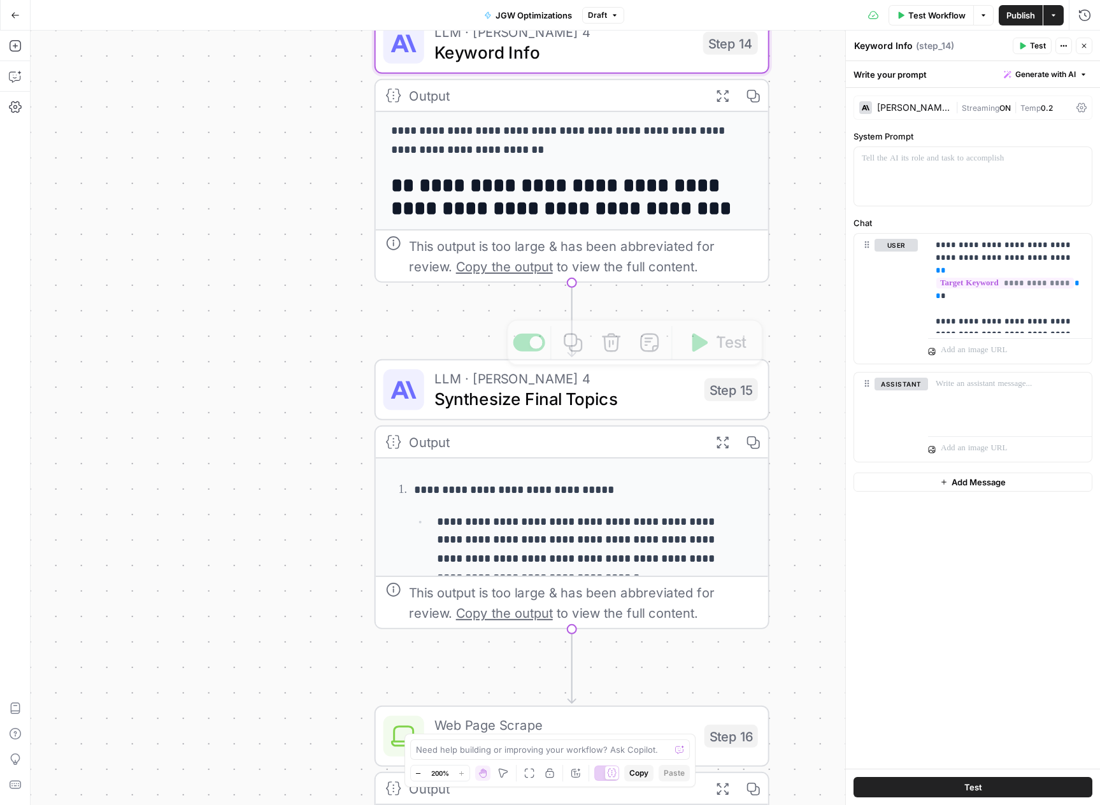
drag, startPoint x: 757, startPoint y: 388, endPoint x: 746, endPoint y: 298, distance: 91.1
click at [746, 298] on div "**********" at bounding box center [565, 418] width 1069 height 774
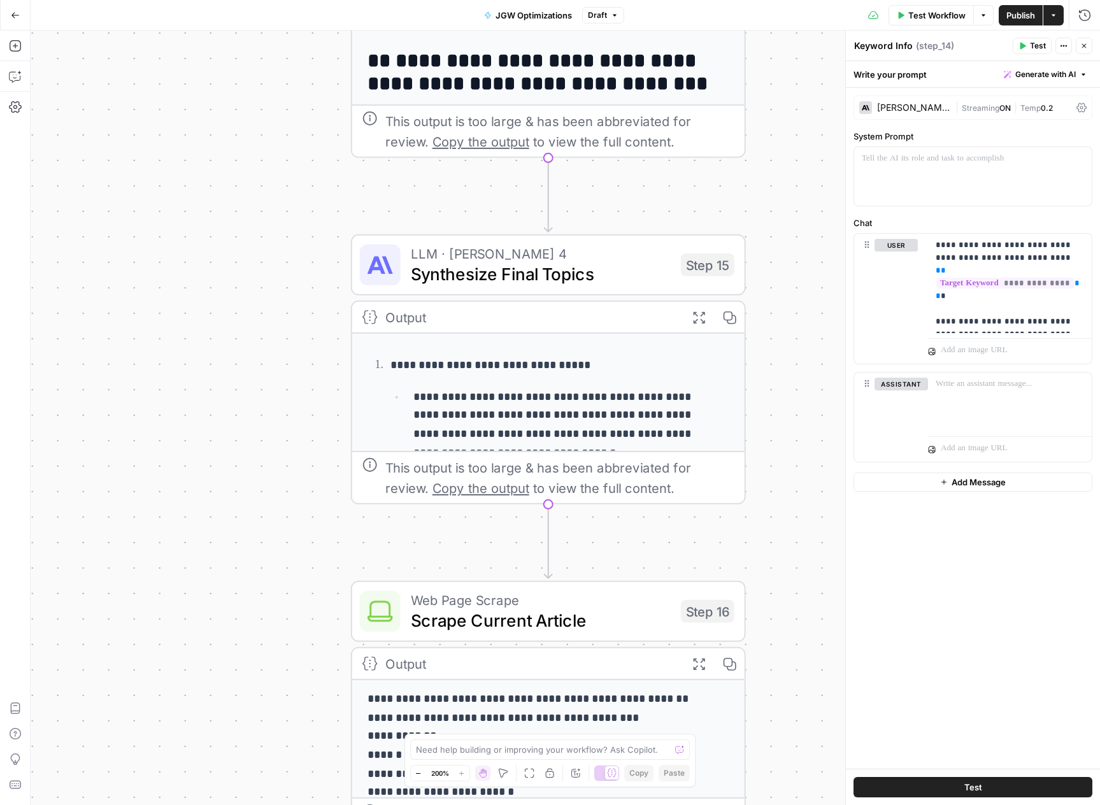
drag, startPoint x: 773, startPoint y: 451, endPoint x: 749, endPoint y: 325, distance: 127.7
click at [749, 325] on div "**********" at bounding box center [565, 418] width 1069 height 774
click at [633, 280] on span "Synthesize Final Topics" at bounding box center [540, 272] width 260 height 25
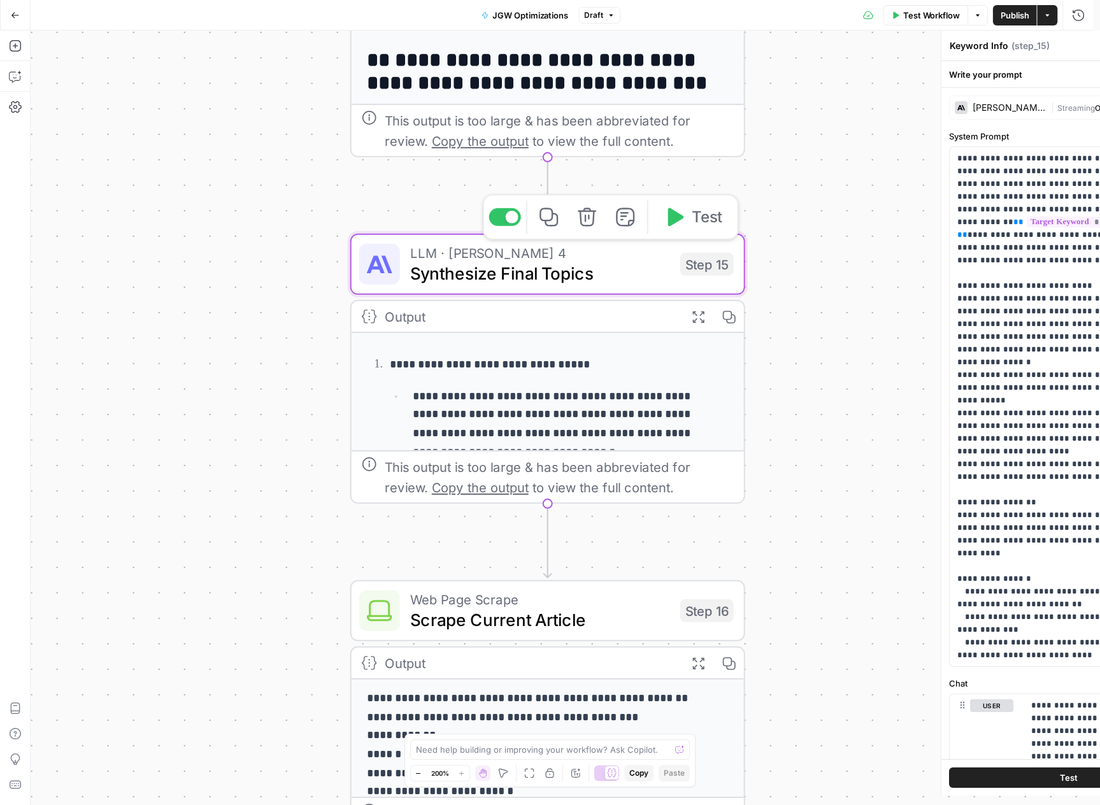
type textarea "Synthesize Final Topics"
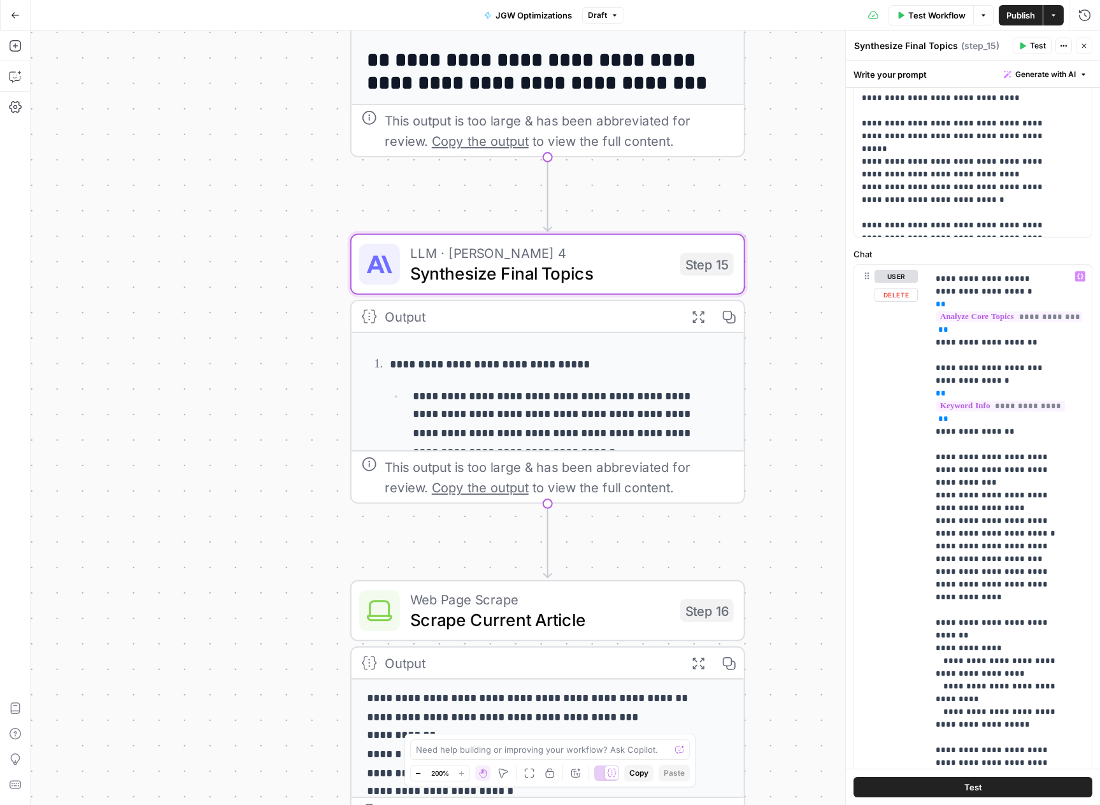
scroll to position [512, 0]
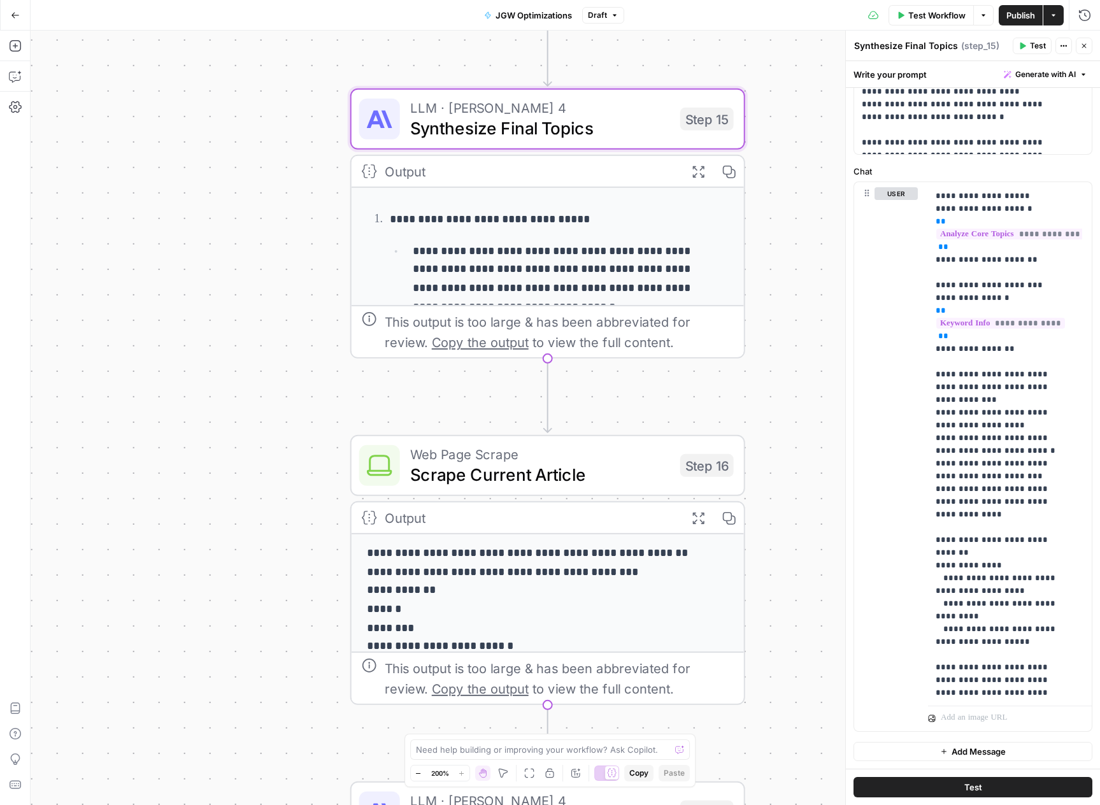
drag, startPoint x: 797, startPoint y: 326, endPoint x: 794, endPoint y: 280, distance: 45.9
click at [797, 255] on div "**********" at bounding box center [565, 418] width 1069 height 774
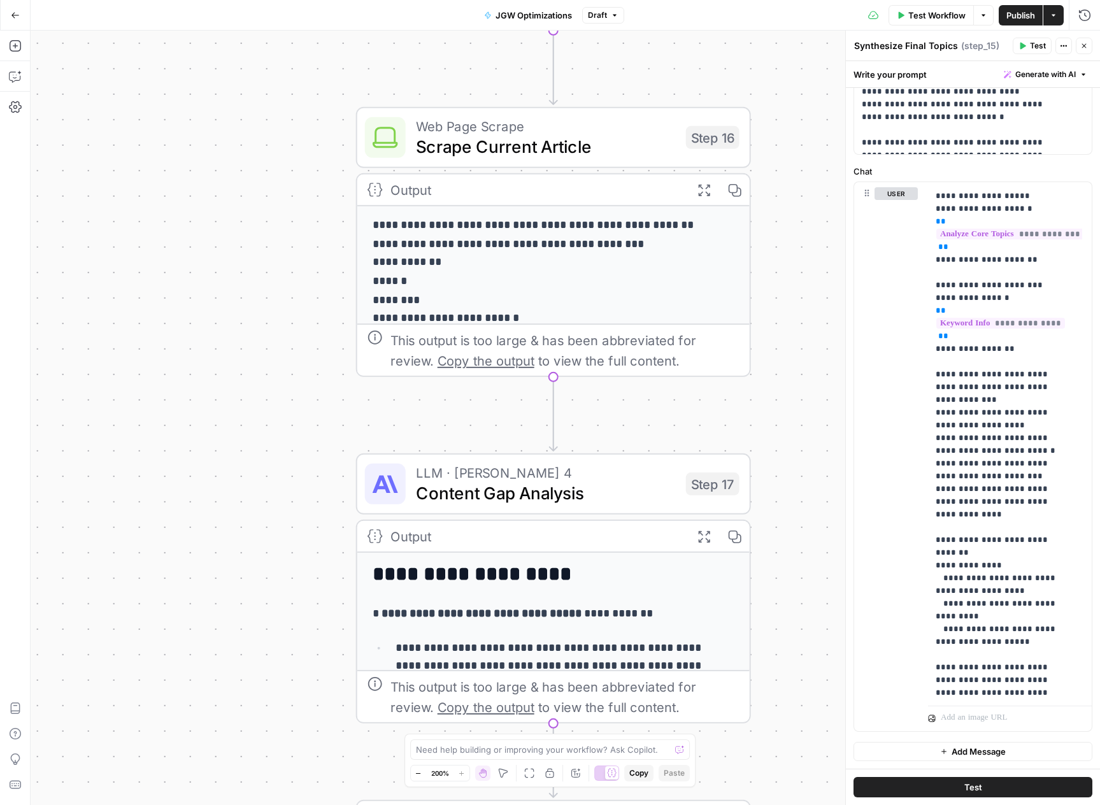
drag, startPoint x: 802, startPoint y: 530, endPoint x: 807, endPoint y: 225, distance: 305.7
click at [807, 225] on div "**********" at bounding box center [565, 418] width 1069 height 774
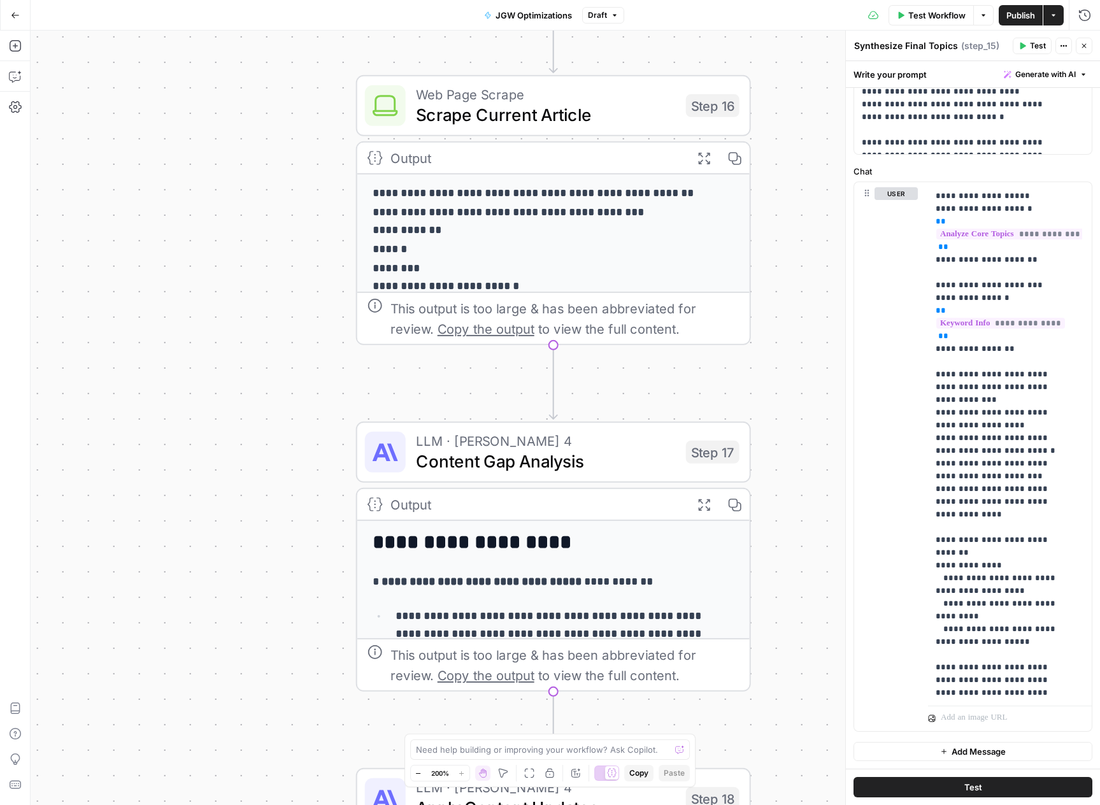
drag, startPoint x: 802, startPoint y: 430, endPoint x: 797, endPoint y: 293, distance: 137.0
click at [797, 292] on div "**********" at bounding box center [565, 418] width 1069 height 774
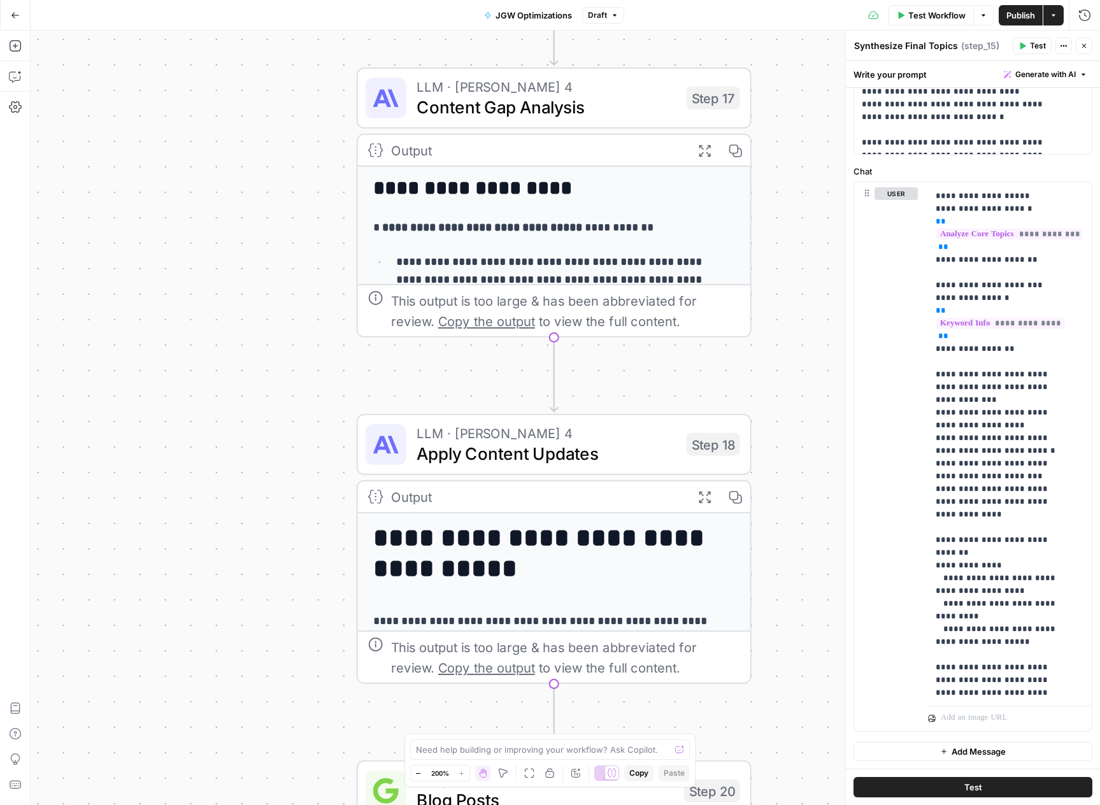
drag, startPoint x: 777, startPoint y: 533, endPoint x: 783, endPoint y: 318, distance: 215.3
click at [783, 318] on div "**********" at bounding box center [565, 418] width 1069 height 774
click at [603, 106] on span "Content Gap Analysis" at bounding box center [546, 106] width 260 height 25
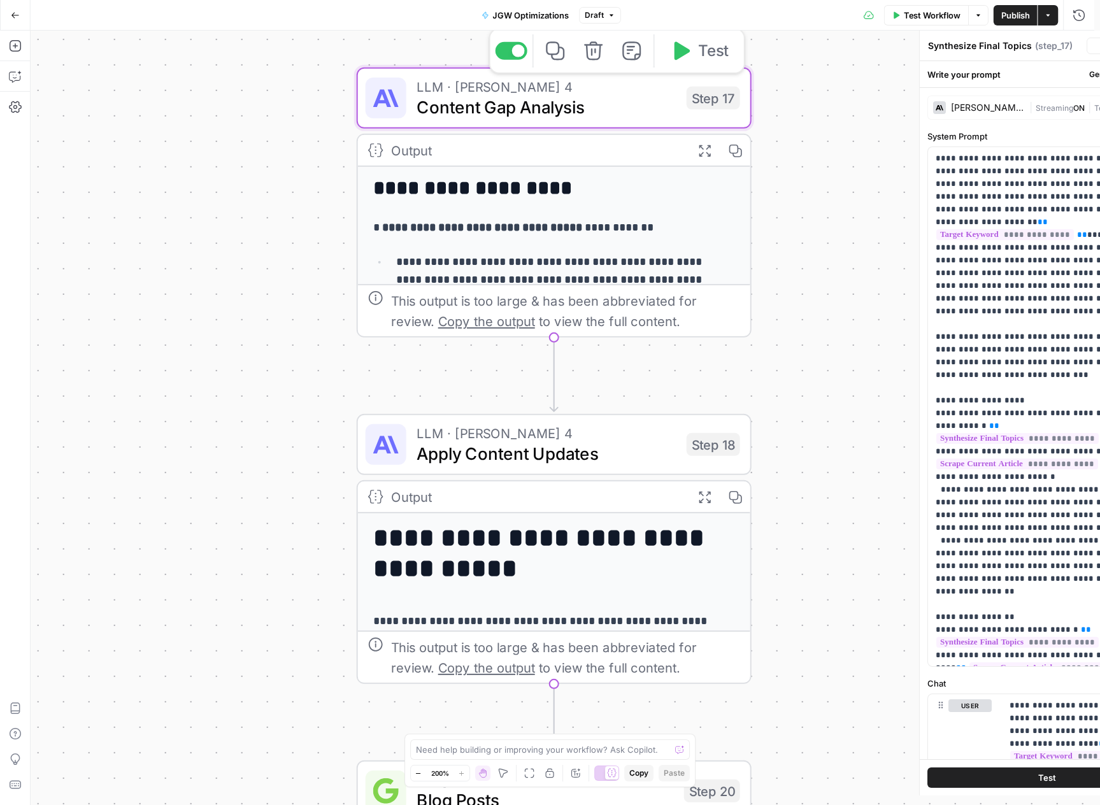
type textarea "Content Gap Analysis"
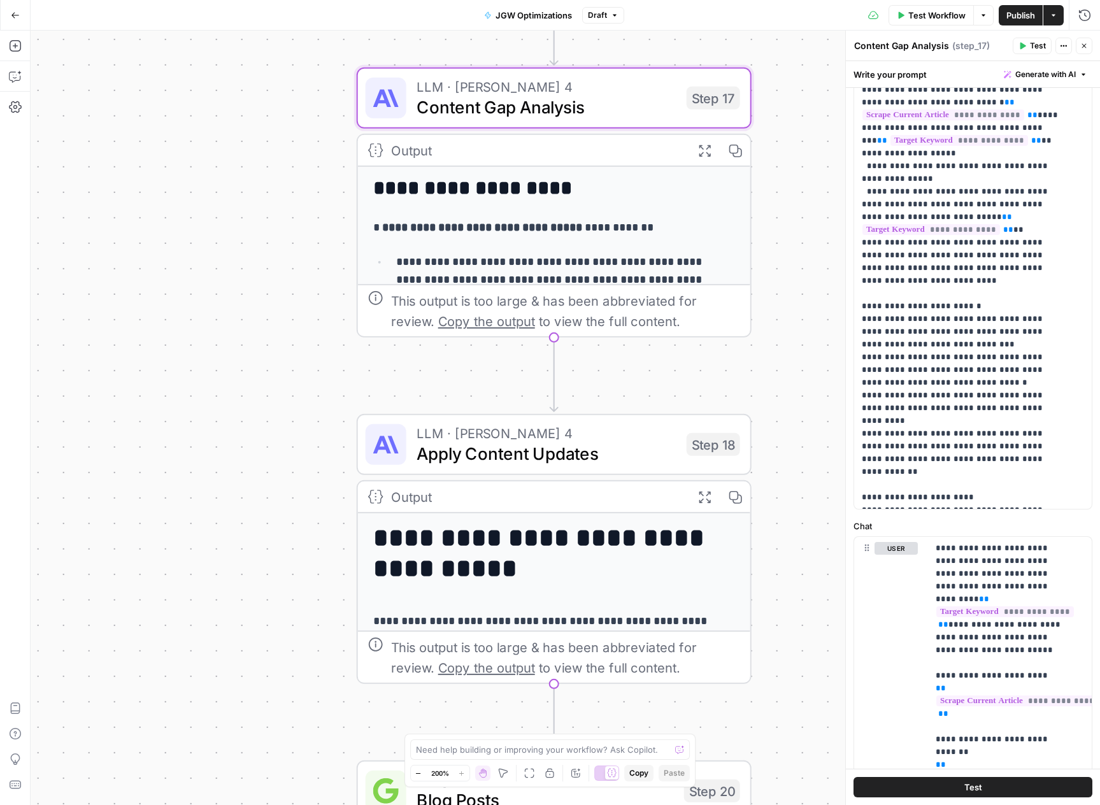
scroll to position [164, 0]
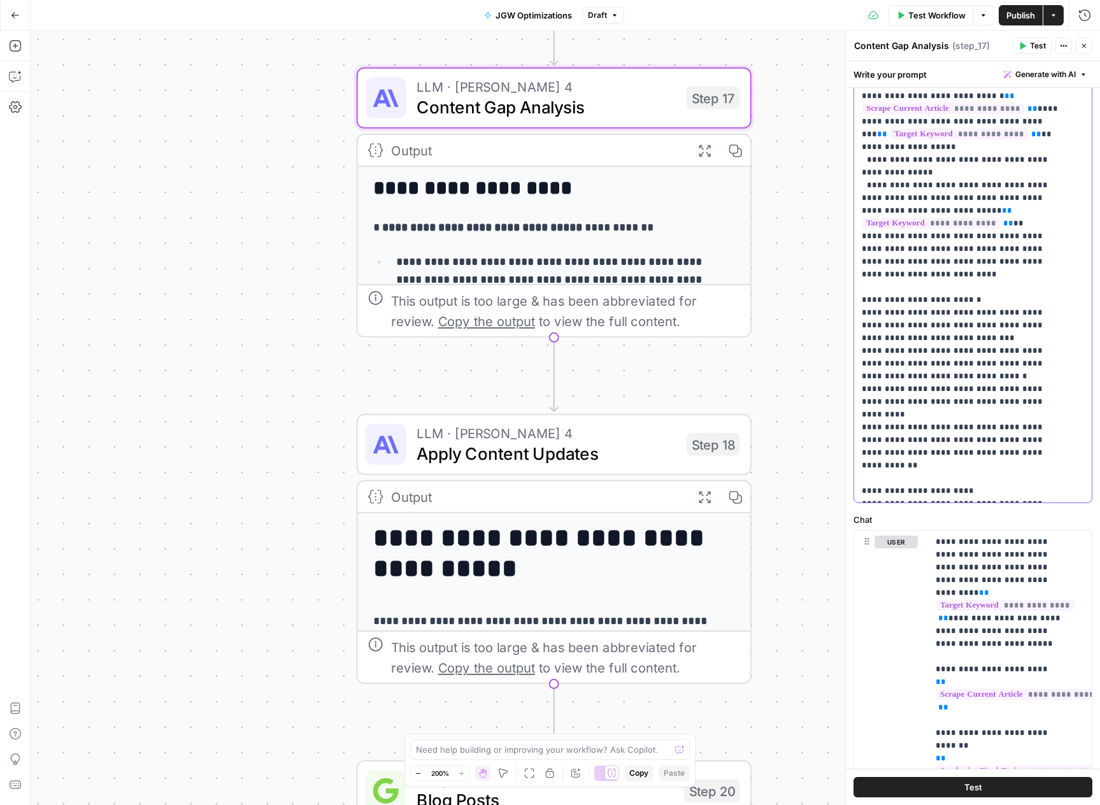
drag, startPoint x: 907, startPoint y: 181, endPoint x: 968, endPoint y: 373, distance: 201.4
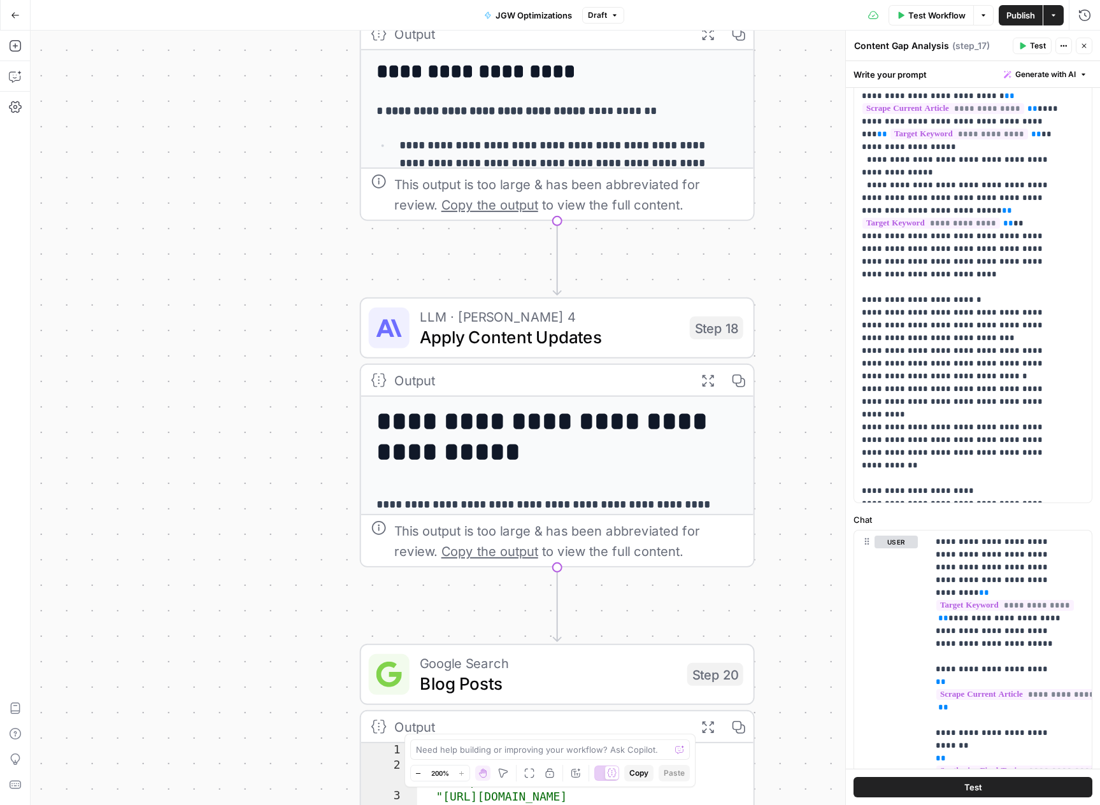
drag, startPoint x: 802, startPoint y: 480, endPoint x: 799, endPoint y: 288, distance: 191.7
click at [799, 288] on div "**********" at bounding box center [565, 418] width 1069 height 774
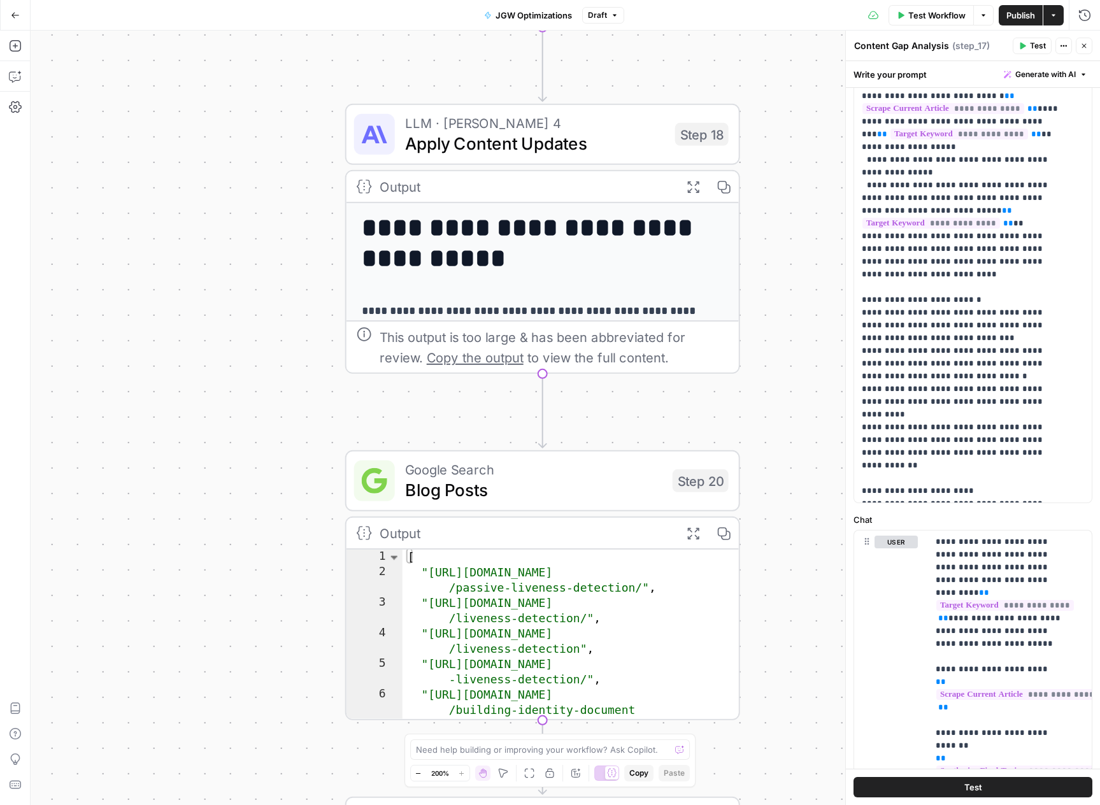
drag, startPoint x: 807, startPoint y: 395, endPoint x: 798, endPoint y: 278, distance: 118.1
click at [798, 278] on div "**********" at bounding box center [565, 418] width 1069 height 774
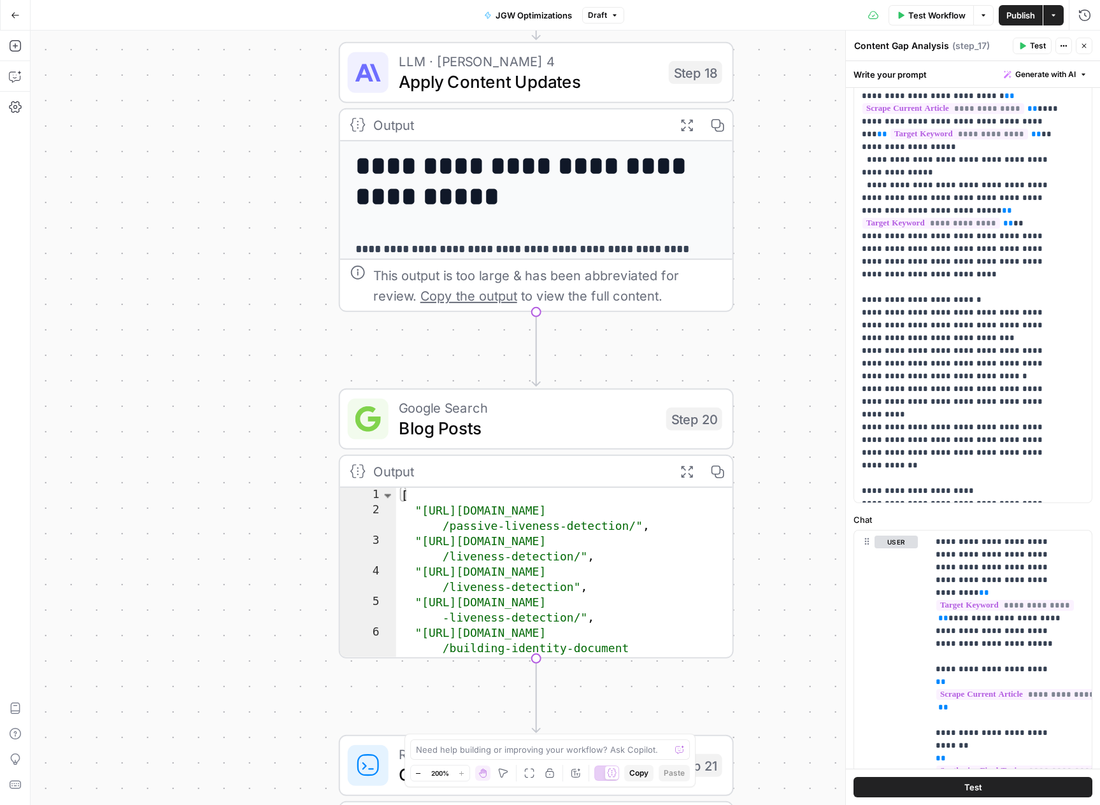
drag, startPoint x: 782, startPoint y: 476, endPoint x: 762, endPoint y: 405, distance: 74.0
click at [772, 437] on div "**********" at bounding box center [565, 418] width 1069 height 774
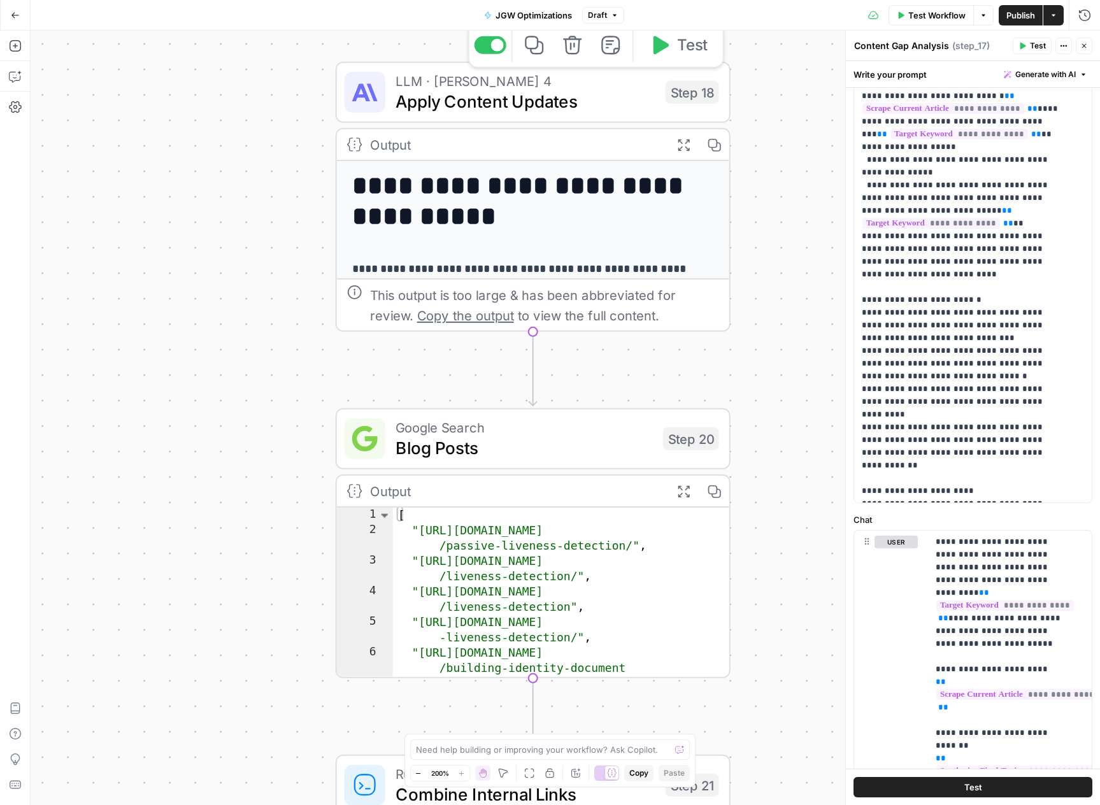
click at [615, 108] on span "Apply Content Updates" at bounding box center [525, 101] width 260 height 25
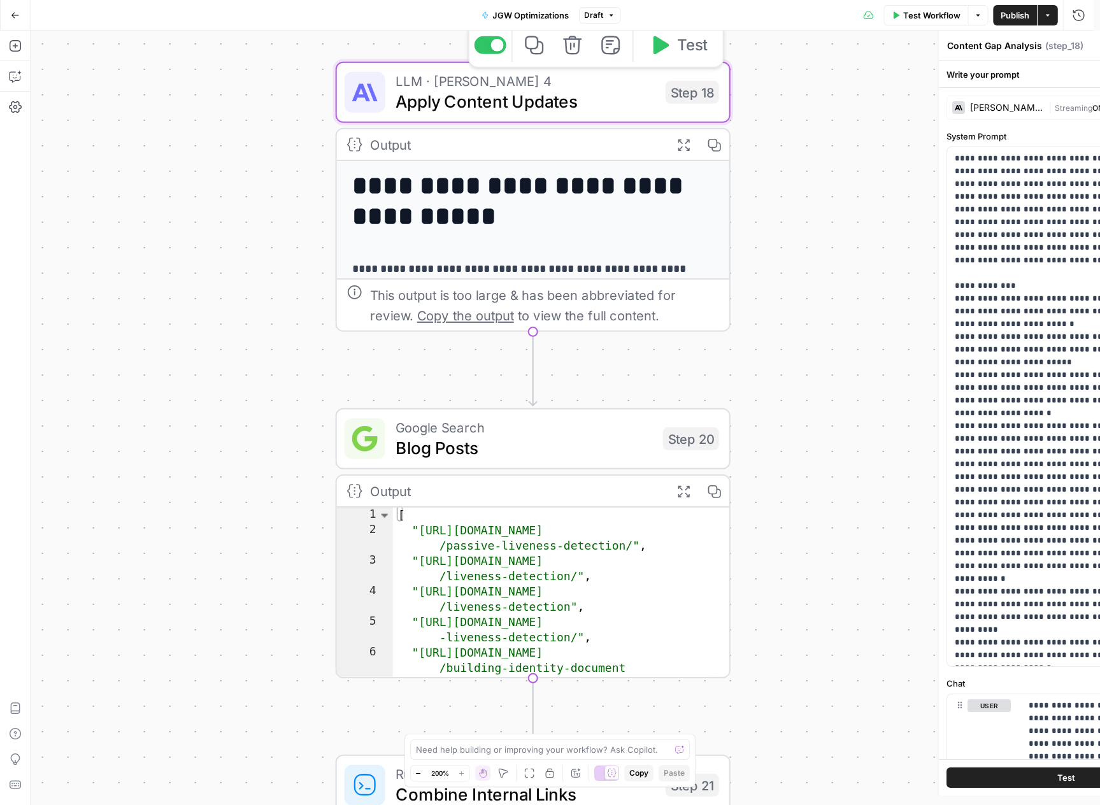
type textarea "Apply Content Updates"
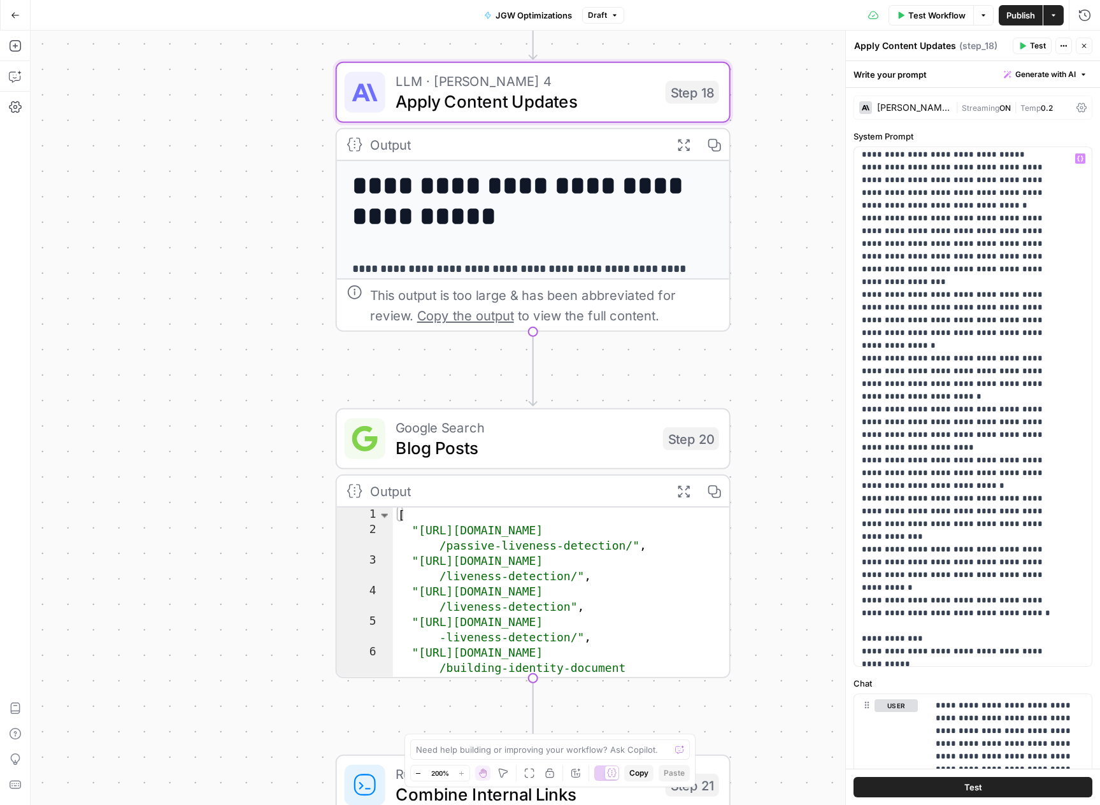
scroll to position [281, 0]
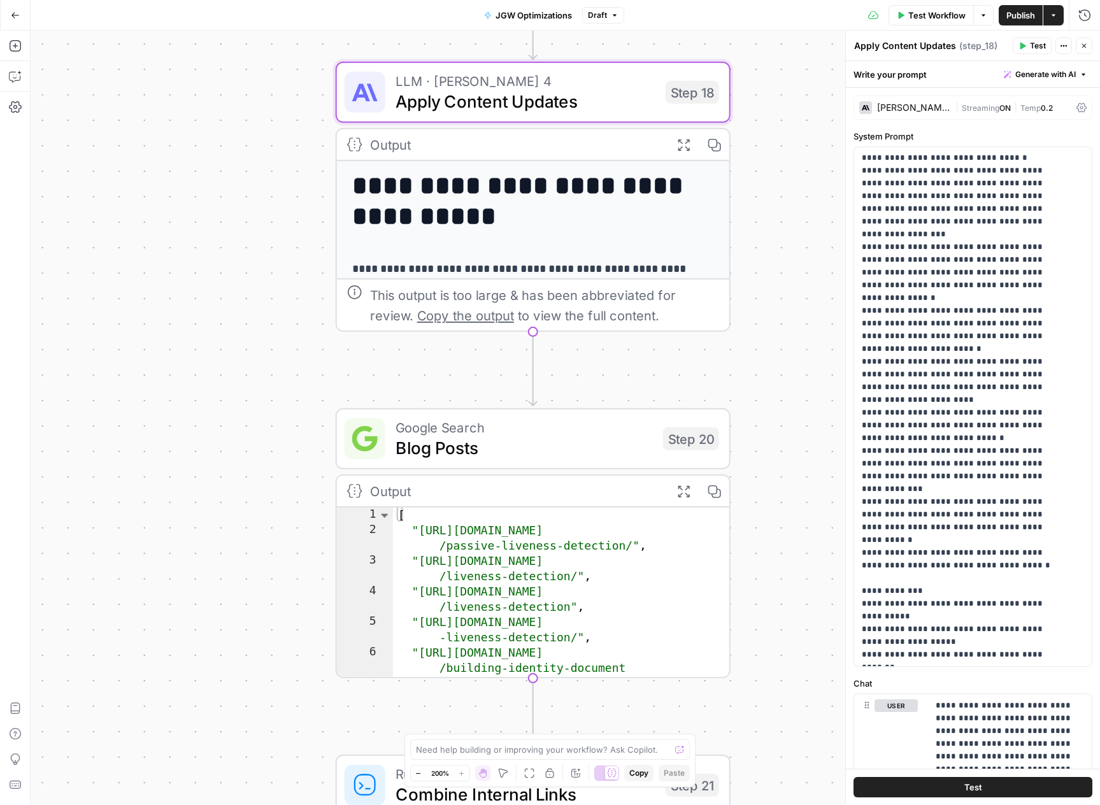
click at [553, 437] on span "Blog Posts" at bounding box center [523, 447] width 257 height 25
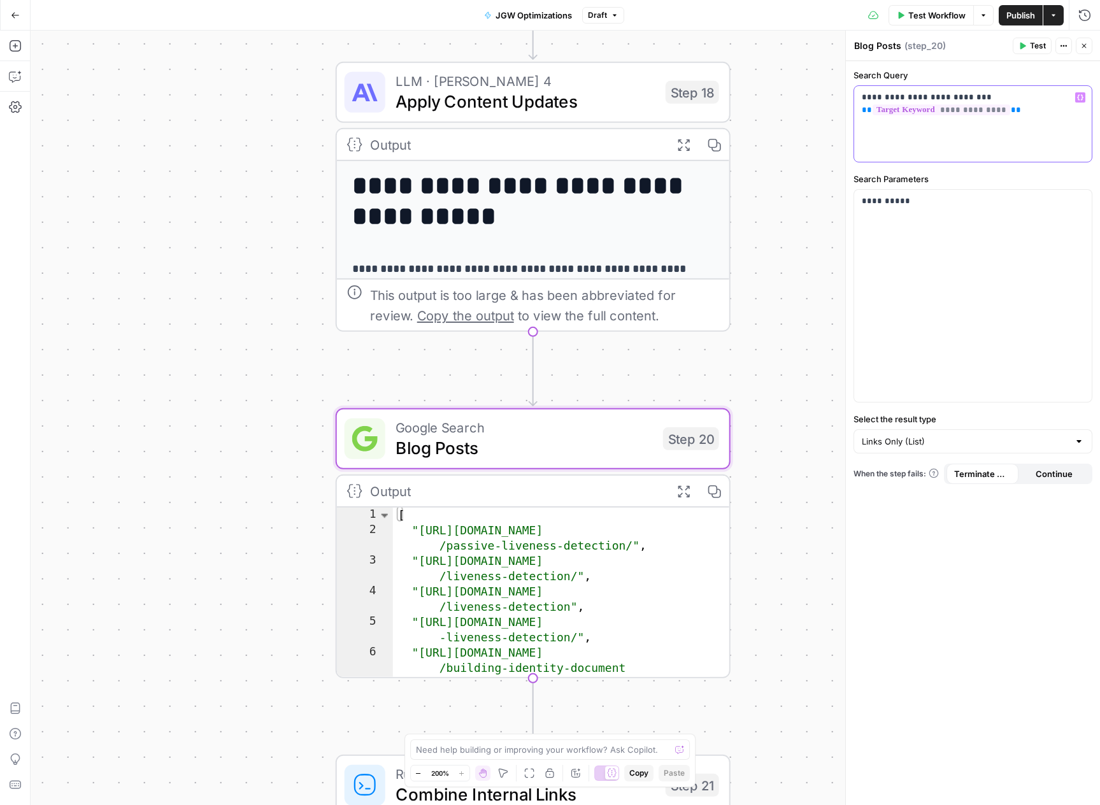
drag, startPoint x: 986, startPoint y: 96, endPoint x: 877, endPoint y: 94, distance: 108.3
click at [877, 94] on p "**********" at bounding box center [972, 103] width 222 height 25
drag, startPoint x: 989, startPoint y: 97, endPoint x: 877, endPoint y: 97, distance: 112.1
click at [877, 97] on p "**********" at bounding box center [972, 103] width 222 height 25
click at [809, 219] on div "**********" at bounding box center [565, 418] width 1069 height 774
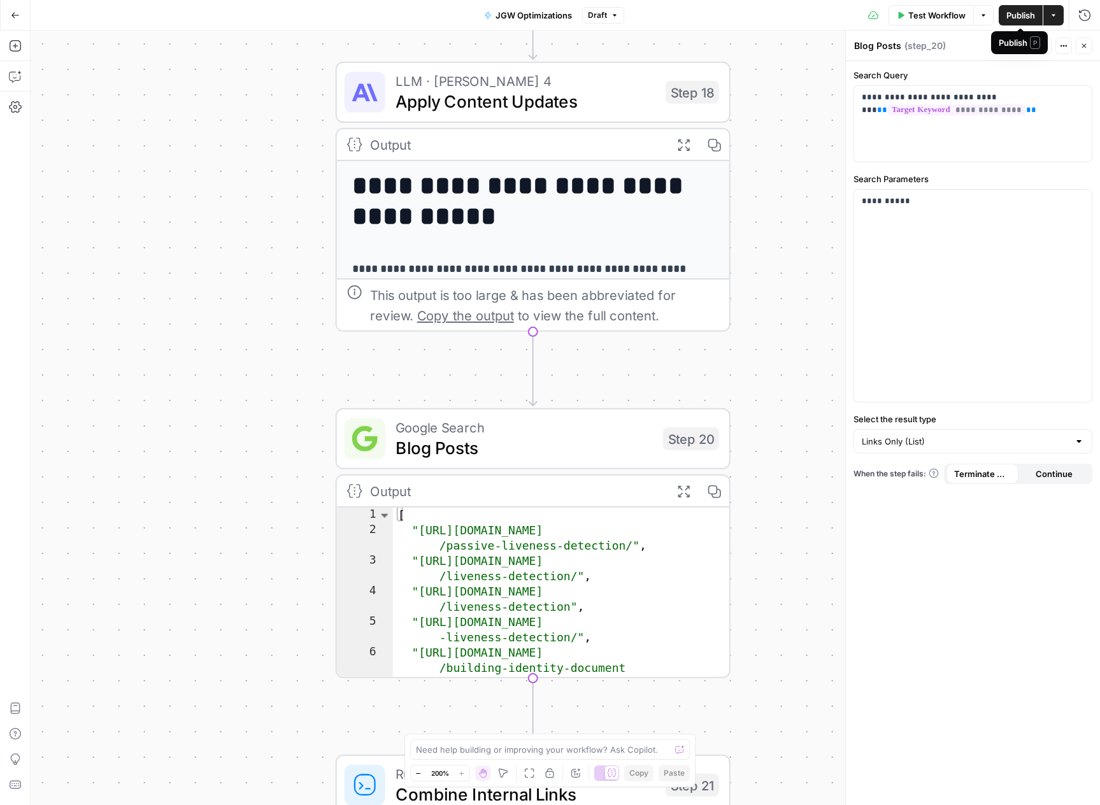
click at [1028, 13] on span "Publish" at bounding box center [1020, 15] width 29 height 13
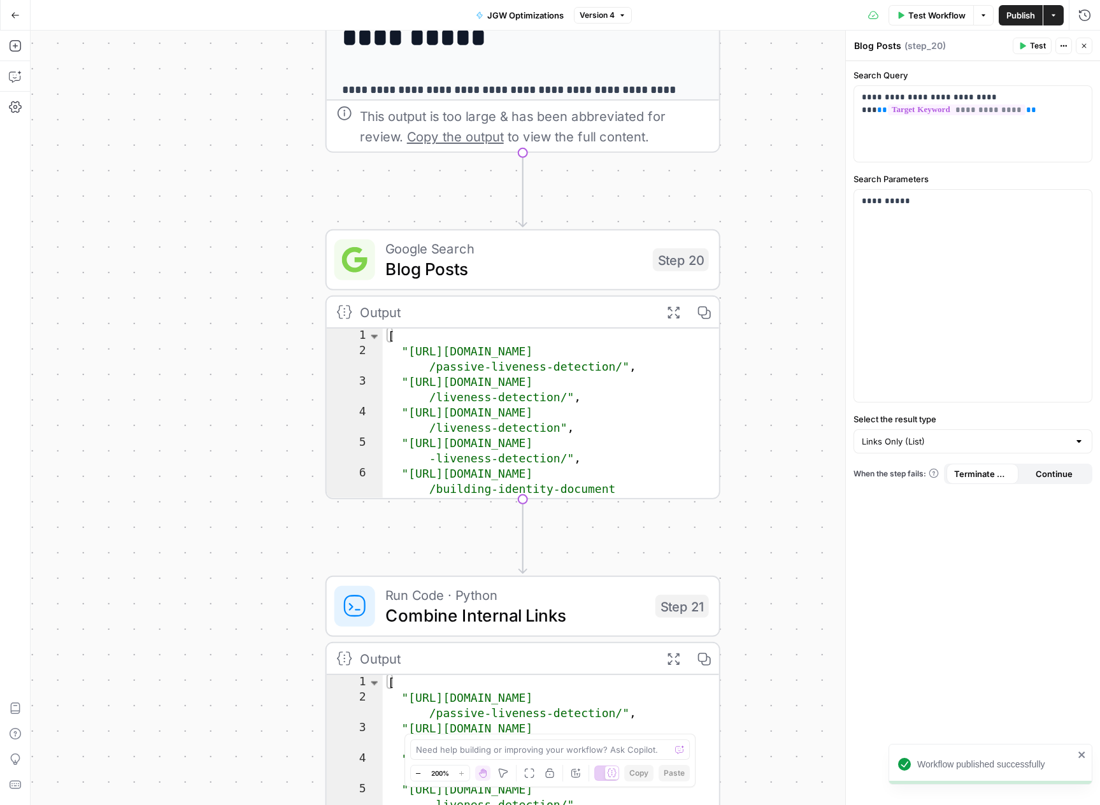
drag, startPoint x: 797, startPoint y: 402, endPoint x: 790, endPoint y: 234, distance: 168.3
click at [790, 234] on div "**********" at bounding box center [565, 418] width 1069 height 774
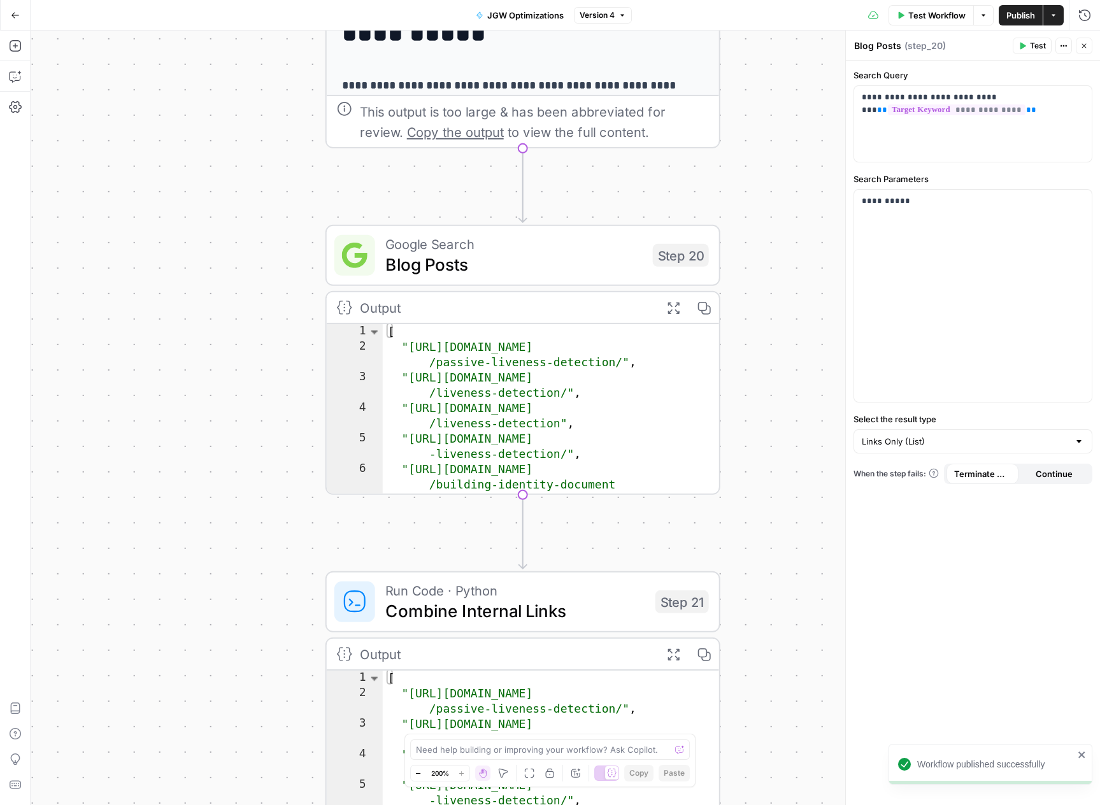
click at [806, 411] on div "**********" at bounding box center [565, 418] width 1069 height 774
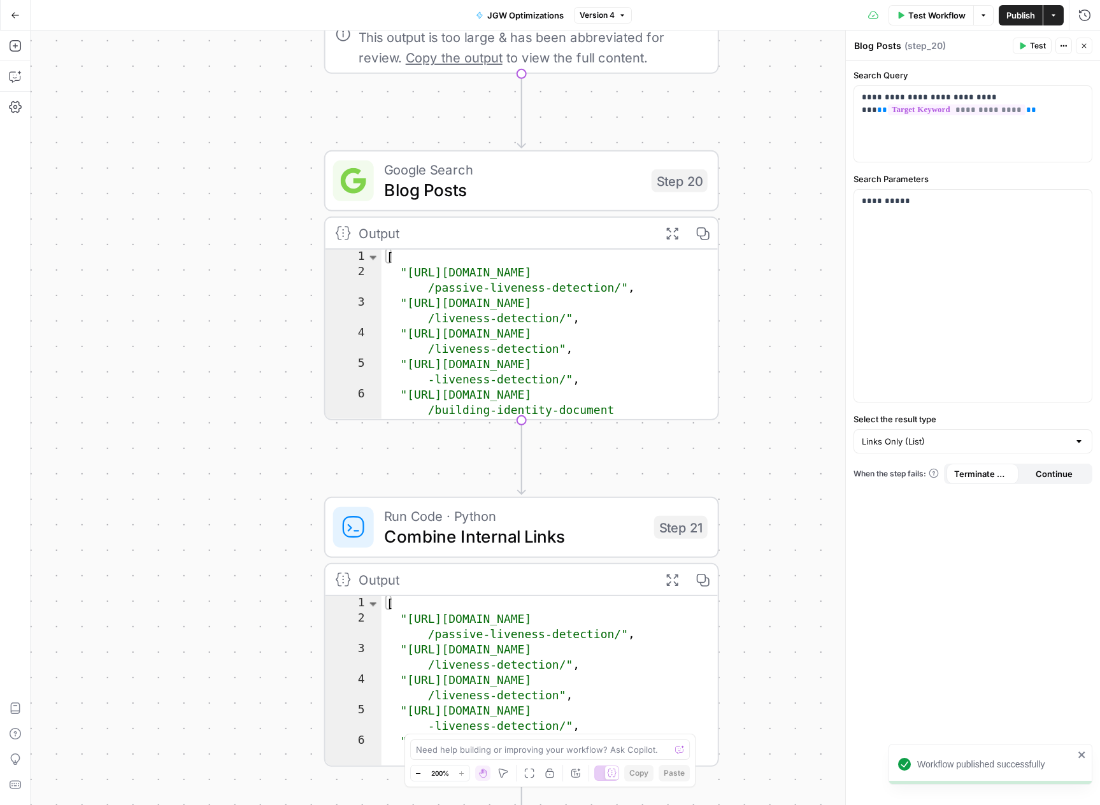
drag, startPoint x: 798, startPoint y: 282, endPoint x: 797, endPoint y: 232, distance: 50.3
click at [797, 232] on div "**********" at bounding box center [565, 418] width 1069 height 774
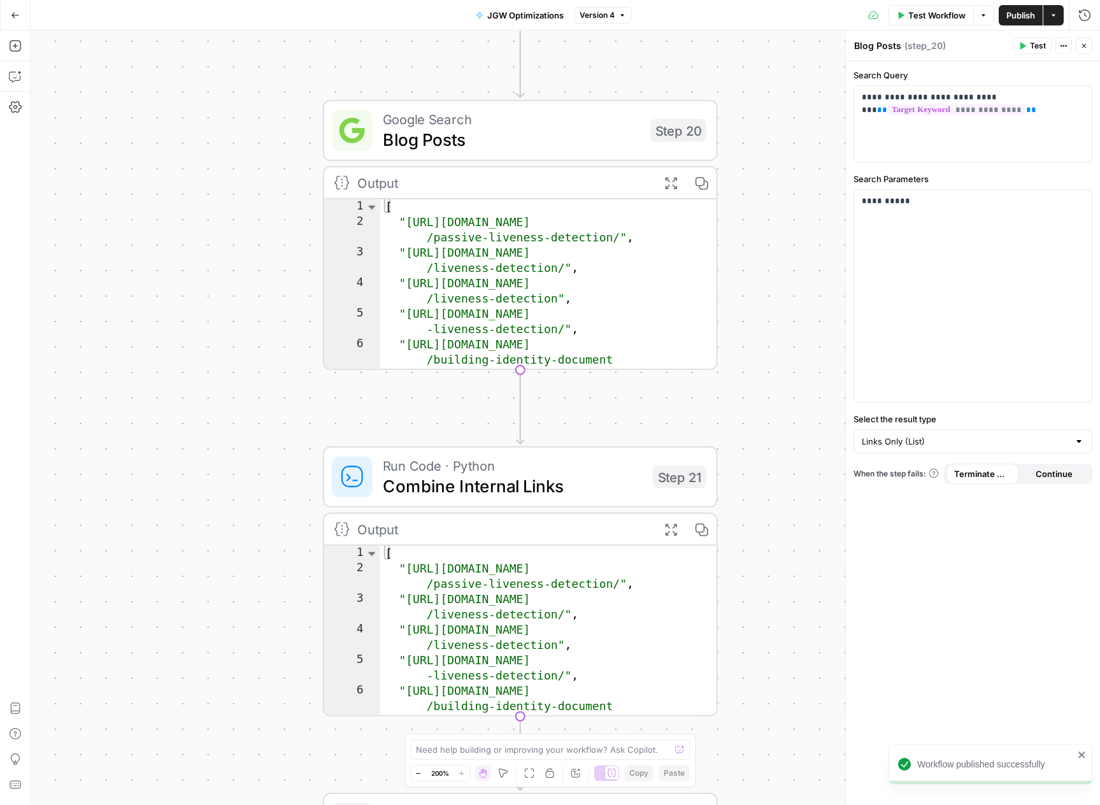
click at [599, 487] on span "Combine Internal Links" at bounding box center [513, 485] width 260 height 25
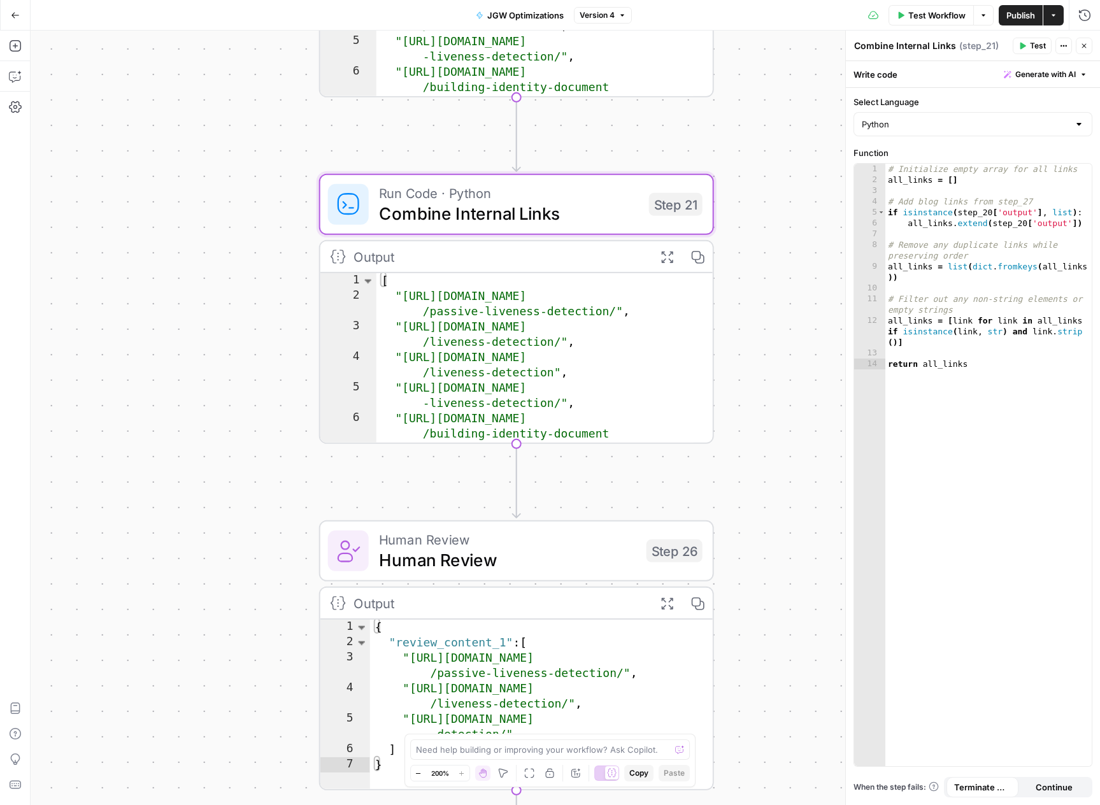
drag, startPoint x: 798, startPoint y: 457, endPoint x: 758, endPoint y: 385, distance: 81.5
click at [794, 176] on div "**********" at bounding box center [565, 418] width 1069 height 774
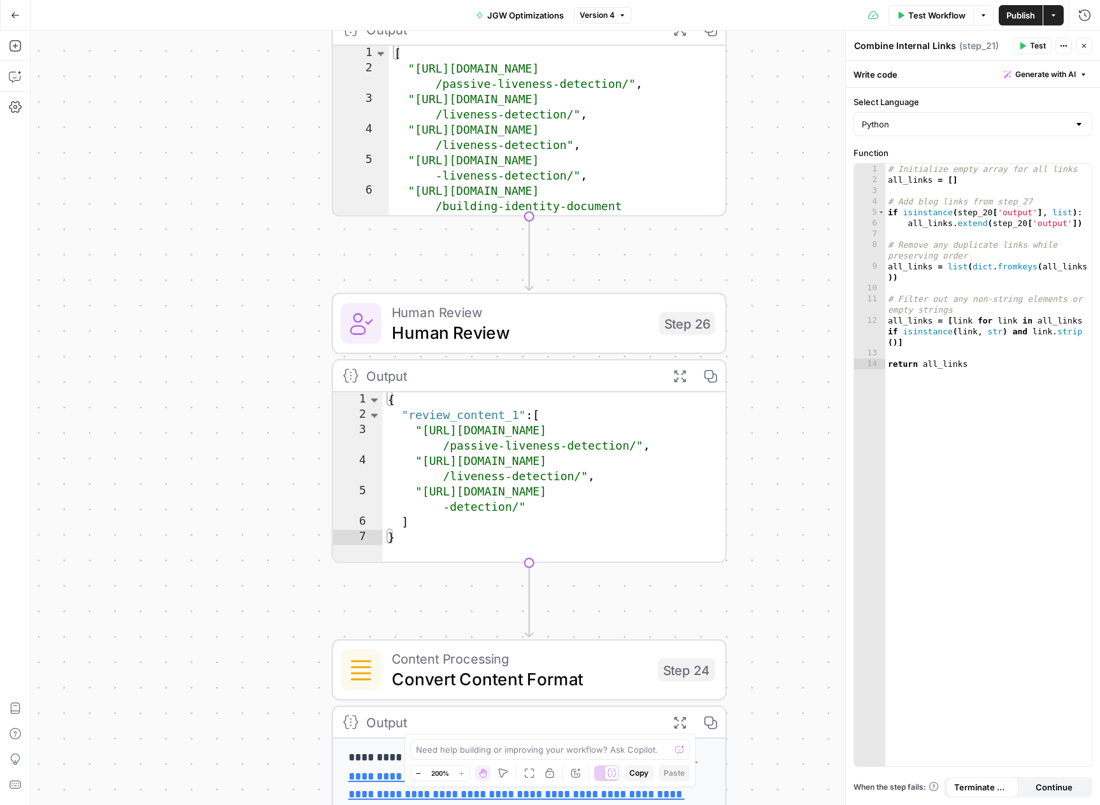
drag, startPoint x: 762, startPoint y: 443, endPoint x: 773, endPoint y: 197, distance: 246.7
click at [773, 197] on div "**********" at bounding box center [565, 418] width 1069 height 774
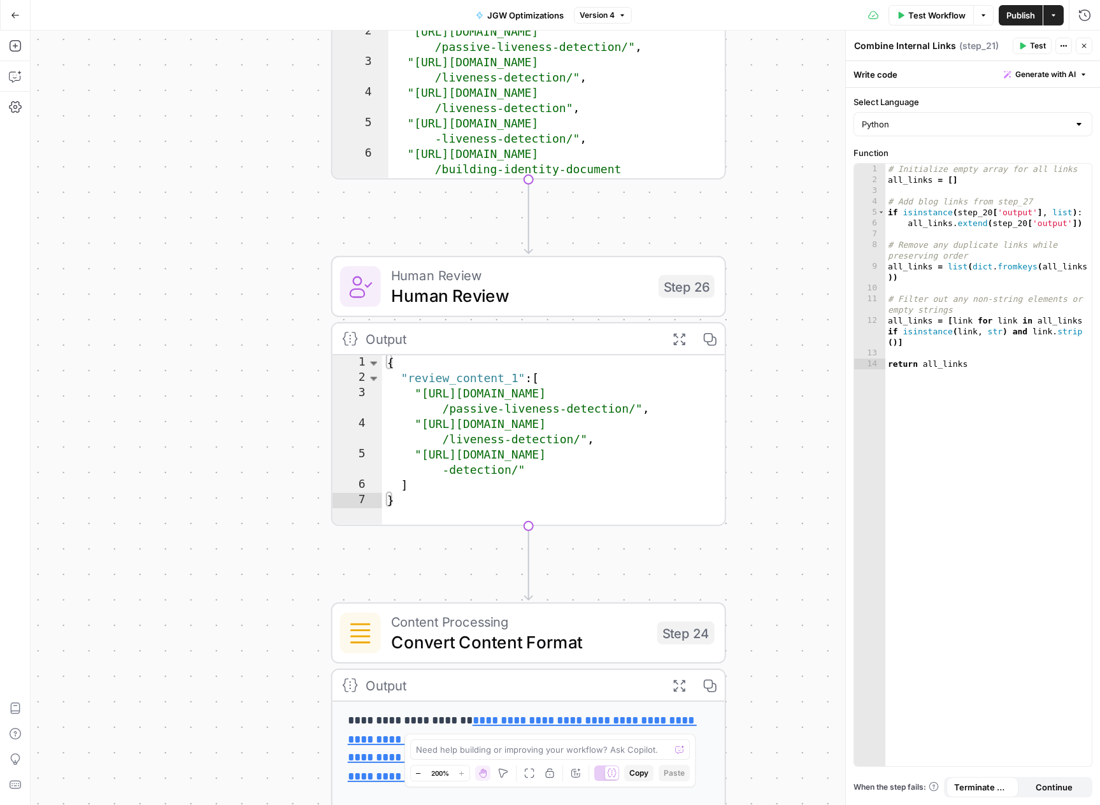
click at [589, 299] on span "Human Review" at bounding box center [519, 295] width 257 height 25
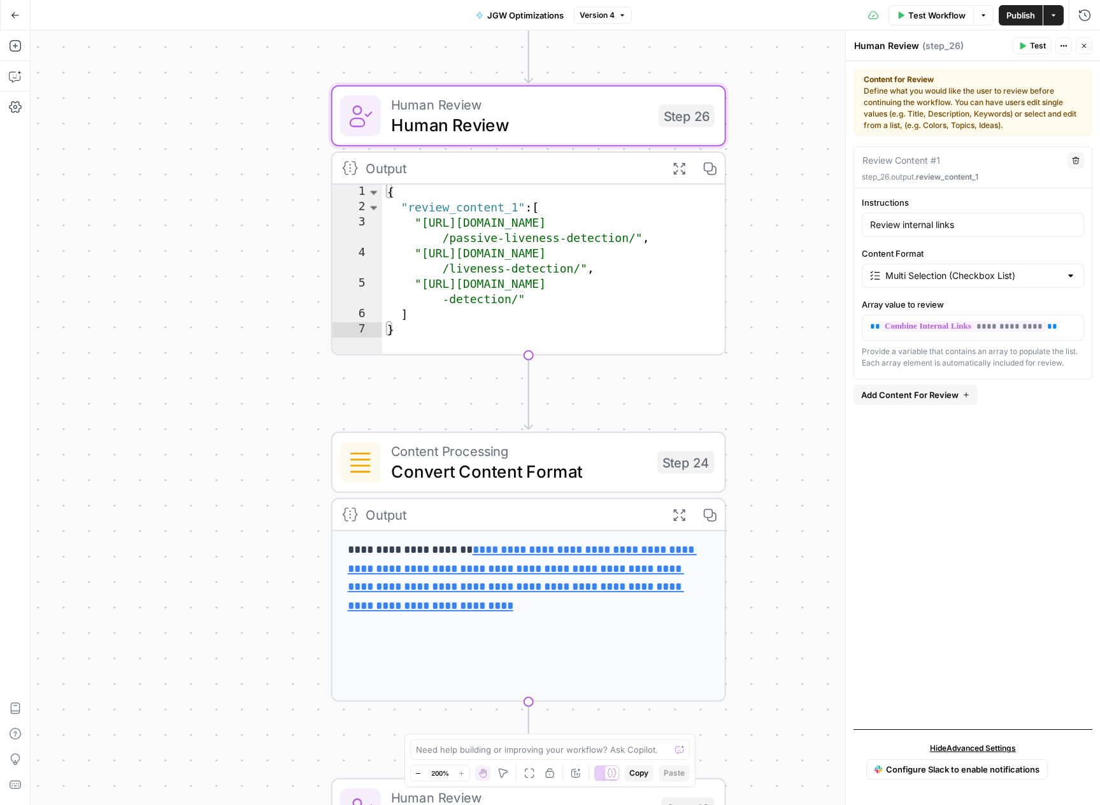
drag, startPoint x: 783, startPoint y: 546, endPoint x: 781, endPoint y: 386, distance: 159.8
click at [781, 386] on div "**********" at bounding box center [565, 418] width 1069 height 774
click at [620, 488] on div "Content Processing Convert Content Format Step 24 Copy step Delete step Add Not…" at bounding box center [528, 462] width 395 height 61
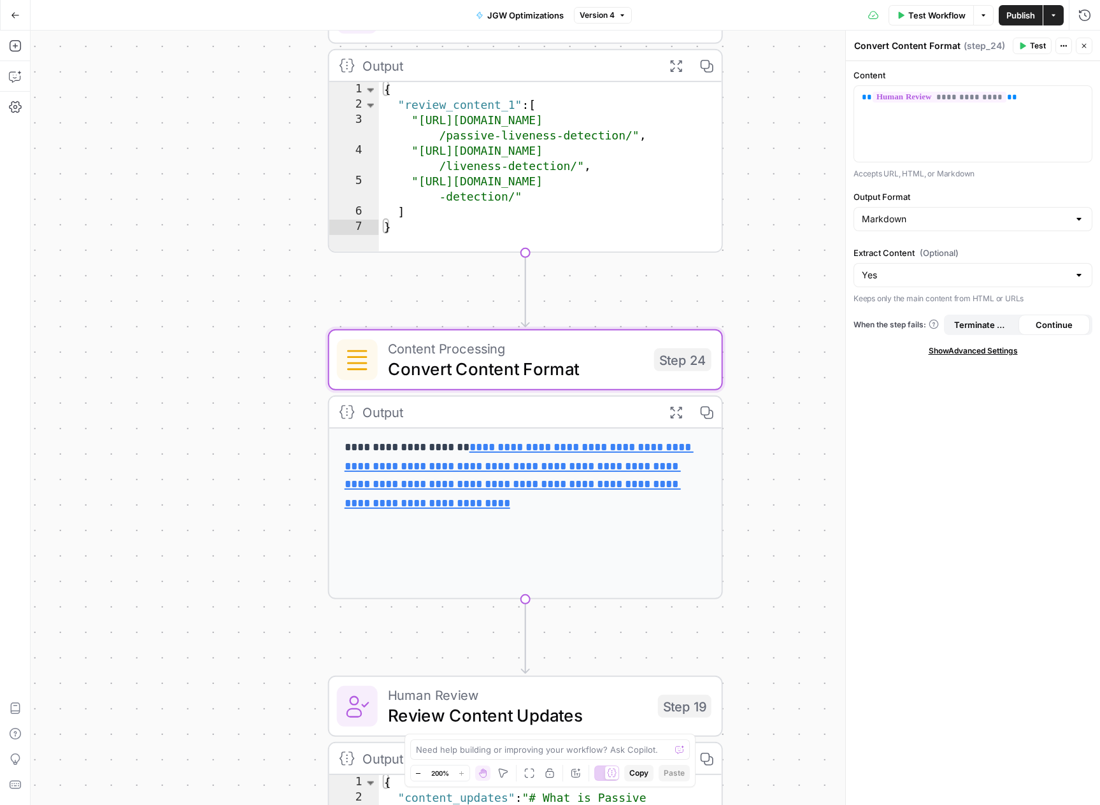
drag, startPoint x: 784, startPoint y: 376, endPoint x: 776, endPoint y: 267, distance: 108.6
click at [776, 267] on div "**********" at bounding box center [565, 418] width 1069 height 774
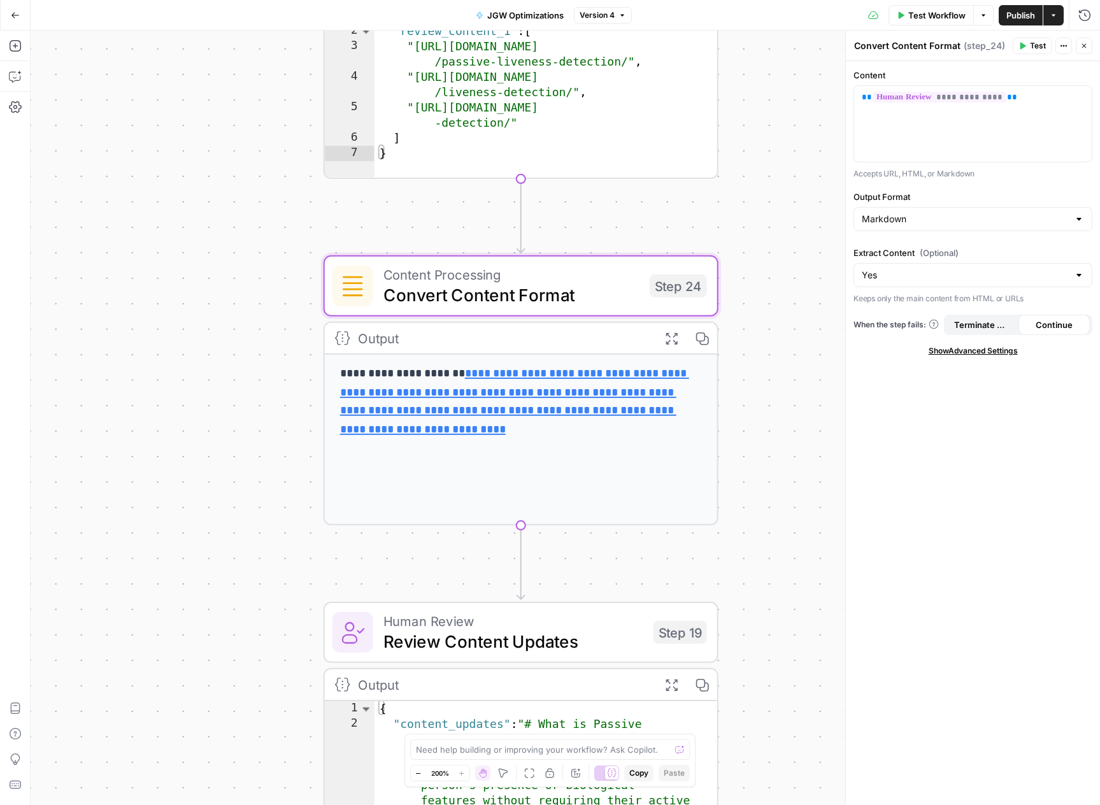
drag, startPoint x: 800, startPoint y: 520, endPoint x: 807, endPoint y: 295, distance: 225.5
click at [809, 327] on div "**********" at bounding box center [565, 418] width 1069 height 774
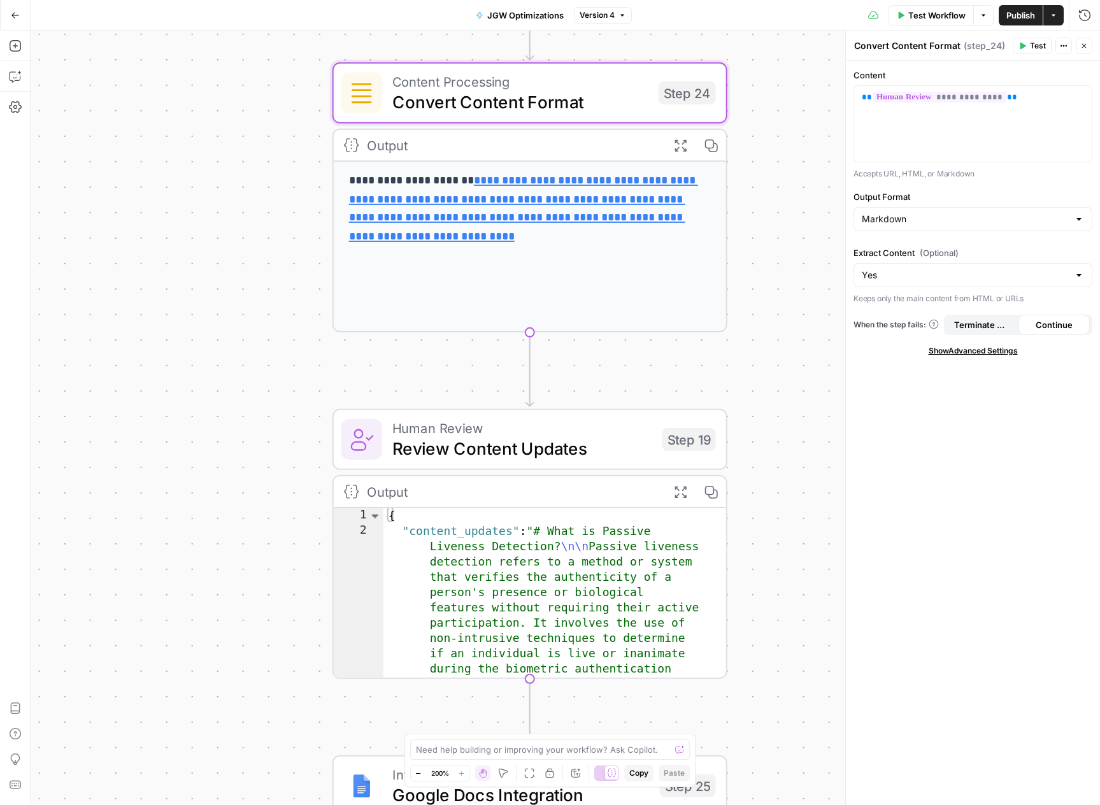
click at [802, 237] on div "**********" at bounding box center [565, 418] width 1069 height 774
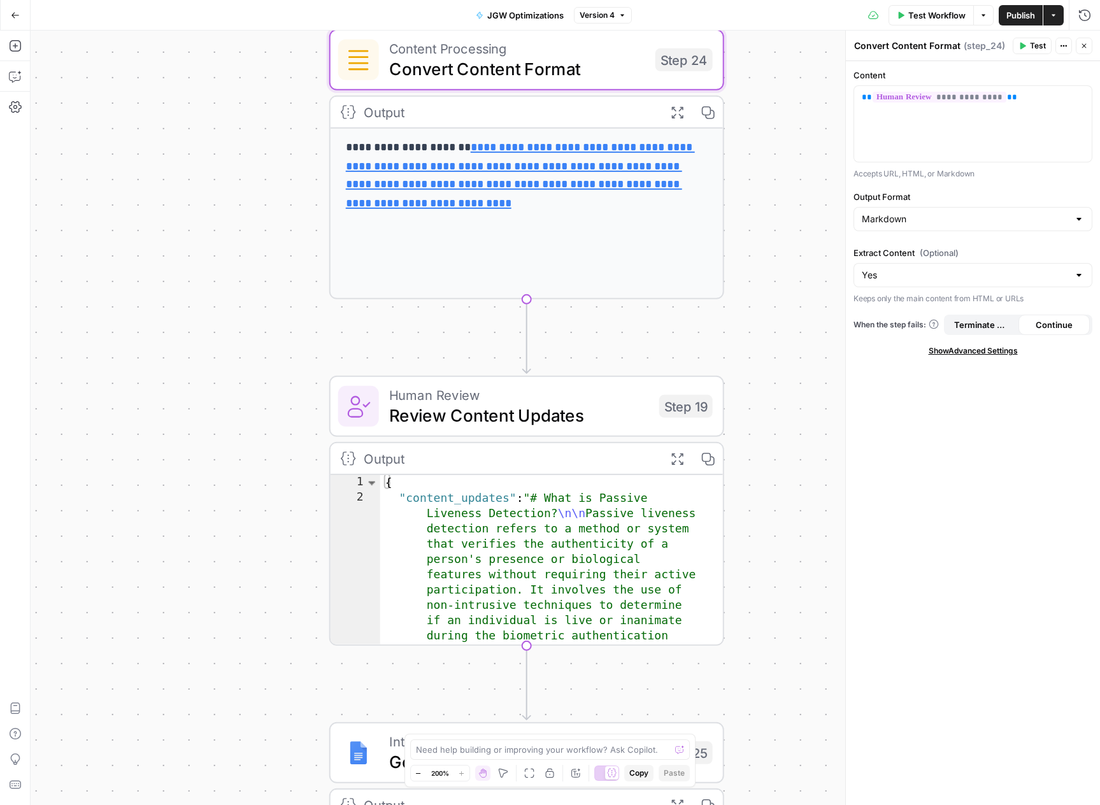
click at [802, 237] on div "**********" at bounding box center [565, 418] width 1069 height 774
click at [627, 412] on span "Review Content Updates" at bounding box center [519, 414] width 260 height 25
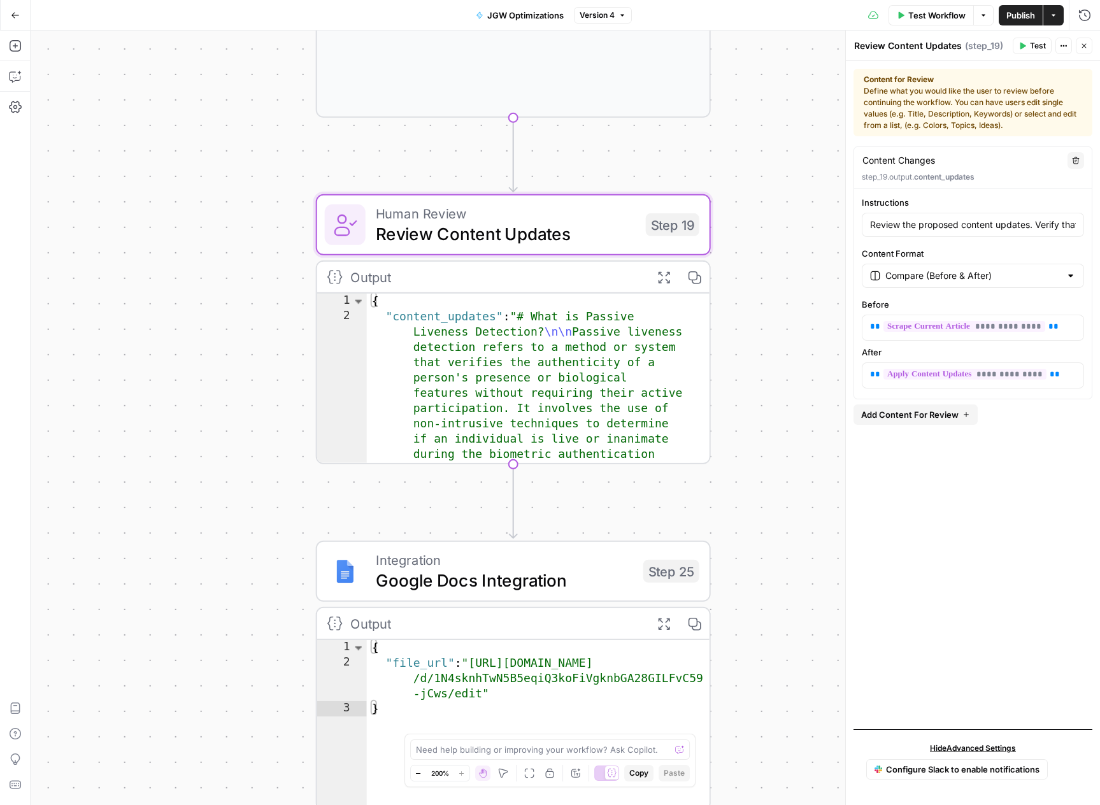
drag, startPoint x: 766, startPoint y: 562, endPoint x: 760, endPoint y: 375, distance: 186.6
click at [760, 375] on div "**********" at bounding box center [565, 418] width 1069 height 774
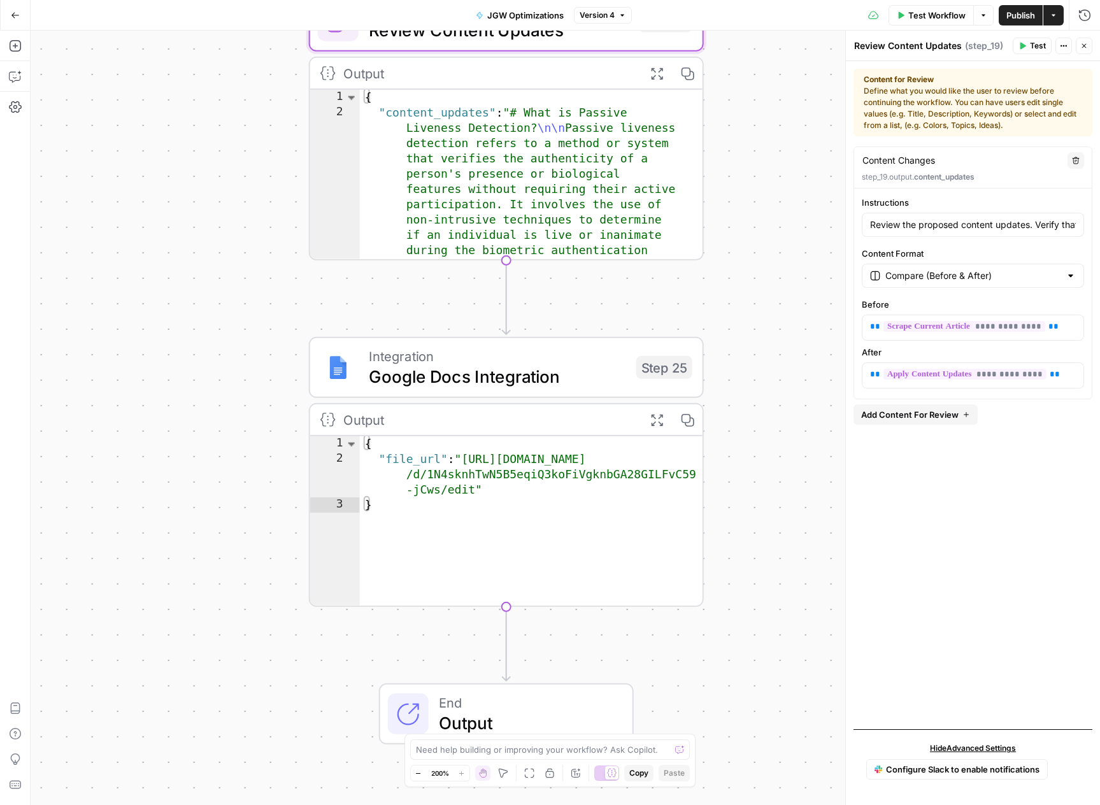
drag, startPoint x: 770, startPoint y: 479, endPoint x: 762, endPoint y: 316, distance: 163.2
click at [762, 316] on div "**********" at bounding box center [565, 418] width 1069 height 774
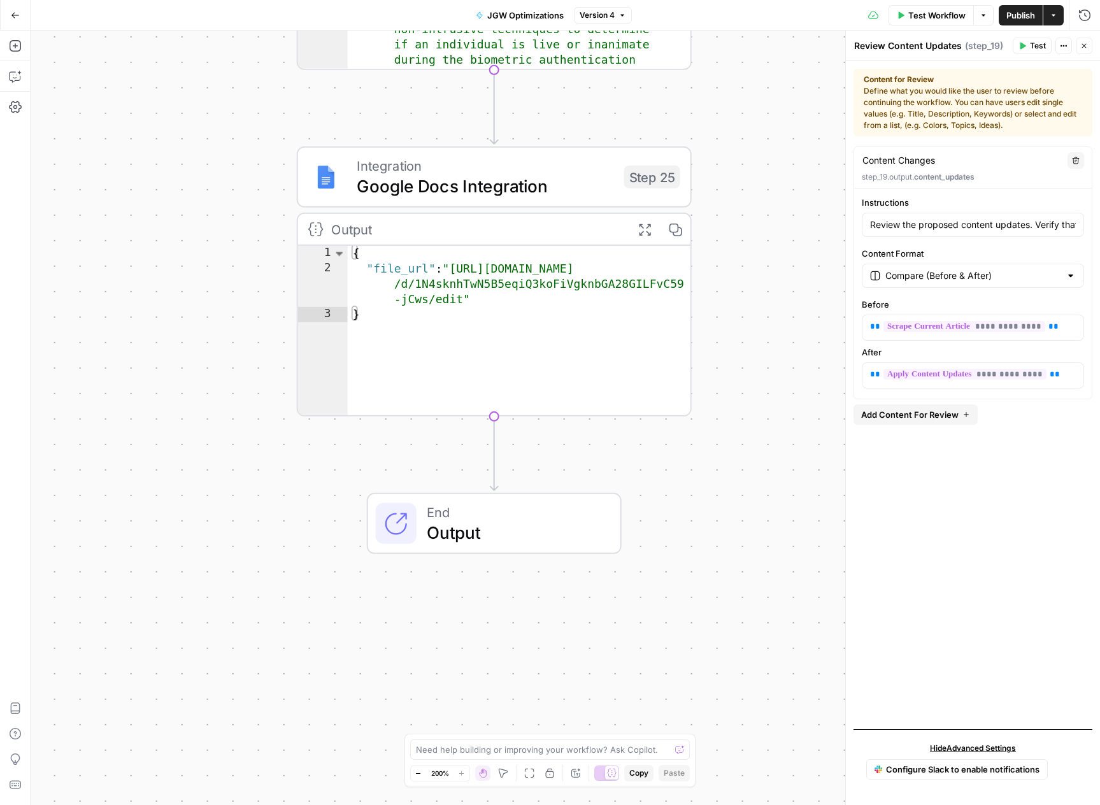
drag, startPoint x: 781, startPoint y: 346, endPoint x: 779, endPoint y: 335, distance: 11.5
click at [779, 335] on div "**********" at bounding box center [565, 418] width 1069 height 774
click at [576, 184] on span "Google Docs Integration" at bounding box center [485, 185] width 257 height 25
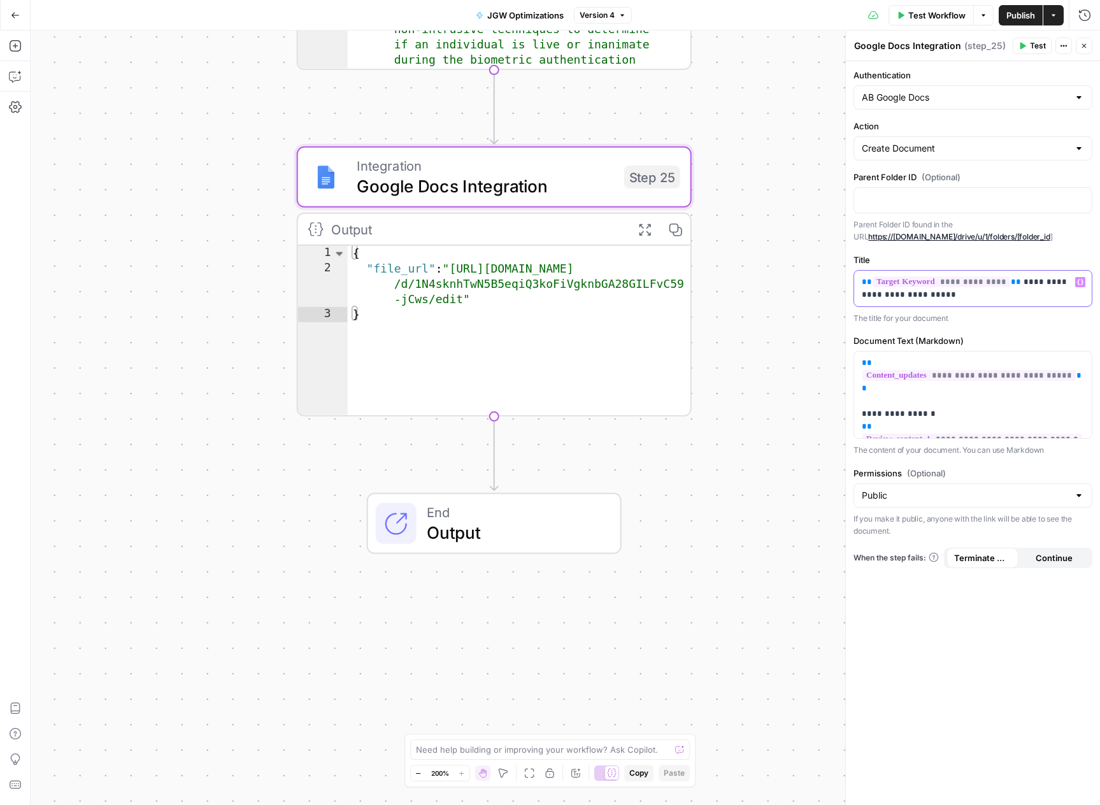
click at [1038, 282] on p "**********" at bounding box center [972, 288] width 222 height 25
click at [17, 106] on icon "button" at bounding box center [15, 106] width 13 height 11
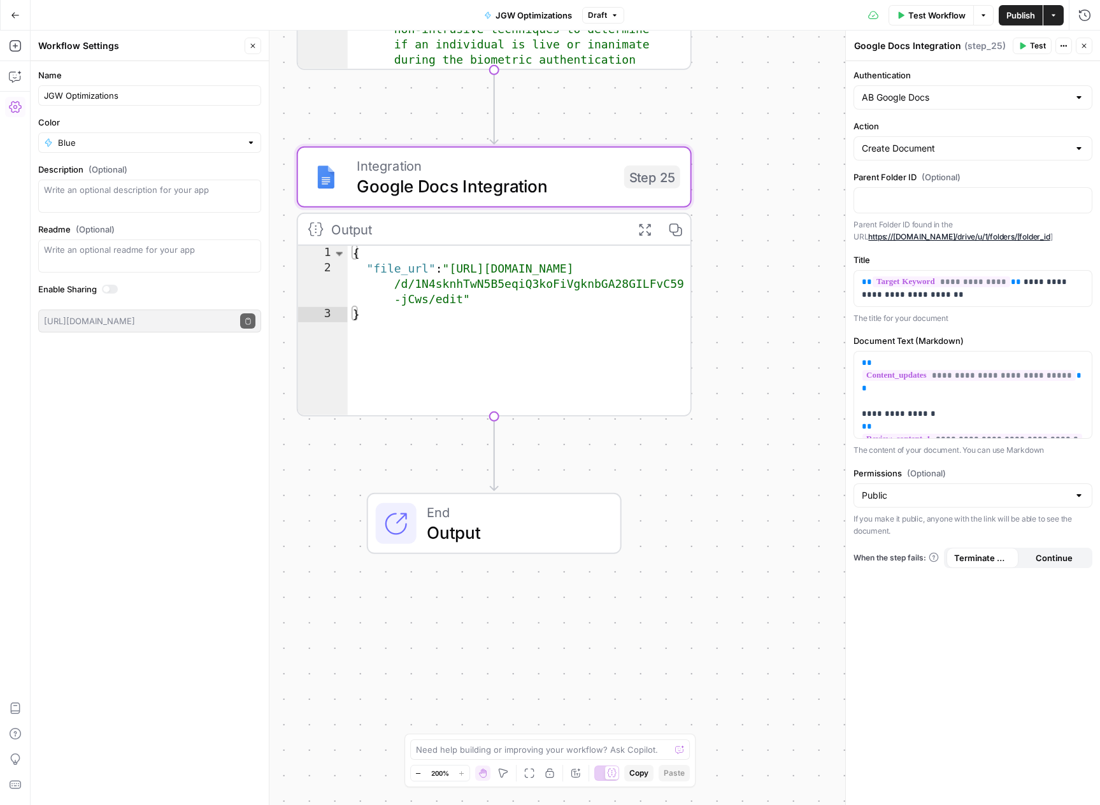
click at [250, 44] on icon "button" at bounding box center [253, 46] width 8 height 8
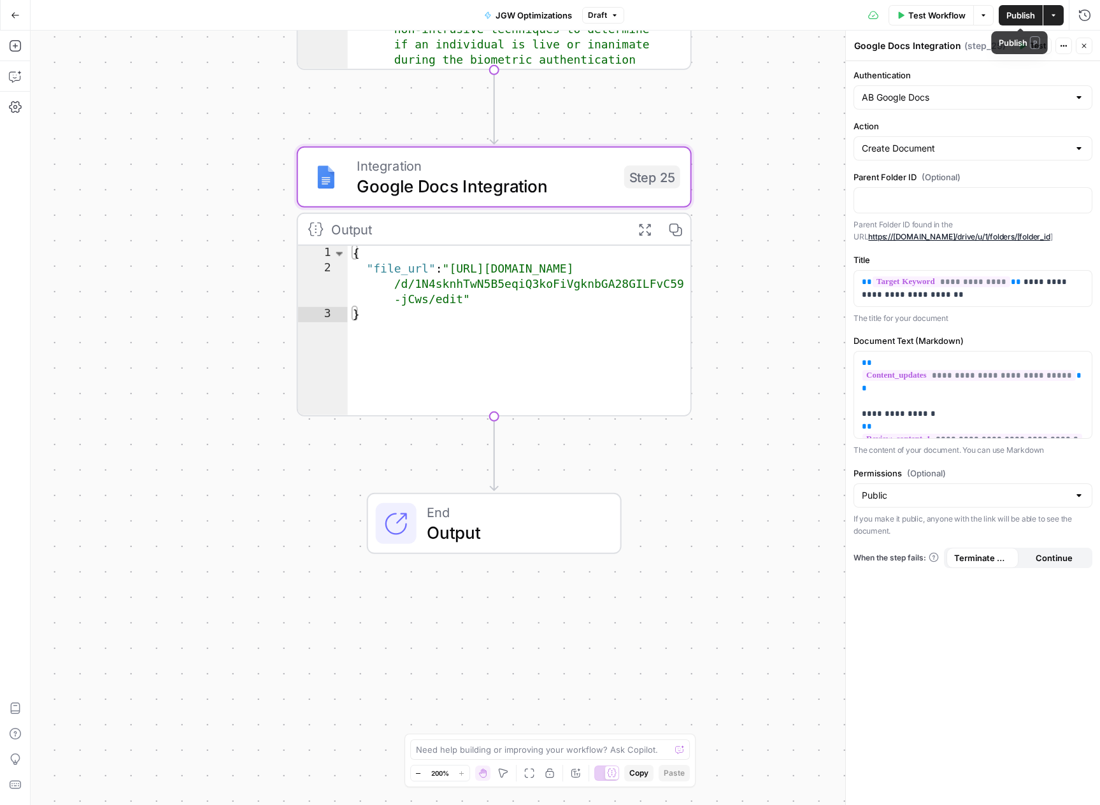
click at [1017, 20] on span "Publish" at bounding box center [1020, 15] width 29 height 13
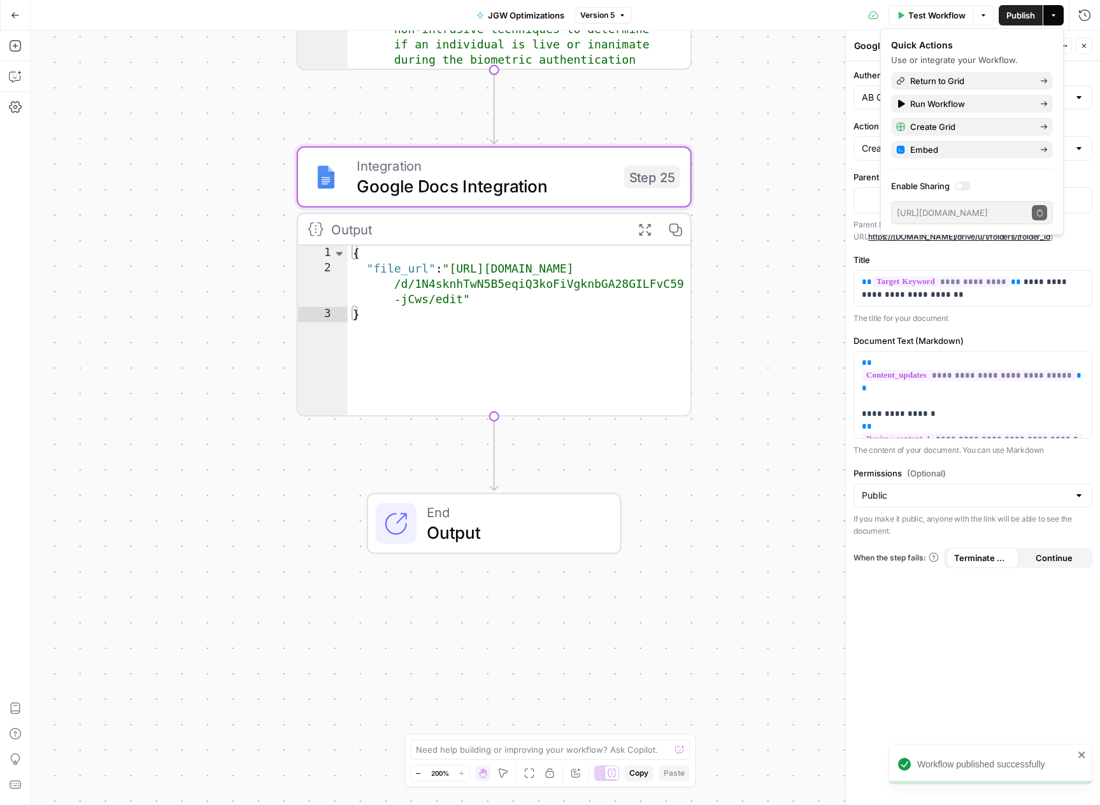
click at [741, 332] on div "**********" at bounding box center [565, 418] width 1069 height 774
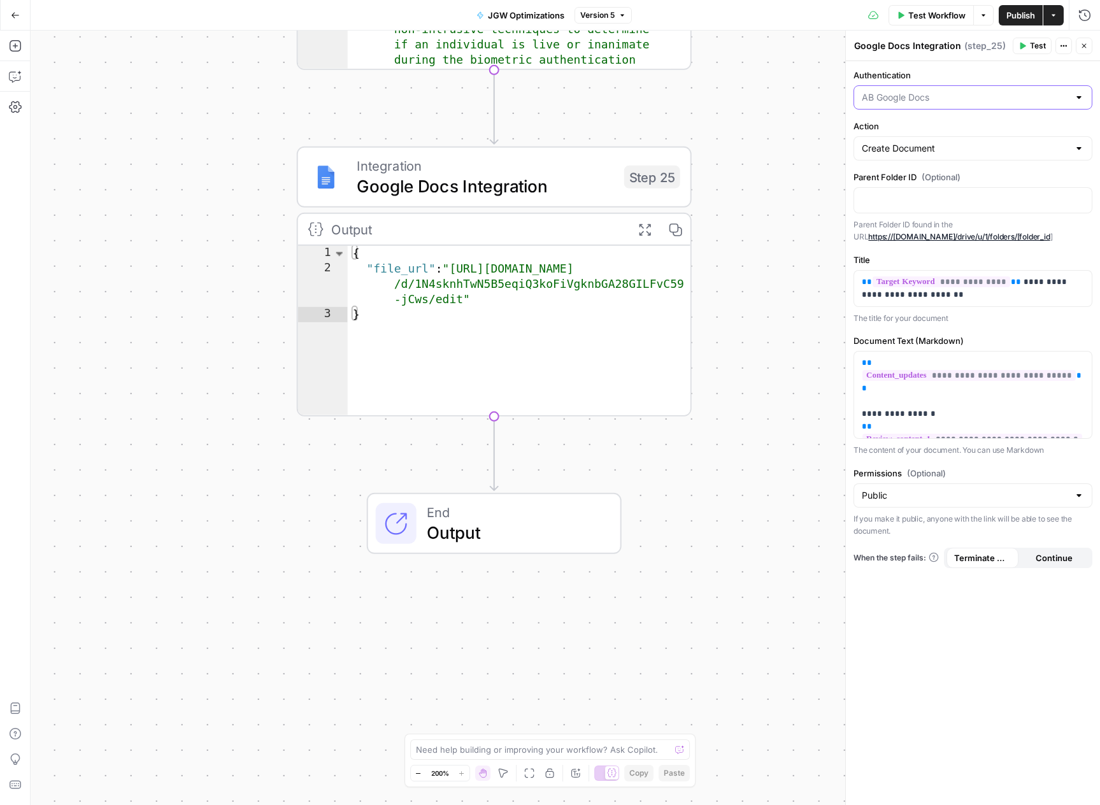
click at [945, 100] on input "Authentication" at bounding box center [964, 97] width 207 height 13
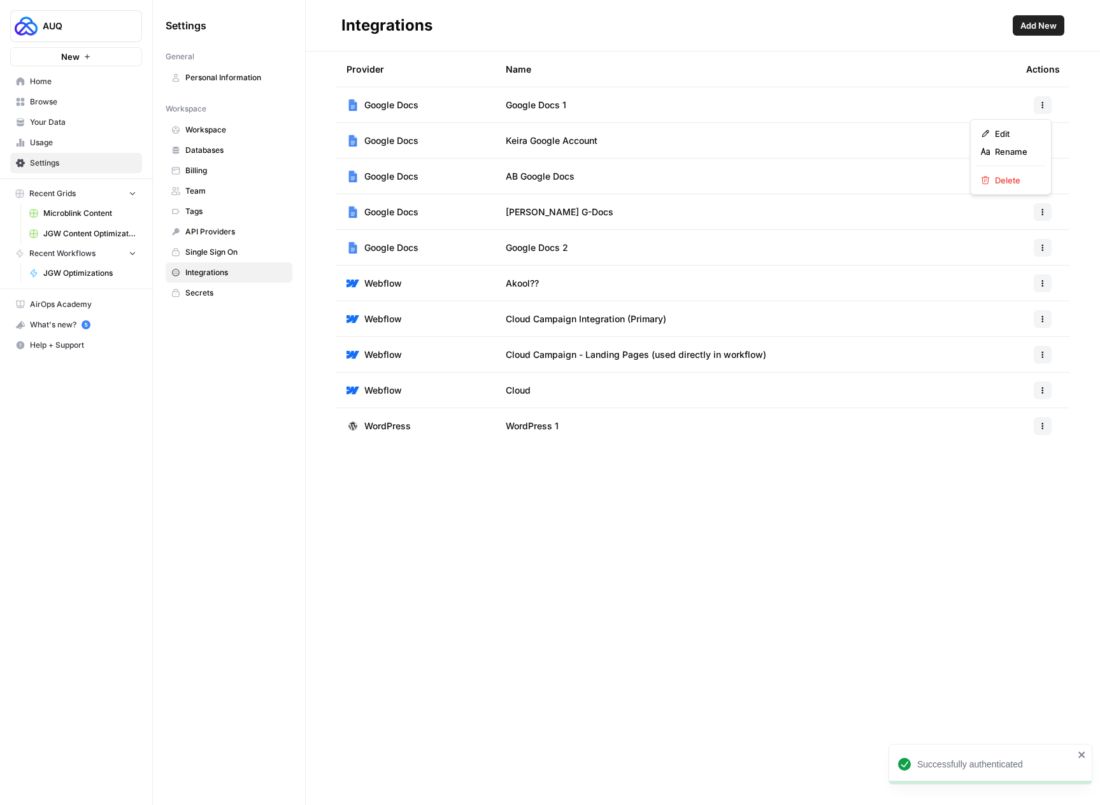
click at [1039, 101] on icon "button" at bounding box center [1043, 105] width 8 height 8
click at [1014, 132] on span "Edit" at bounding box center [1015, 133] width 41 height 13
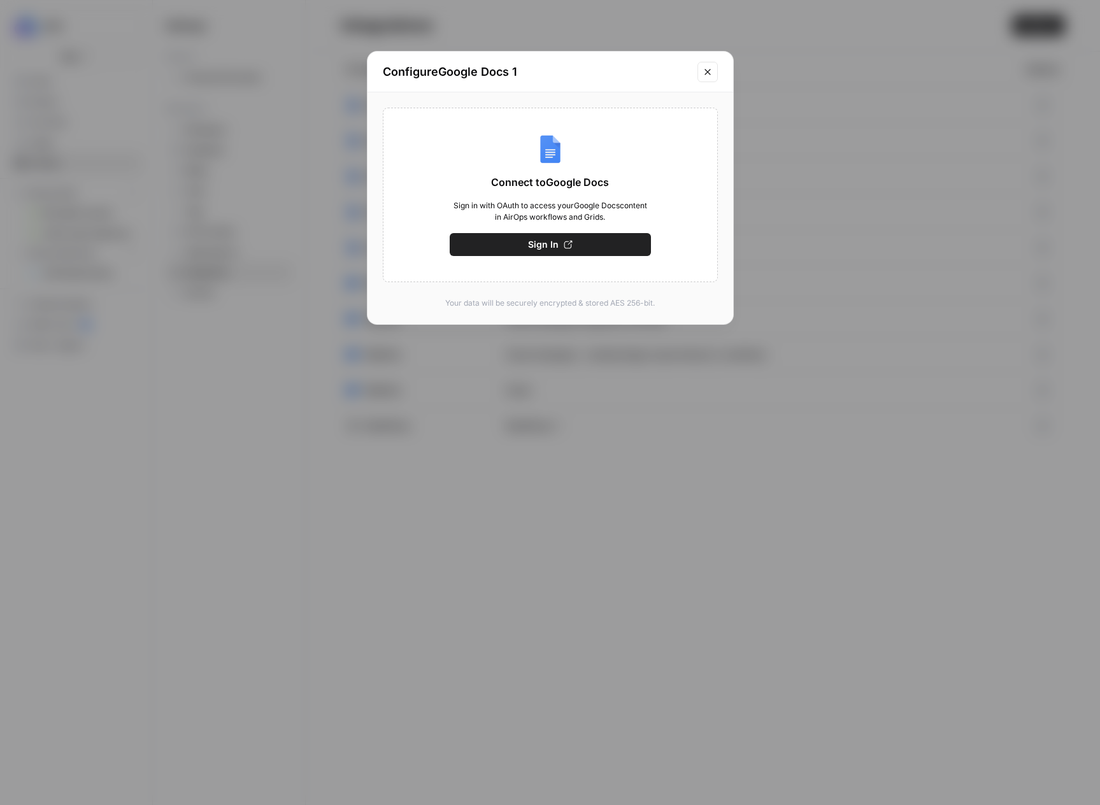
click at [709, 77] on button "Close modal" at bounding box center [707, 72] width 20 height 20
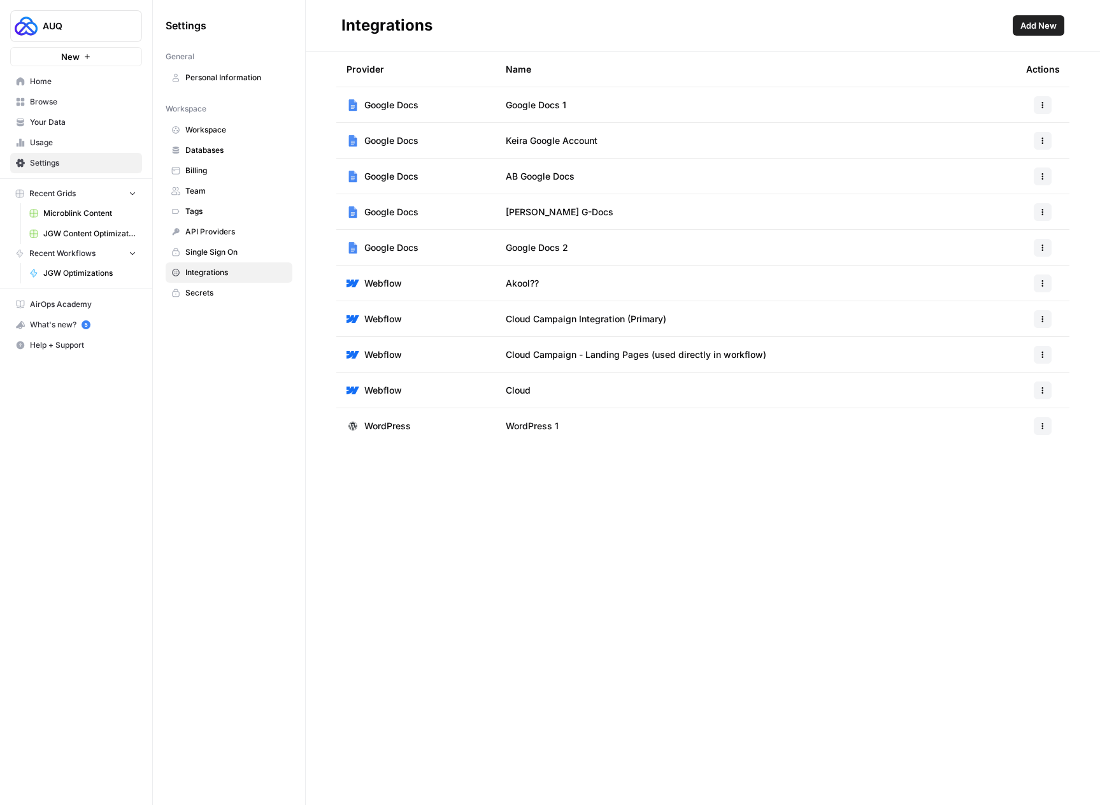
click at [1030, 101] on div at bounding box center [1042, 105] width 33 height 18
click at [1040, 103] on icon "button" at bounding box center [1043, 105] width 8 height 8
click at [995, 154] on span "Rename" at bounding box center [1015, 151] width 41 height 13
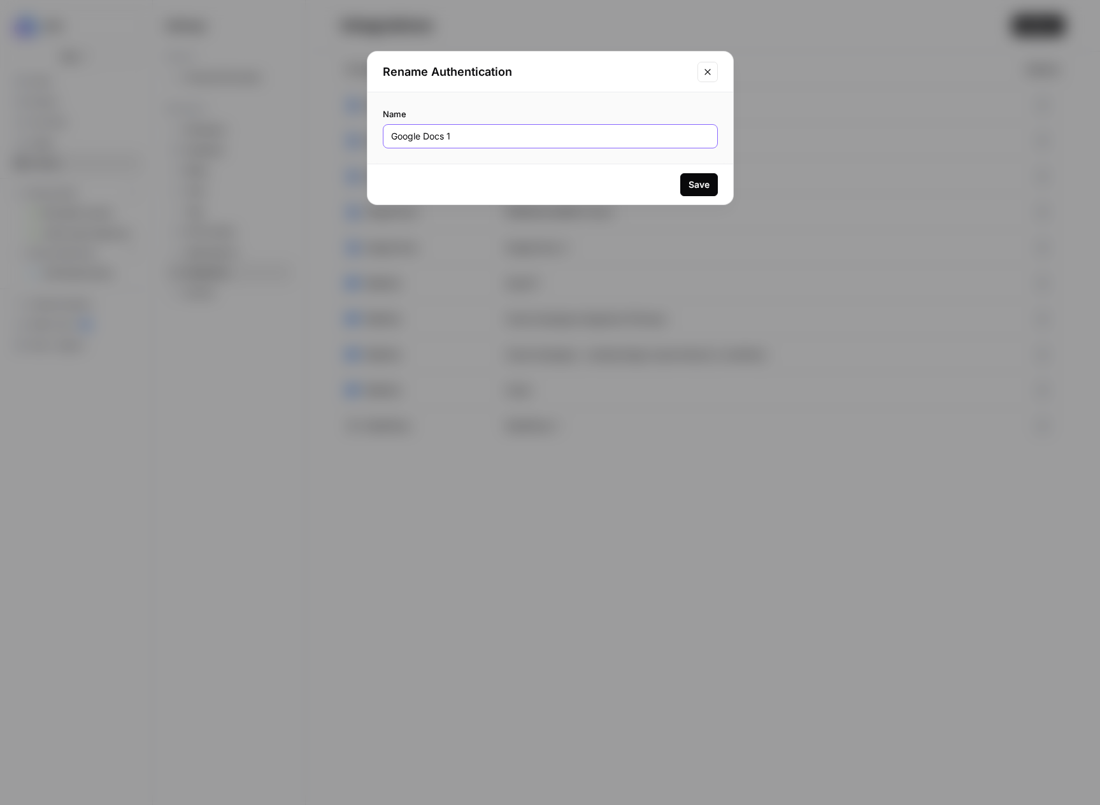
click at [551, 139] on input "Google Docs 1" at bounding box center [550, 136] width 318 height 13
type input "[PERSON_NAME] Google Docs"
click at [694, 188] on div "Save" at bounding box center [698, 184] width 21 height 13
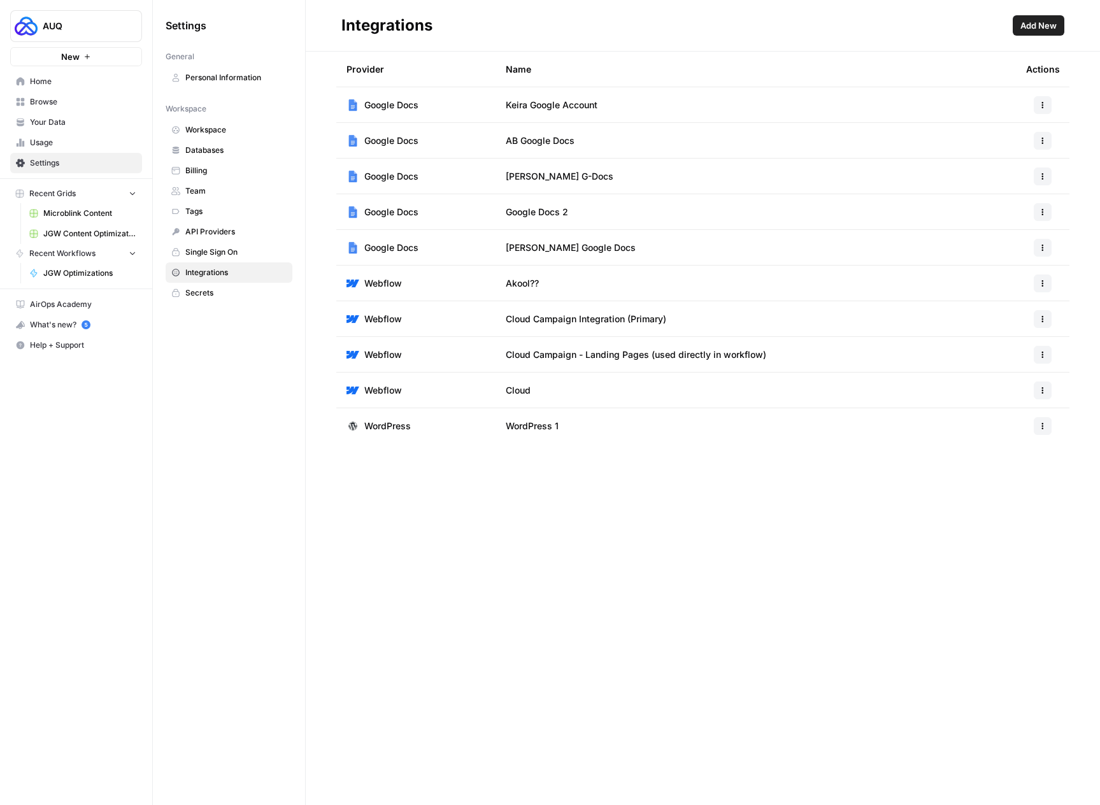
click at [62, 81] on span "Home" at bounding box center [83, 81] width 106 height 11
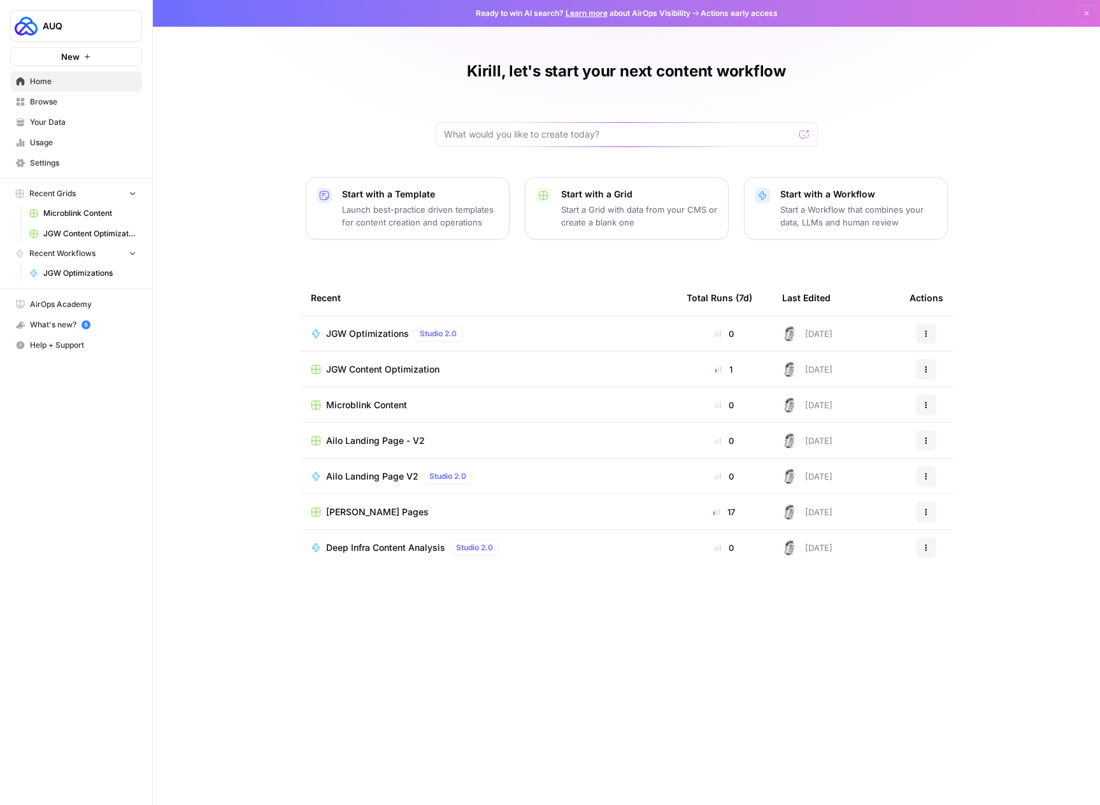
click at [374, 366] on span "JGW Content Optimization" at bounding box center [382, 369] width 113 height 13
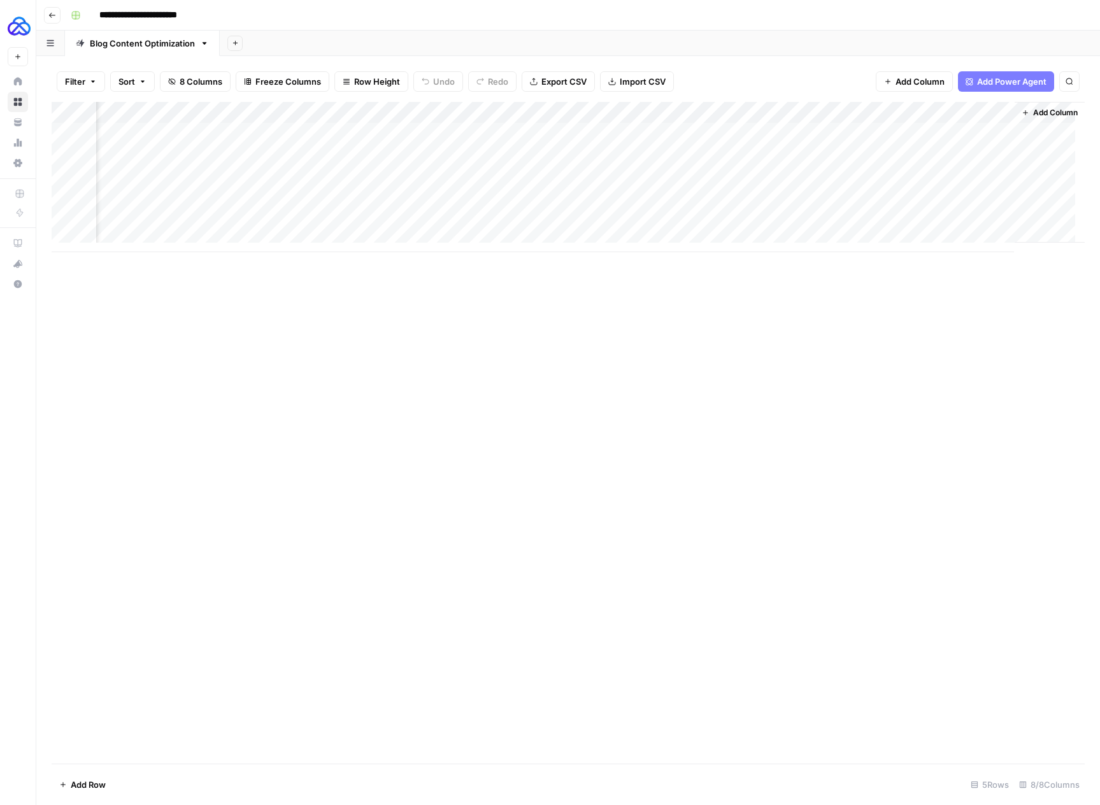
scroll to position [0, 252]
click at [920, 135] on div "Add Column" at bounding box center [568, 177] width 1033 height 150
click at [211, 129] on div "Add Column" at bounding box center [568, 177] width 1033 height 150
click at [1007, 131] on div "Add Column" at bounding box center [568, 177] width 1033 height 150
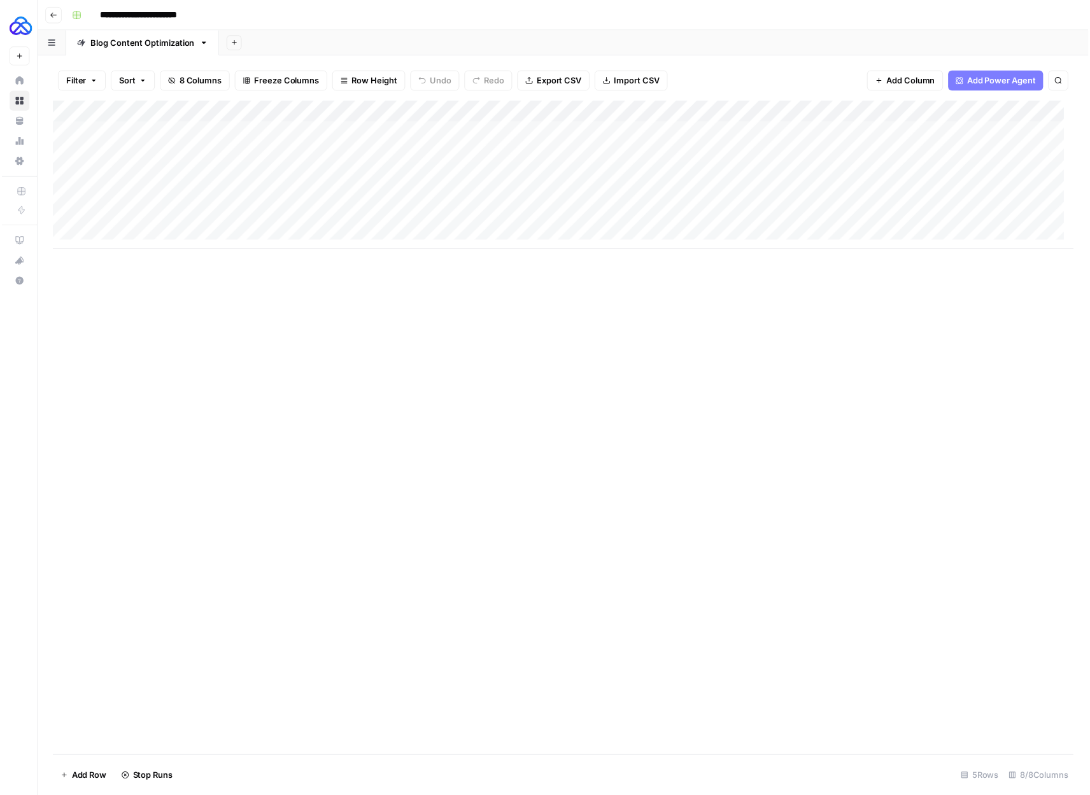
scroll to position [0, 252]
click at [313, 133] on div "Add Column" at bounding box center [568, 177] width 1033 height 150
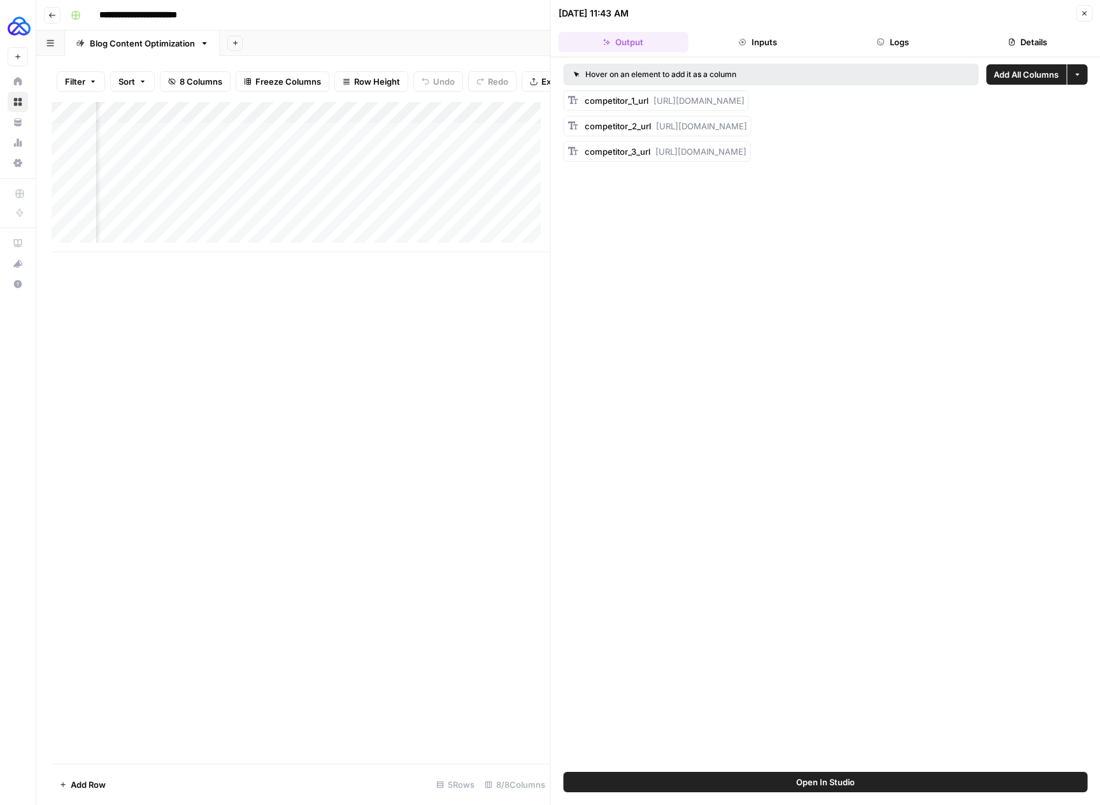
click at [1082, 11] on icon "button" at bounding box center [1084, 14] width 8 height 8
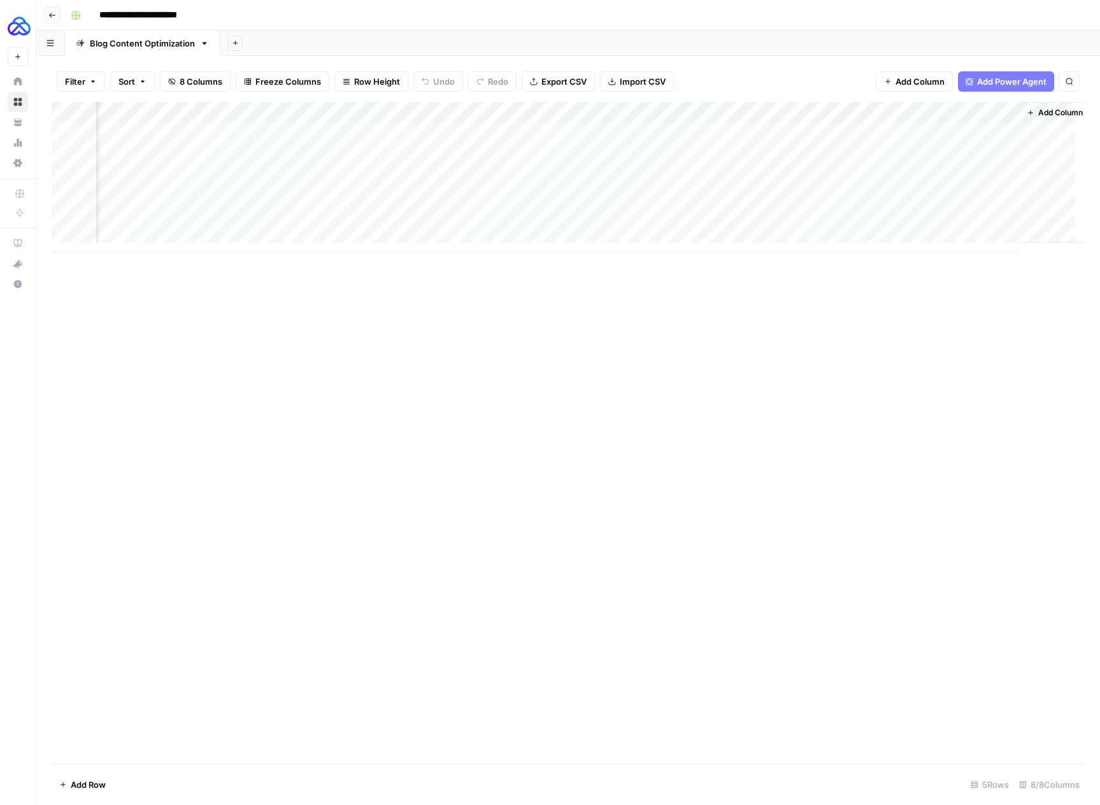
scroll to position [0, 252]
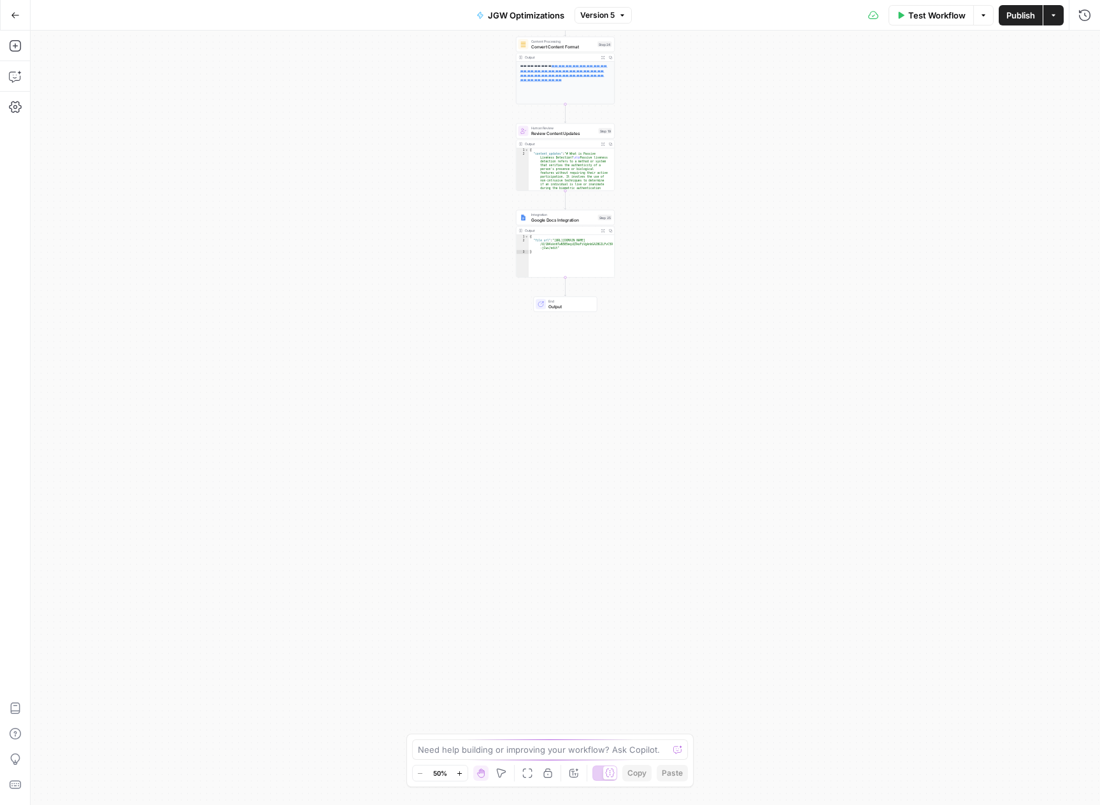
type textarea "**********"
click at [573, 250] on div "{ "file_url" : "[URL][DOMAIN_NAME] /d/1N4sknhTwN5B5eqiQ3koFiVgknbGA28GILFvC59 -…" at bounding box center [571, 260] width 86 height 50
click at [572, 222] on span "Google Docs Integration" at bounding box center [563, 219] width 64 height 6
click at [982, 94] on input "Authentication" at bounding box center [964, 97] width 207 height 13
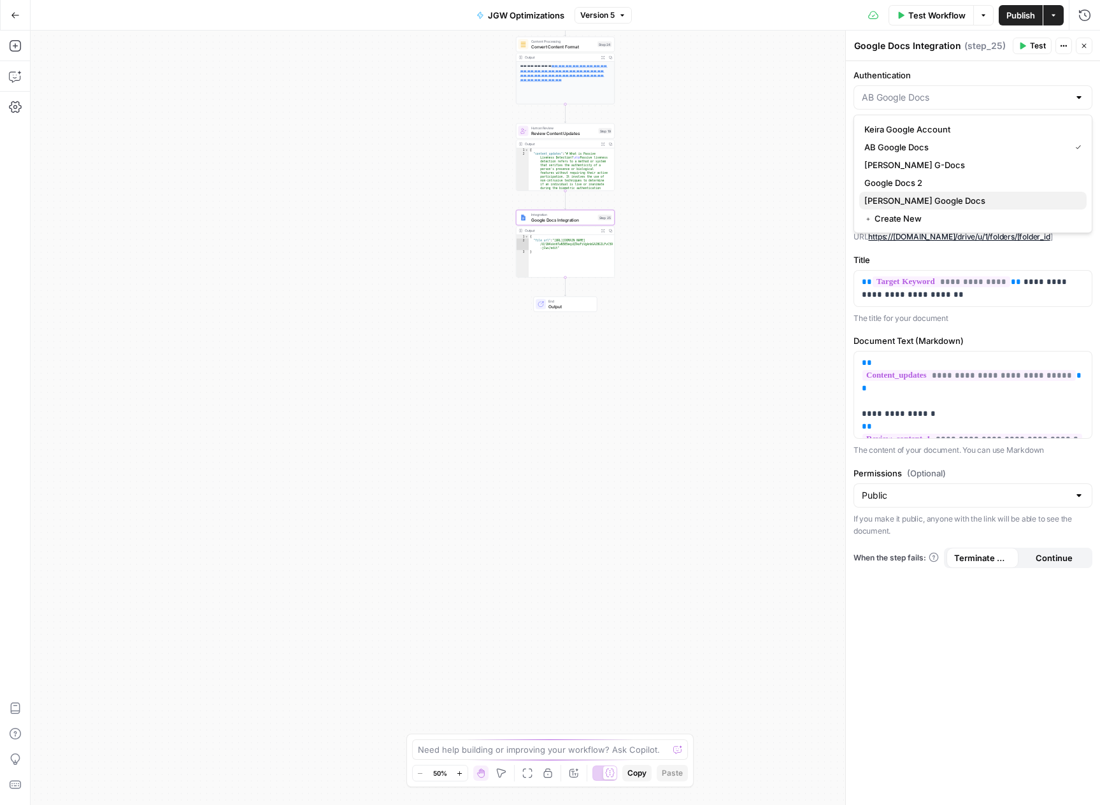
click at [911, 197] on span "[PERSON_NAME] Google Docs" at bounding box center [970, 200] width 212 height 13
type input "[PERSON_NAME] Google Docs"
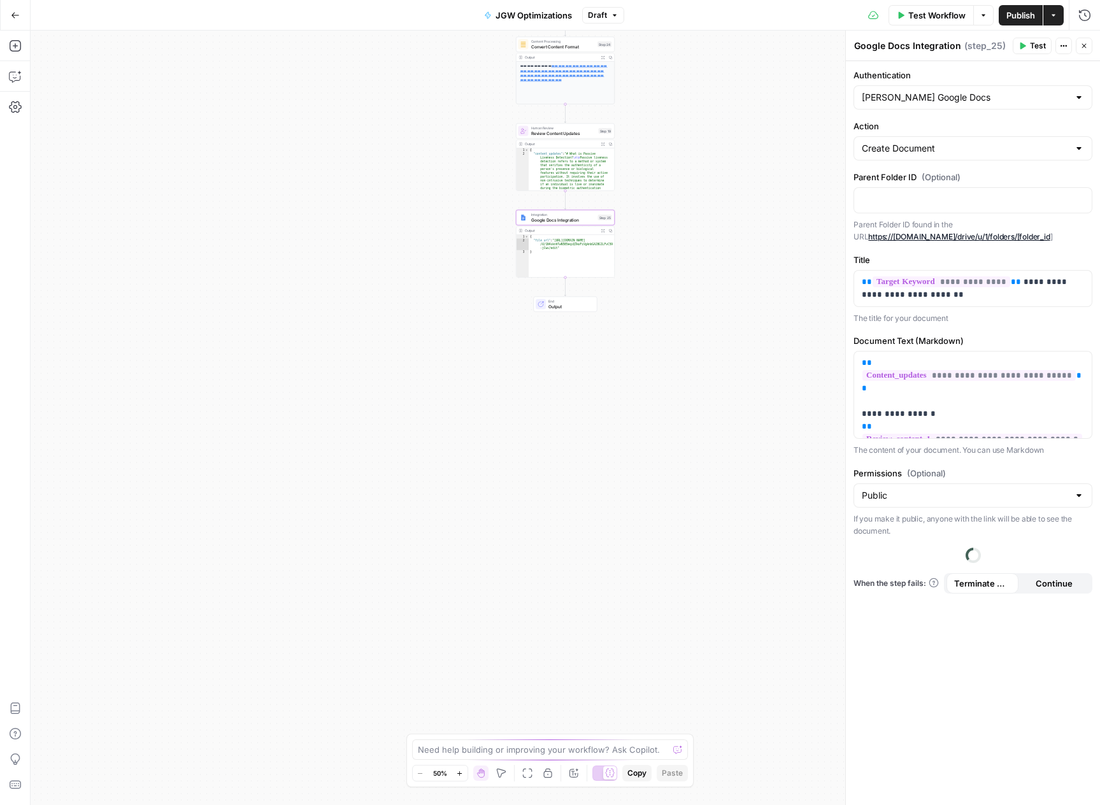
click at [1014, 15] on span "Publish" at bounding box center [1020, 15] width 29 height 13
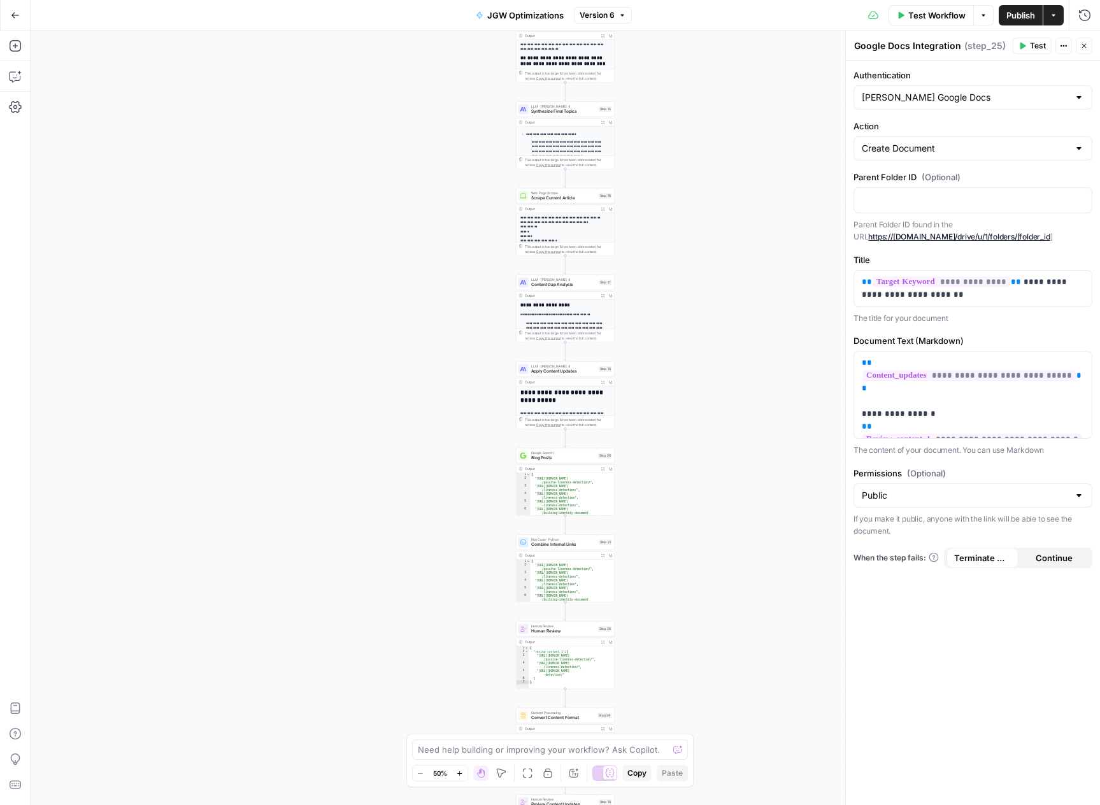
click at [1080, 48] on icon "button" at bounding box center [1084, 46] width 8 height 8
